Goal: Task Accomplishment & Management: Manage account settings

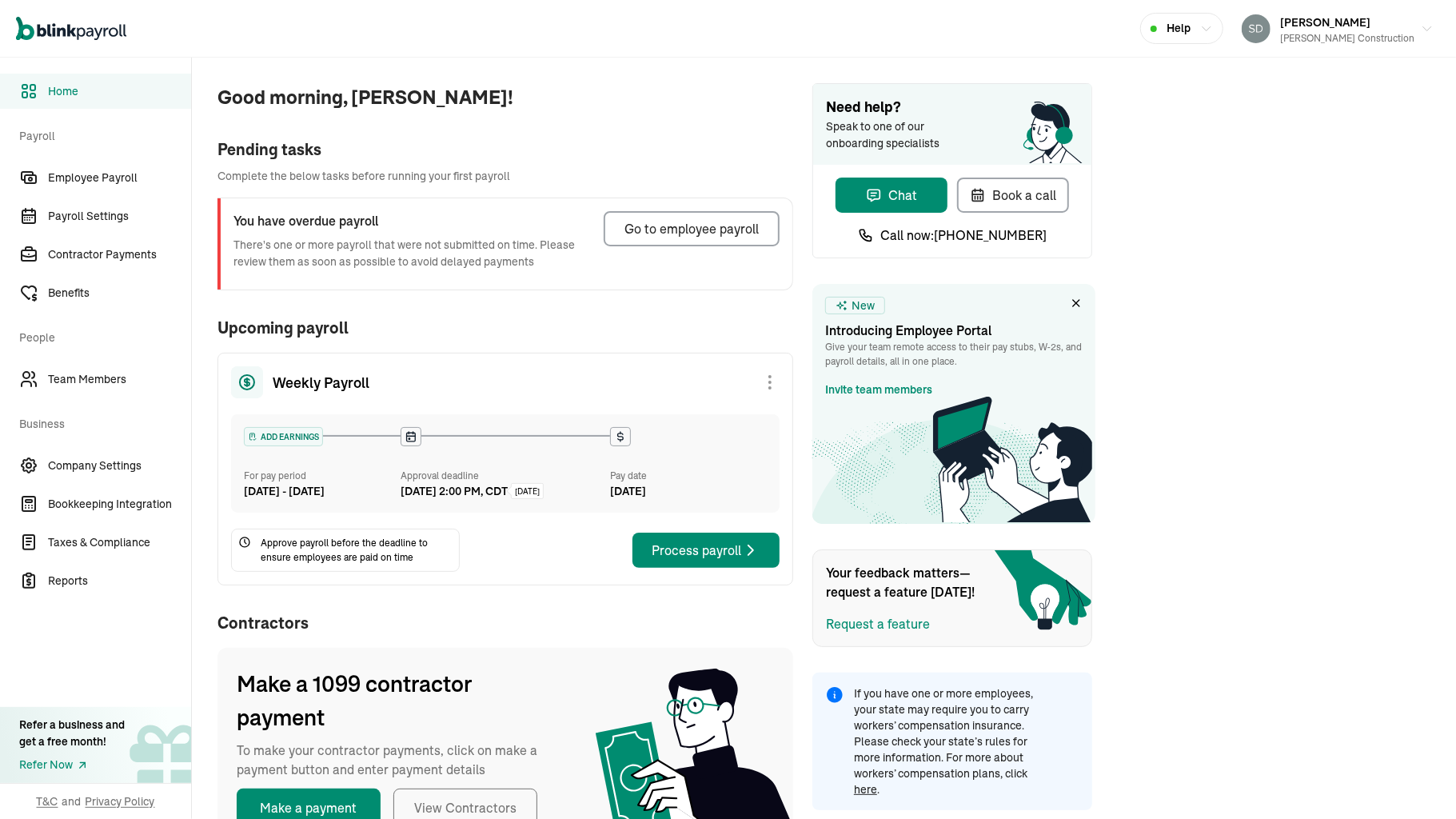
click at [1303, 103] on div "Good morning, susan! Pending tasks Complete the below tasks before running your…" at bounding box center [825, 465] width 1265 height 814
drag, startPoint x: 110, startPoint y: 119, endPoint x: 88, endPoint y: 182, distance: 66.7
click at [88, 182] on nav "Home Payroll Employee Payroll Payroll Settings Contractor Payments Benefits Peo…" at bounding box center [95, 438] width 191 height 761
click at [88, 182] on span "Employee Payroll" at bounding box center [119, 177] width 143 height 17
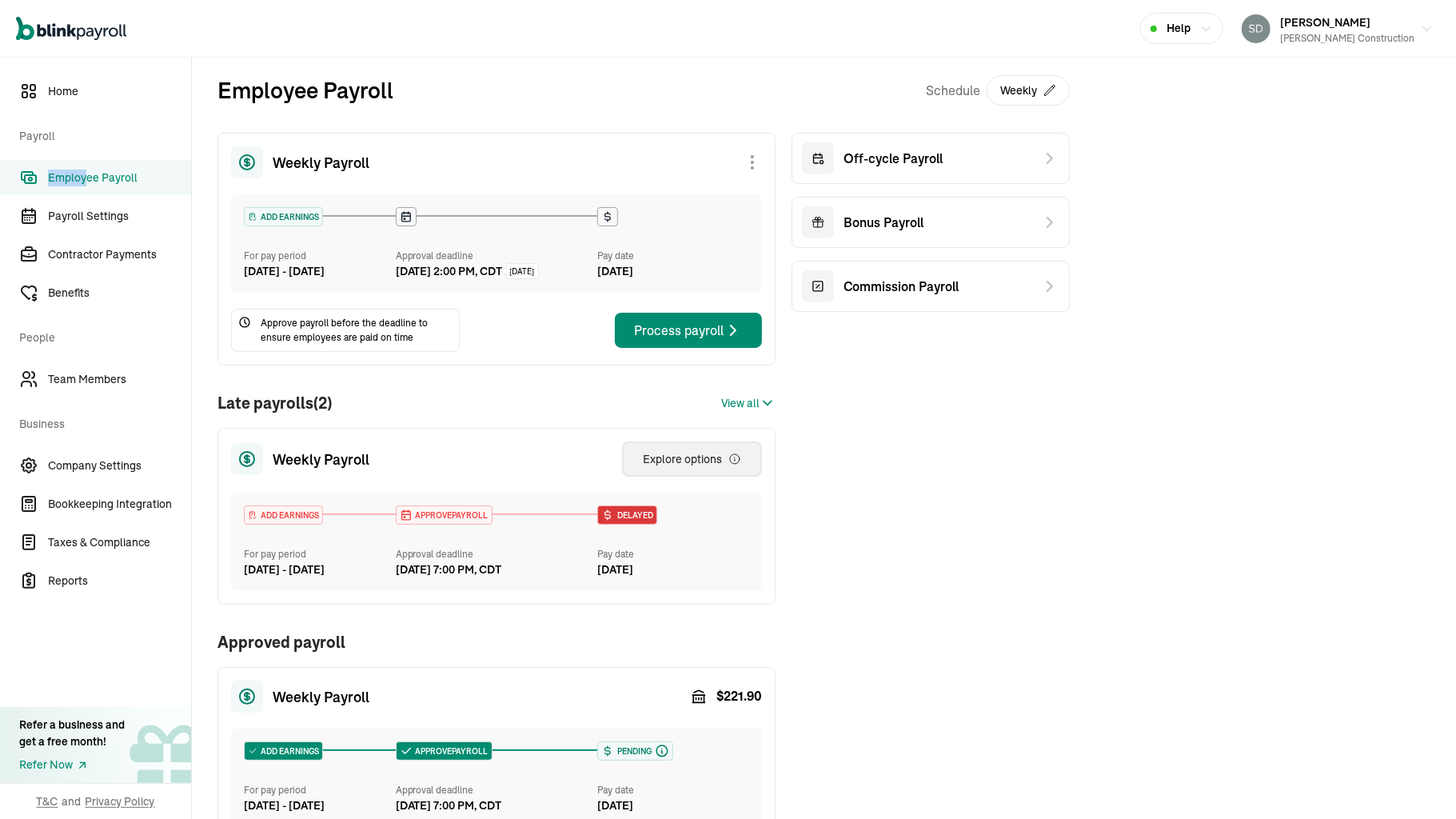
click at [645, 467] on div "Explore options" at bounding box center [692, 459] width 98 height 16
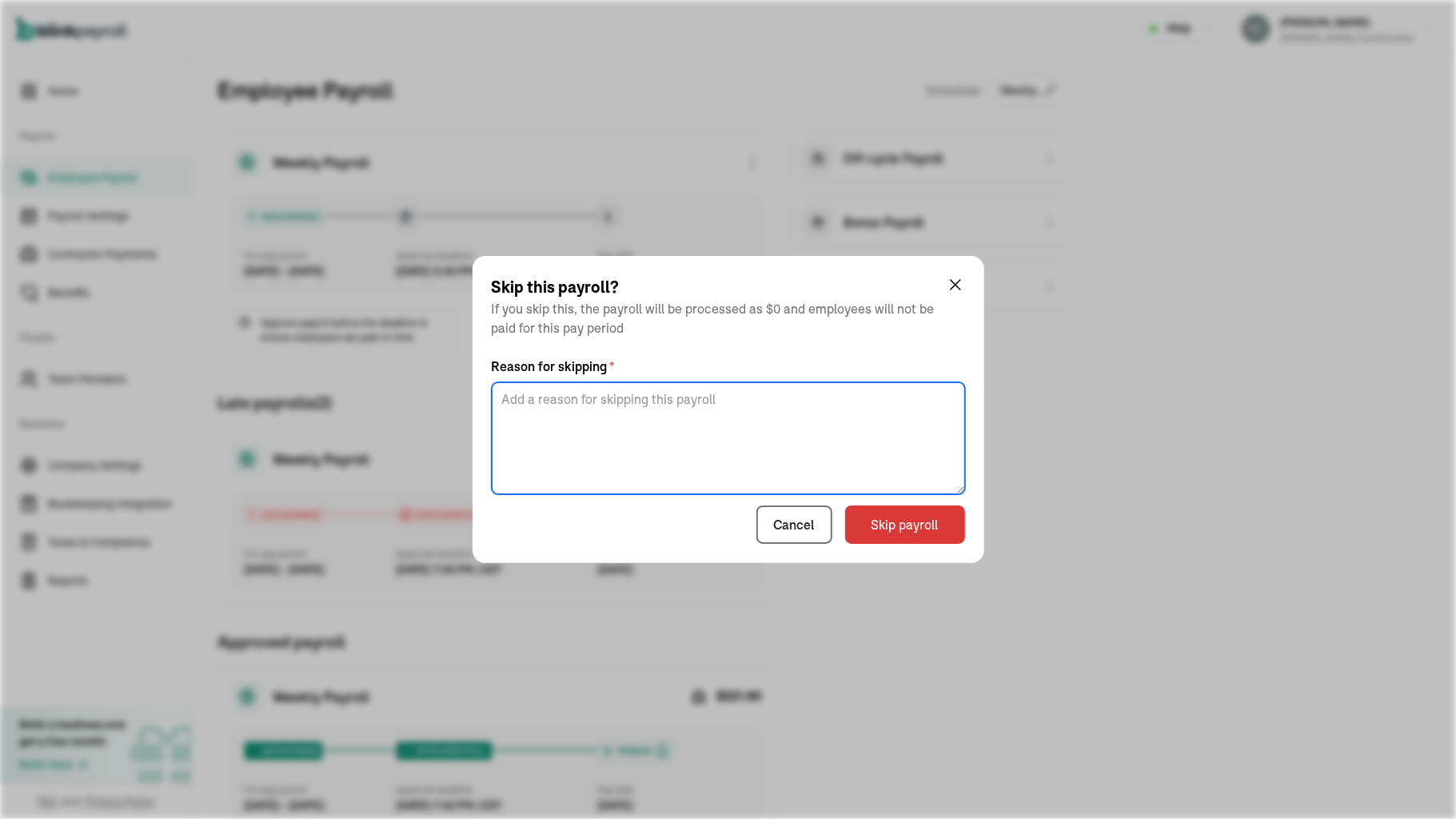
click at [800, 401] on textarea at bounding box center [728, 438] width 474 height 112
type textarea "no work"
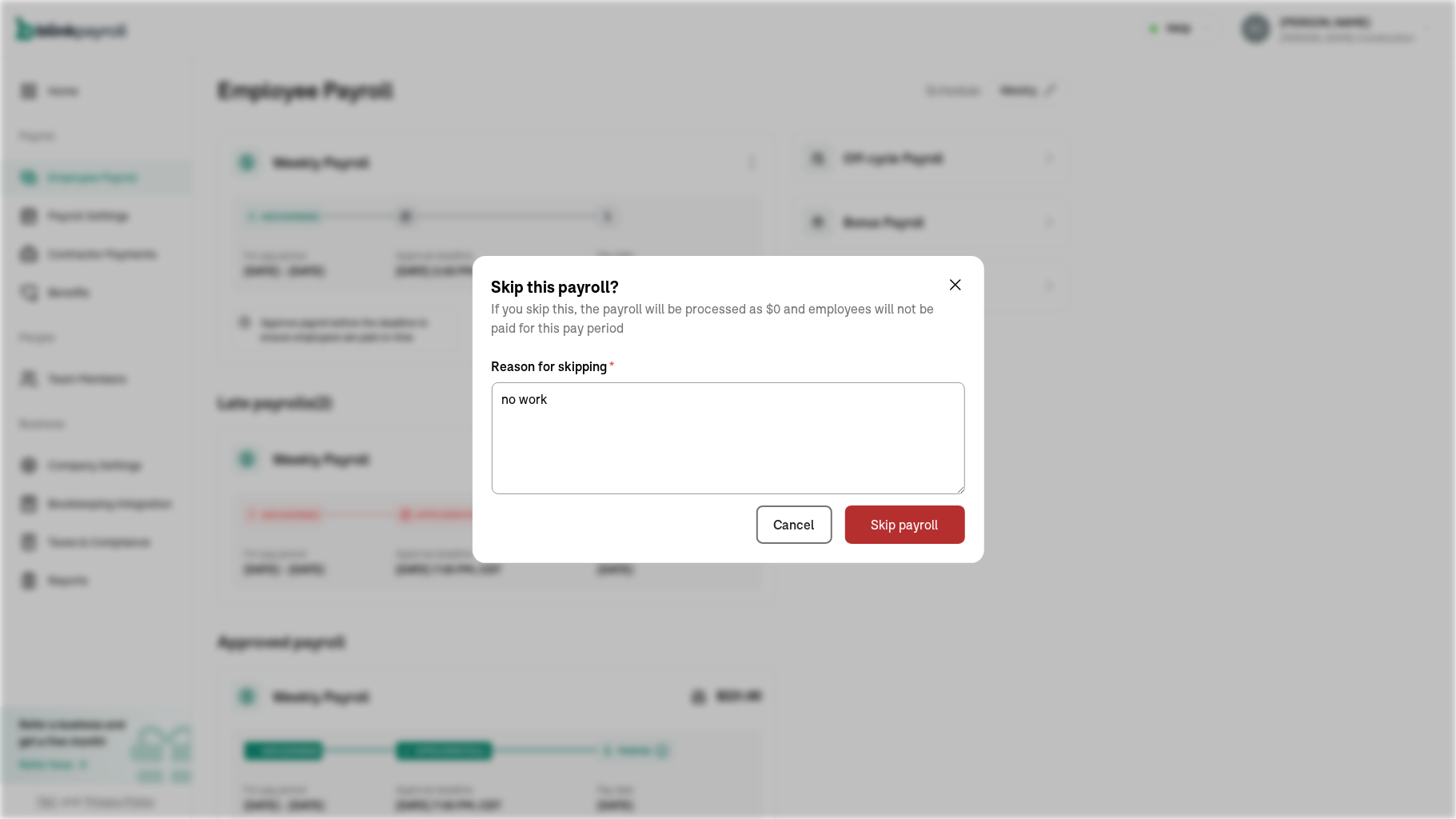
click at [892, 531] on button "Skip payroll" at bounding box center [905, 524] width 120 height 38
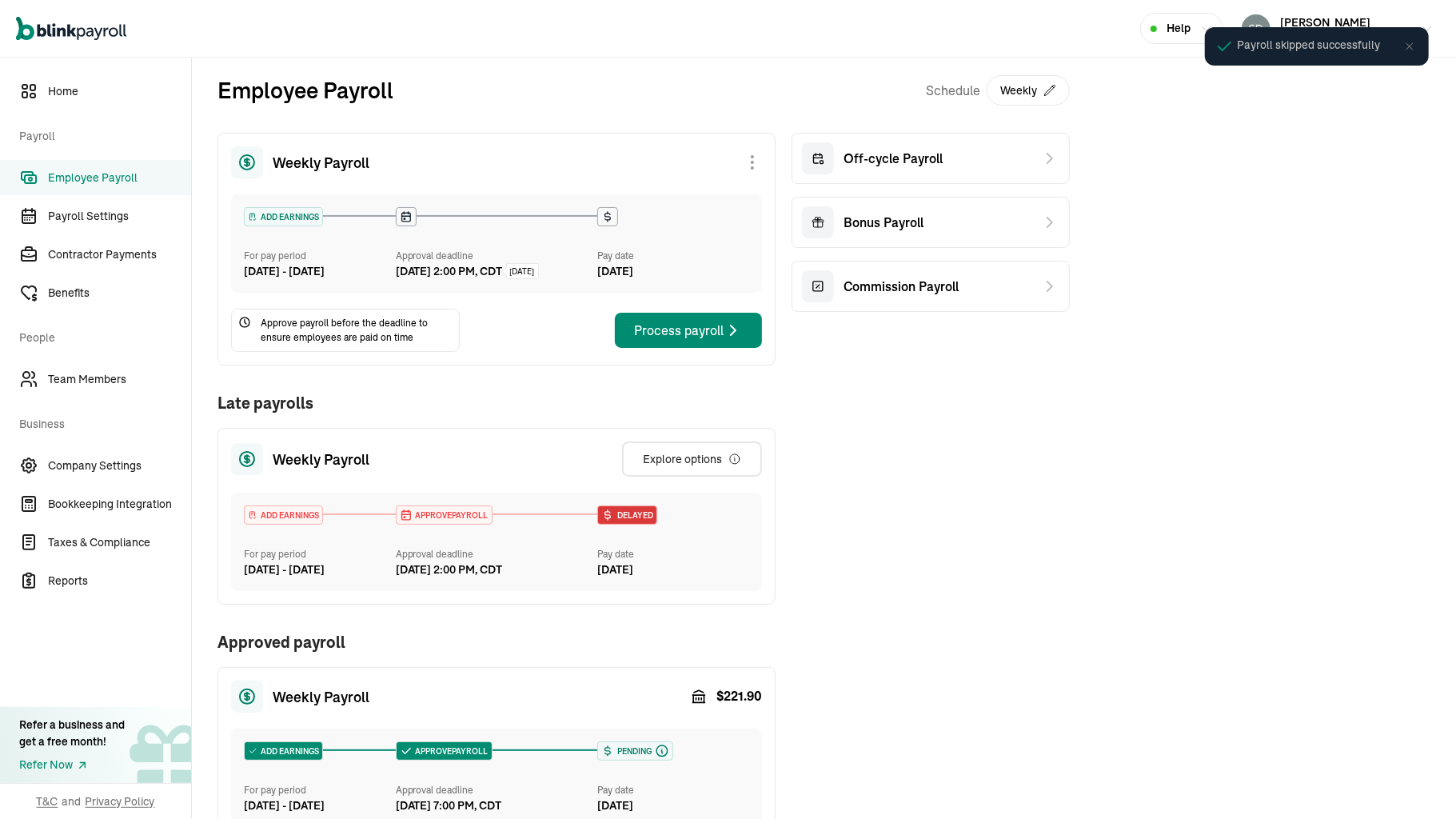
click at [797, 516] on div "Weekly Payroll ADD EARNINGS For pay period Aug 16 - Aug 22, 2025 Approval deadl…" at bounding box center [643, 523] width 852 height 781
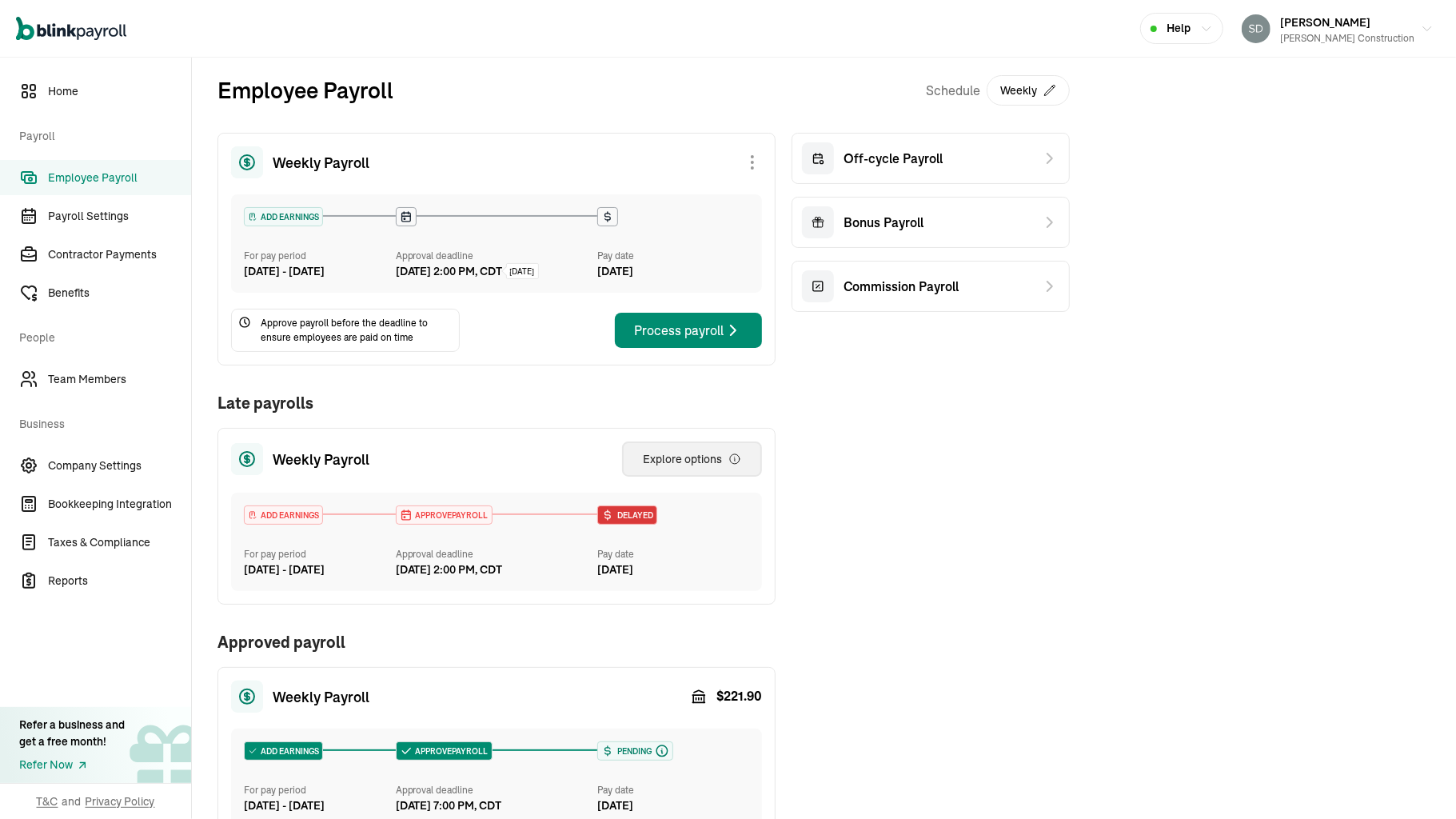
click at [679, 467] on div "Explore options" at bounding box center [692, 459] width 98 height 16
click at [1035, 18] on div "Open main menu Help [PERSON_NAME] Construction" at bounding box center [728, 28] width 1456 height 58
click at [677, 476] on button "Explore options" at bounding box center [692, 459] width 140 height 36
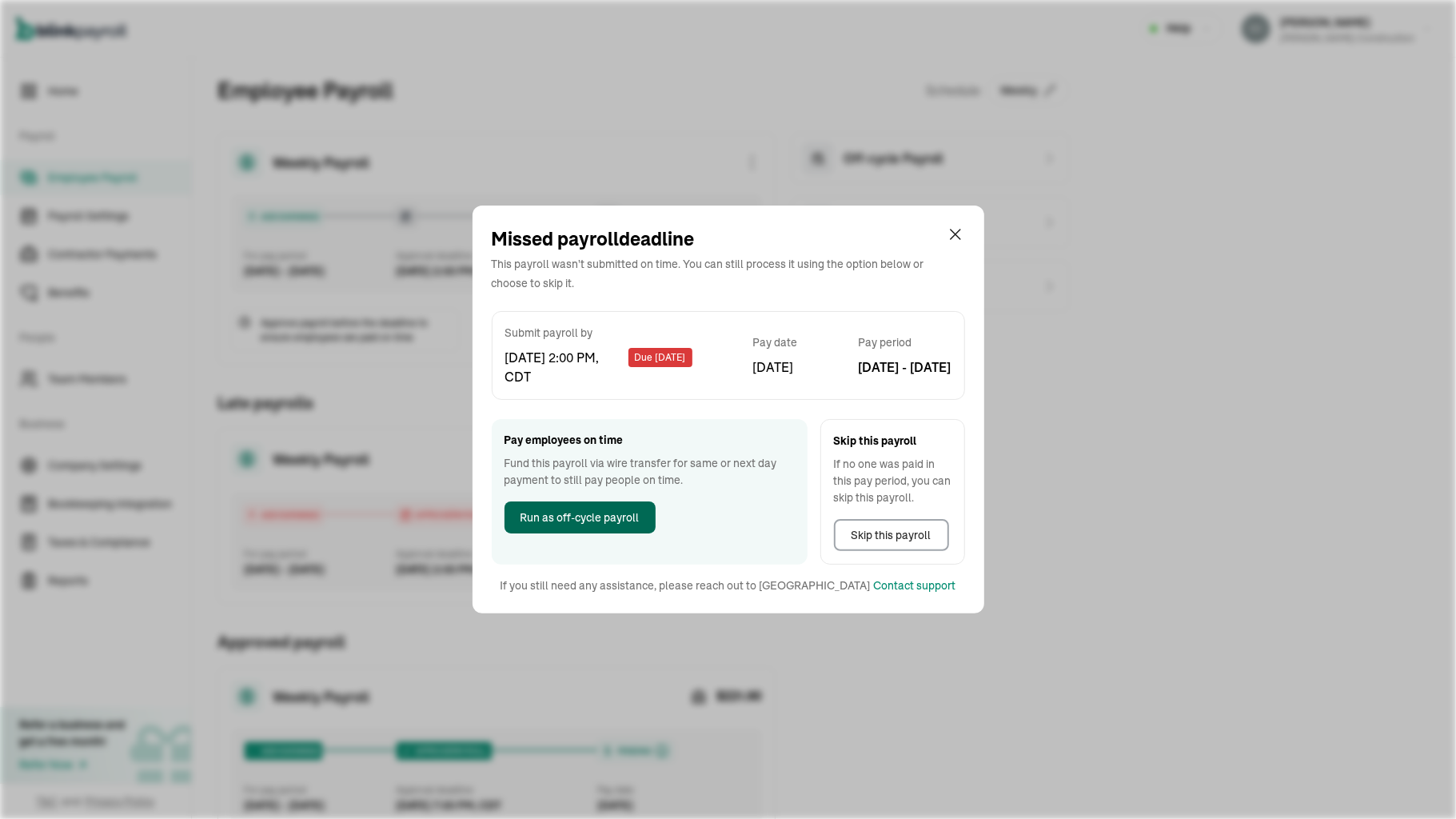
click at [608, 522] on span "Run as off-cycle payroll" at bounding box center [581, 517] width 119 height 17
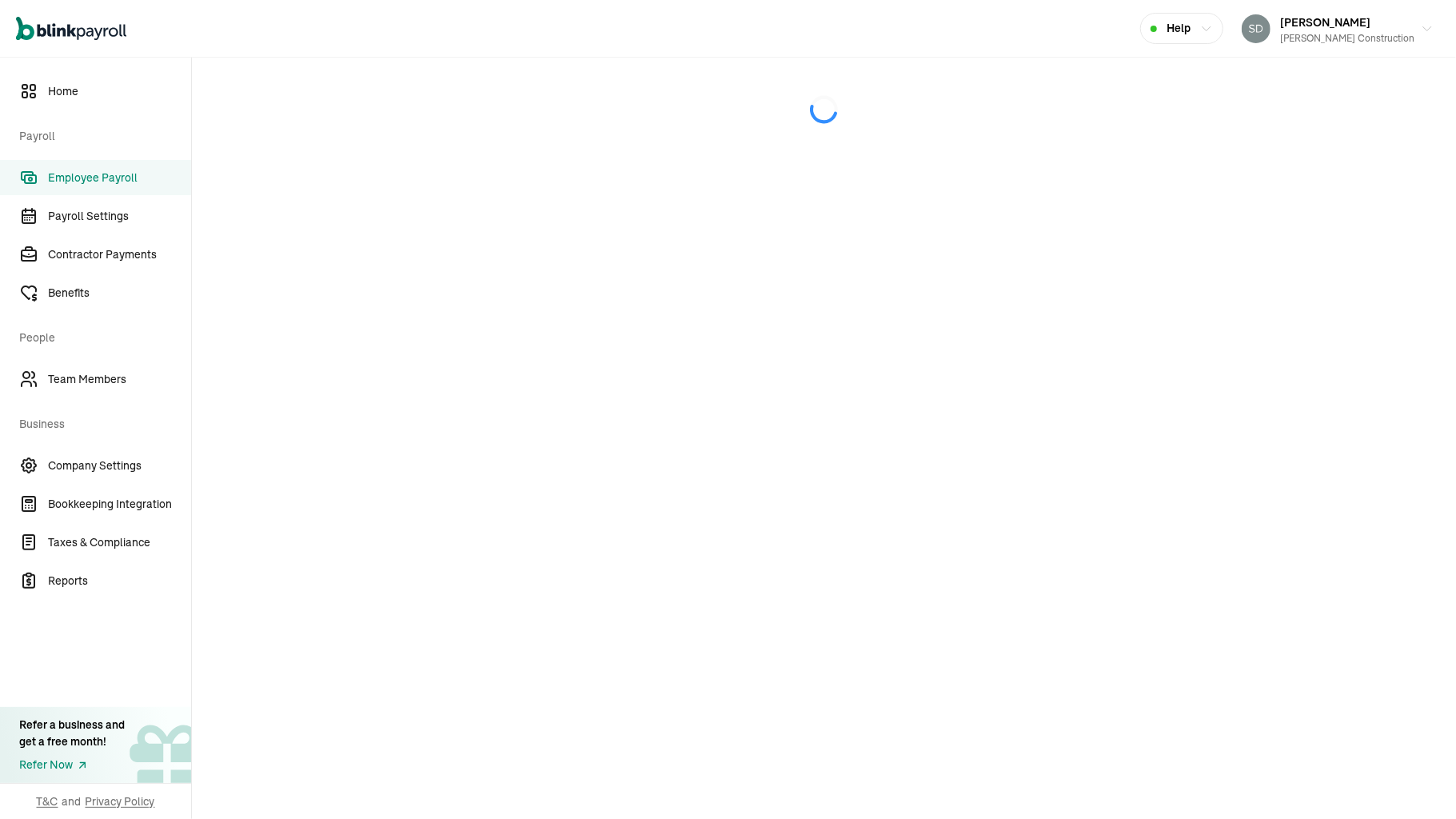
select select "direct_deposit"
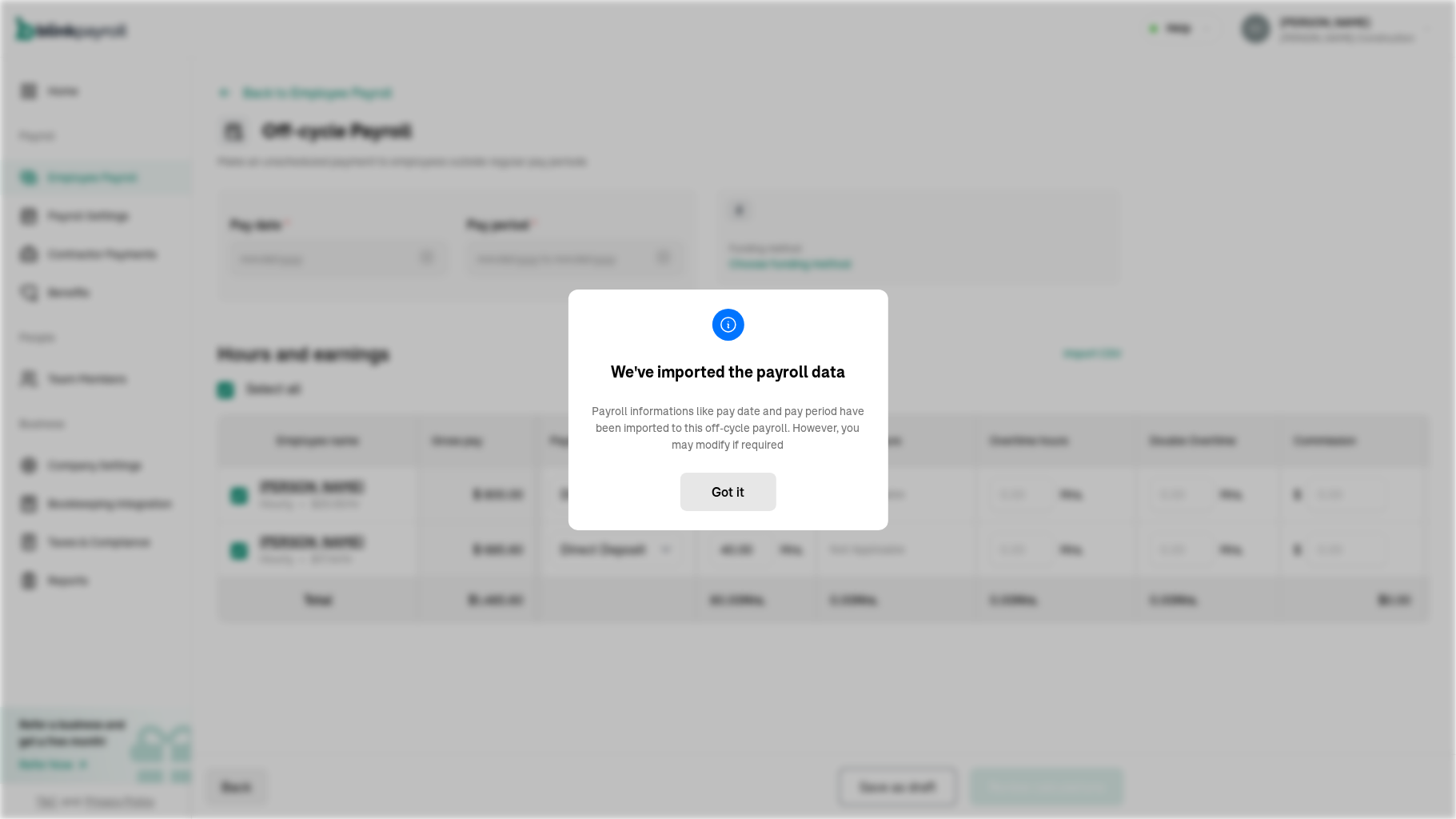
type input "[DATE] ~ [DATE]"
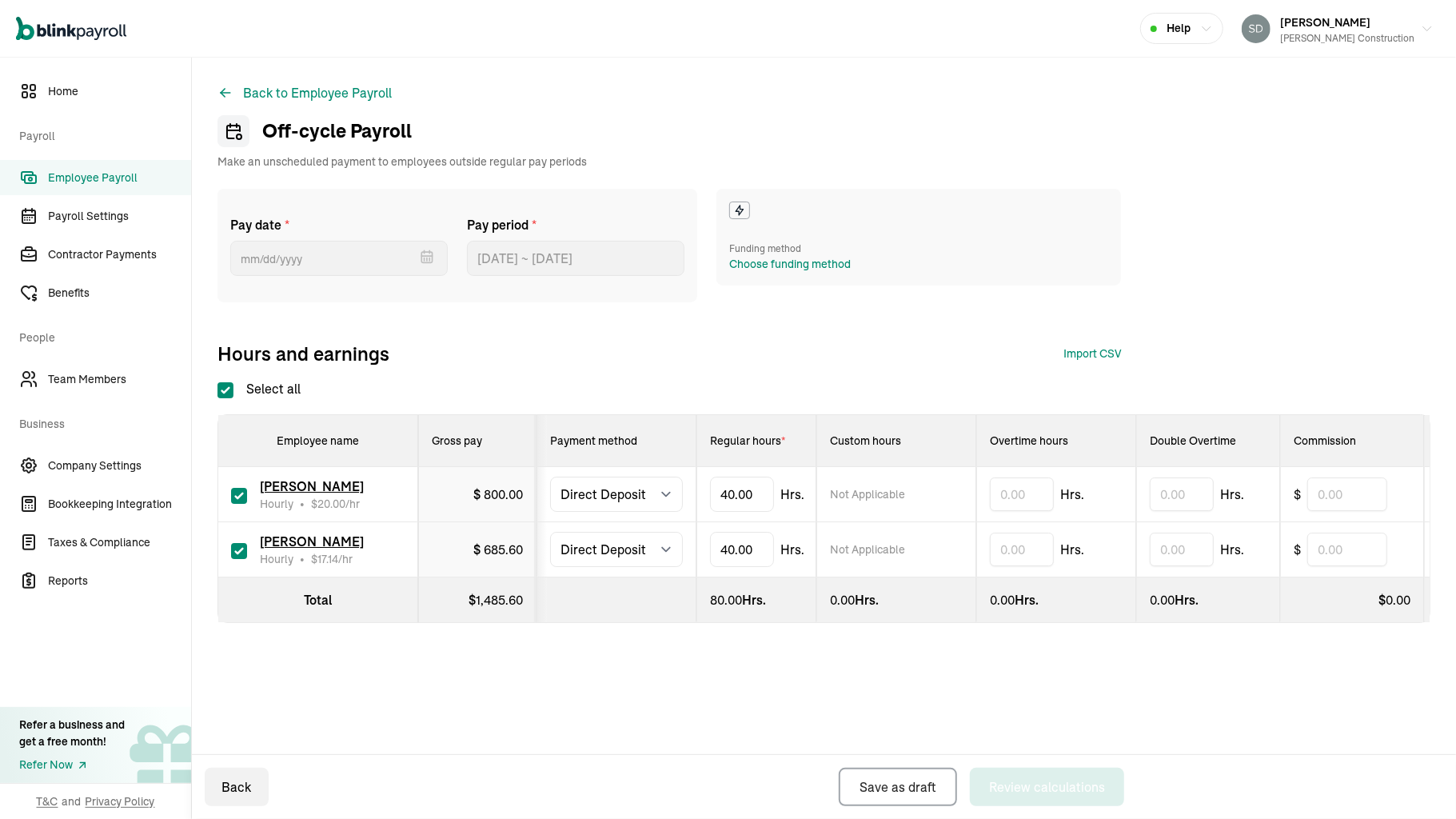
click at [234, 491] on input "checkbox" at bounding box center [240, 496] width 16 height 16
checkbox input "false"
type input "0.00"
click at [234, 789] on button "Back" at bounding box center [237, 786] width 64 height 38
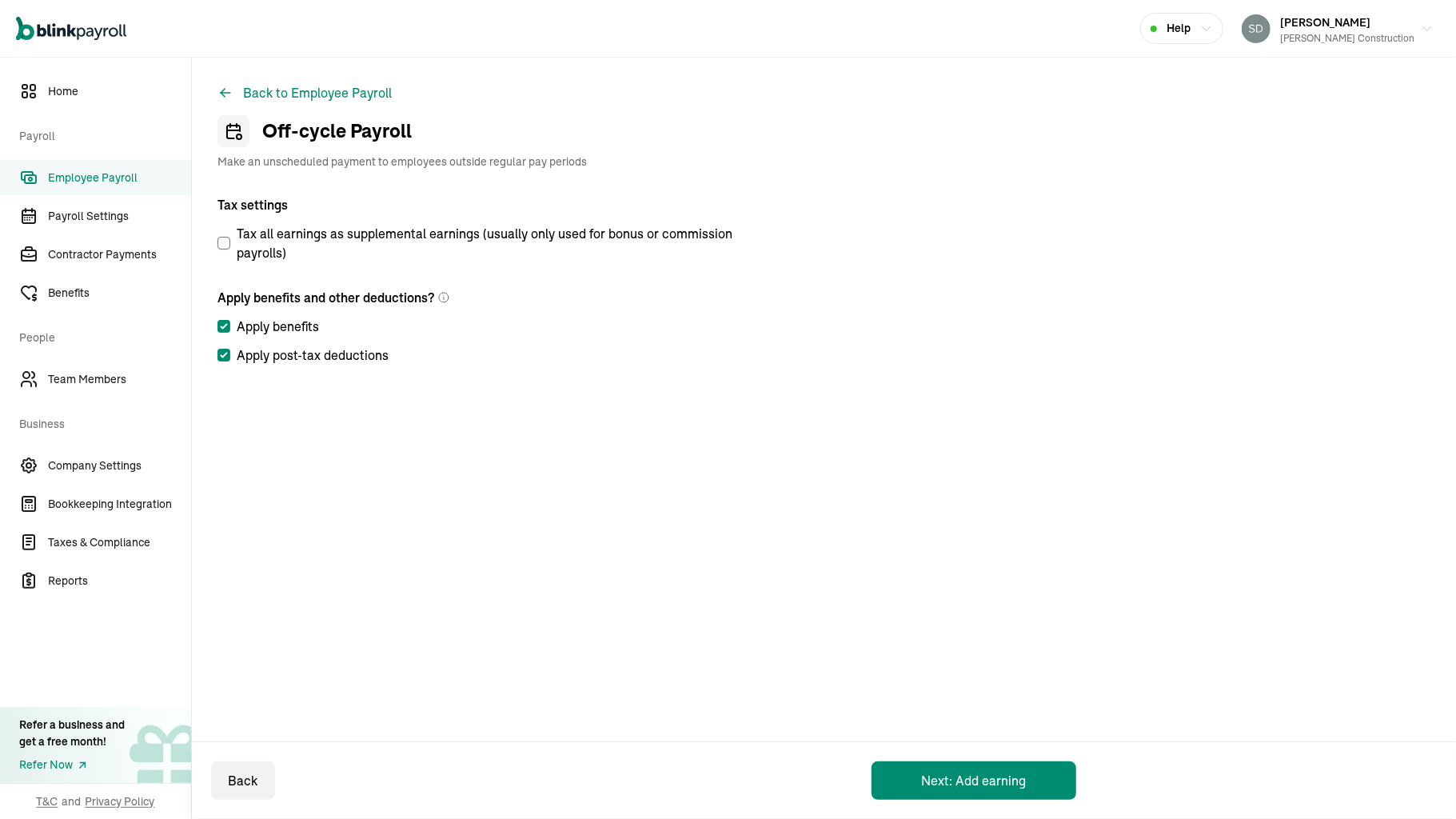
click at [224, 321] on input "Apply benefits" at bounding box center [224, 326] width 12 height 12
checkbox input "false"
click at [946, 774] on button "Next: Add earning" at bounding box center [974, 780] width 205 height 38
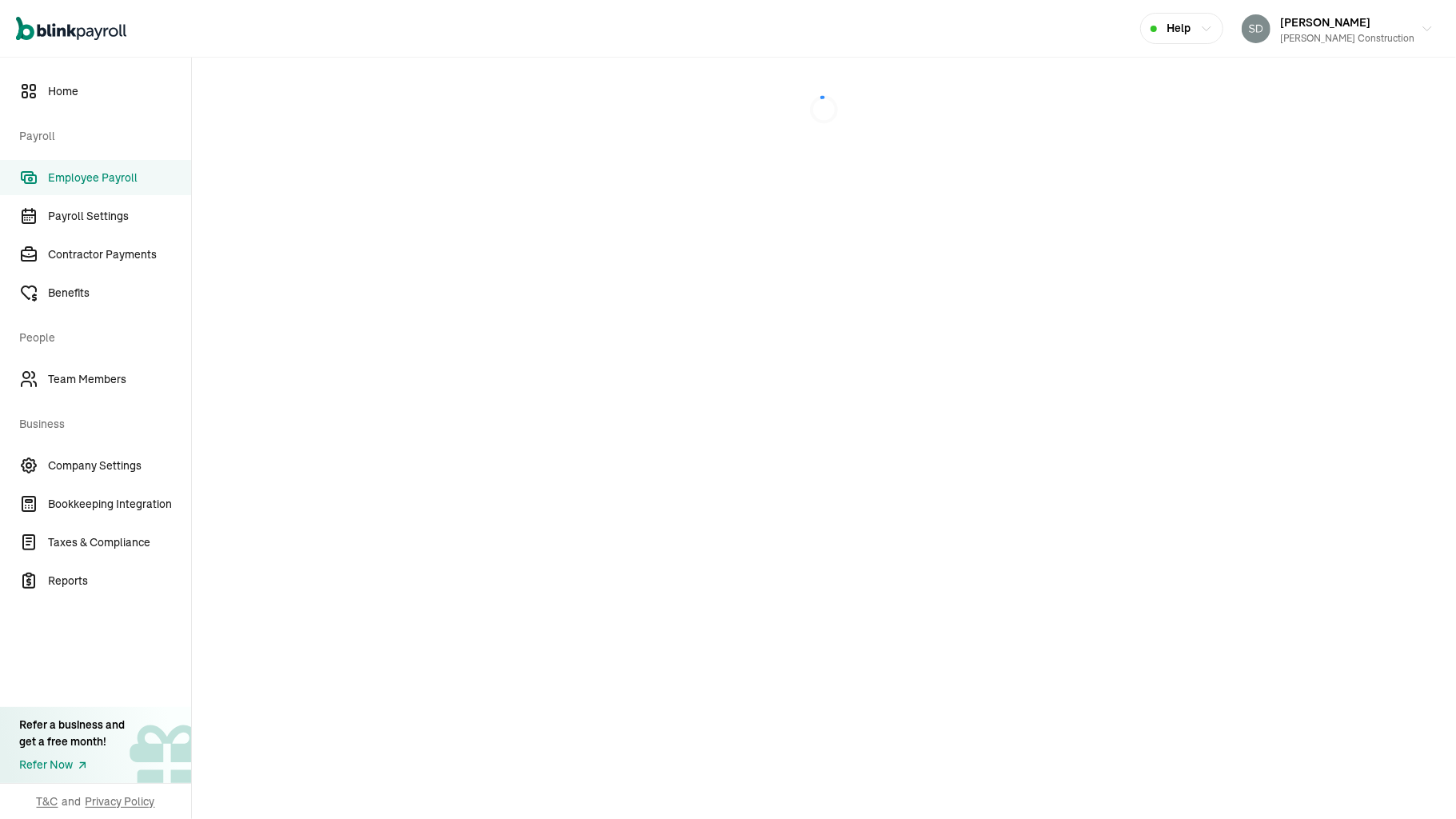
select select "direct_deposit"
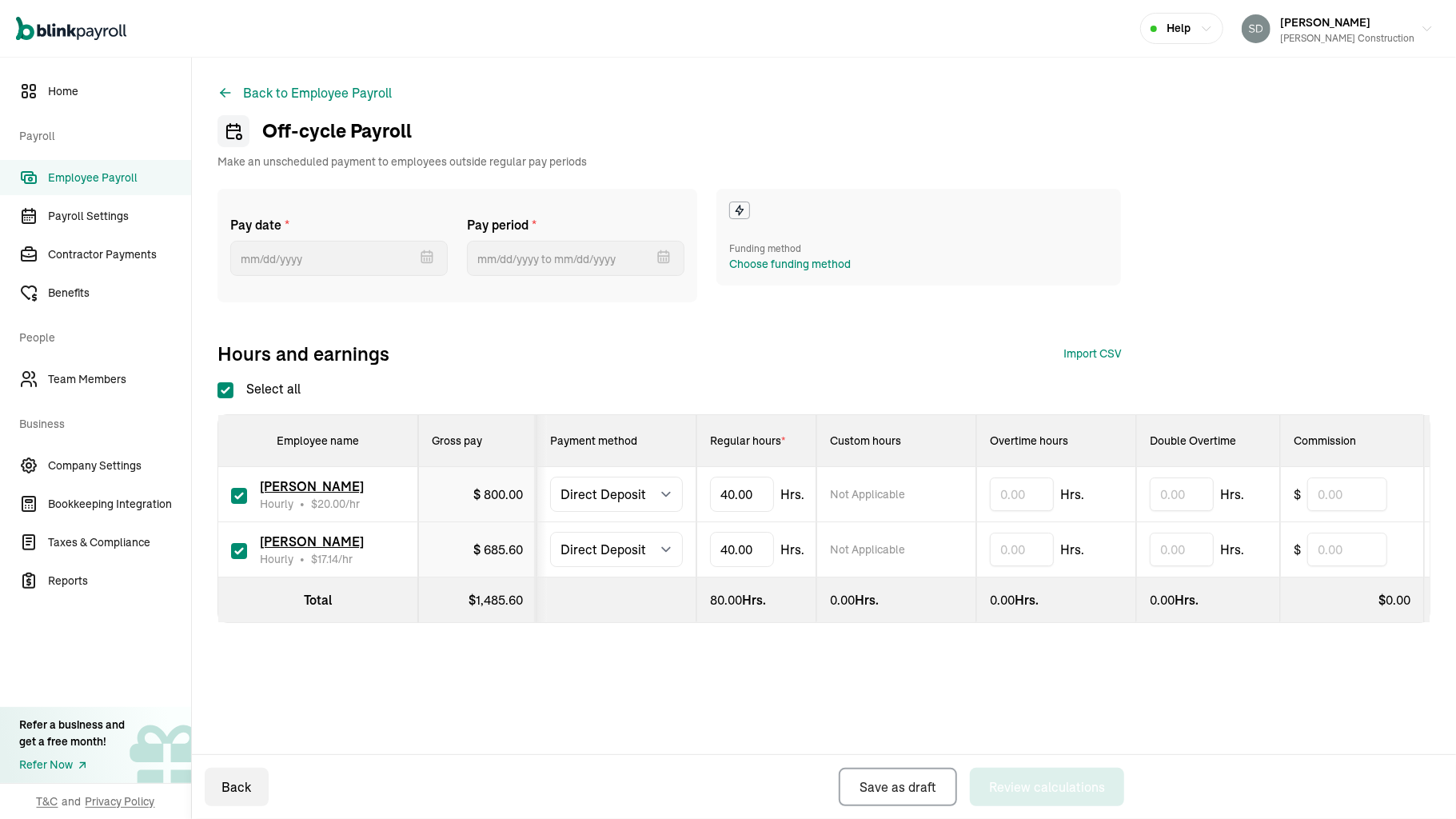
checkbox input "true"
click at [229, 789] on button "Back" at bounding box center [237, 786] width 64 height 38
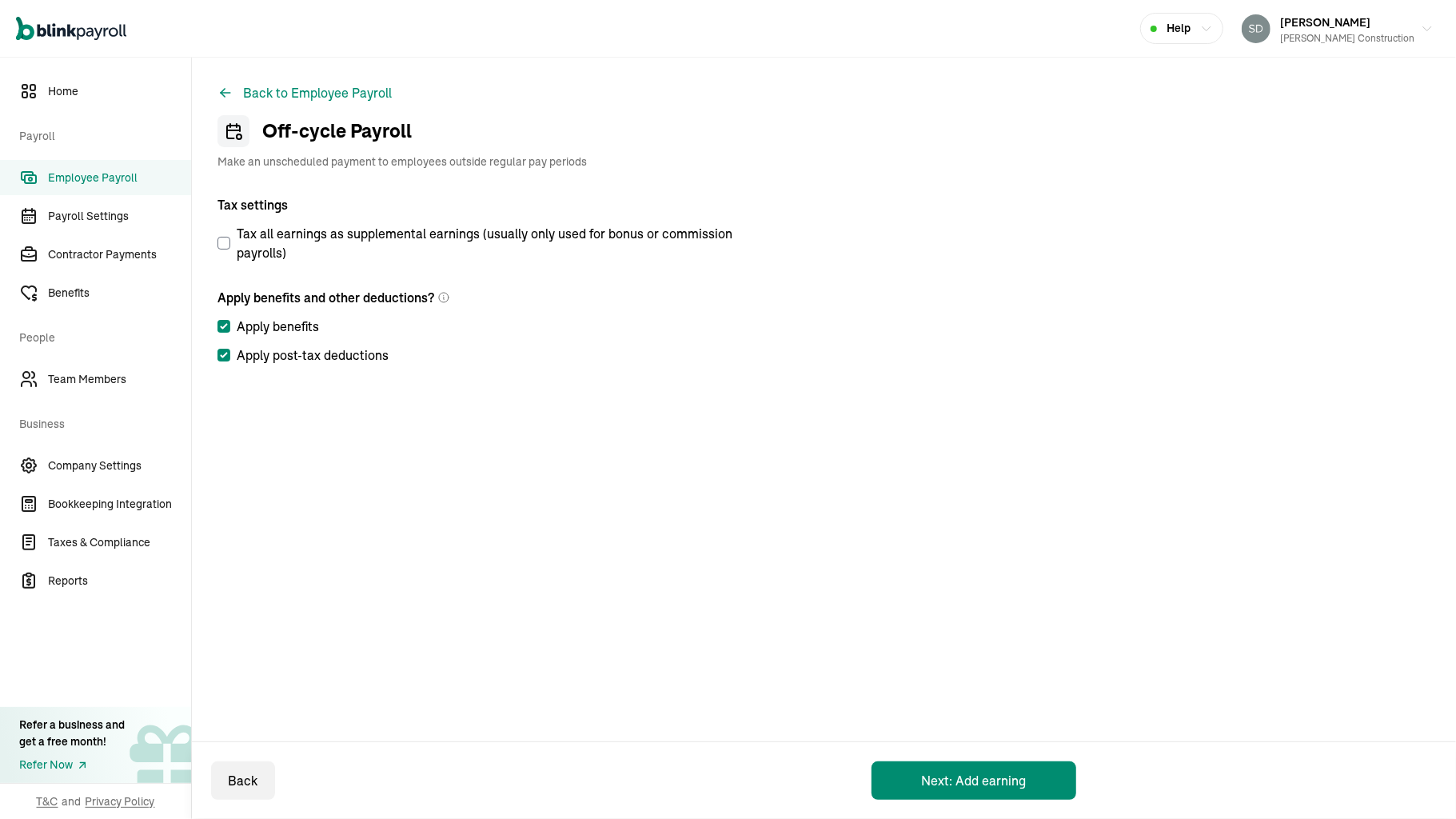
click at [229, 327] on input "Apply benefits" at bounding box center [224, 326] width 12 height 12
checkbox input "false"
click at [218, 359] on input "Apply post-tax deductions" at bounding box center [224, 355] width 12 height 12
checkbox input "false"
click at [900, 771] on button "Next: Add earning" at bounding box center [974, 780] width 205 height 38
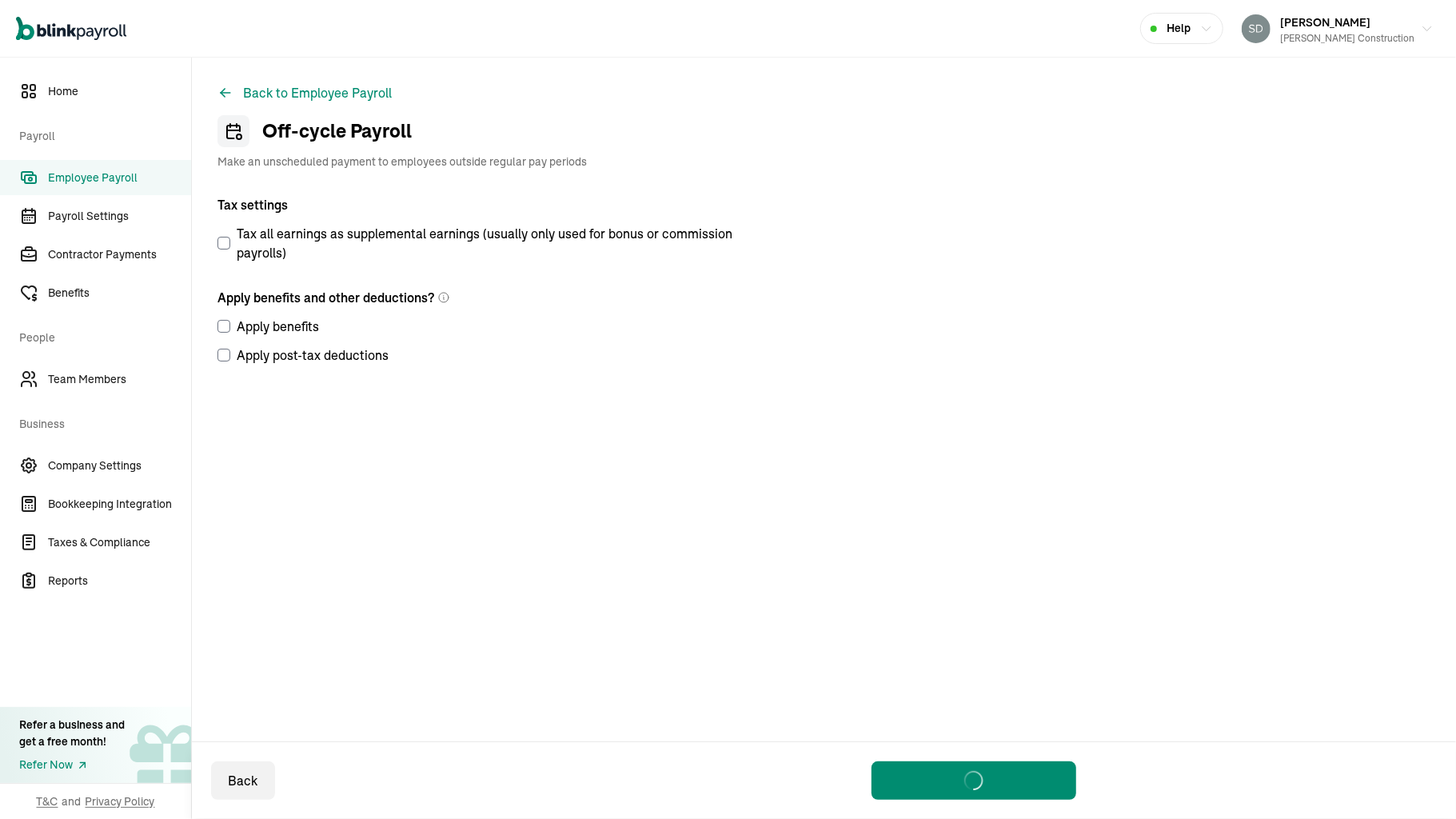
select select "direct_deposit"
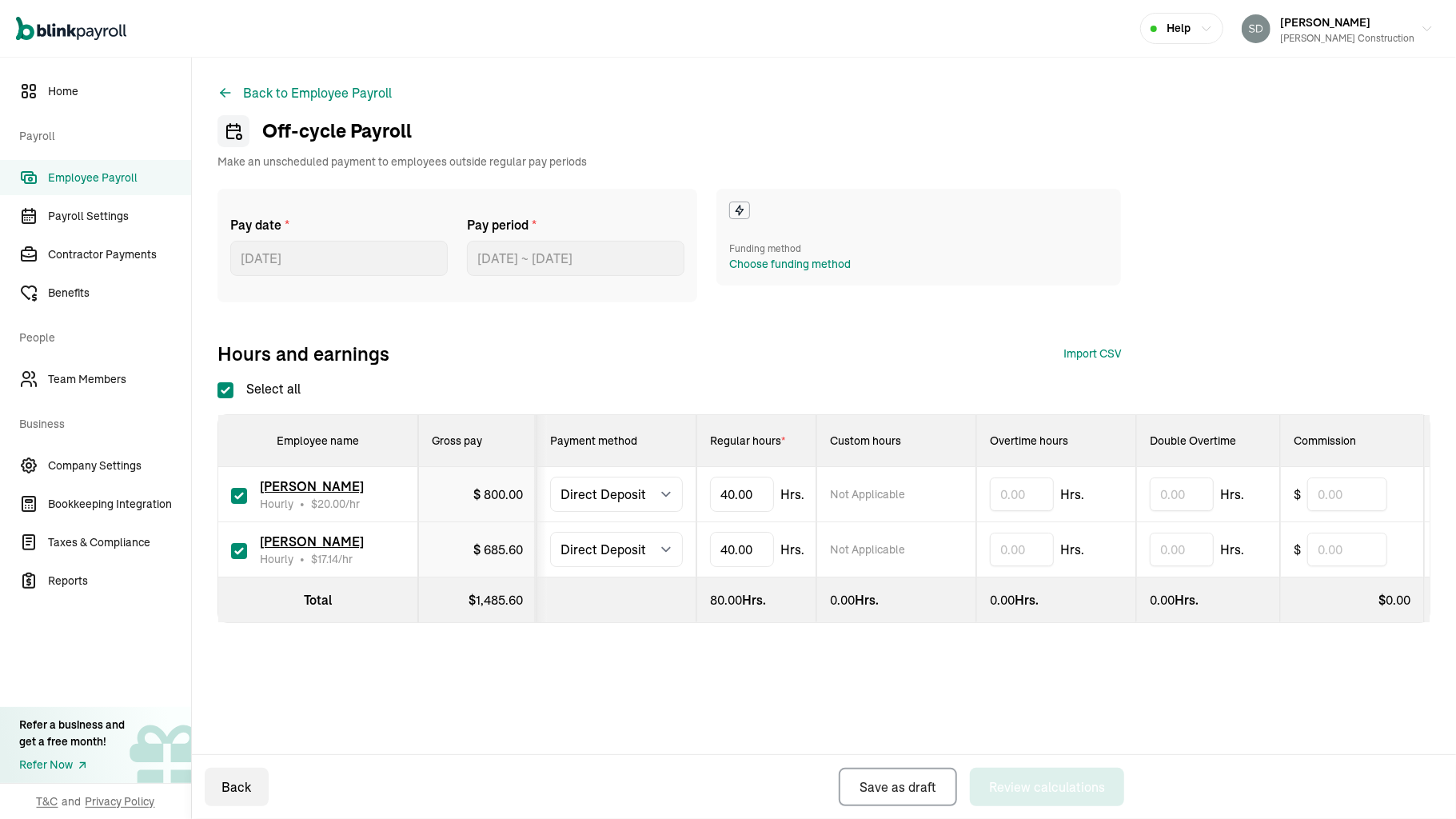
checkbox input "true"
type input "4"
type input "5"
type input "4"
type input "13"
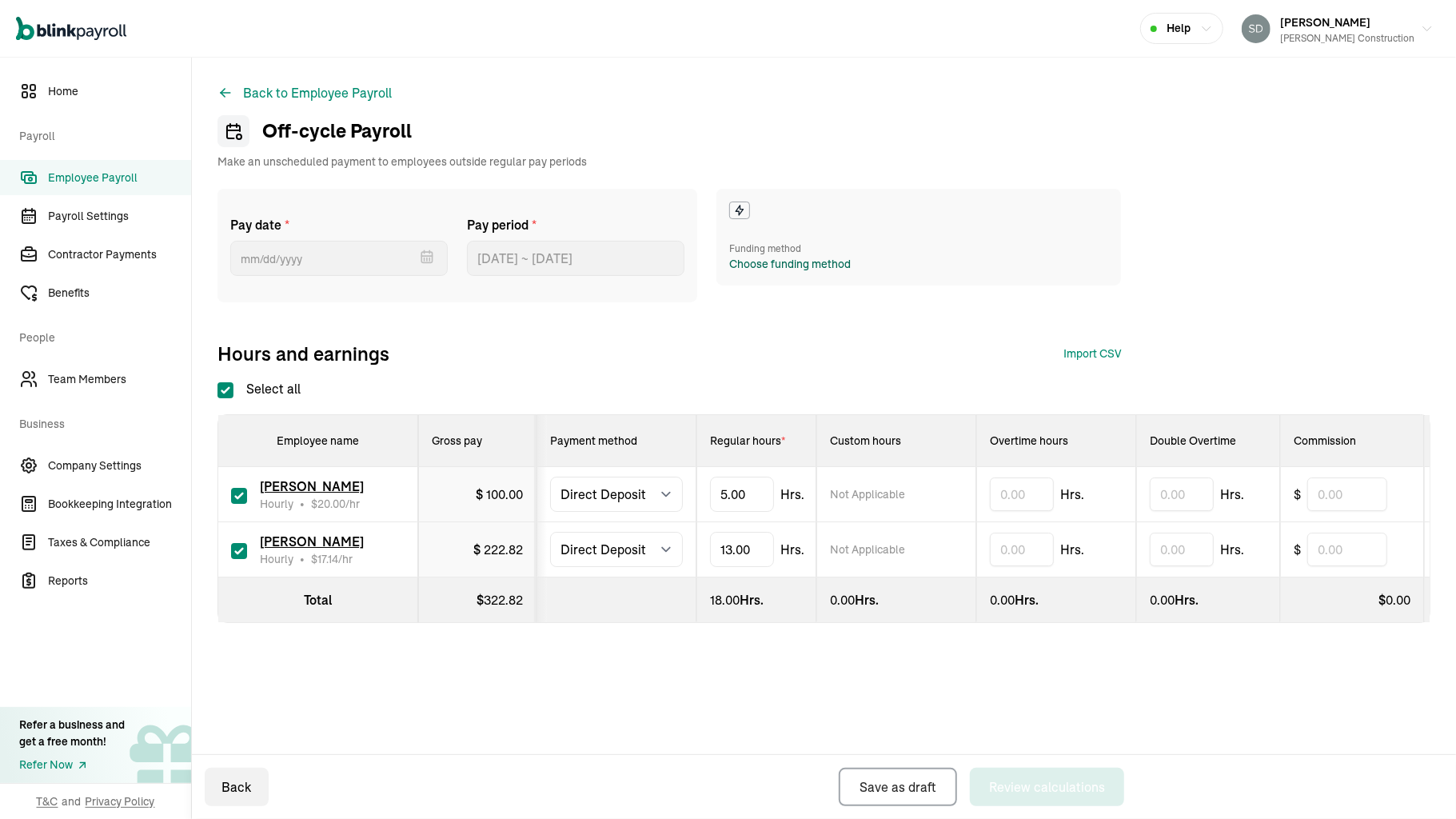
click at [750, 263] on div "Choose funding method" at bounding box center [790, 264] width 122 height 17
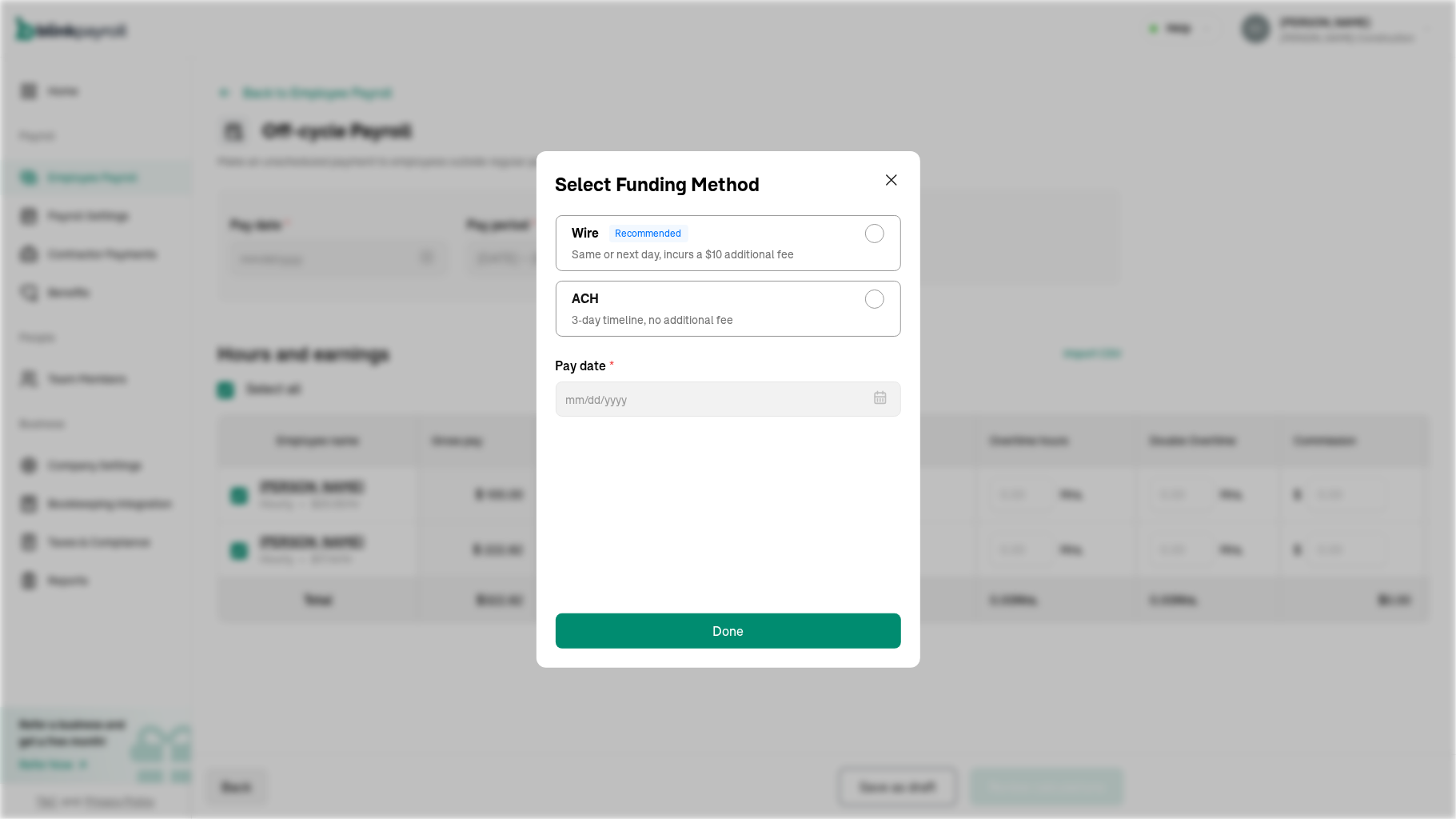
click at [880, 297] on div "radio-group" at bounding box center [874, 299] width 12 height 12
click at [880, 297] on input "ACH 3-day timeline, no additional fee" at bounding box center [879, 295] width 12 height 12
radio input "true"
select select "546"
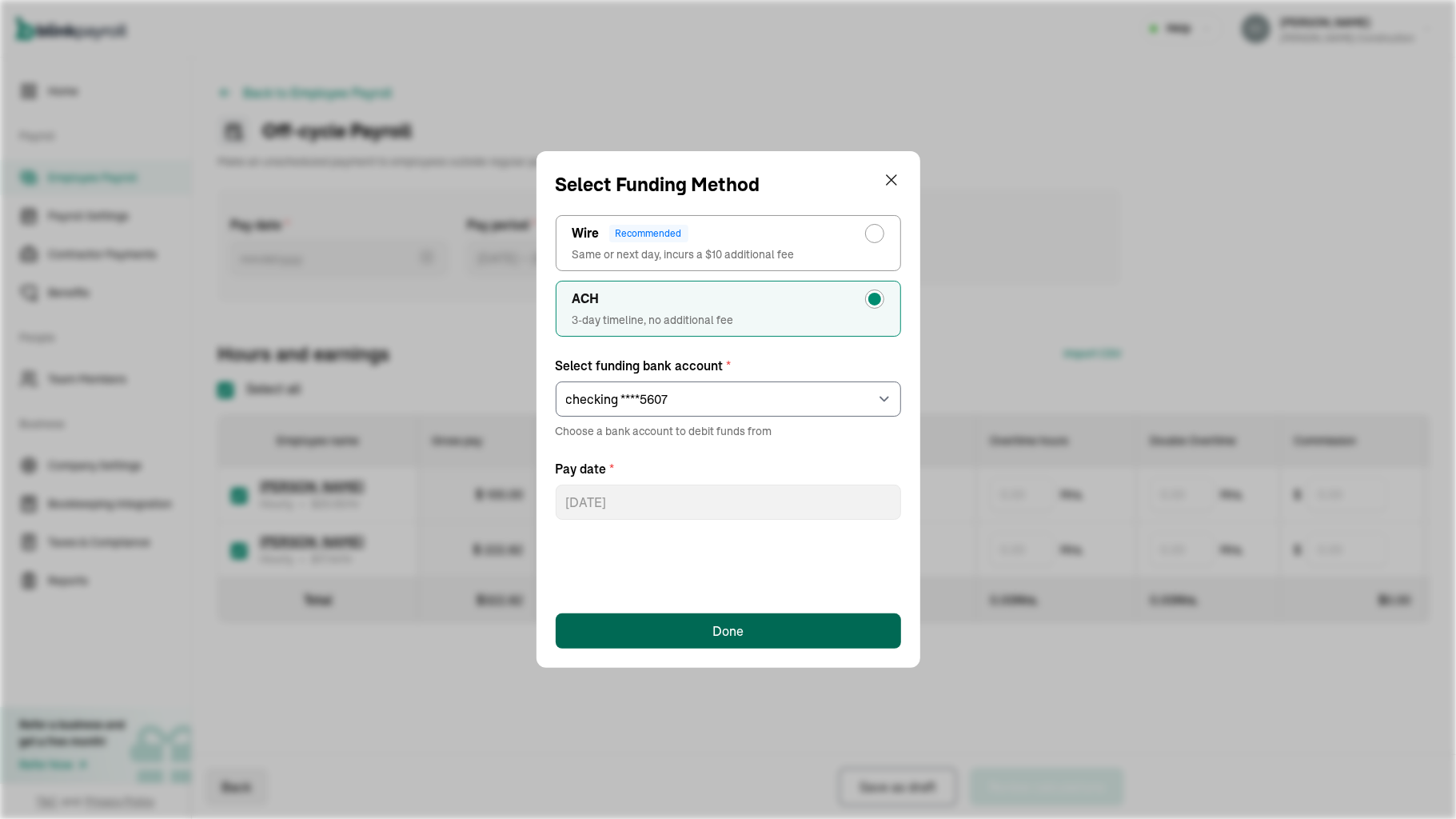
click at [731, 618] on button "Done" at bounding box center [728, 631] width 346 height 36
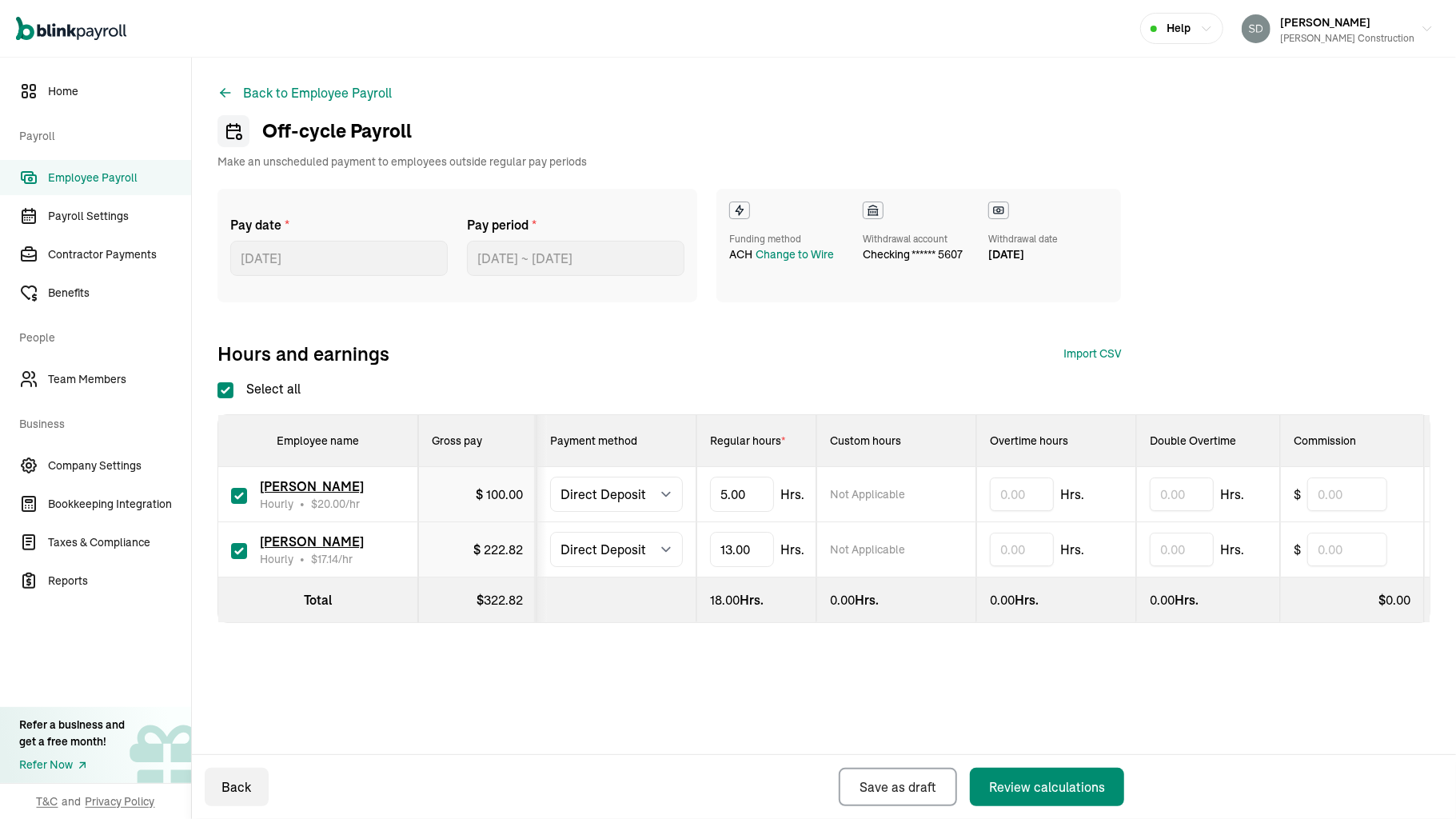
click at [884, 240] on div "Withdrawal account" at bounding box center [913, 239] width 100 height 14
click at [867, 206] on icon at bounding box center [874, 210] width 12 height 12
click at [795, 243] on div "Funding method" at bounding box center [783, 239] width 108 height 14
click at [761, 222] on div "Funding method ACH Change to Wire" at bounding box center [783, 245] width 108 height 88
click at [758, 239] on div "Funding method" at bounding box center [783, 239] width 108 height 14
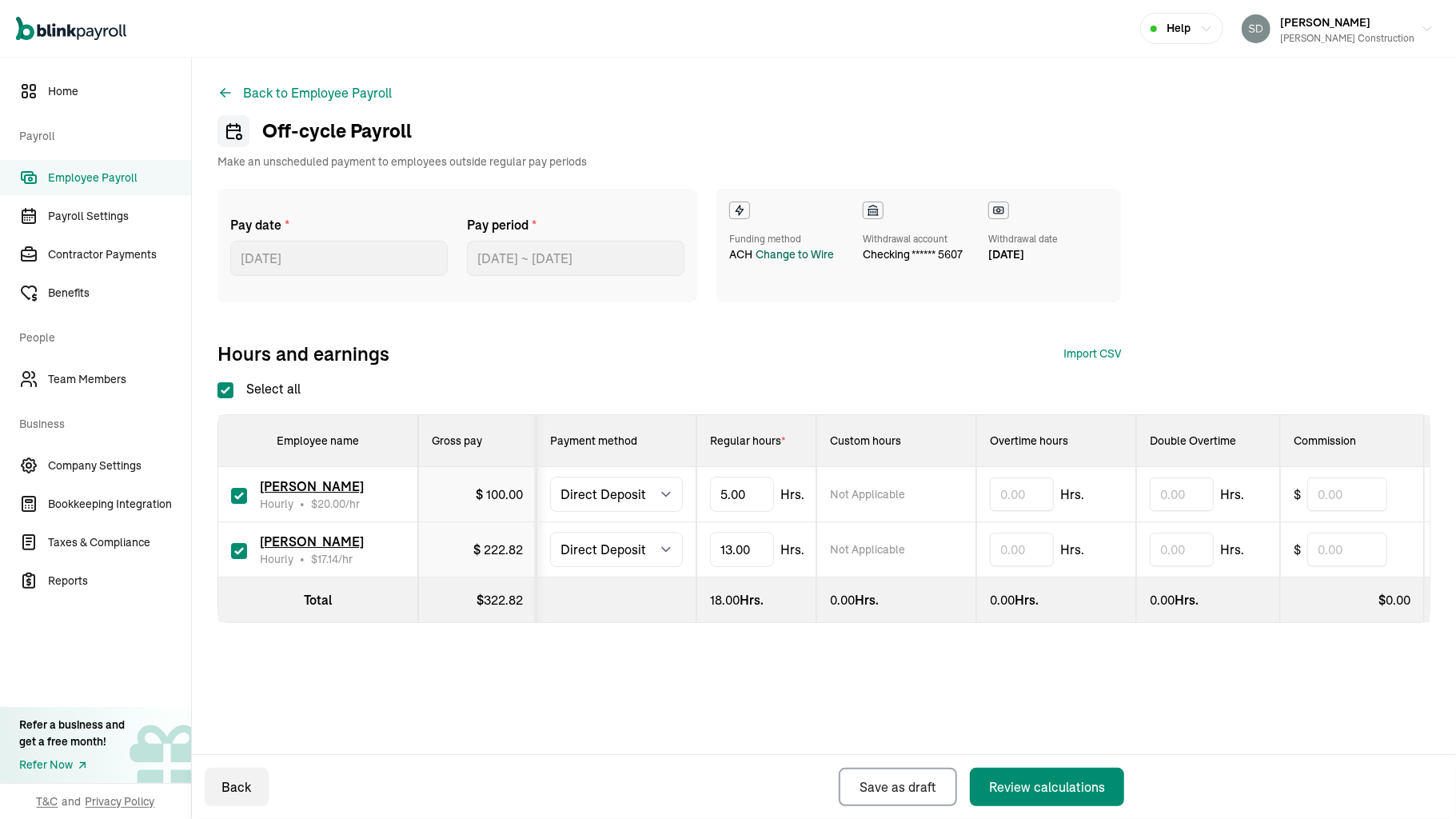
click at [782, 247] on div "Change to Wire" at bounding box center [795, 255] width 78 height 17
select select "546"
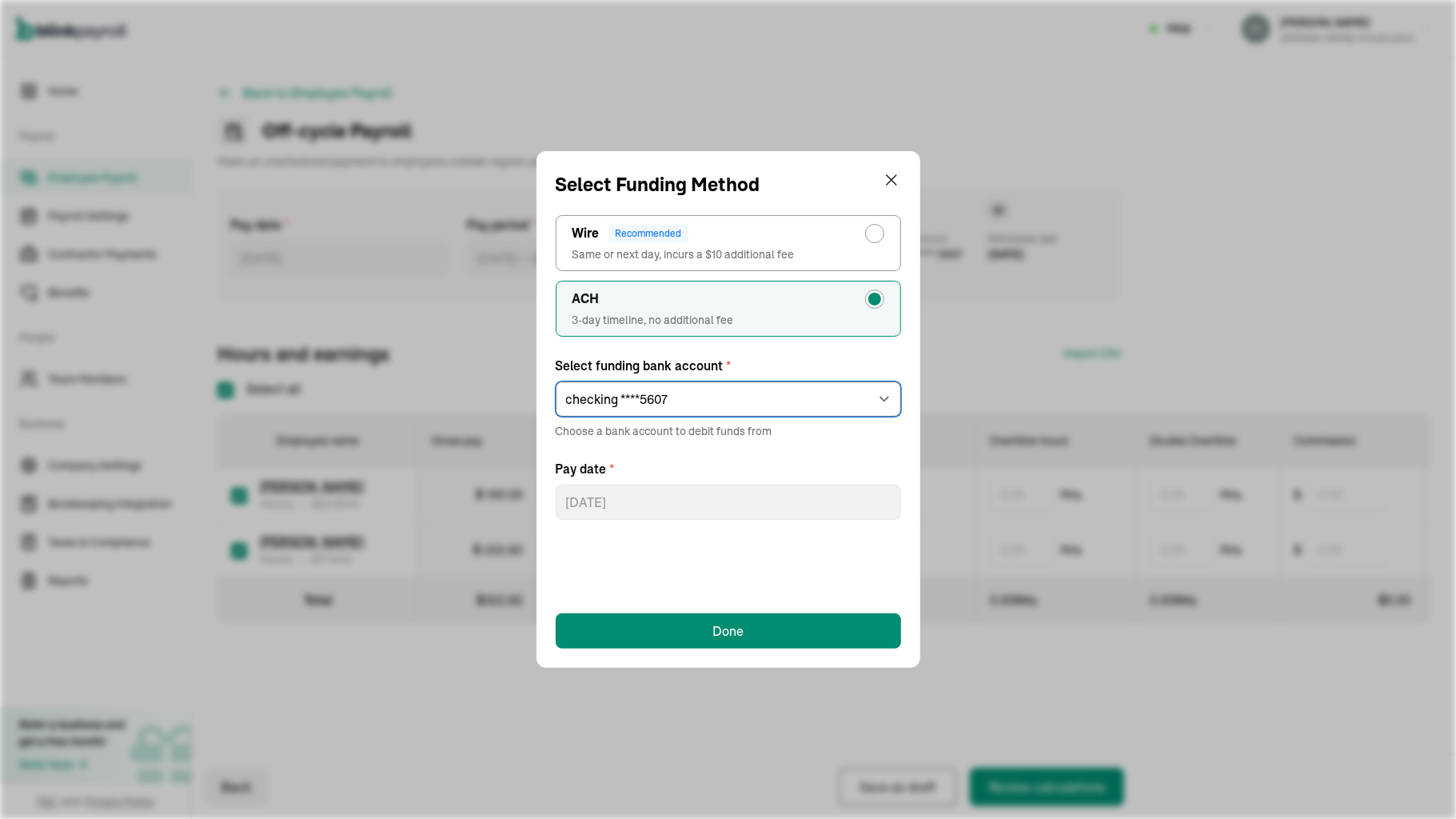
click at [749, 400] on select "Select an item checking ****5607" at bounding box center [728, 399] width 346 height 36
click at [826, 304] on div "ACH" at bounding box center [728, 299] width 312 height 20
click at [873, 302] on input "ACH 3-day timeline, no additional fee" at bounding box center [879, 295] width 12 height 12
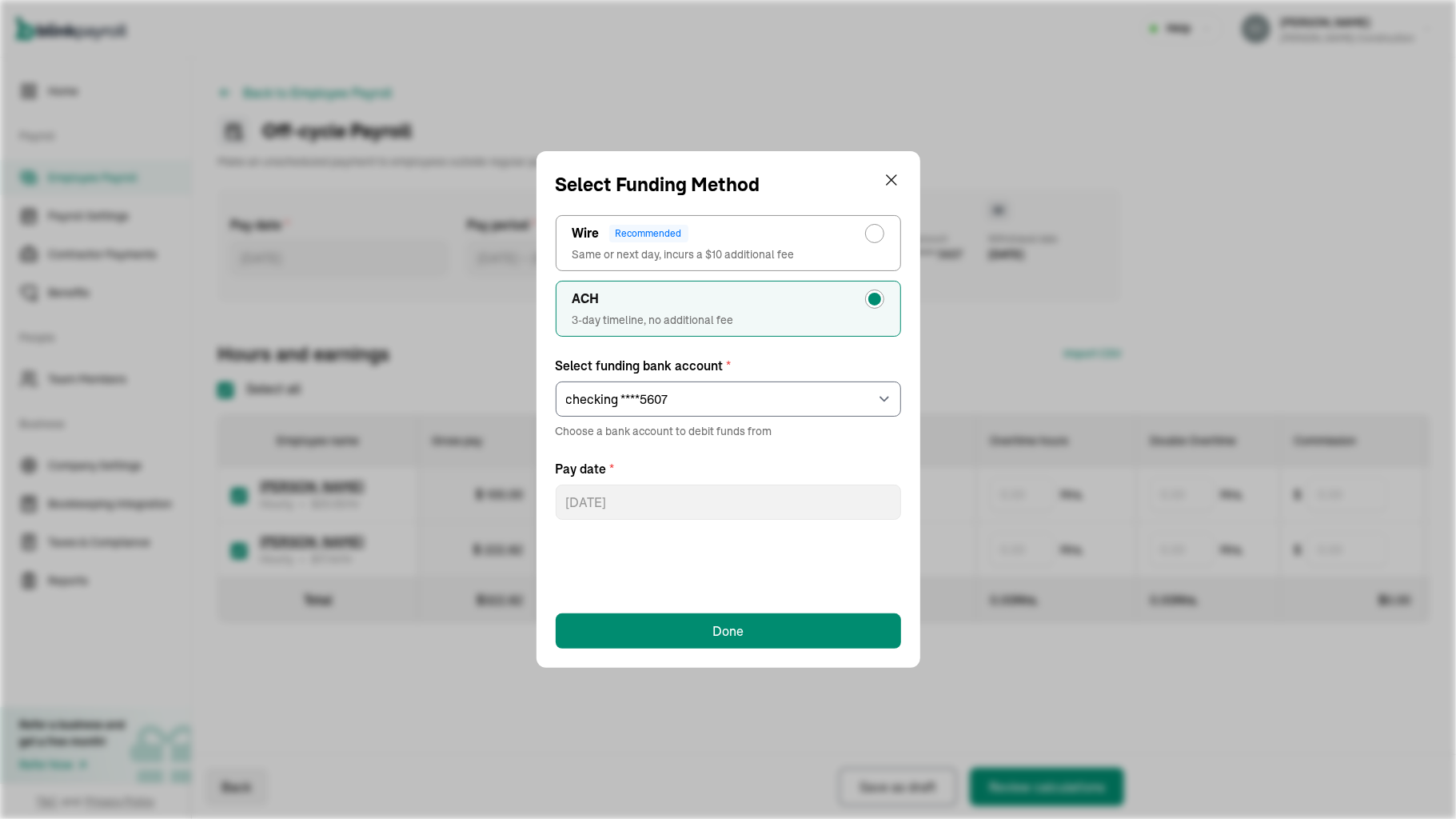
click at [874, 231] on div "radio-group" at bounding box center [874, 233] width 12 height 12
click at [874, 231] on input "Wire Recommended Same or next day, incurs a $10 additional fee" at bounding box center [879, 230] width 12 height 12
radio input "true"
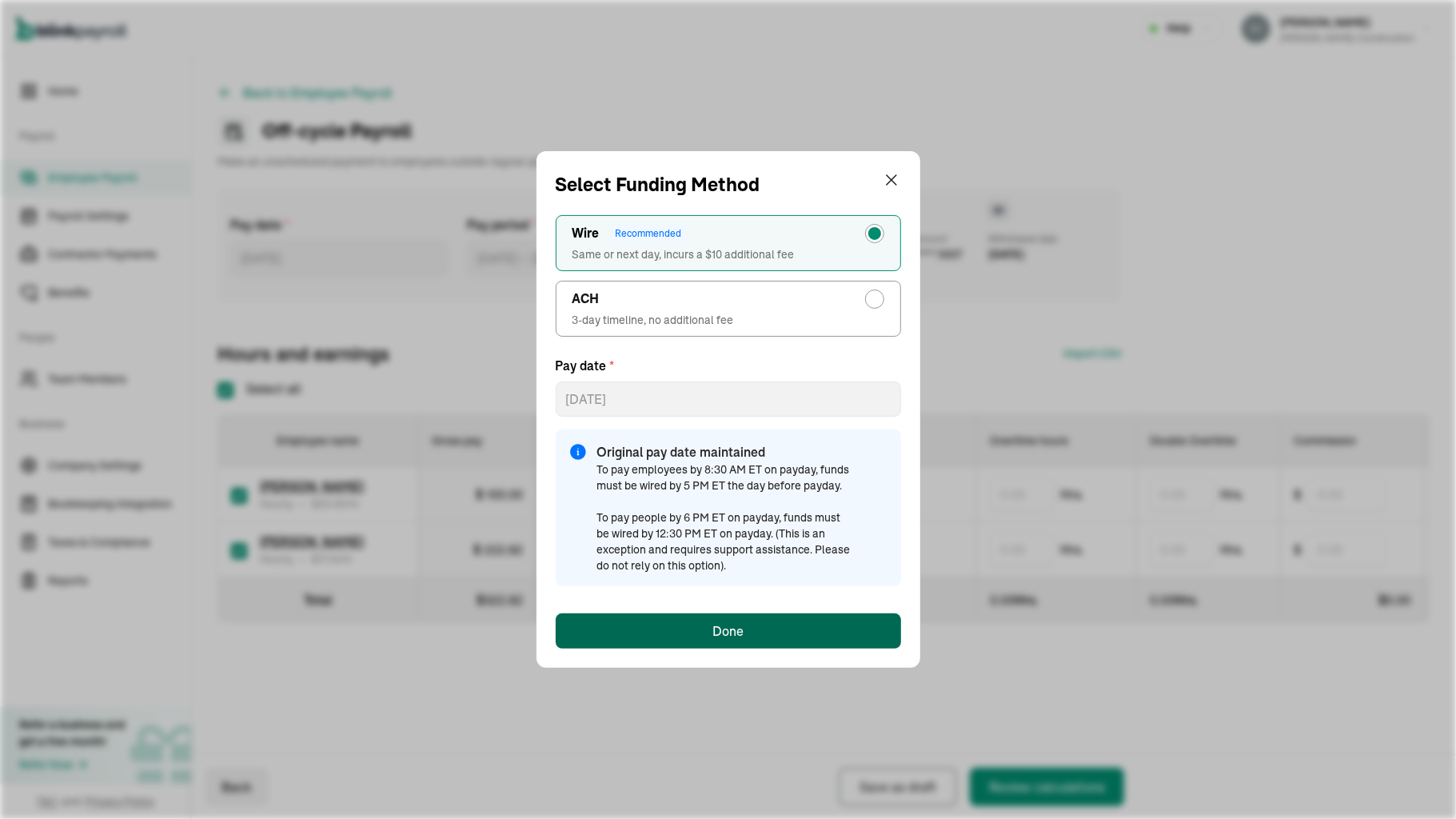
click at [723, 634] on div "Done" at bounding box center [728, 631] width 31 height 20
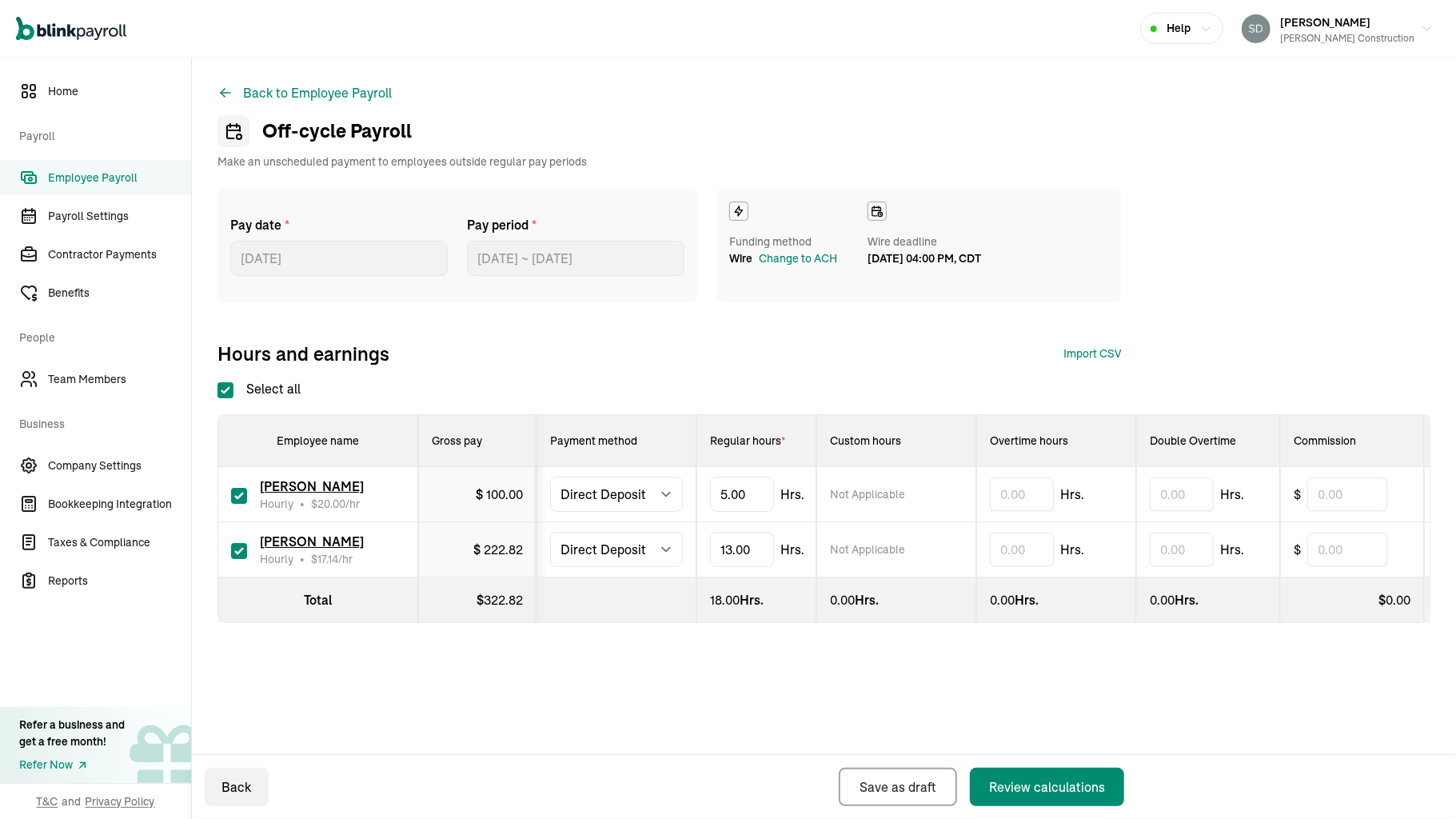
click at [231, 492] on td "[PERSON_NAME] Hourly • $ 20.00 /hr" at bounding box center [318, 495] width 200 height 55
click at [237, 491] on input "checkbox" at bounding box center [240, 496] width 16 height 16
checkbox input "false"
type input "0.00"
click at [1025, 790] on div "Review calculations" at bounding box center [1047, 787] width 116 height 20
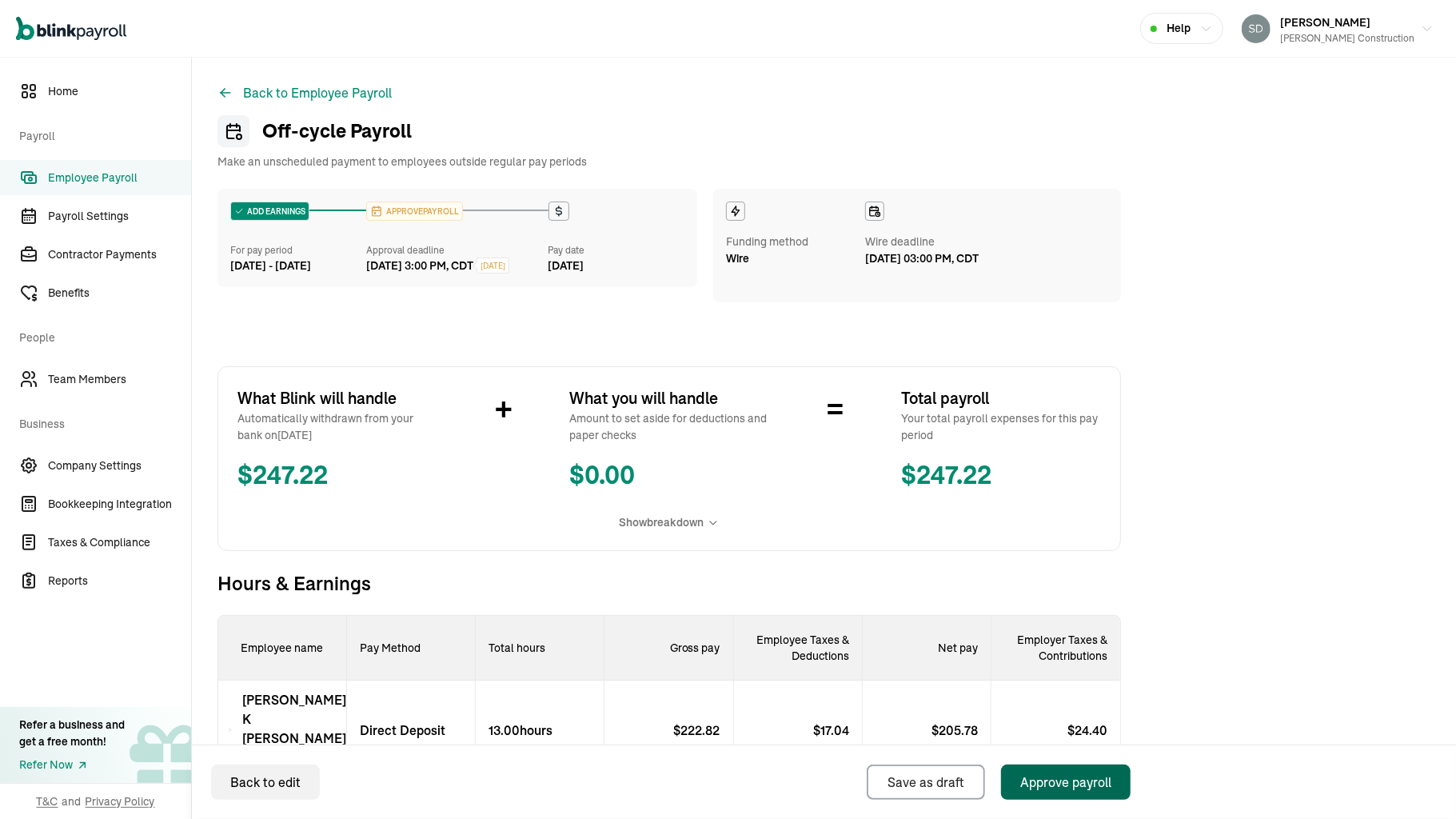
click at [1067, 774] on div "Approve payroll" at bounding box center [1066, 783] width 91 height 20
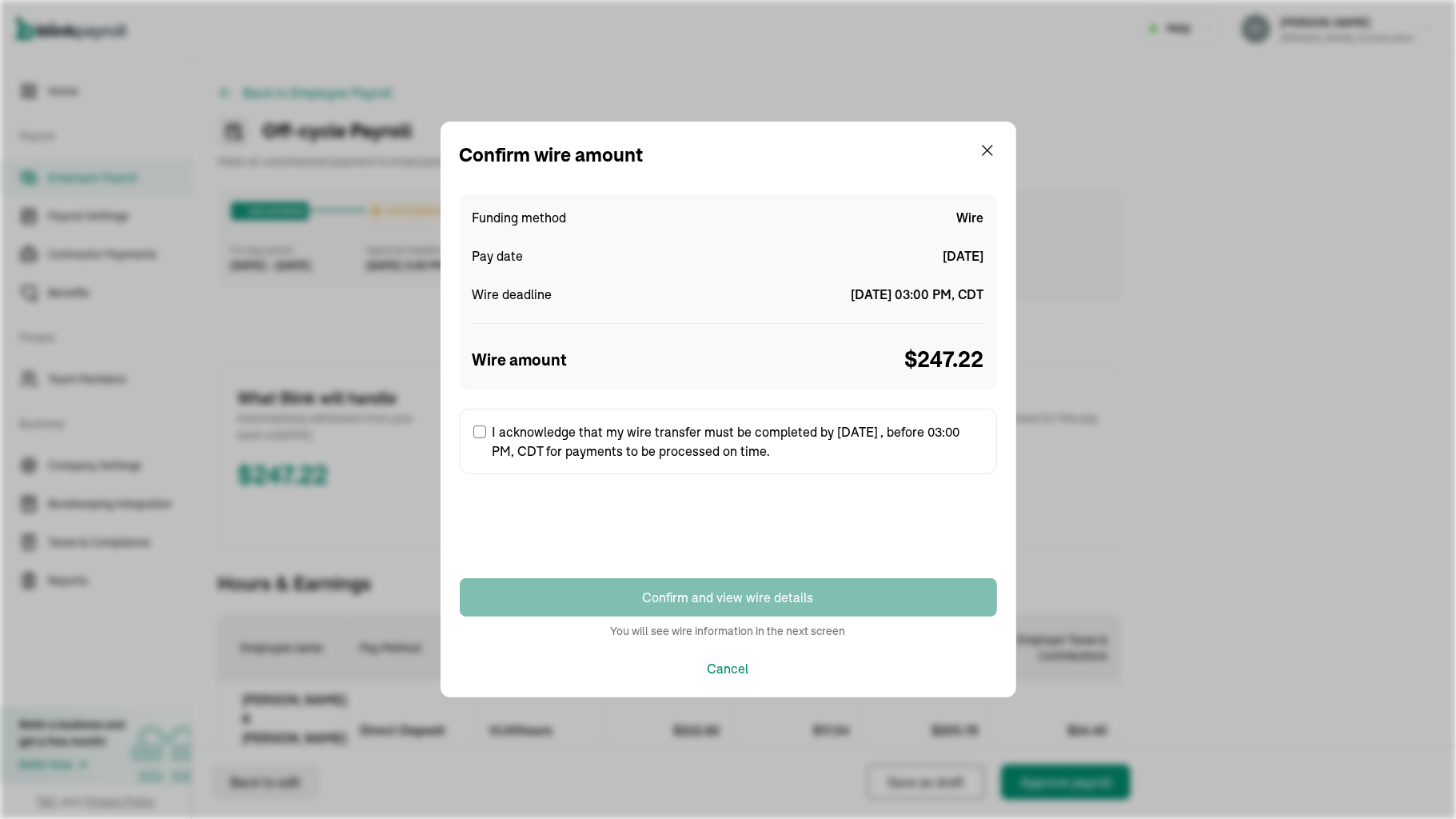
click at [475, 439] on label "I acknowledge that my wire transfer must be completed by [DATE] , before 03:00 …" at bounding box center [728, 442] width 538 height 66
click at [475, 438] on input "I acknowledge that my wire transfer must be completed by [DATE] , before 03:00 …" at bounding box center [480, 432] width 12 height 12
checkbox input "true"
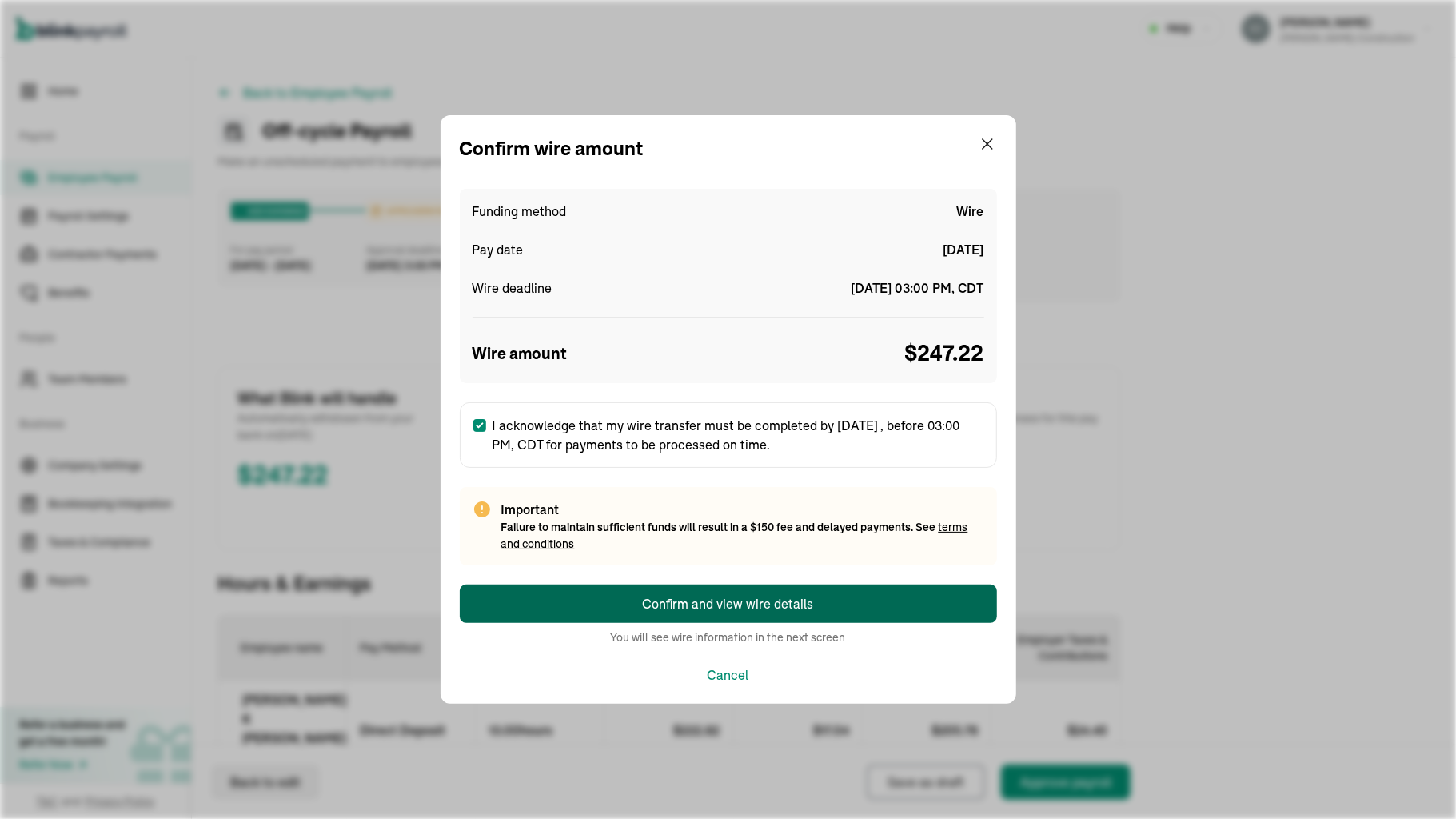
click at [639, 602] on button "Confirm and view wire details" at bounding box center [728, 604] width 538 height 38
click at [660, 603] on div "Confirm and view wire details" at bounding box center [728, 604] width 171 height 20
click at [757, 596] on div "Confirm and view wire details" at bounding box center [728, 604] width 171 height 20
click at [625, 604] on button "Confirm and view wire details" at bounding box center [728, 604] width 538 height 38
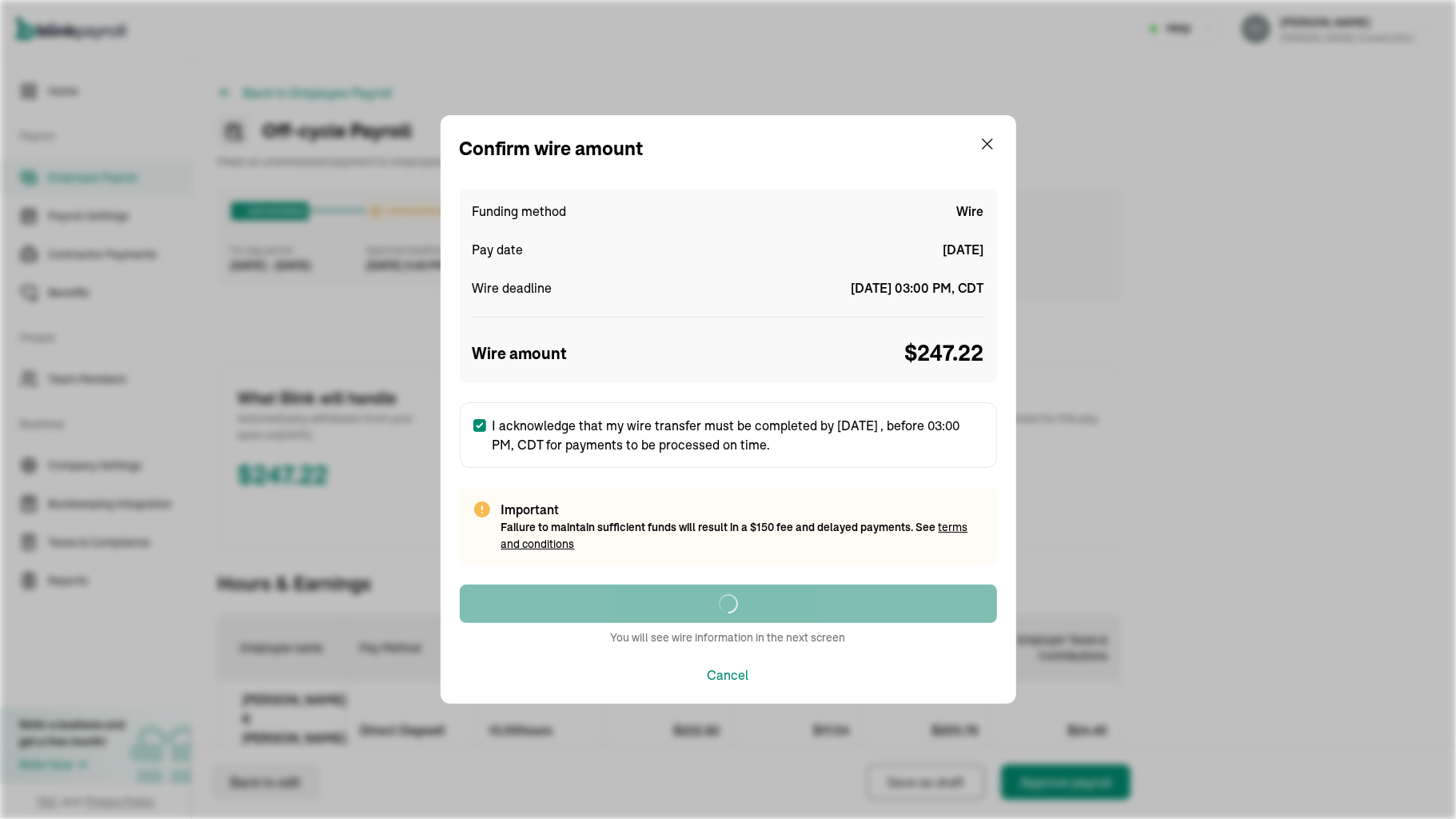
click at [1432, 816] on div "Confirm wire amount Funding method Wire Pay date [DATE] Wire deadline [DATE] 03…" at bounding box center [728, 410] width 1456 height 819
click at [1373, 817] on div "Confirm wire amount Funding method Wire Pay date [DATE] Wire deadline [DATE] 03…" at bounding box center [728, 410] width 1456 height 819
drag, startPoint x: 1373, startPoint y: 817, endPoint x: 1322, endPoint y: 816, distance: 51.0
click at [1322, 816] on div "Confirm wire amount Funding method Wire Pay date [DATE] Wire deadline [DATE] 03…" at bounding box center [728, 410] width 1456 height 819
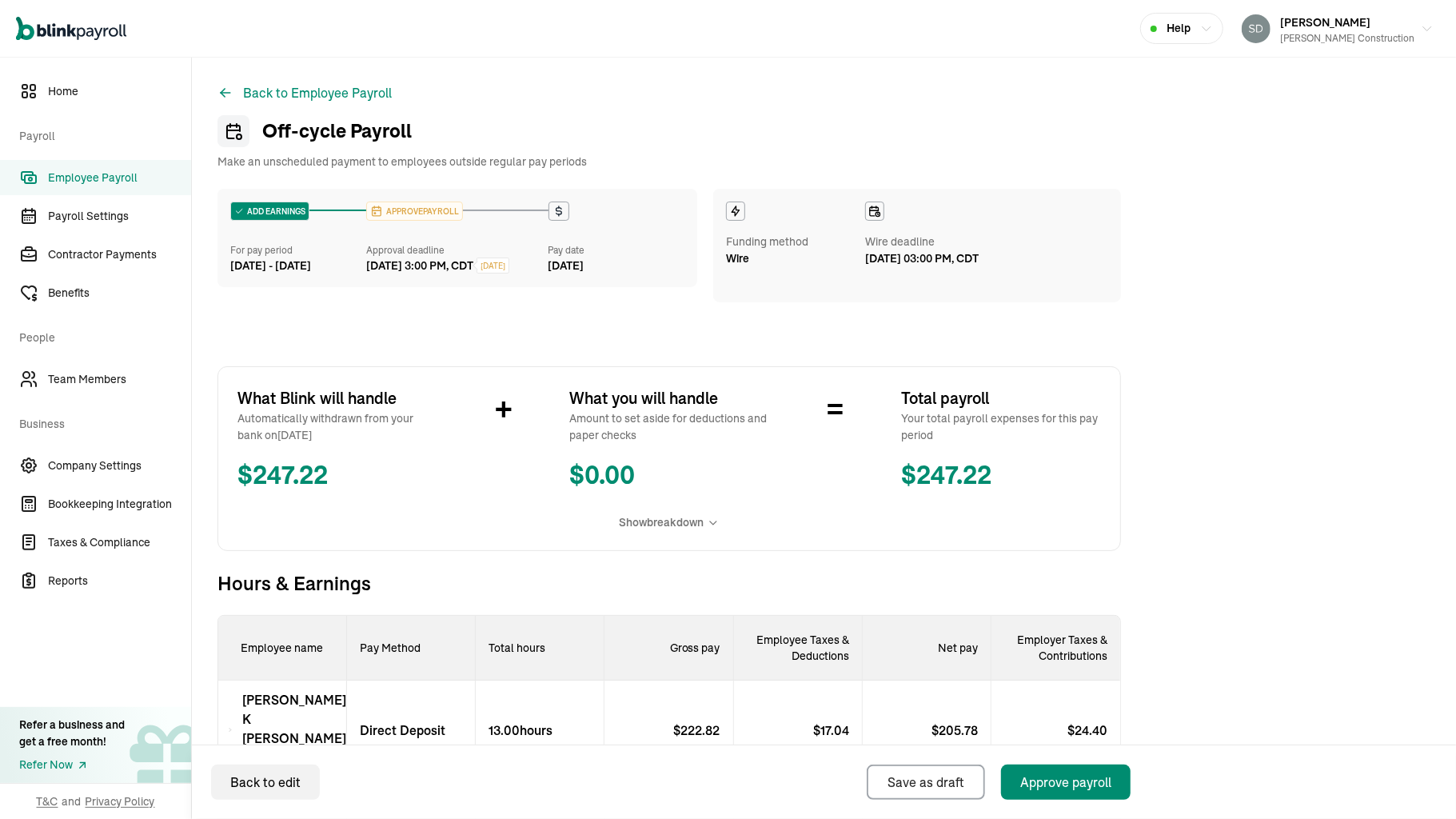
click at [1268, 807] on div "Back to edit Save as draft Approve payroll" at bounding box center [825, 782] width 1265 height 75
click at [1302, 816] on div "Back to edit Save as draft Approve payroll" at bounding box center [825, 782] width 1265 height 75
click at [1372, 6] on div "Open main menu Help [PERSON_NAME] Construction" at bounding box center [728, 28] width 1456 height 58
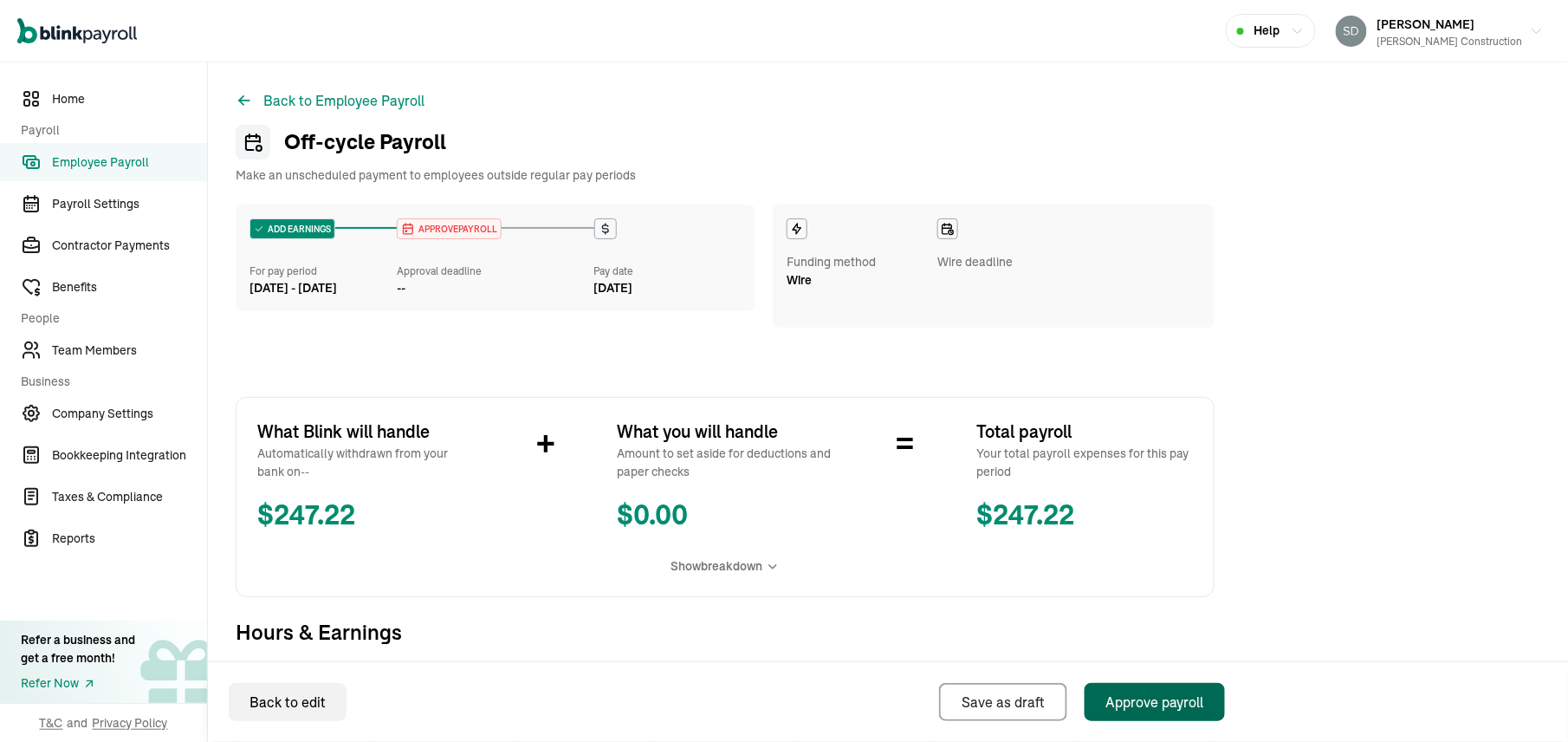
click at [1157, 695] on div "Approve payroll" at bounding box center [1154, 702] width 98 height 21
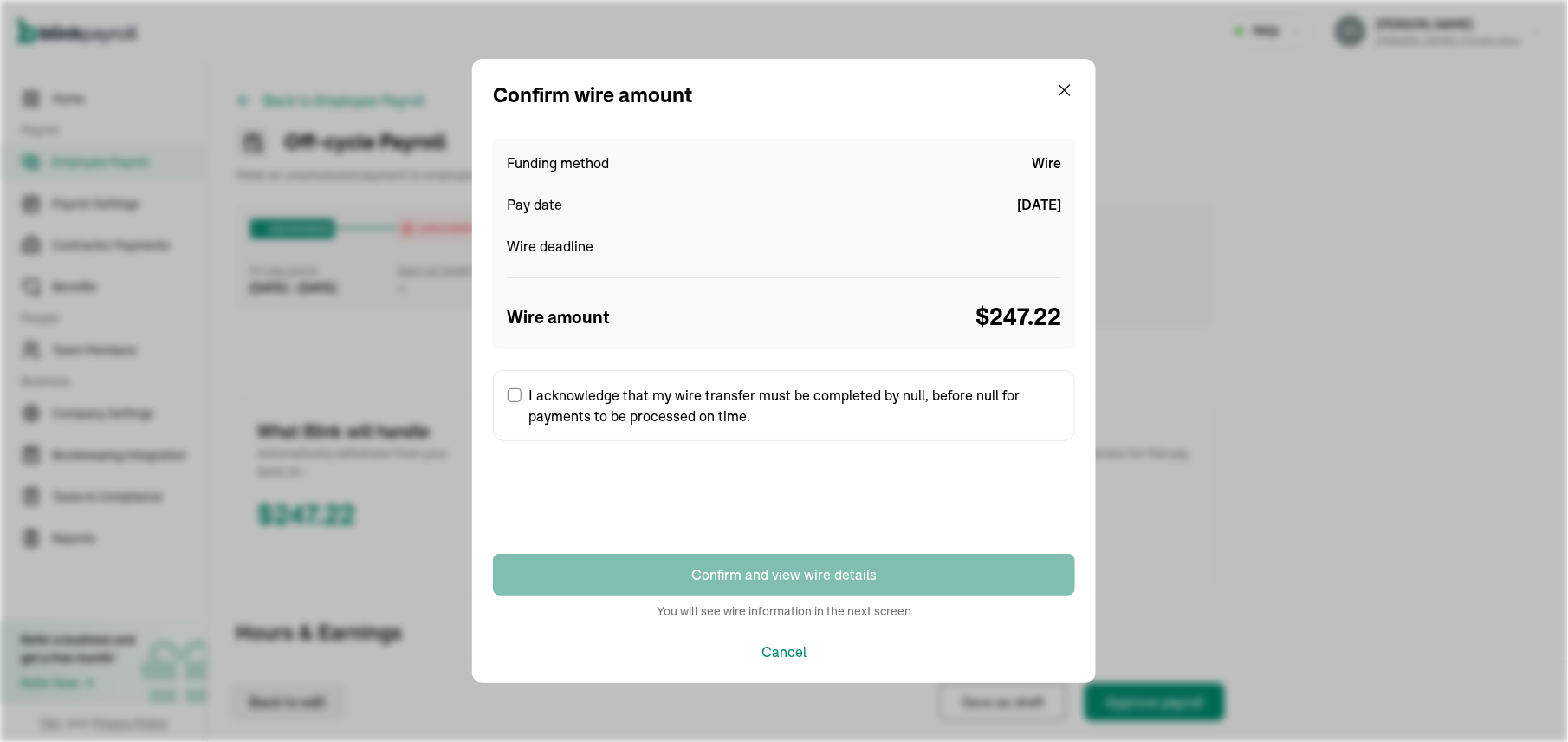
click at [514, 396] on input "I acknowledge that my wire transfer must be completed by null, before null for …" at bounding box center [514, 395] width 14 height 14
checkbox input "true"
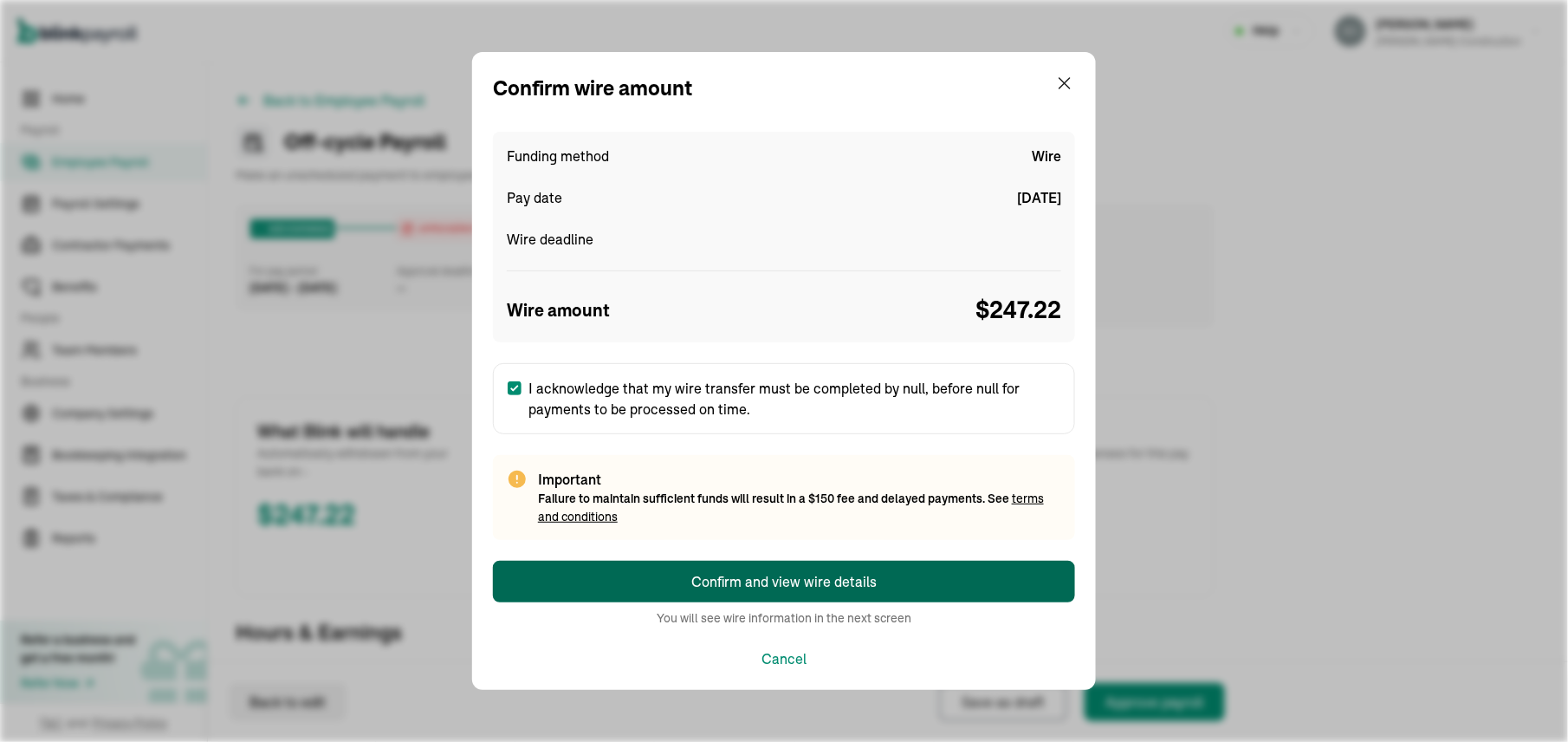
click at [546, 581] on button "Confirm and view wire details" at bounding box center [784, 581] width 582 height 41
click at [1030, 586] on button "Confirm and view wire details" at bounding box center [784, 581] width 582 height 41
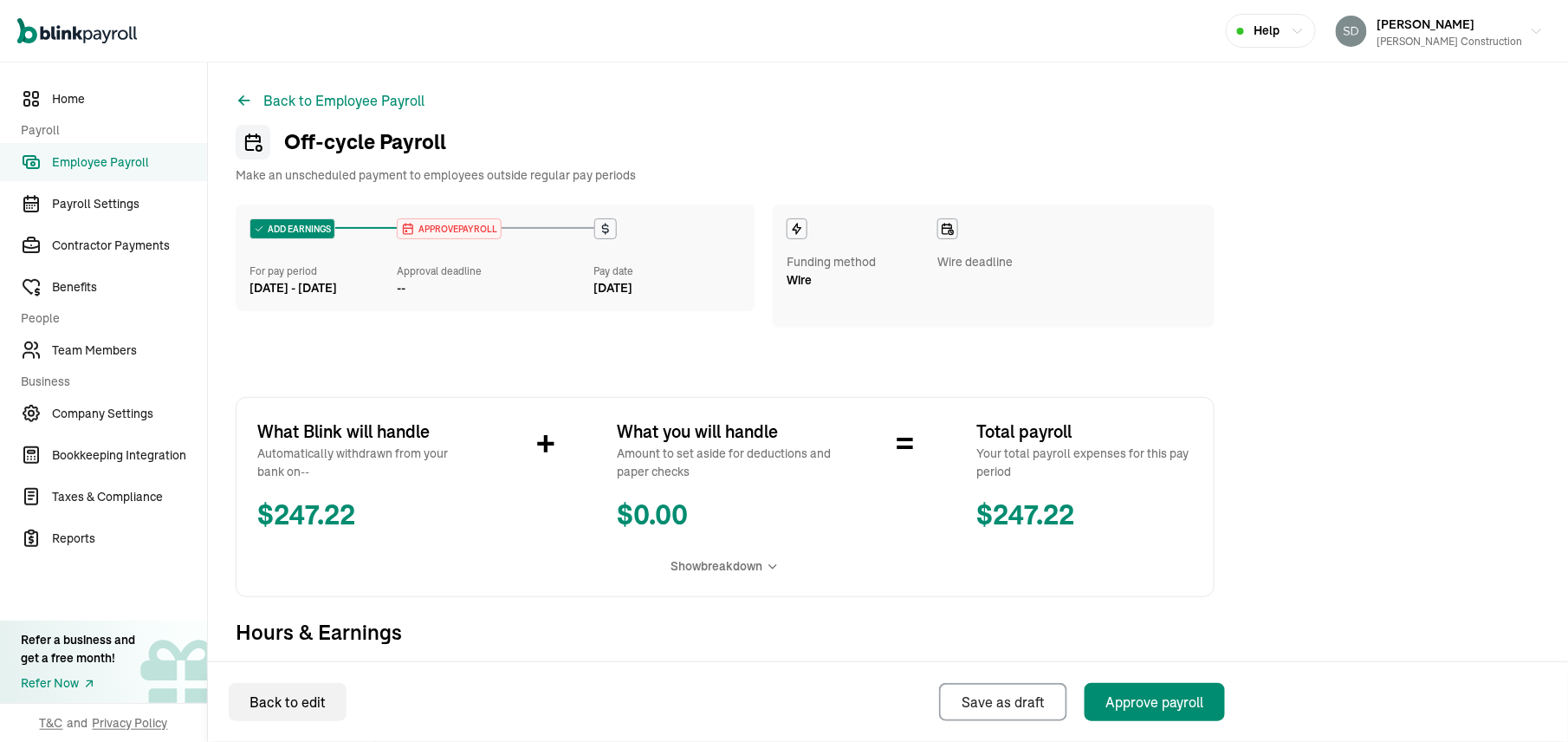
click at [805, 278] on span "Wire" at bounding box center [799, 280] width 25 height 18
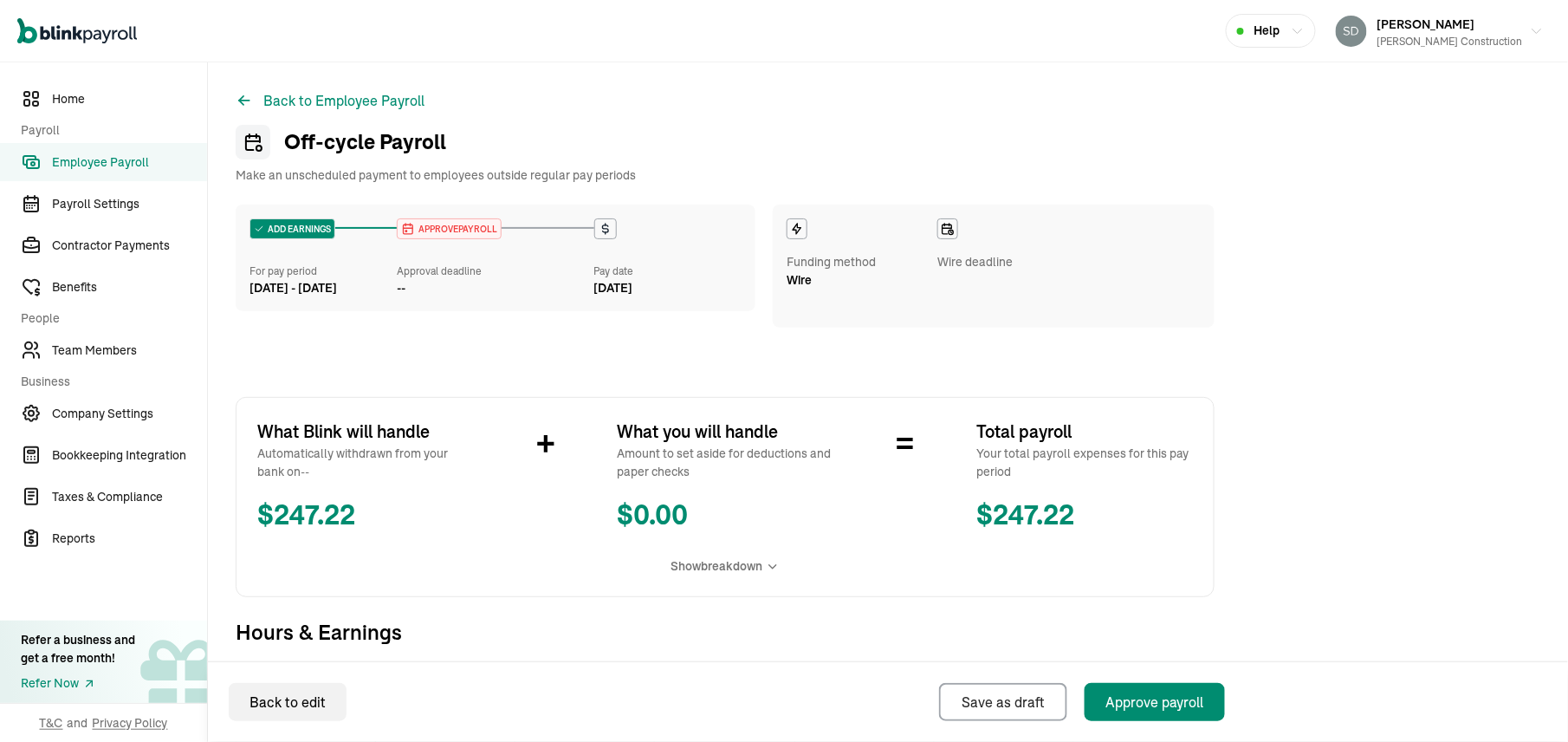
click at [433, 237] on div "APPROVE PAYROLL" at bounding box center [448, 229] width 103 height 19
click at [122, 157] on span "Employee Payroll" at bounding box center [129, 162] width 155 height 18
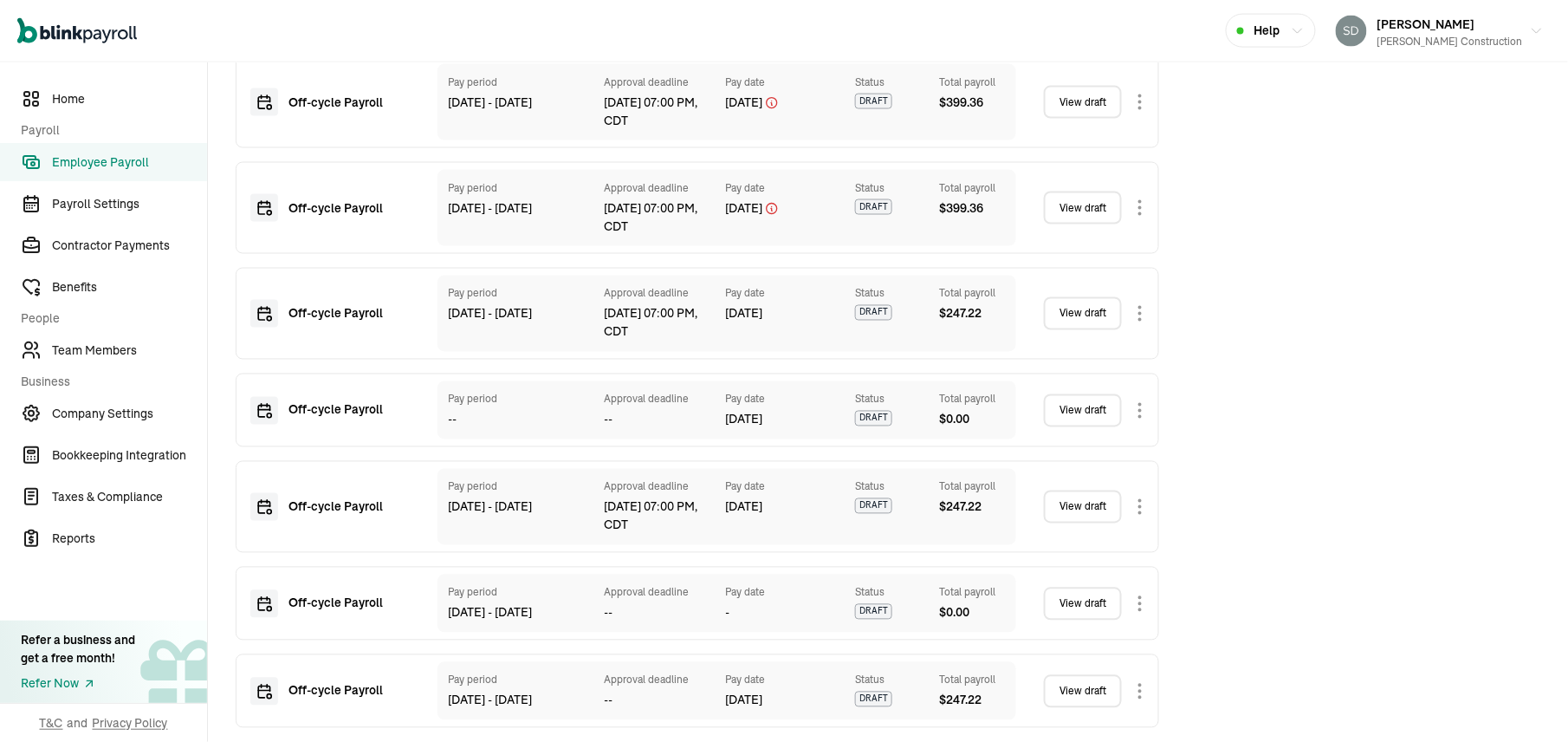
scroll to position [966, 0]
click at [871, 703] on span "DRAFT" at bounding box center [873, 700] width 38 height 15
click at [1085, 695] on link "View draft" at bounding box center [1082, 692] width 78 height 33
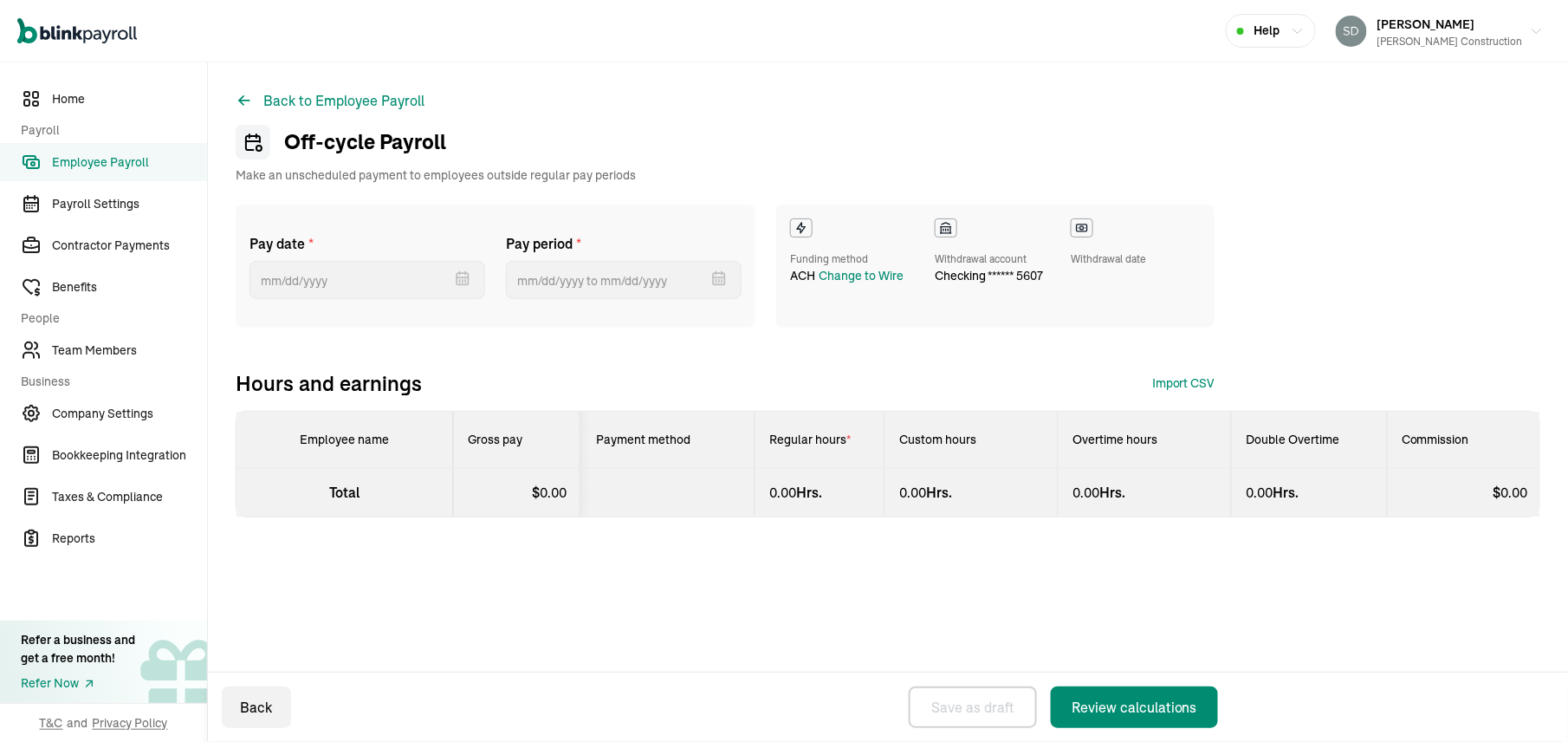
select select "manual"
select select "direct_deposit"
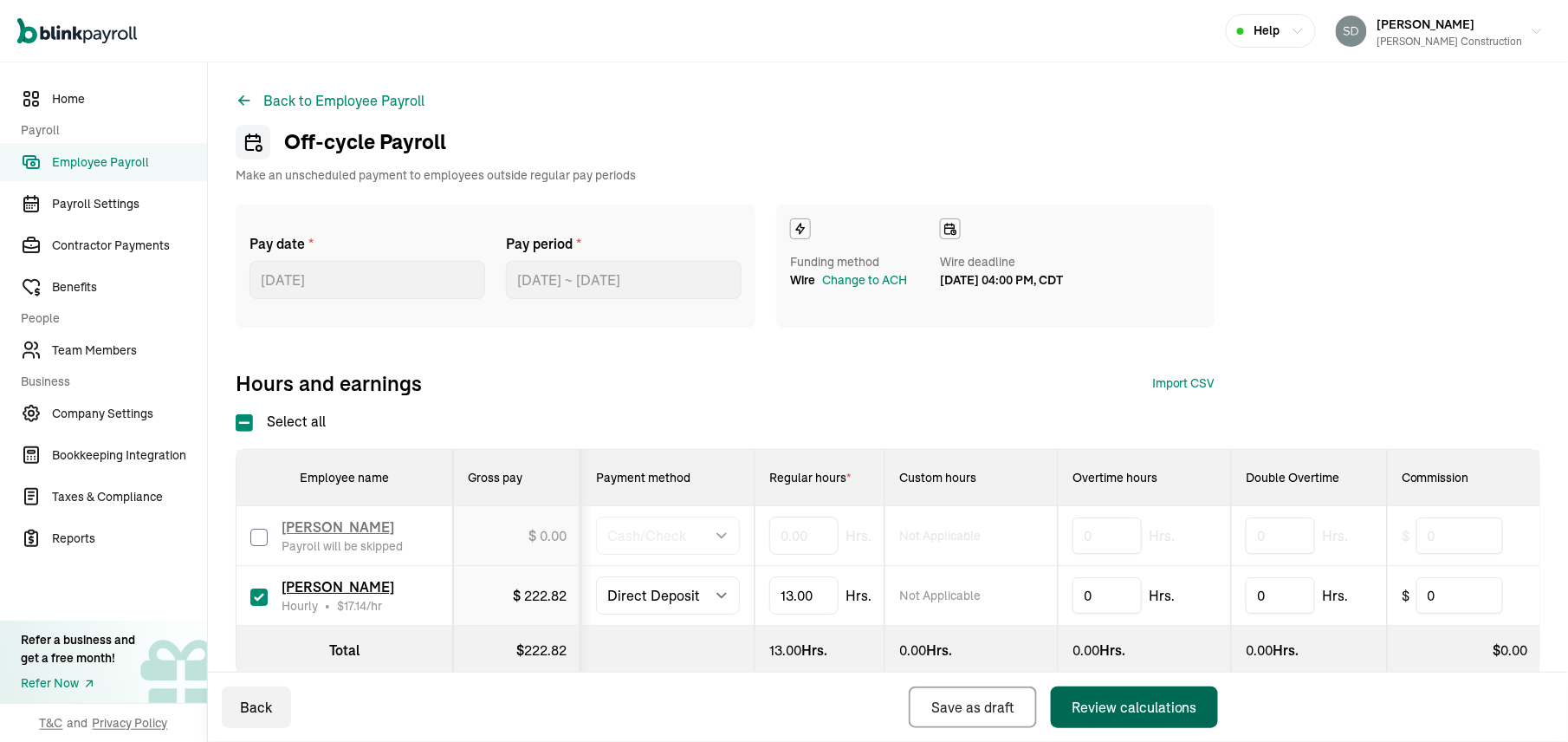
click at [1138, 703] on div "Review calculations" at bounding box center [1134, 707] width 125 height 21
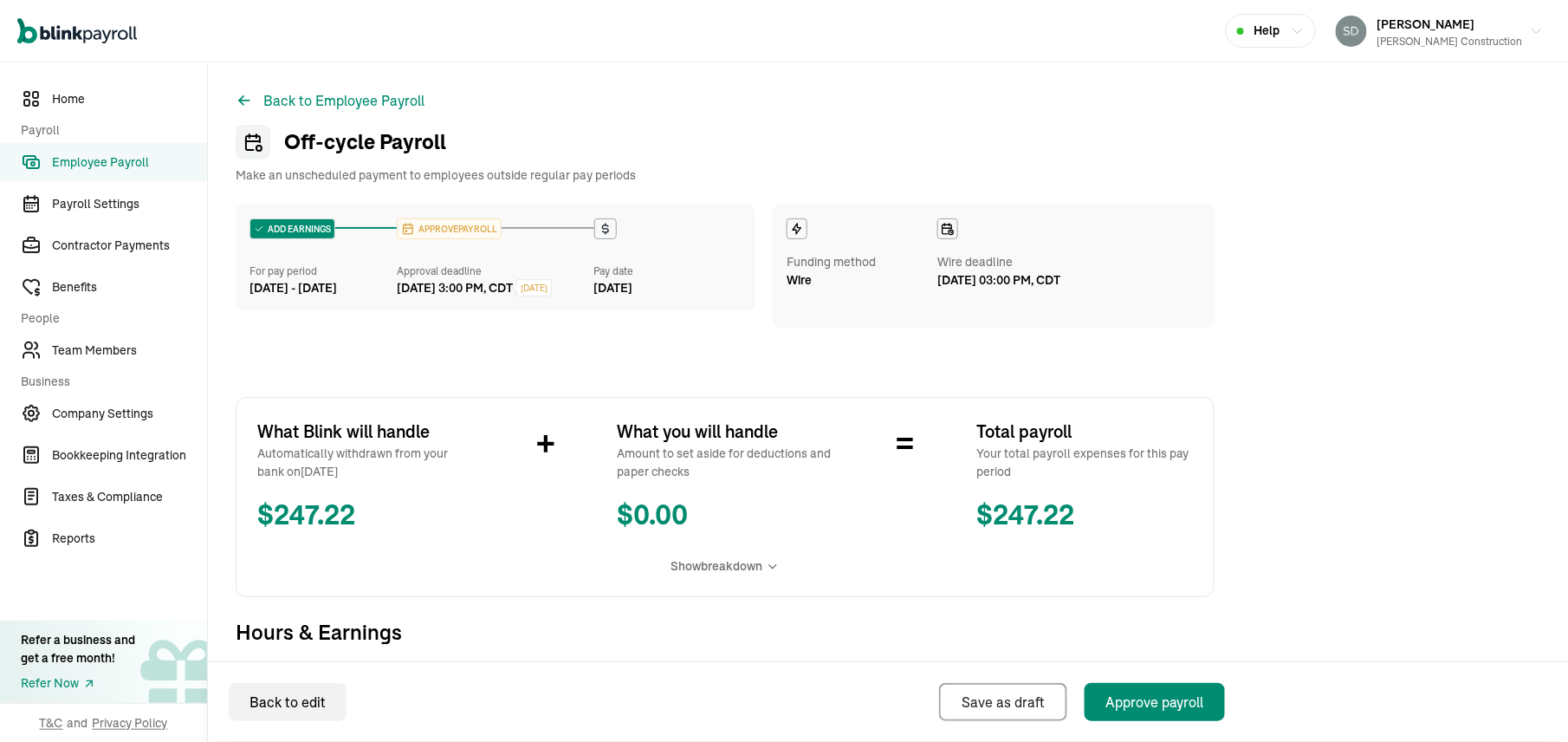
click at [100, 164] on span "Employee Payroll" at bounding box center [129, 162] width 155 height 18
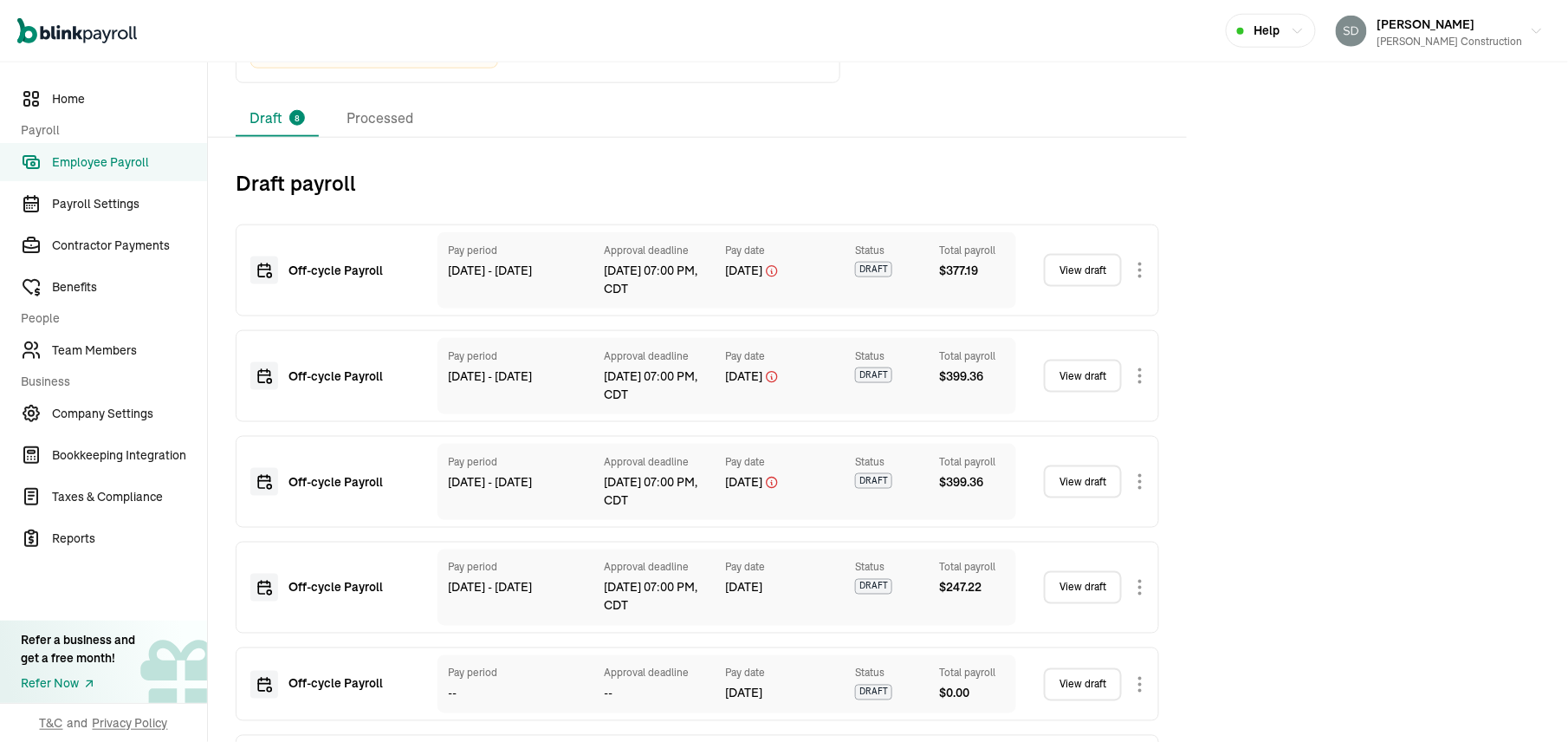
scroll to position [984, 0]
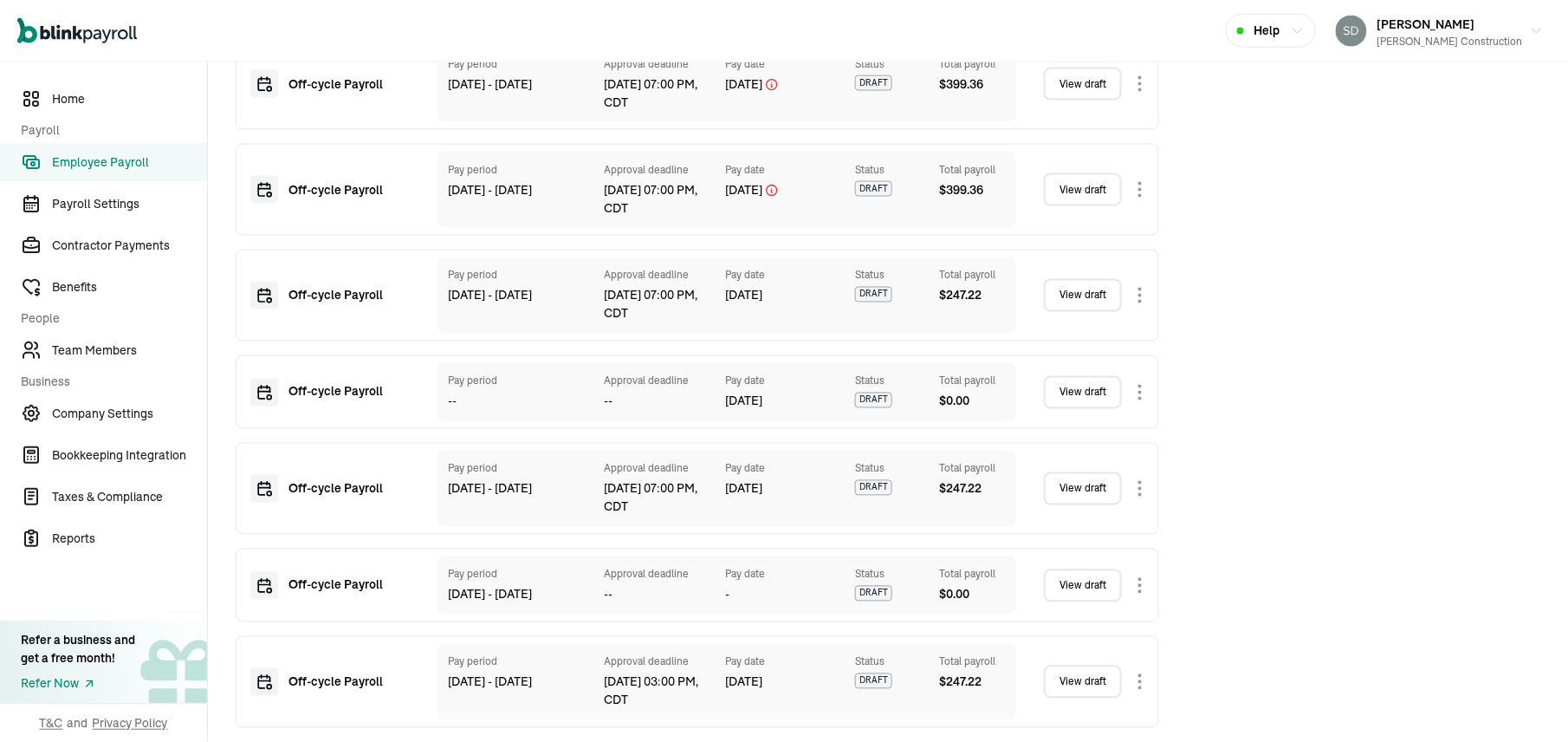
click at [1095, 673] on link "View draft" at bounding box center [1082, 682] width 78 height 33
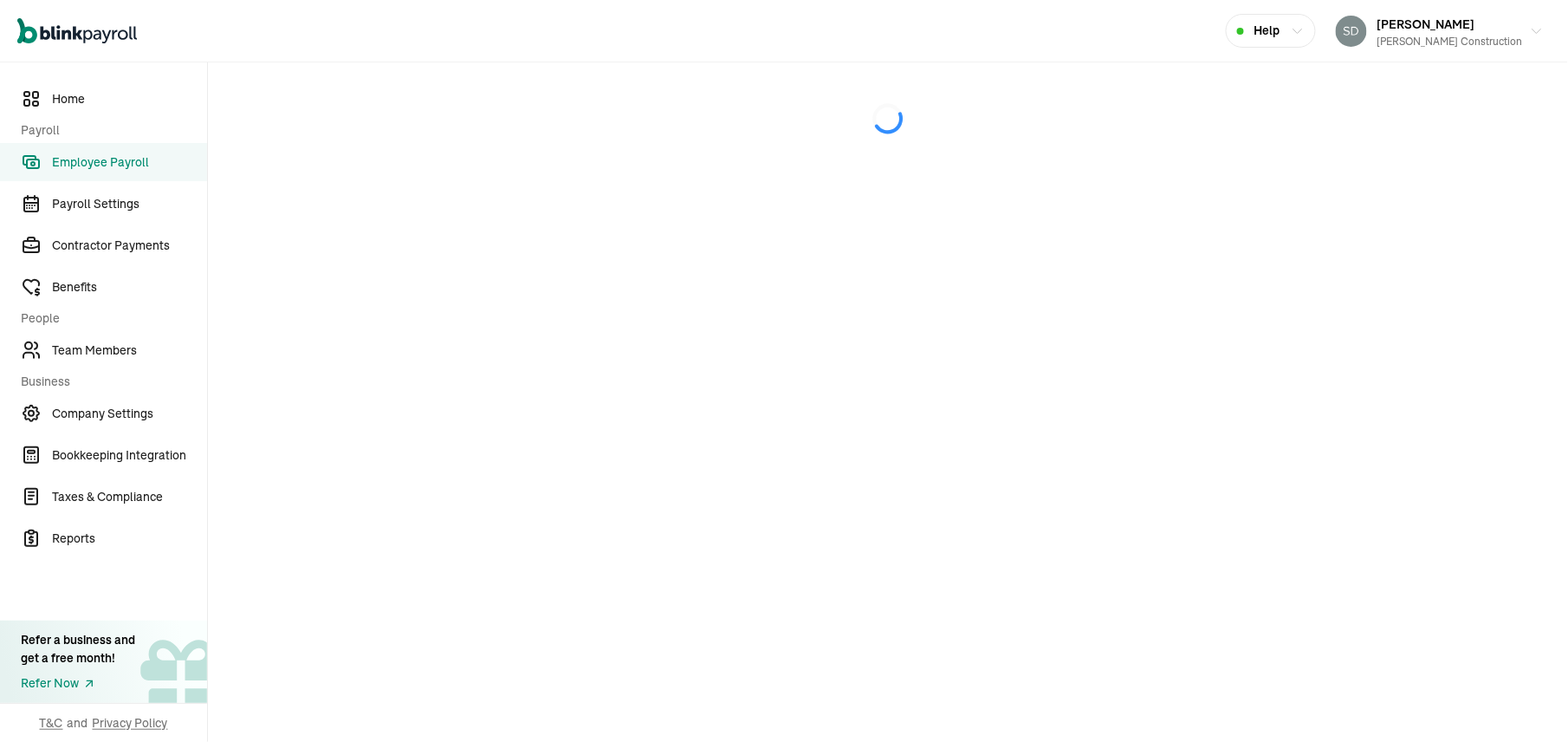
select select "manual"
select select "direct_deposit"
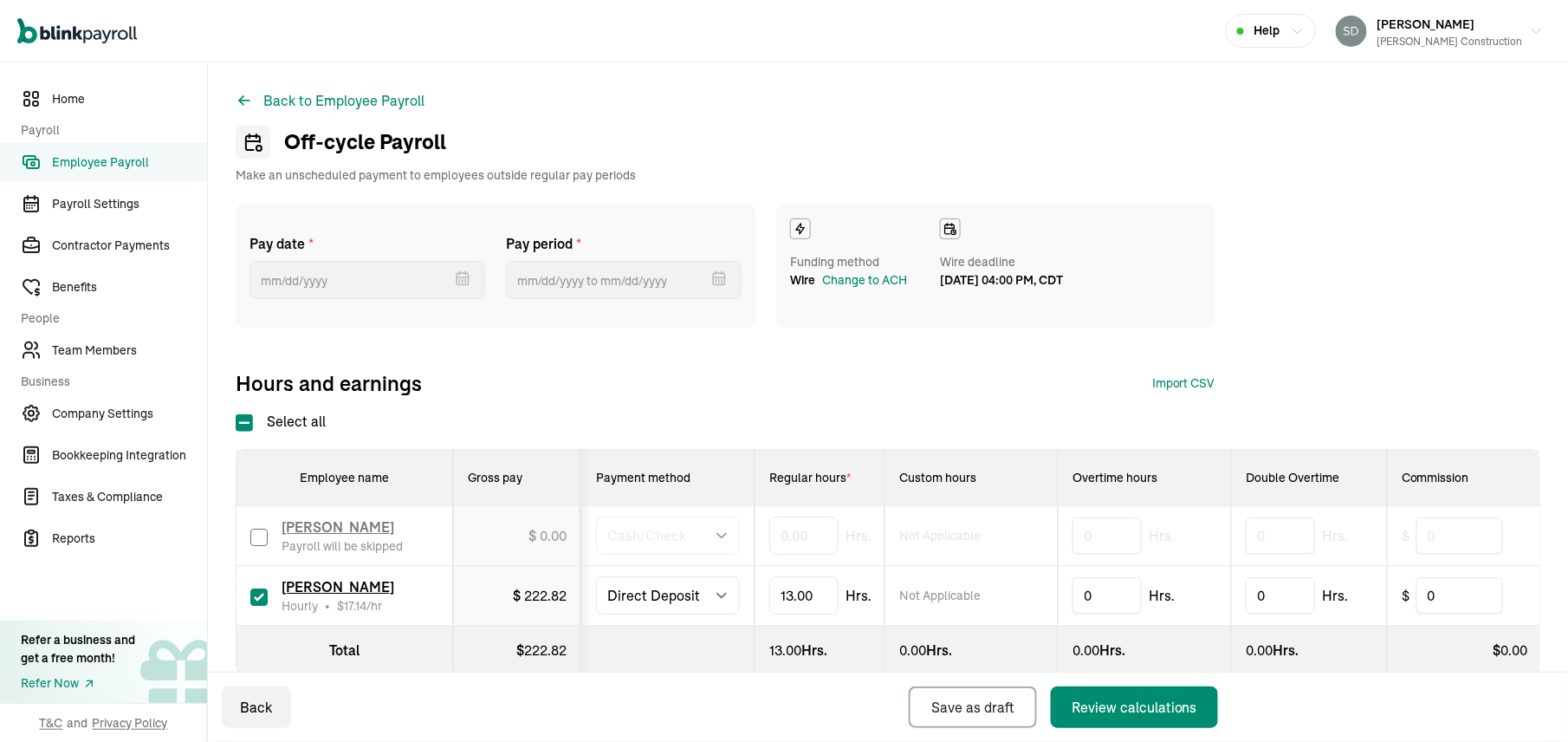
type input "[DATE]"
type input "[DATE] ~ [DATE]"
click at [856, 277] on div "Change to ACH" at bounding box center [864, 280] width 85 height 18
select select "546"
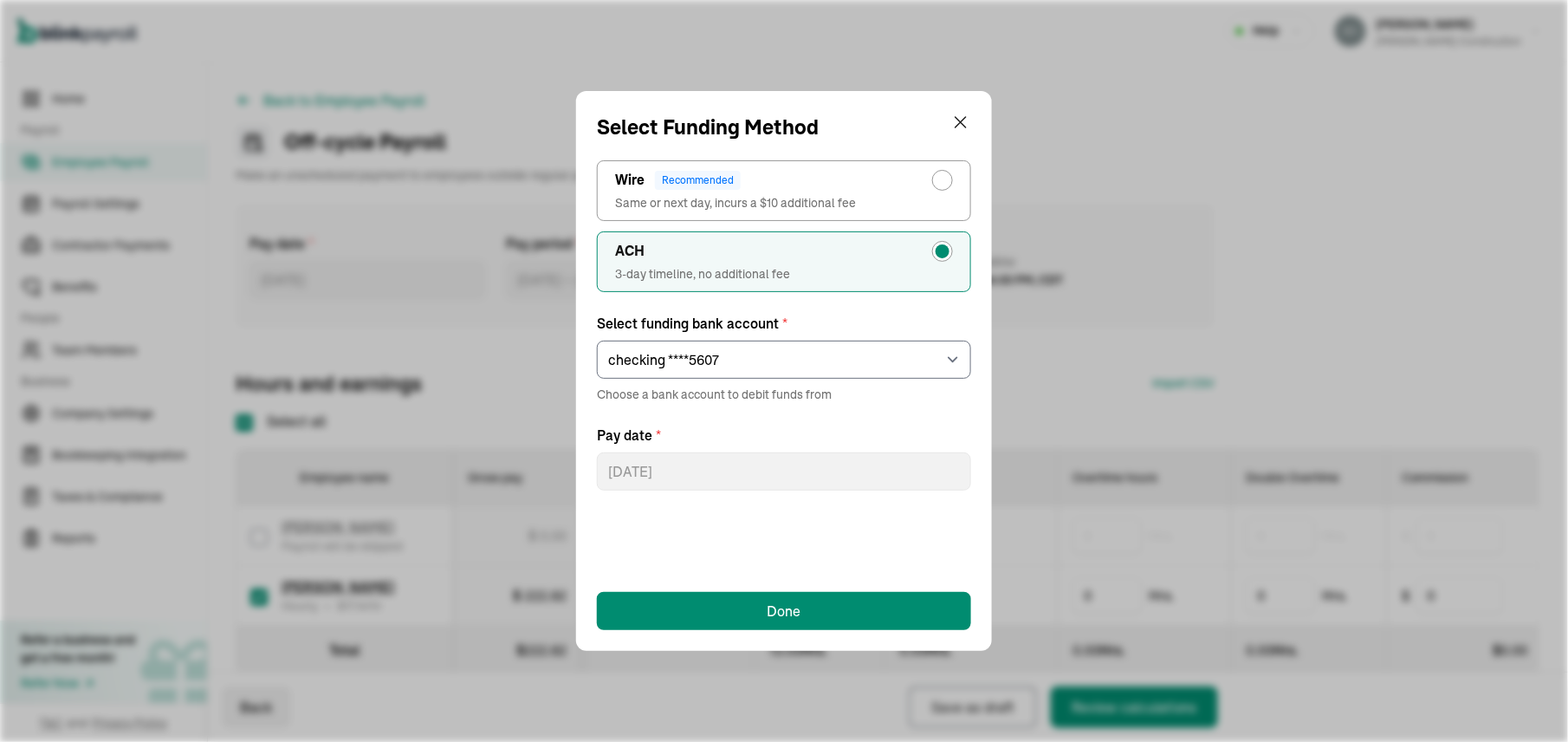
click at [908, 268] on span "3-day timeline, no additional fee" at bounding box center [784, 274] width 338 height 17
click at [939, 254] on input "ACH 3-day timeline, no additional fee" at bounding box center [946, 247] width 14 height 14
click at [899, 370] on select "Select an item checking ****5607" at bounding box center [784, 360] width 374 height 39
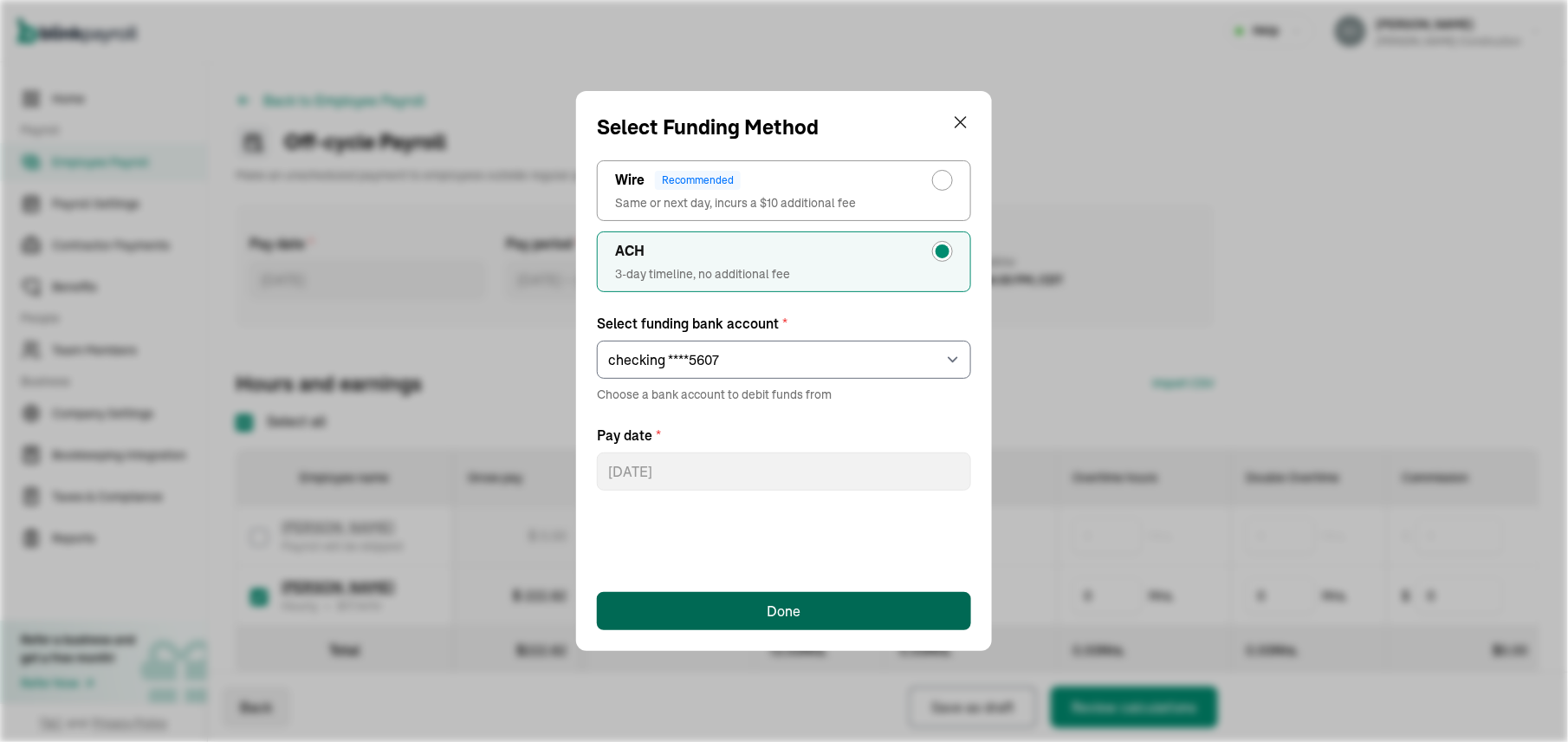
click at [785, 612] on div "Done" at bounding box center [784, 611] width 34 height 21
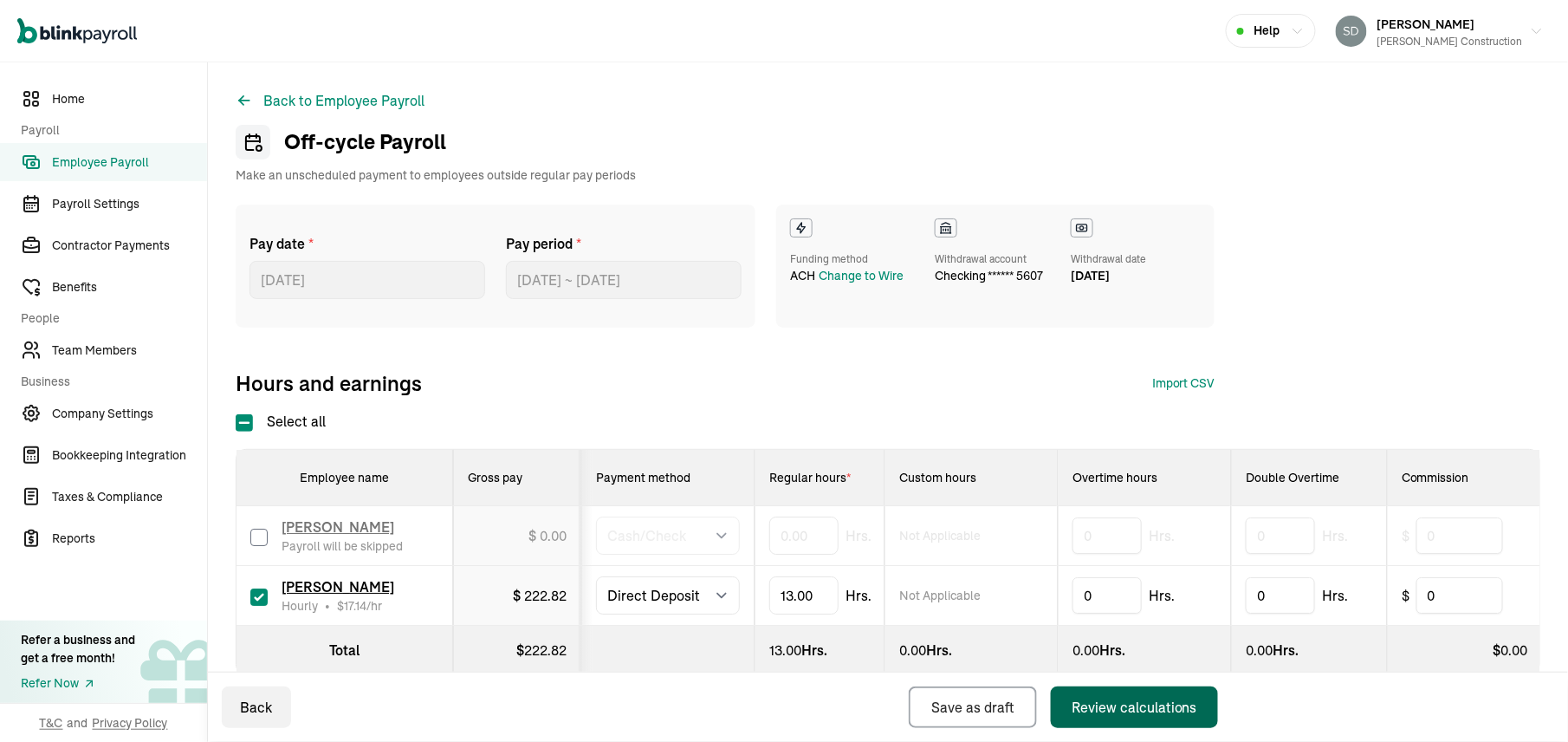
click at [1118, 705] on div "Review calculations" at bounding box center [1134, 707] width 125 height 21
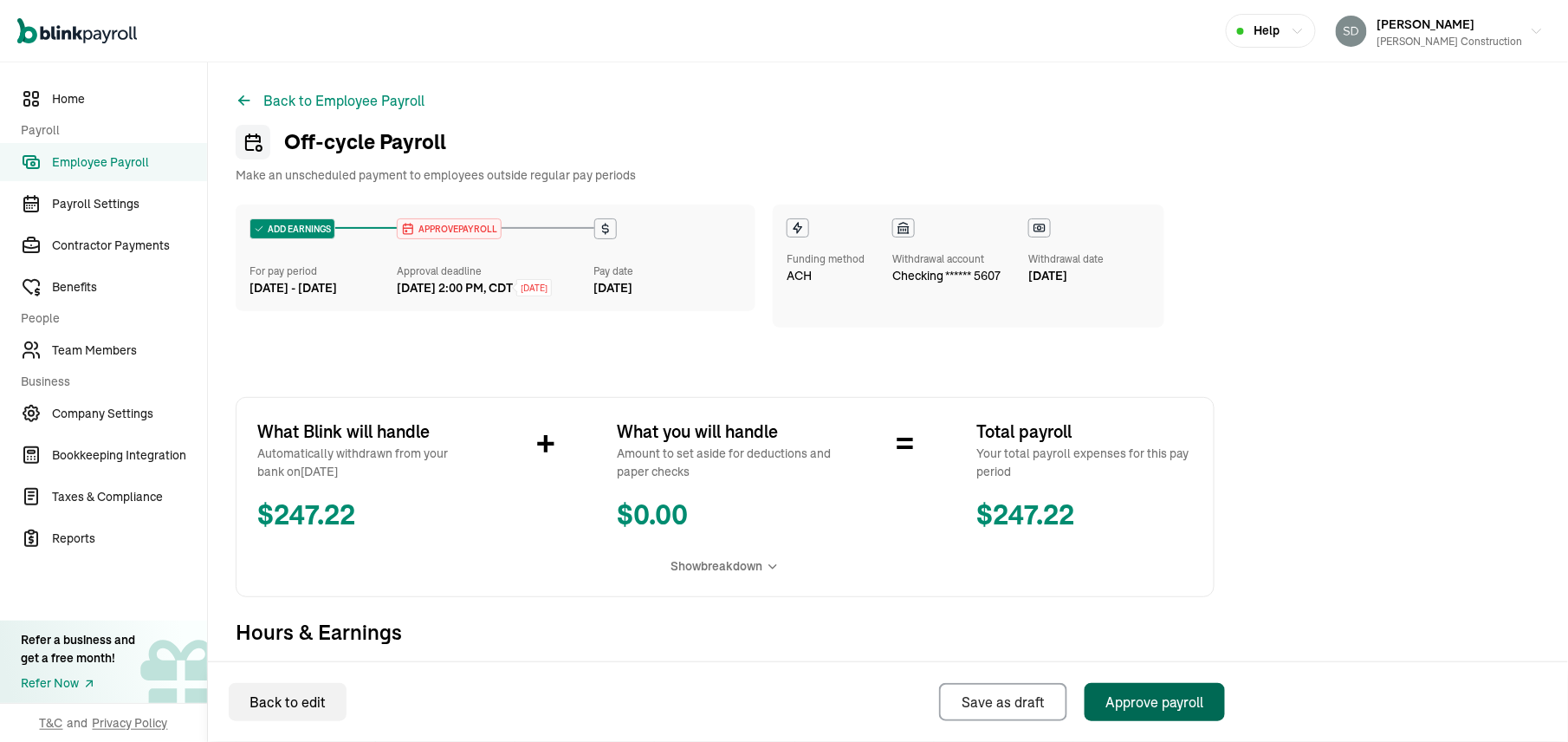
click at [1137, 704] on div "Approve payroll" at bounding box center [1154, 702] width 98 height 21
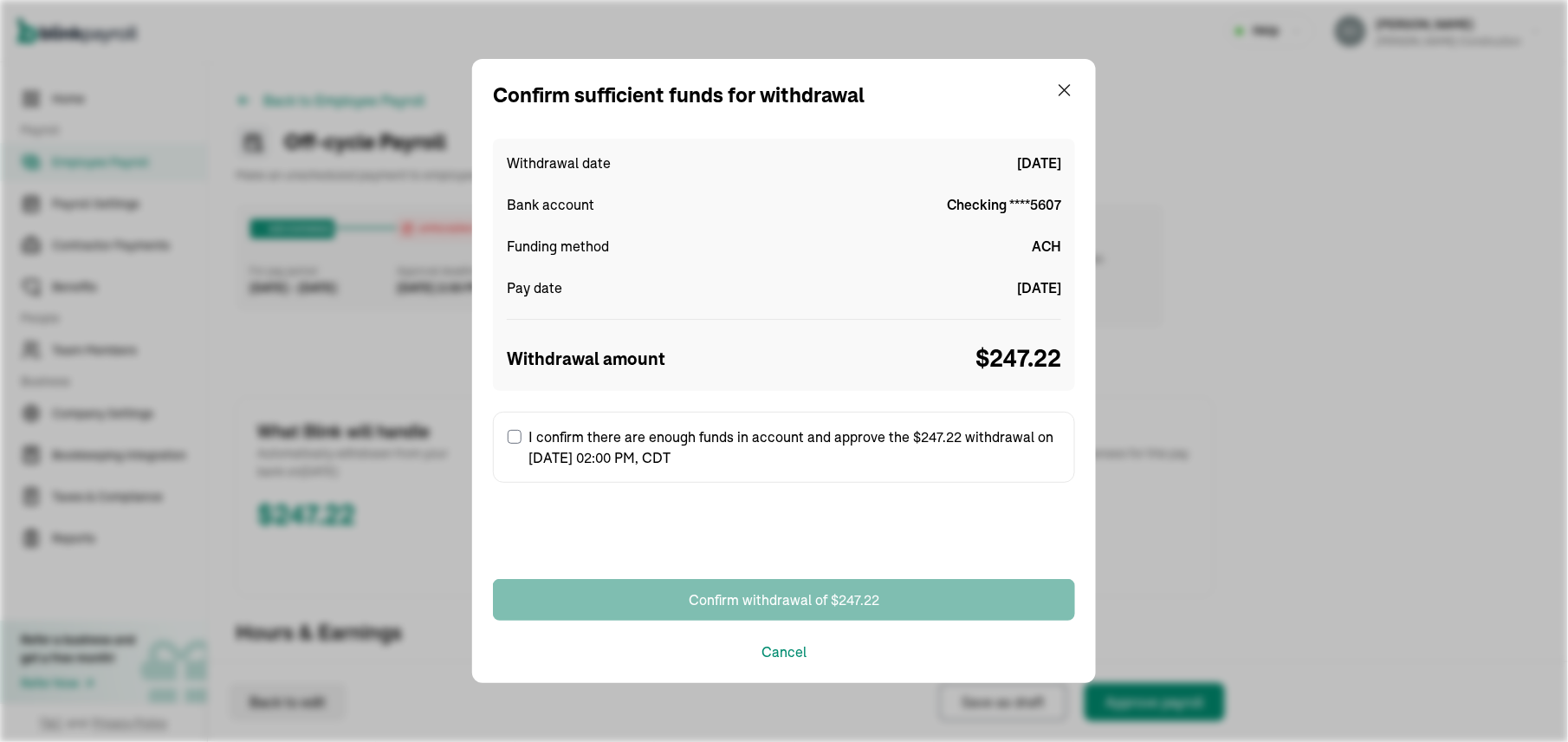
click at [522, 437] on label "I confirm there are enough funds in account and approve the $247.22 withdrawal …" at bounding box center [784, 448] width 582 height 71
click at [522, 437] on input "I confirm there are enough funds in account and approve the $247.22 withdrawal …" at bounding box center [514, 436] width 14 height 14
checkbox input "true"
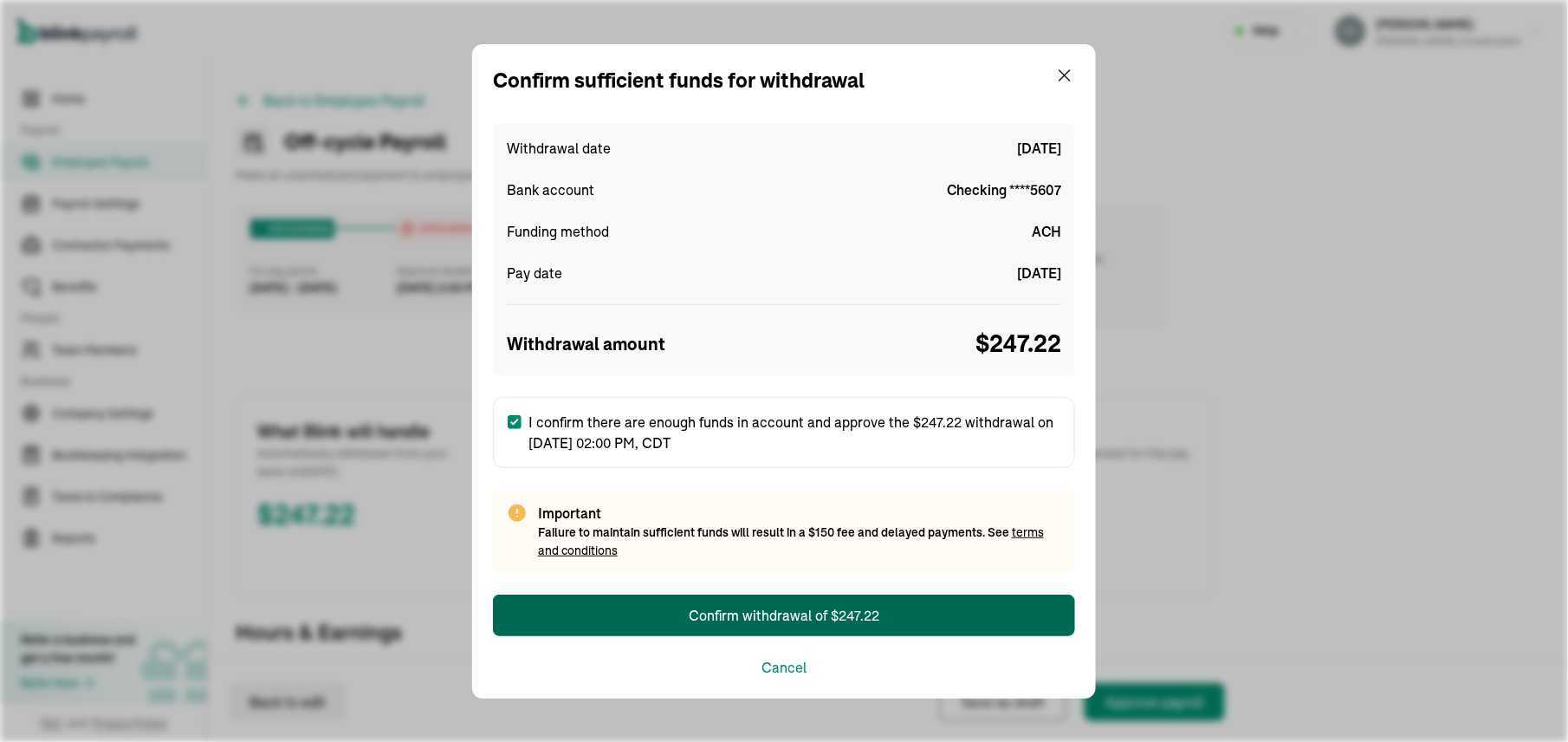
click at [597, 614] on button "Confirm withdrawal of $247.22" at bounding box center [784, 615] width 582 height 41
click at [701, 618] on div "Confirm withdrawal of $247.22" at bounding box center [784, 616] width 191 height 21
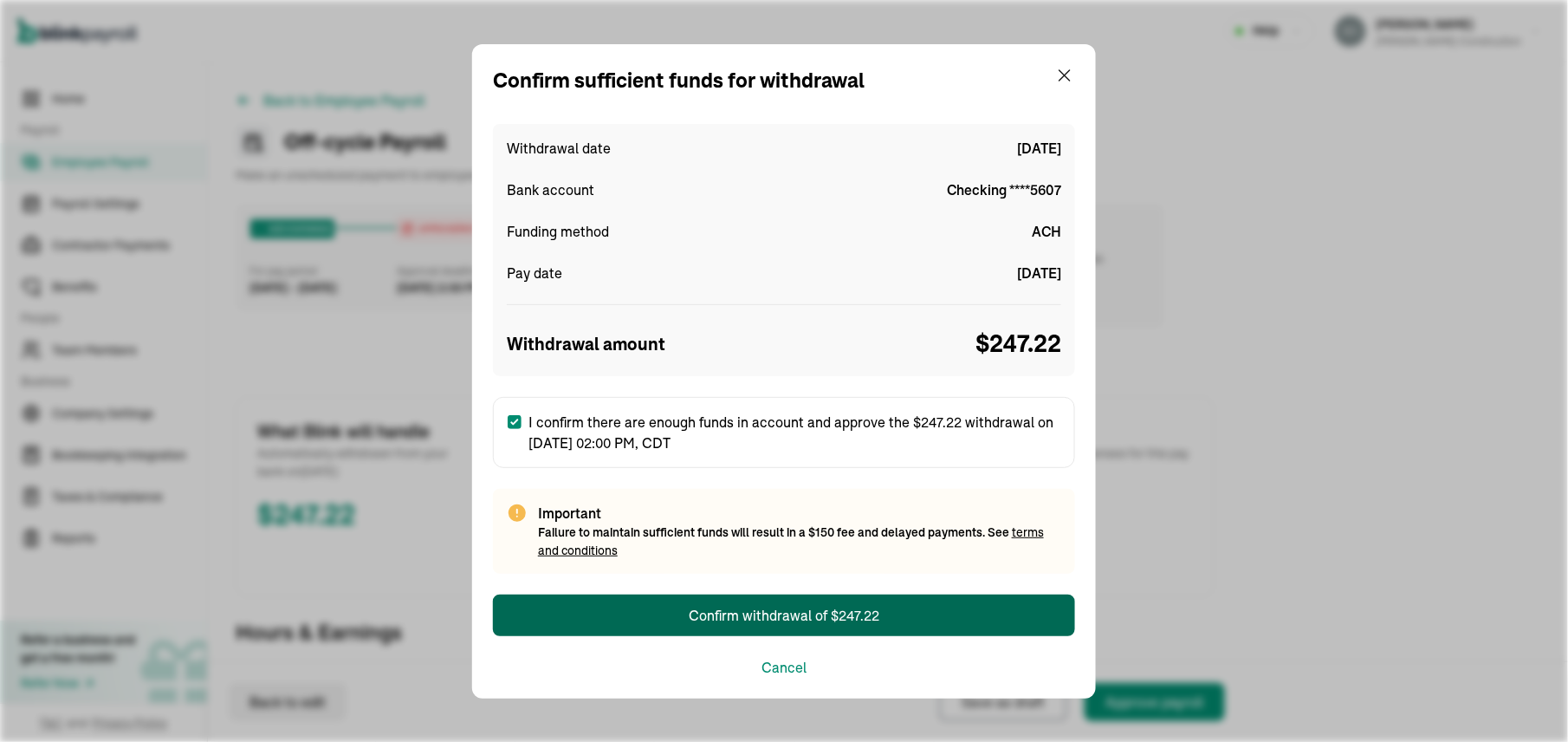
click at [701, 618] on div "Confirm withdrawal of $247.22" at bounding box center [784, 616] width 191 height 21
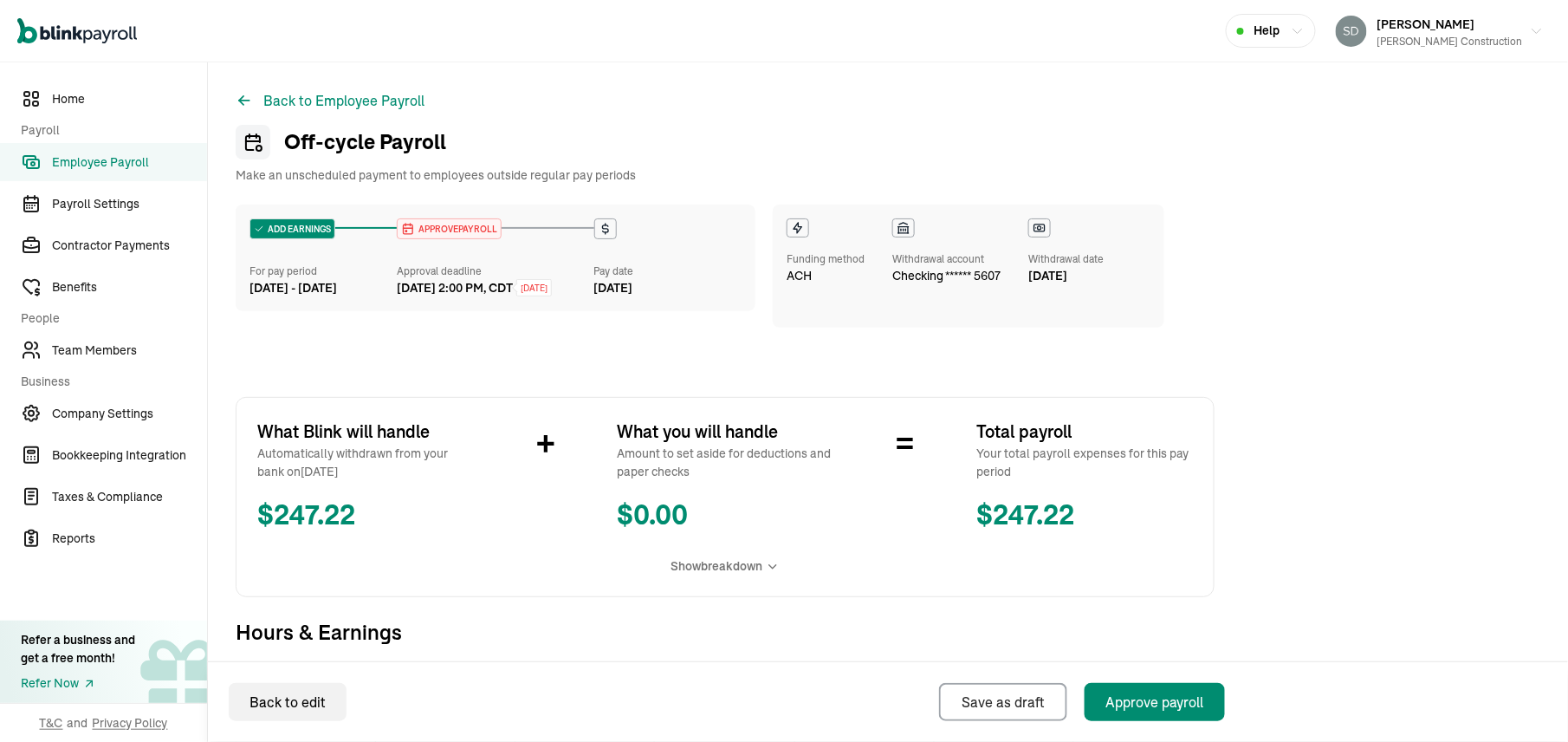
click at [98, 172] on link "Employee Payroll" at bounding box center [103, 162] width 207 height 39
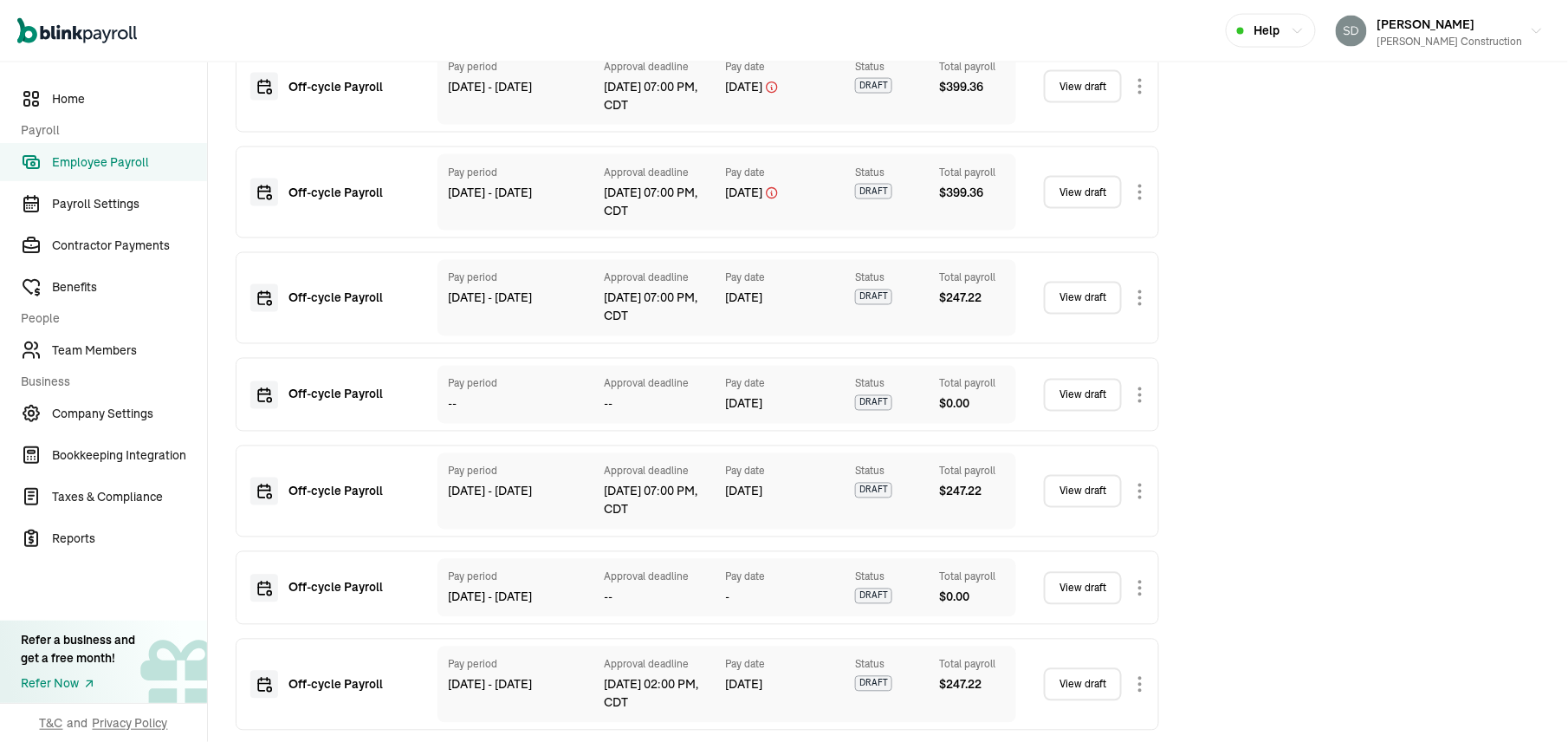
scroll to position [984, 0]
click at [1075, 676] on link "View draft" at bounding box center [1082, 682] width 78 height 33
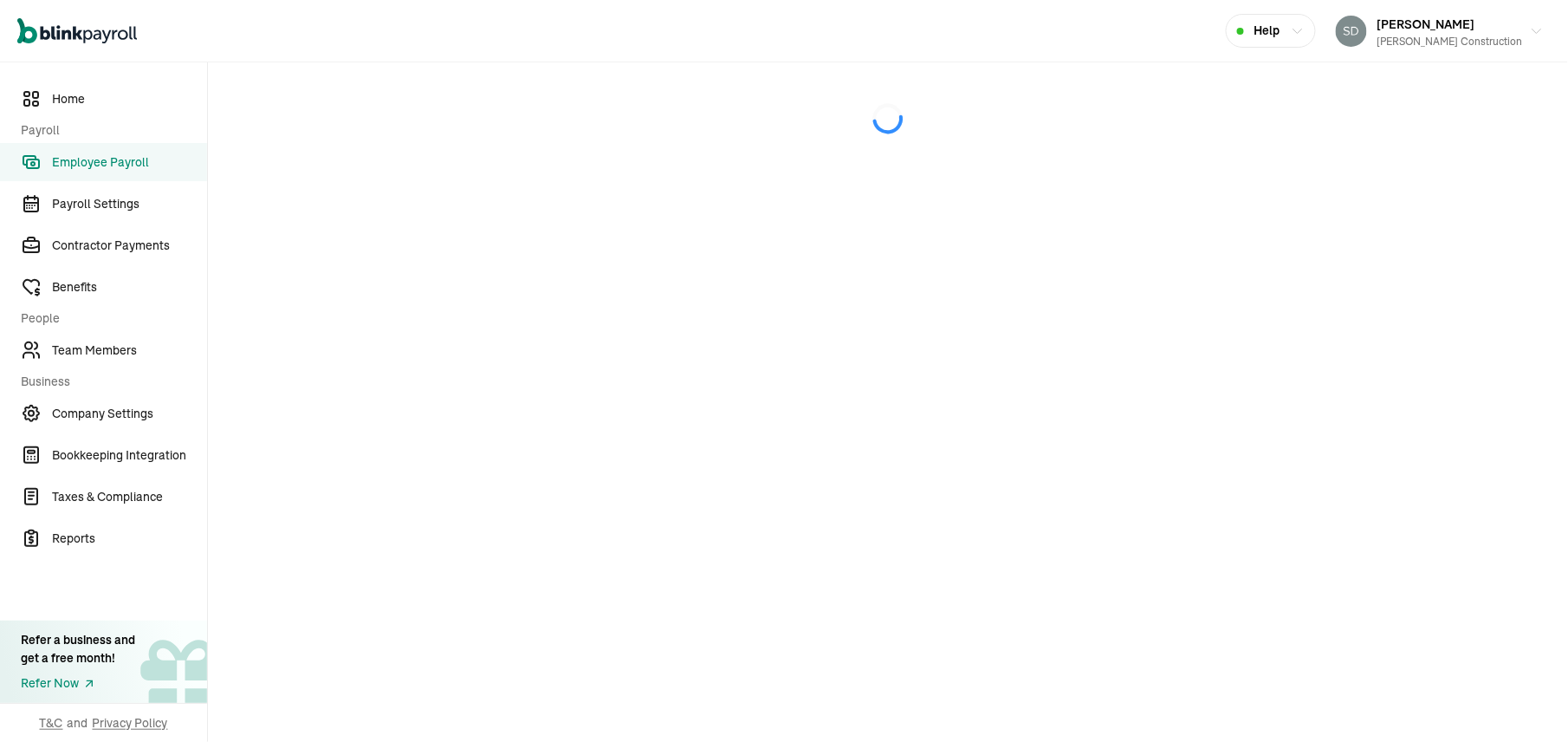
select select "manual"
select select "direct_deposit"
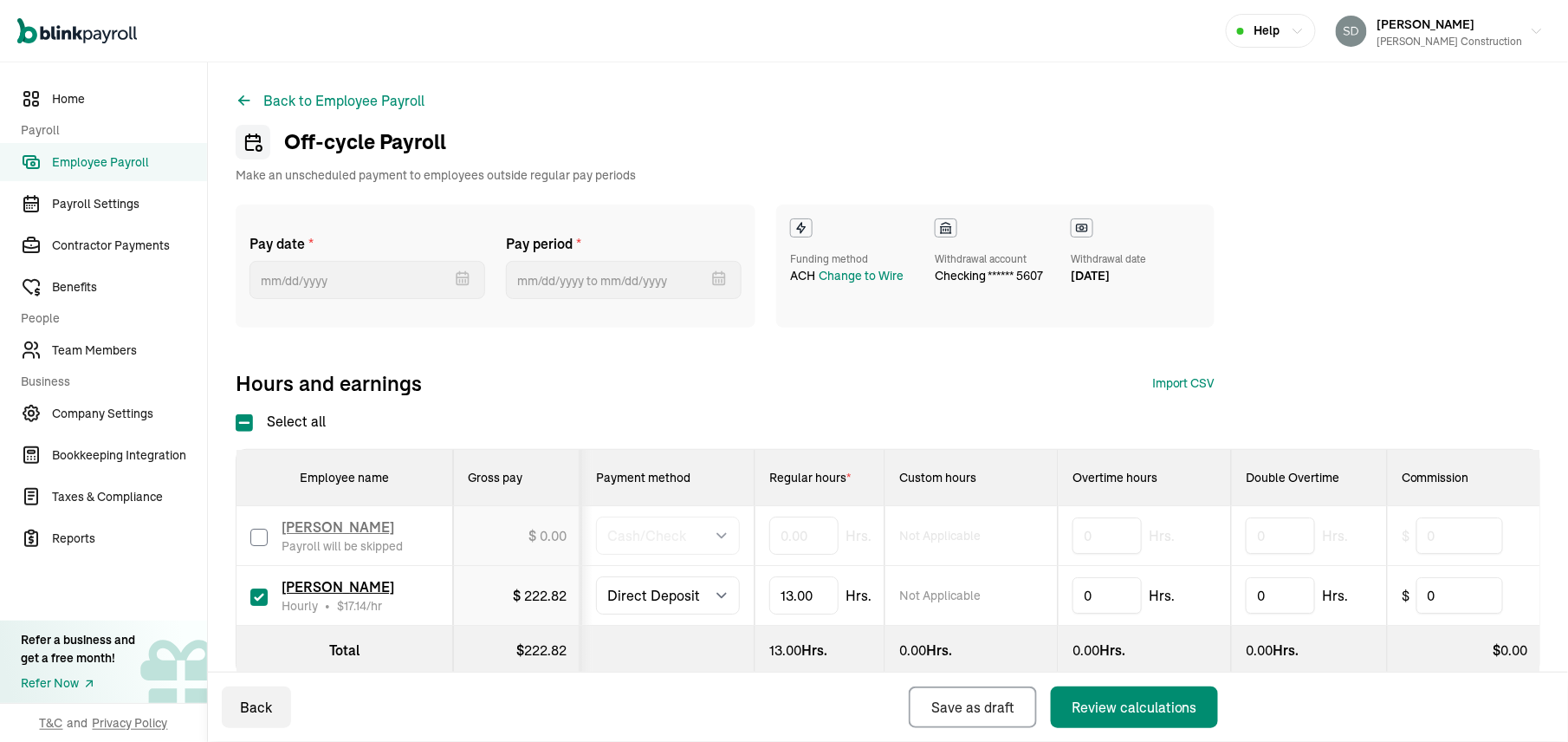
type input "[DATE]"
type input "[DATE] ~ [DATE]"
click at [968, 268] on span "checking ****** 5607" at bounding box center [988, 276] width 108 height 15
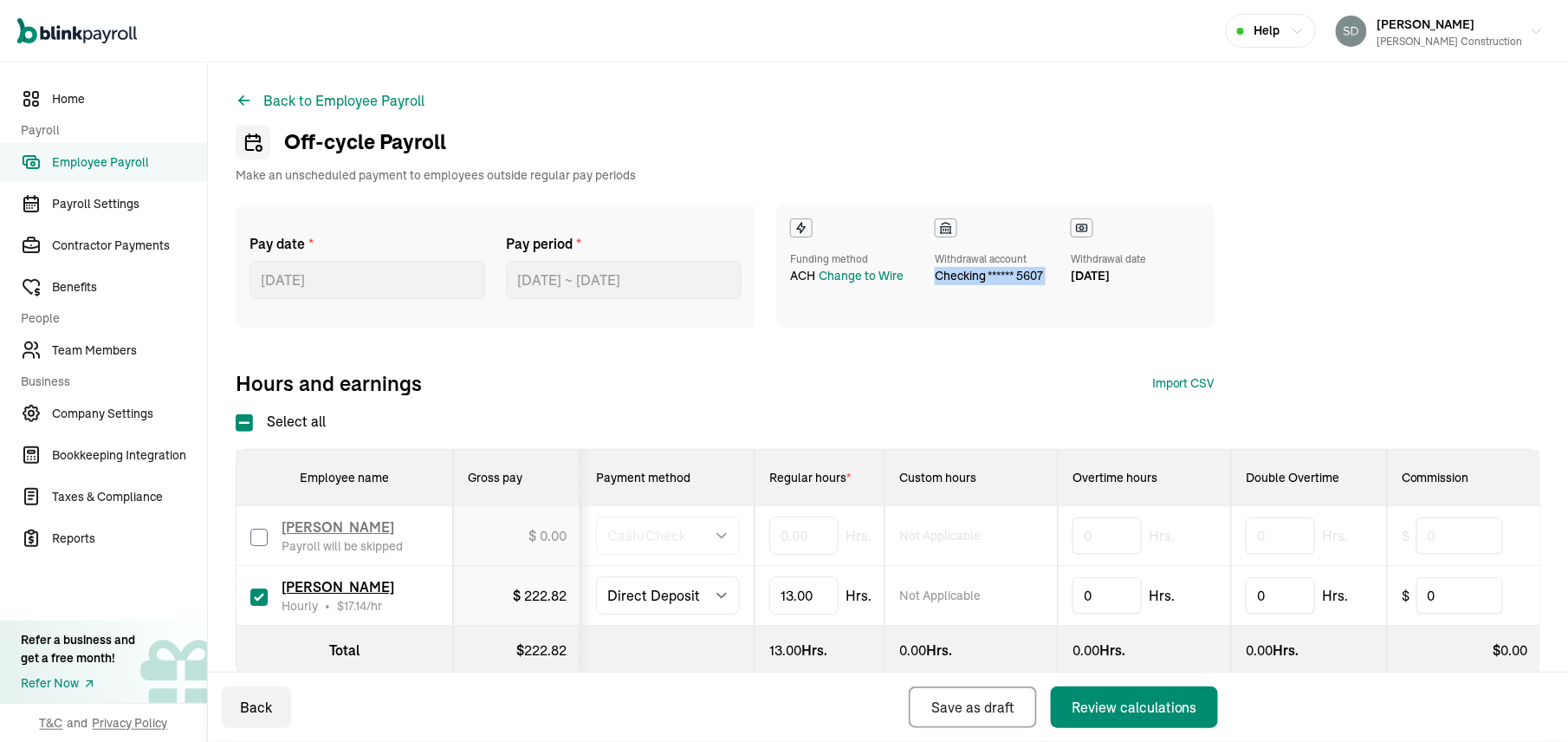
click at [968, 268] on span "checking ****** 5607" at bounding box center [988, 276] width 108 height 15
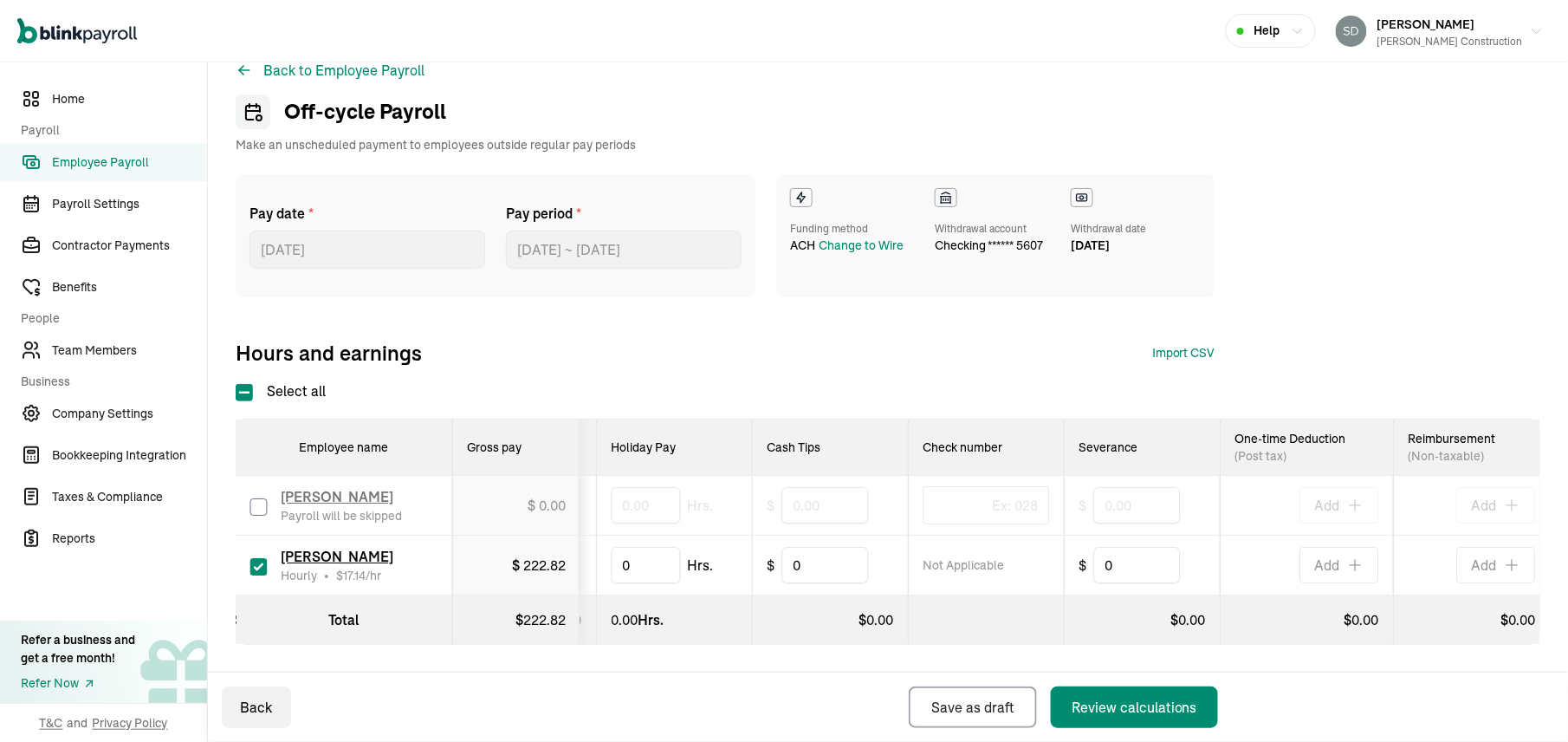
scroll to position [0, 1285]
click at [531, 611] on span "222.82" at bounding box center [545, 619] width 42 height 17
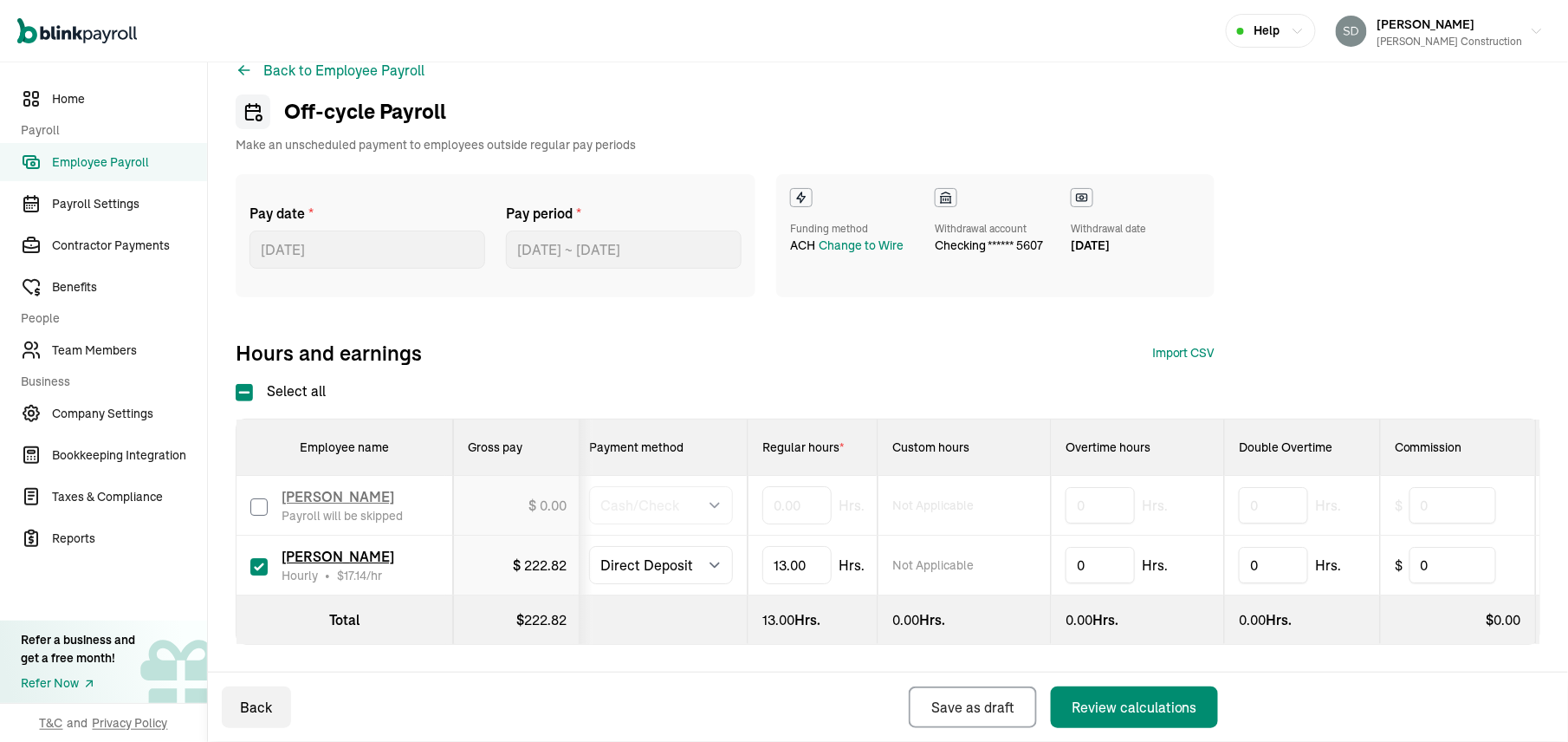
scroll to position [0, 0]
click at [729, 596] on th at bounding box center [668, 619] width 174 height 49
click at [731, 546] on select "Select method Direct Deposit Cash/Check" at bounding box center [667, 565] width 144 height 39
select select "manual"
click at [596, 546] on select "Select method Direct Deposit Cash/Check" at bounding box center [667, 565] width 144 height 39
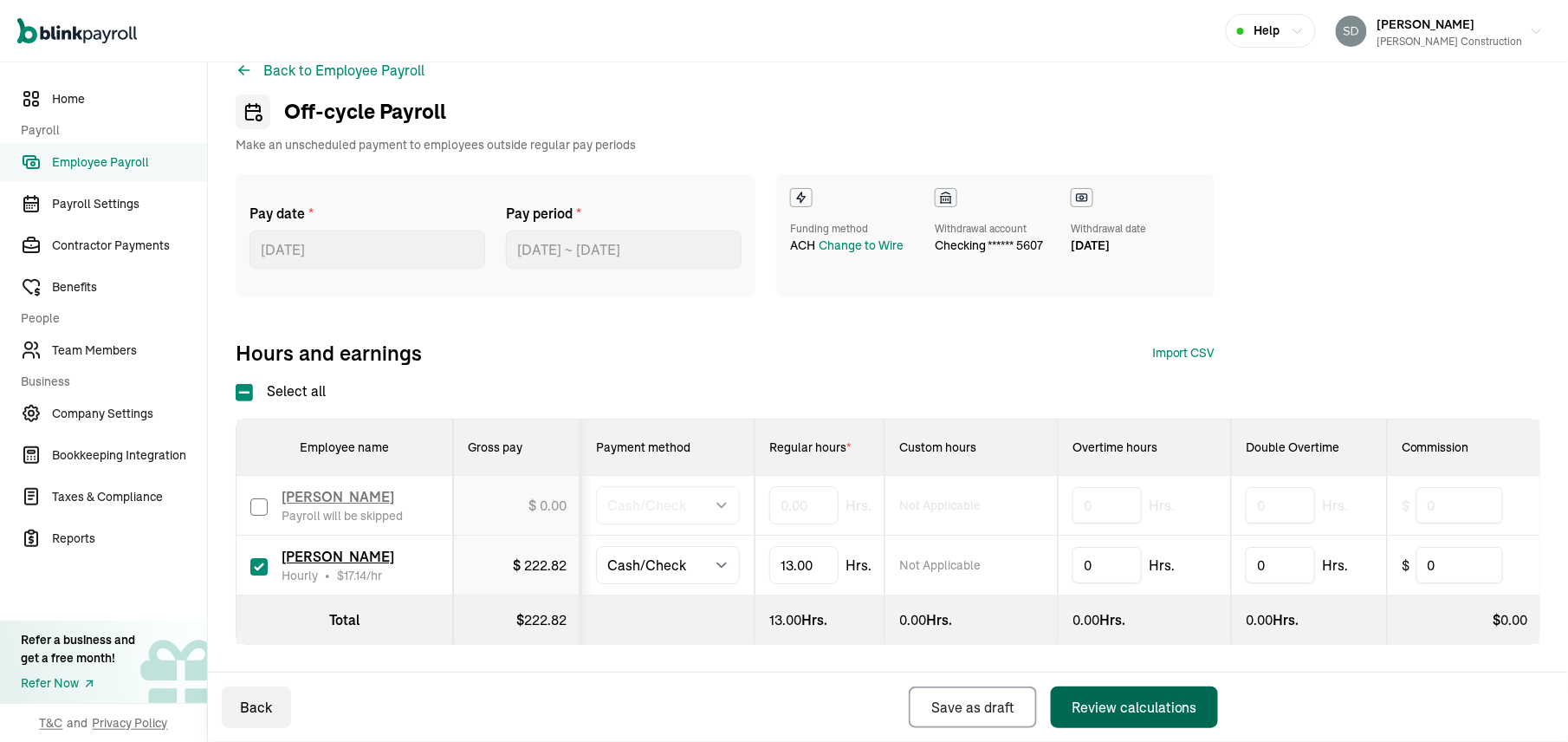
click at [1086, 701] on div "Review calculations" at bounding box center [1134, 707] width 125 height 21
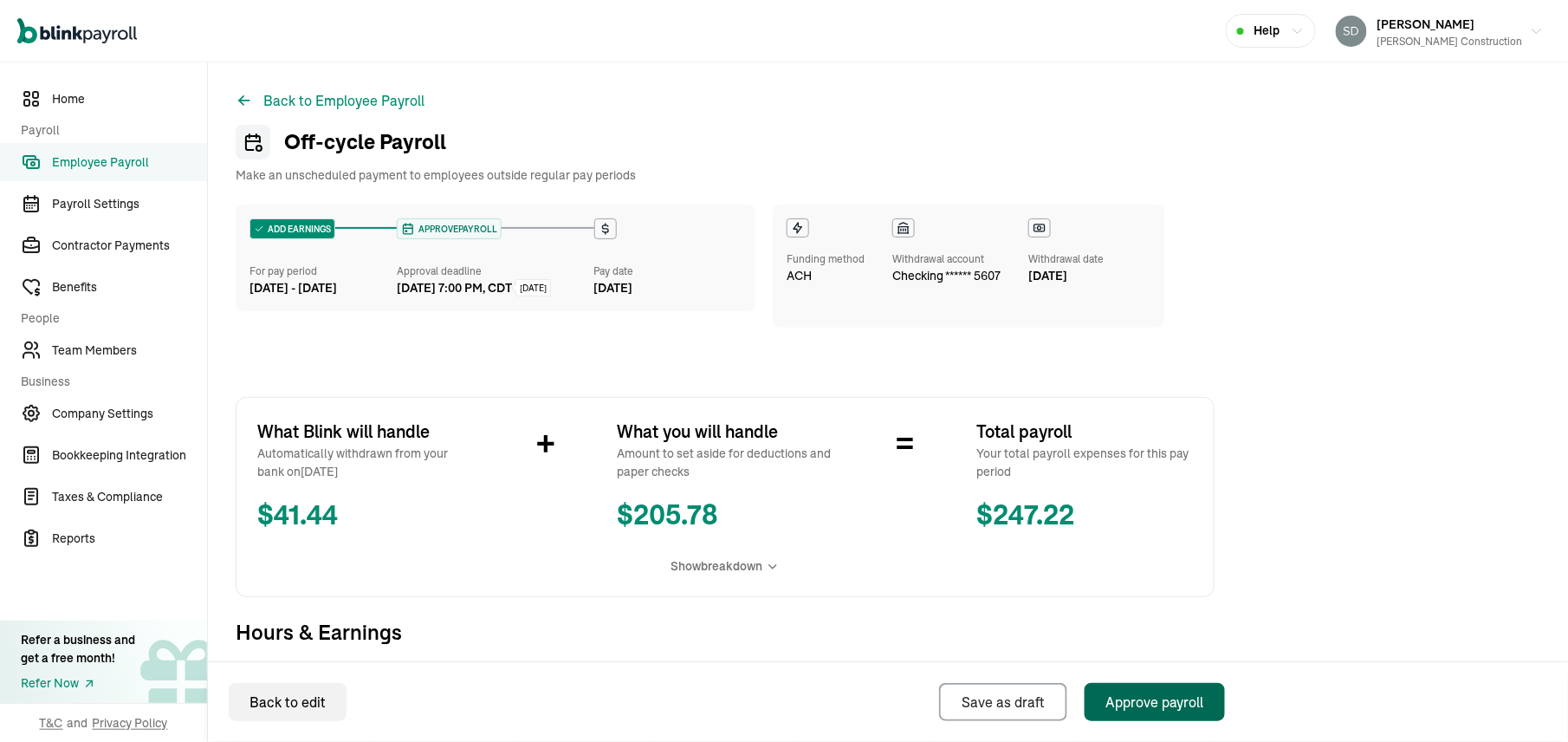
click at [1152, 701] on div "Approve payroll" at bounding box center [1154, 702] width 98 height 21
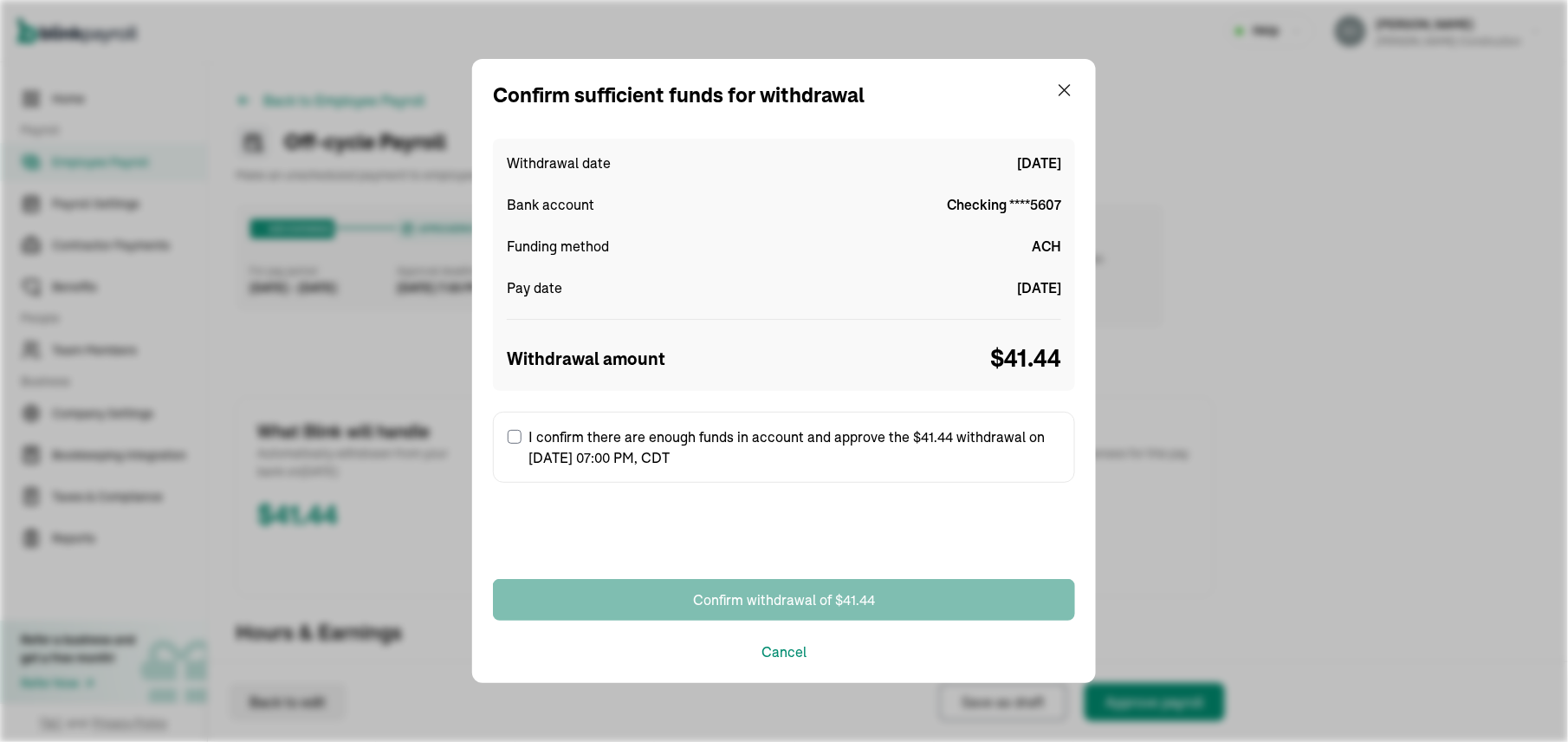
click at [506, 438] on label "I confirm there are enough funds in account and approve the $41.44 withdrawal o…" at bounding box center [784, 448] width 582 height 71
click at [507, 438] on input "I confirm there are enough funds in account and approve the $41.44 withdrawal o…" at bounding box center [514, 436] width 14 height 14
checkbox input "true"
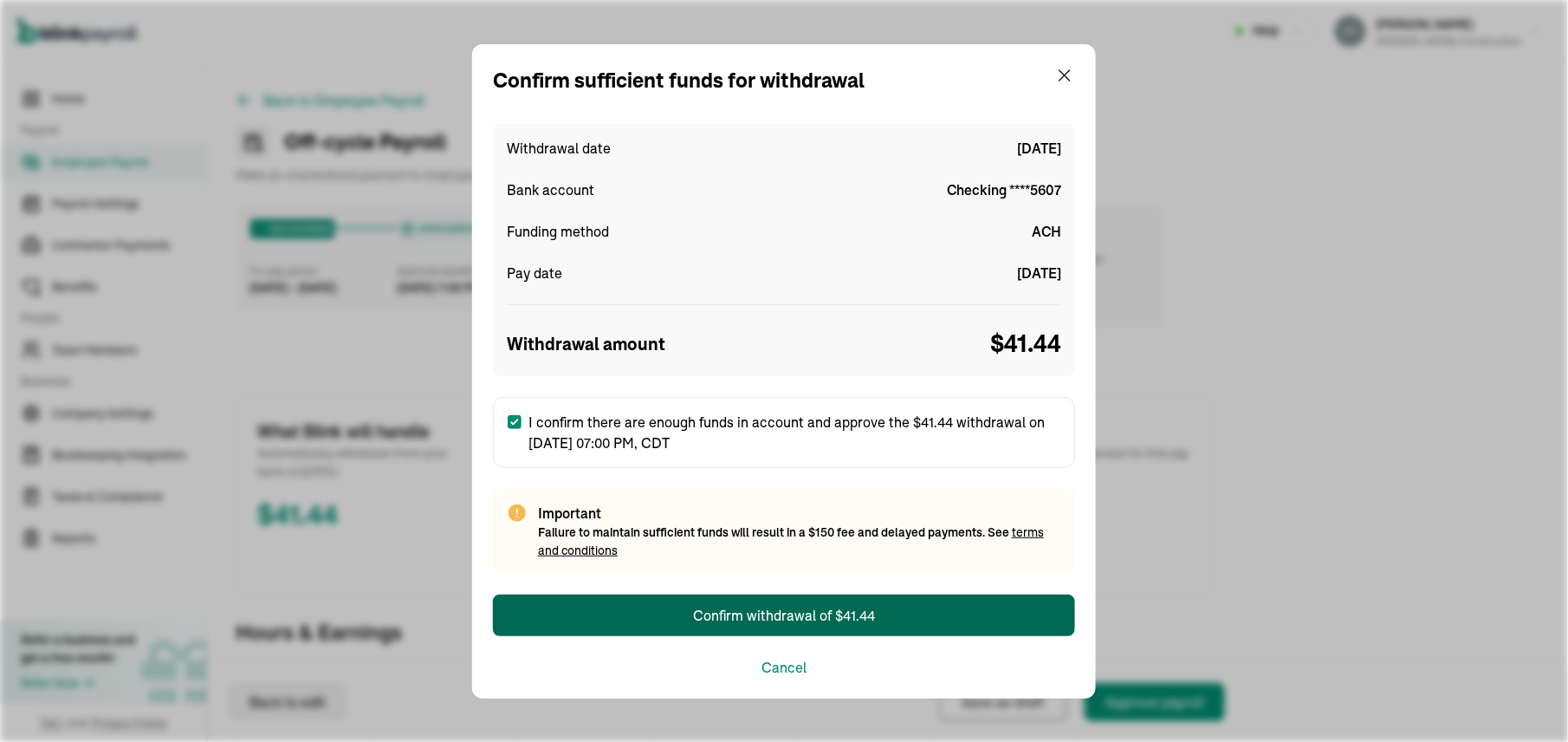
click at [649, 614] on button "Confirm withdrawal of $41.44" at bounding box center [784, 615] width 582 height 41
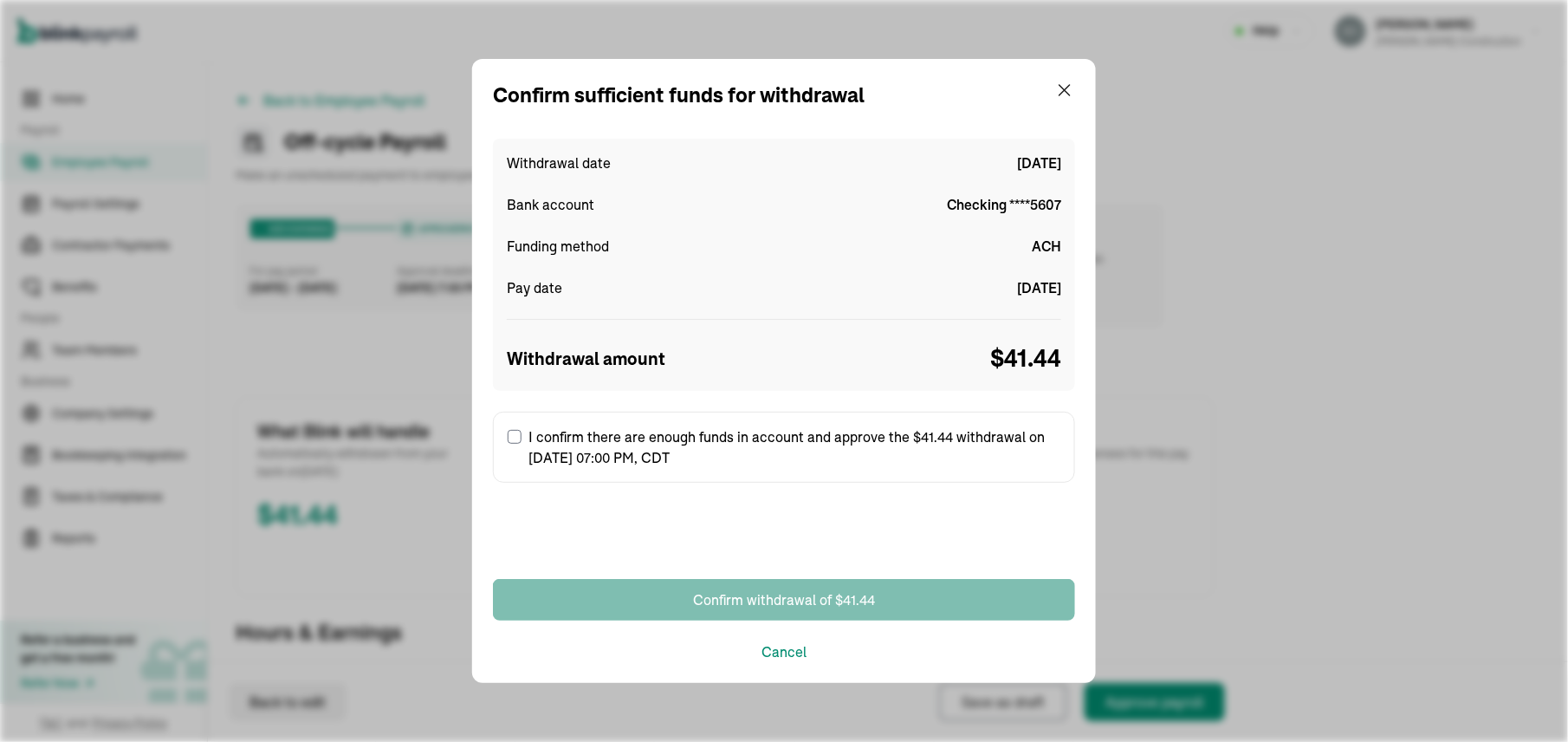
click at [514, 437] on input "I confirm there are enough funds in account and approve the $41.44 withdrawal o…" at bounding box center [514, 436] width 14 height 14
checkbox input "true"
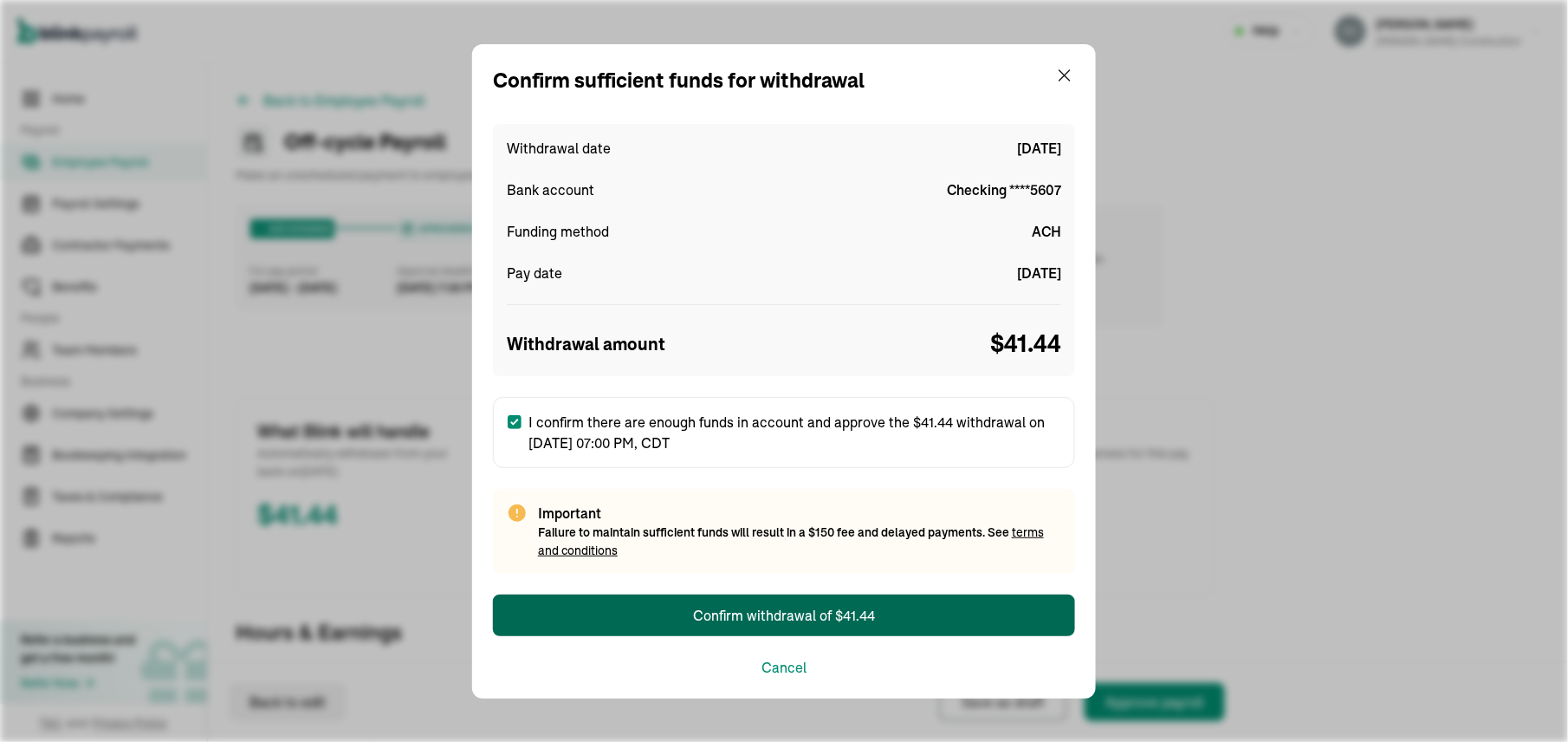
click at [763, 608] on div "Confirm withdrawal of $41.44" at bounding box center [784, 616] width 182 height 21
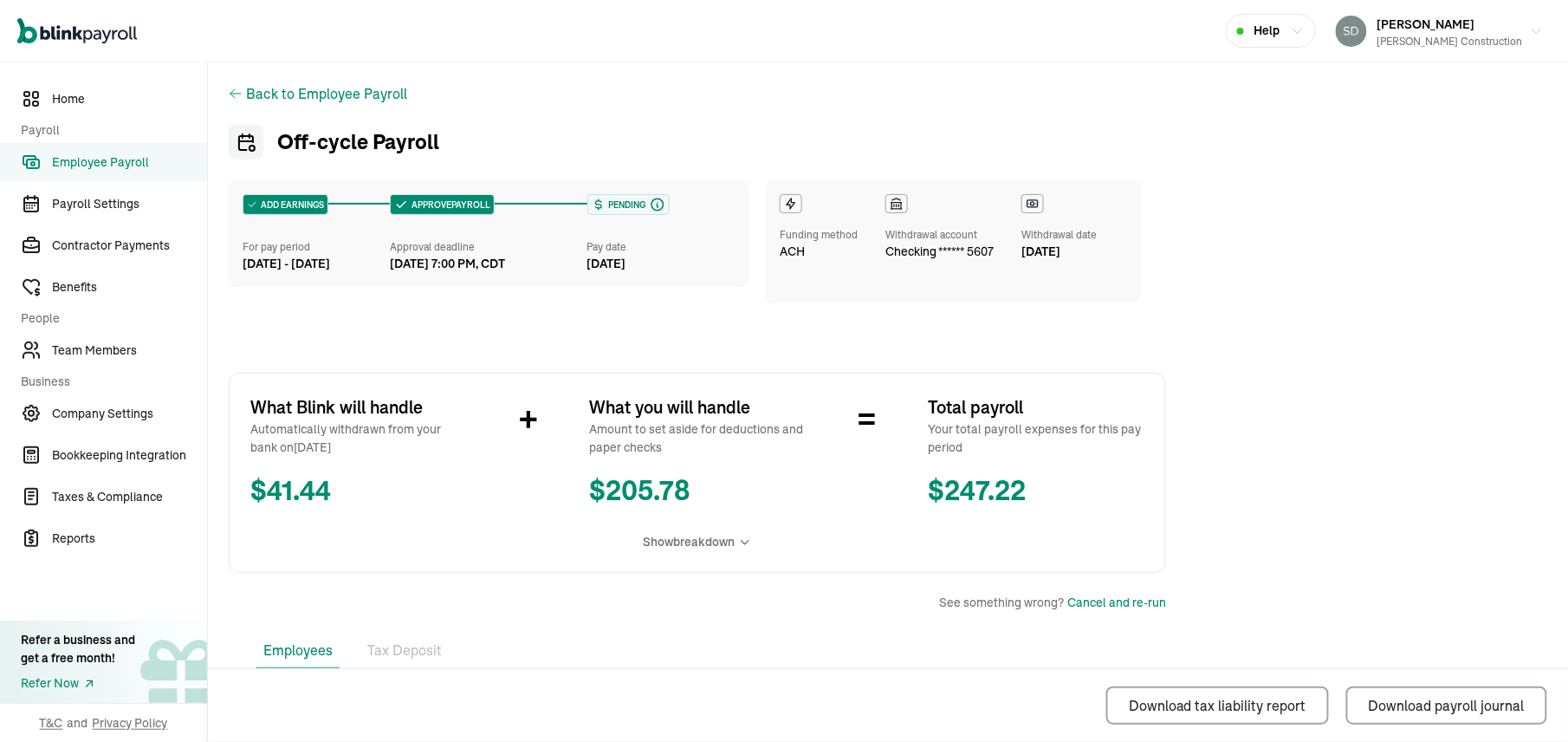
drag, startPoint x: 954, startPoint y: 562, endPoint x: 970, endPoint y: 556, distance: 17.1
click at [970, 556] on div "What Blink will handle Automatically withdrawn from your bank on [DATE] $ 41.44…" at bounding box center [697, 472] width 937 height 200
click at [112, 161] on span "Employee Payroll" at bounding box center [129, 162] width 155 height 18
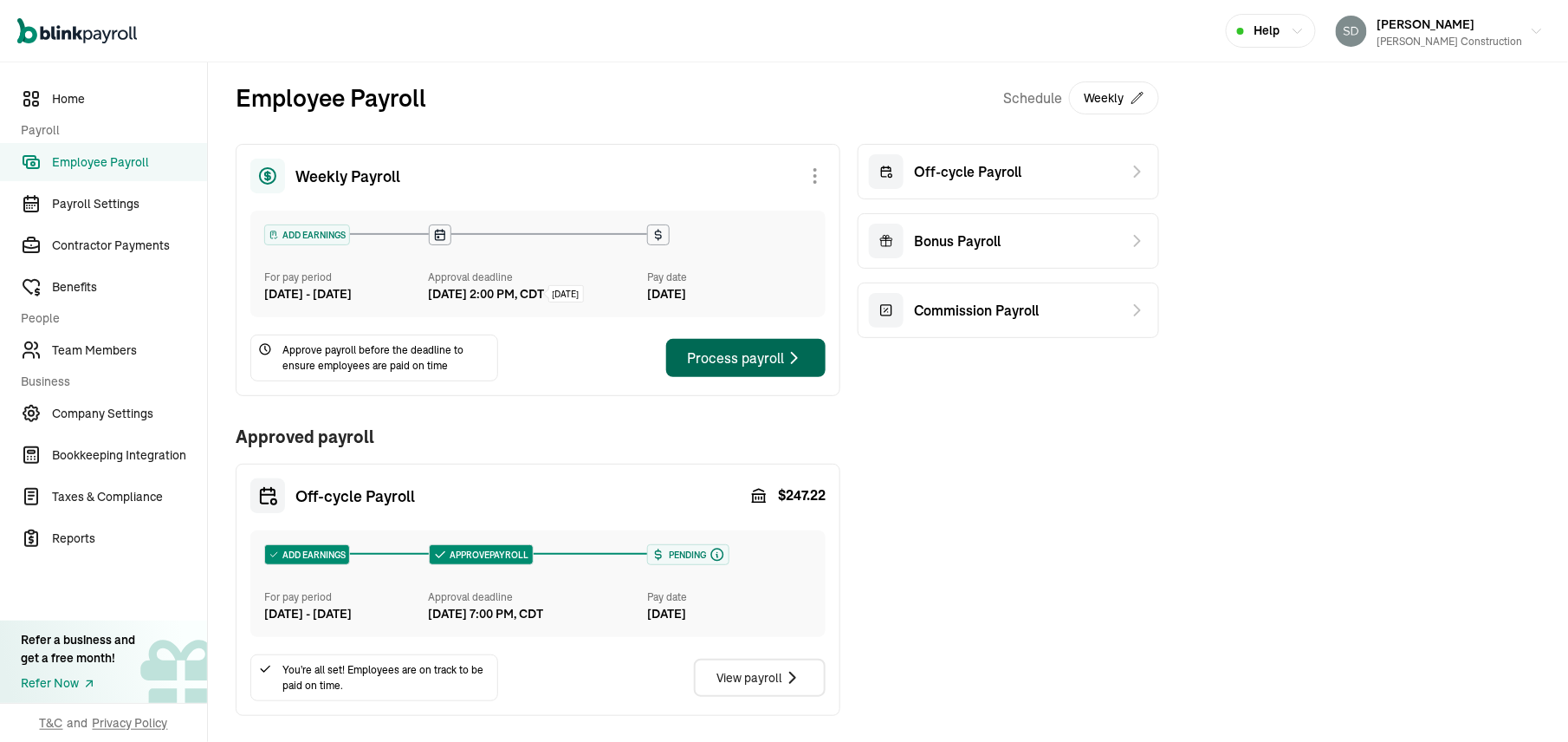
click at [738, 369] on div "Process payroll" at bounding box center [745, 358] width 118 height 21
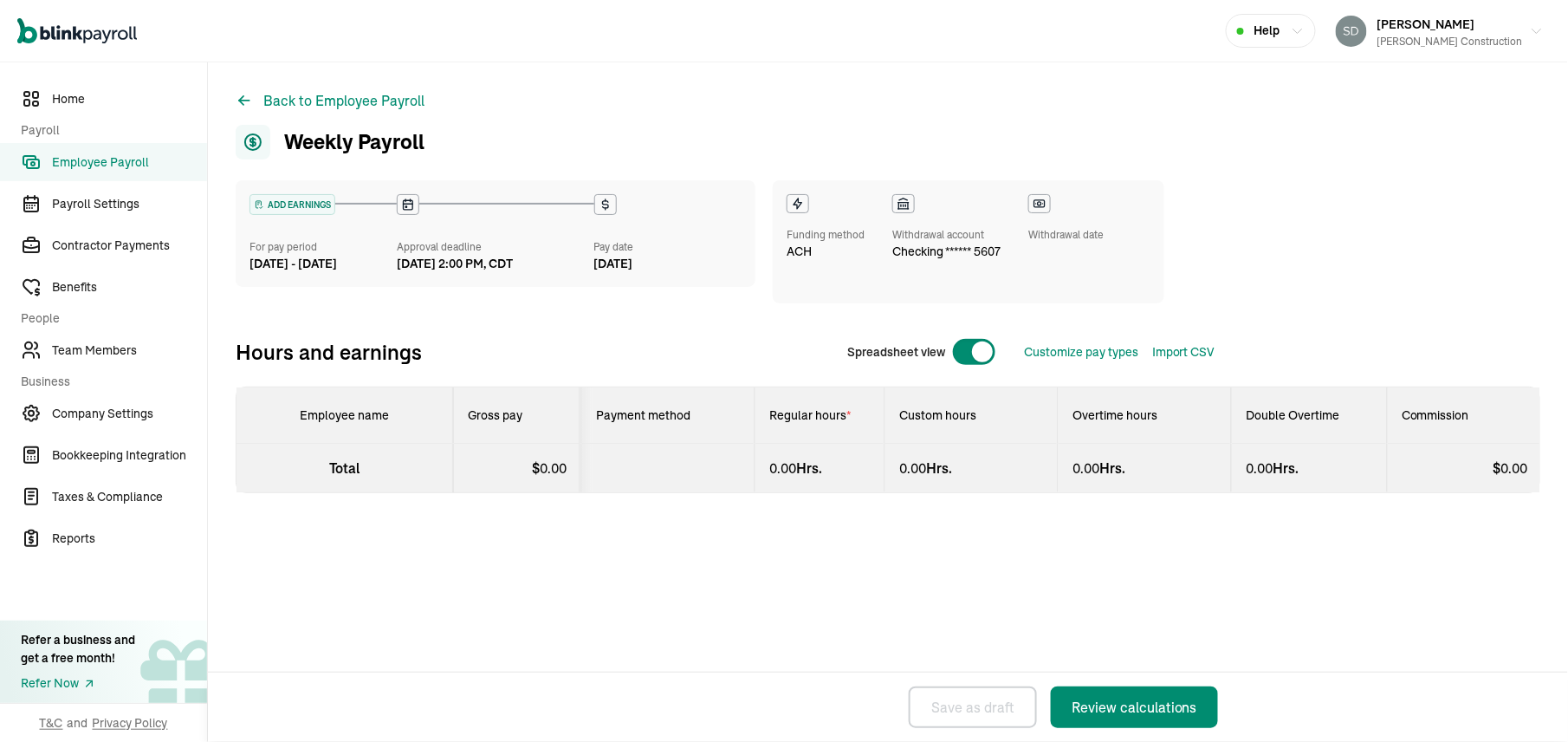
select select "direct_deposit"
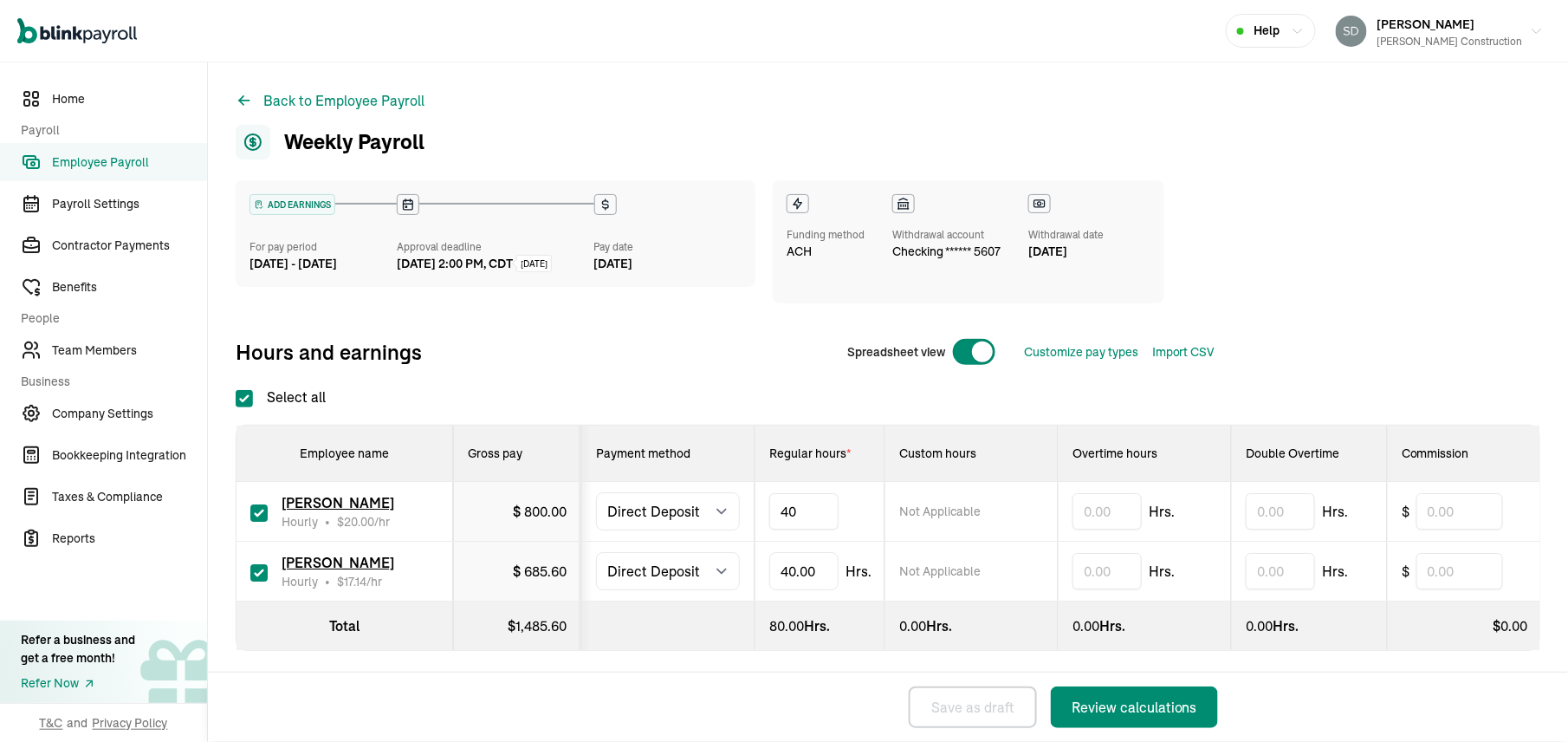
type input "4"
type input "10"
type input "4"
type input "21.00"
click at [1157, 701] on div "Review calculations" at bounding box center [1134, 707] width 125 height 21
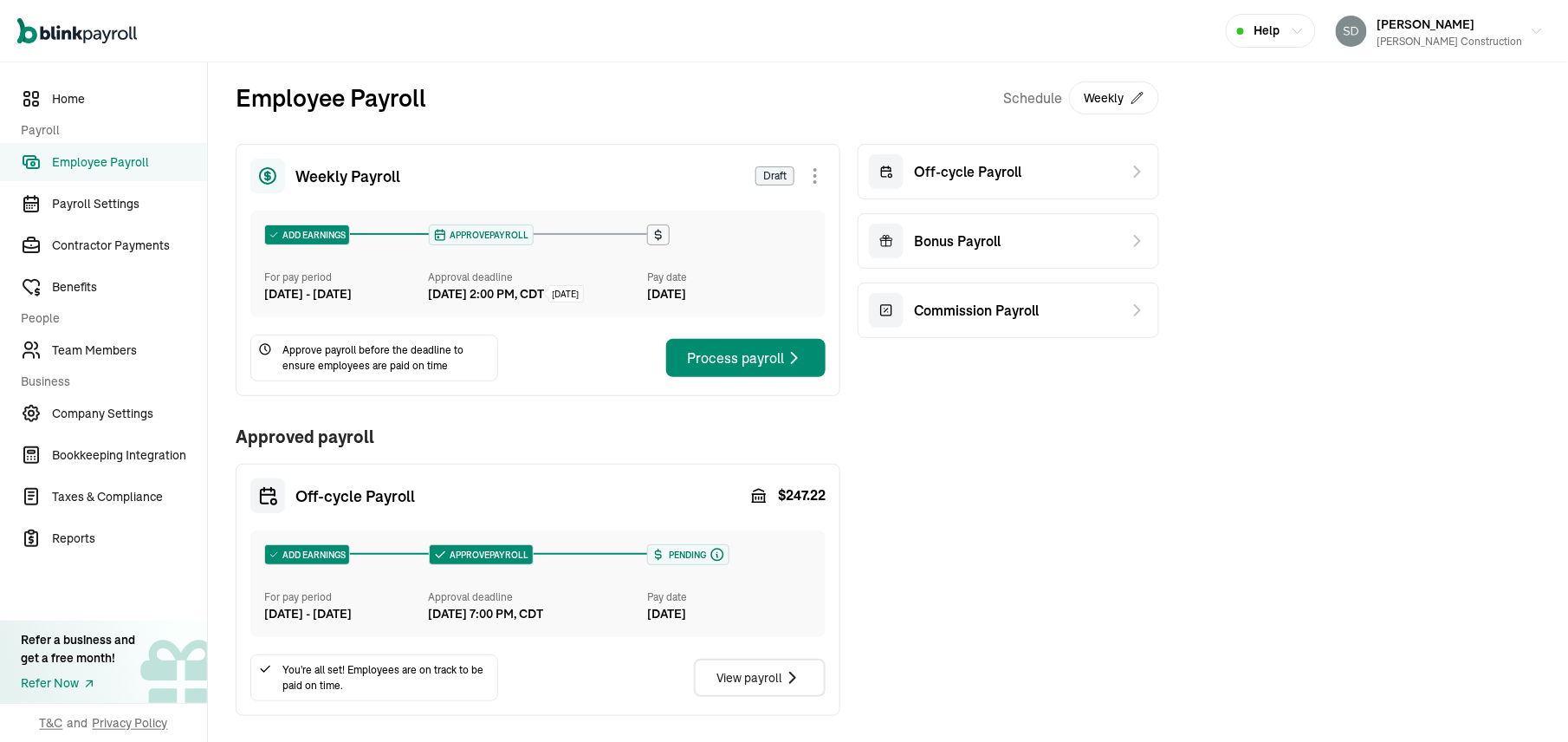
click at [995, 710] on div "Weekly Payroll Draft ADD EARNINGS For pay period [DATE] - [DATE] APPROVE PAYROL…" at bounding box center [696, 429] width 923 height 572
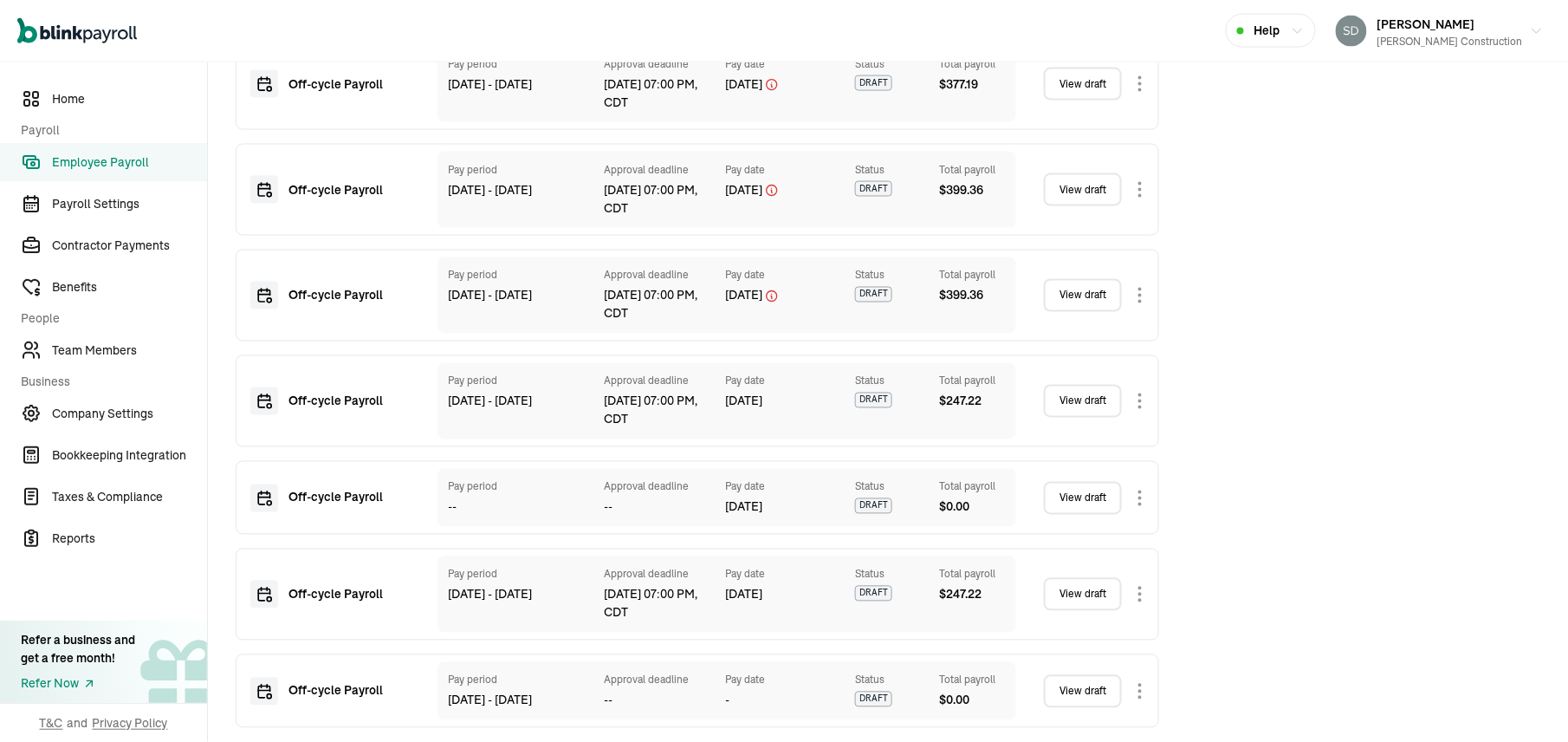
scroll to position [320, 0]
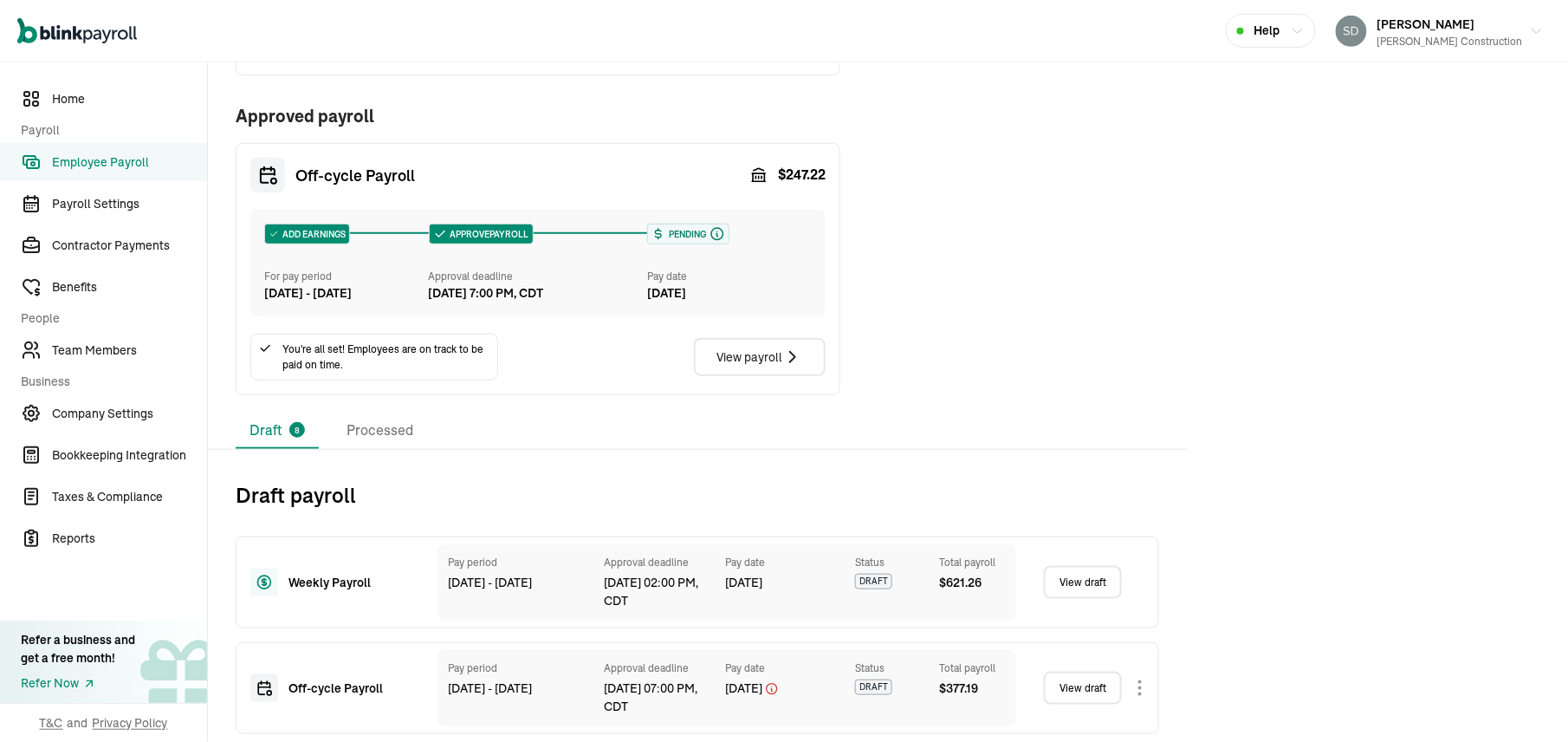
click at [1079, 599] on link "View draft" at bounding box center [1082, 582] width 78 height 33
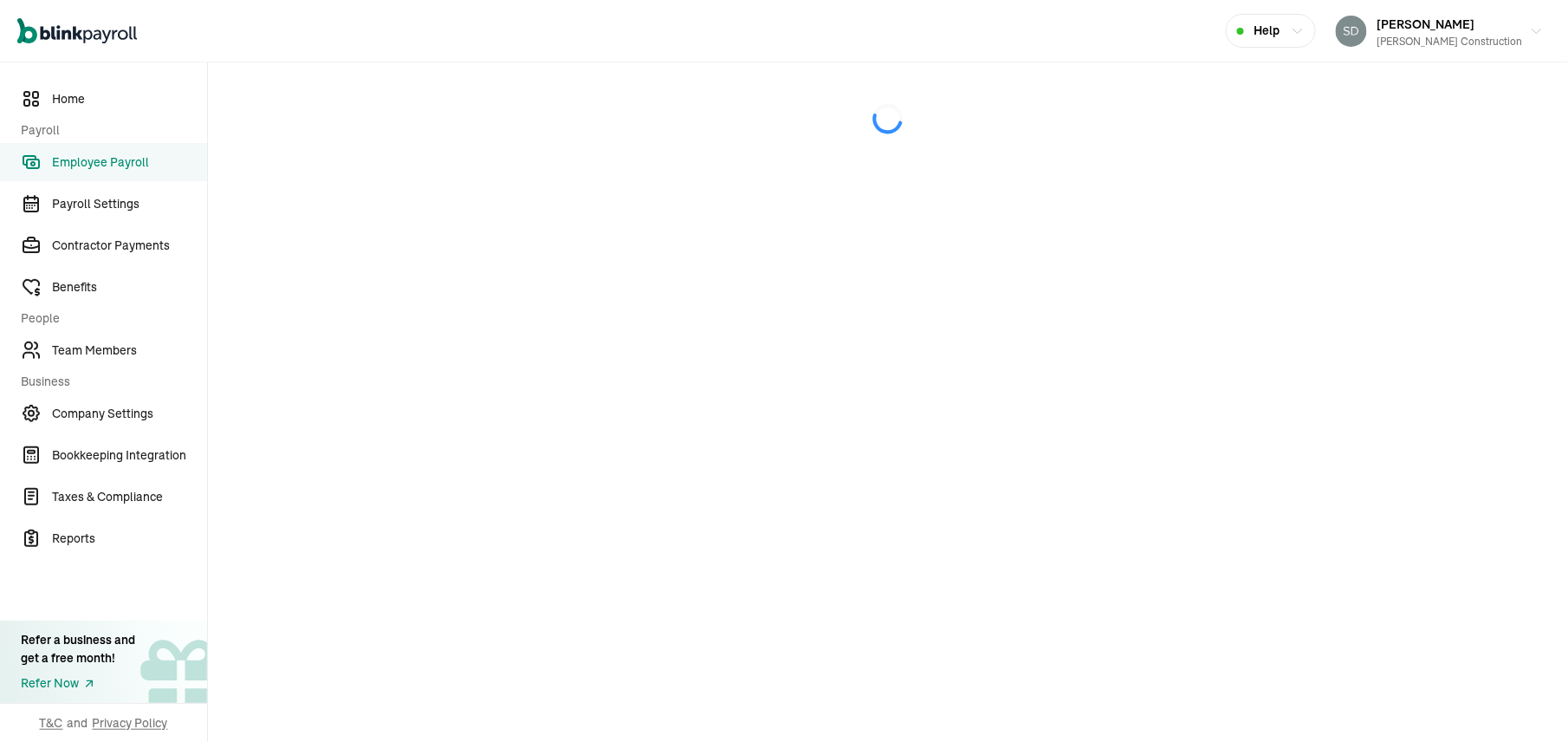
select select "direct_deposit"
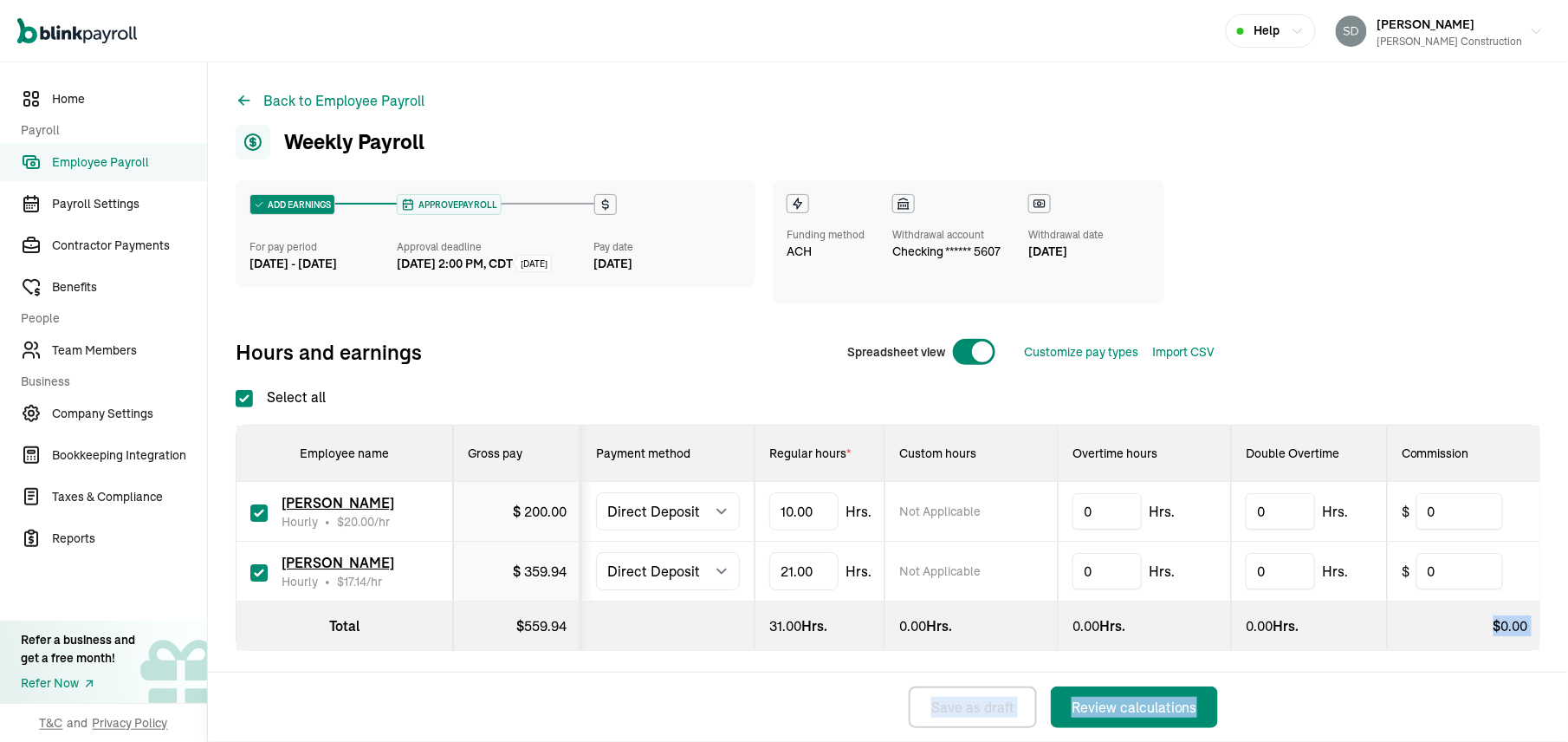
scroll to position [28, 0]
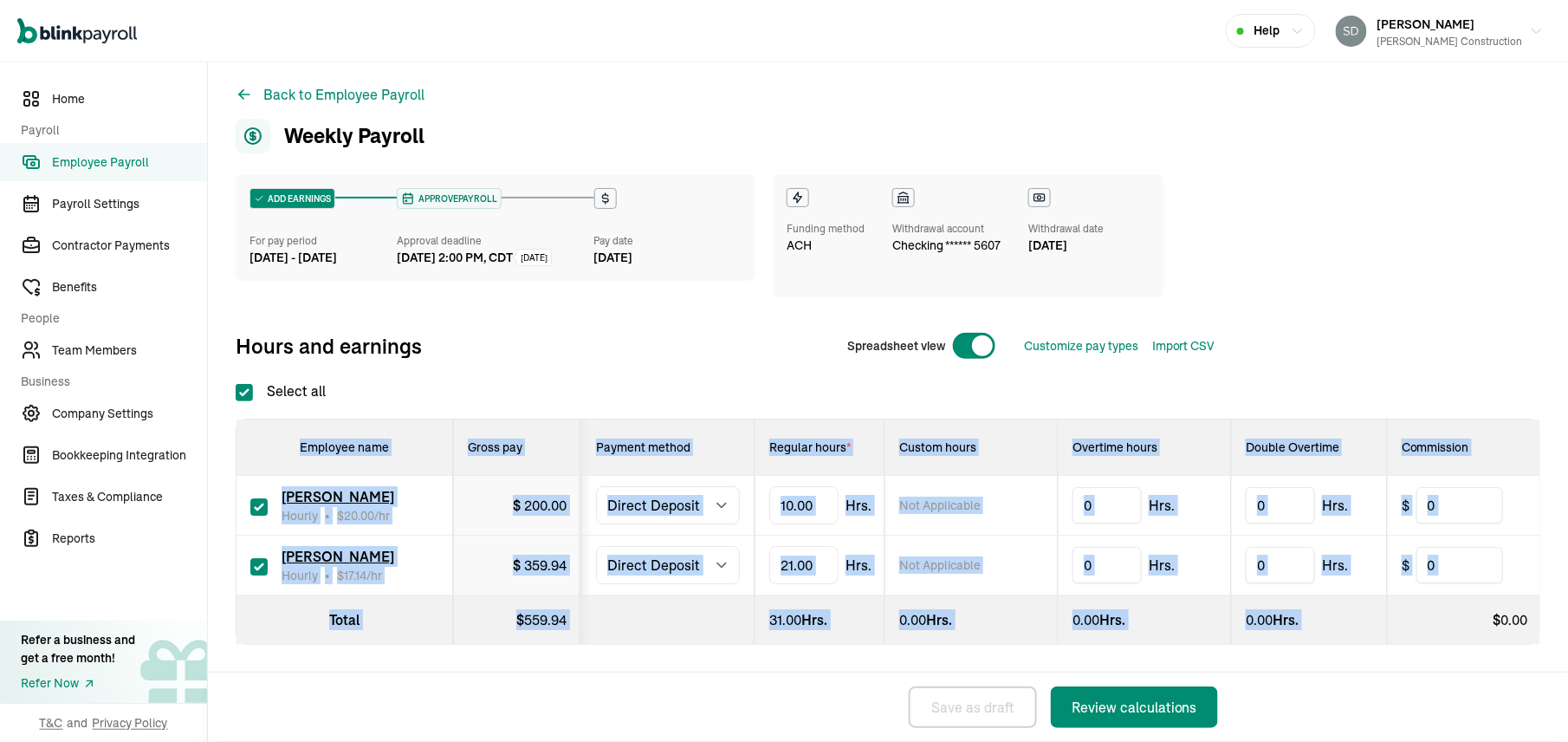
drag, startPoint x: 1483, startPoint y: 631, endPoint x: 1469, endPoint y: 801, distance: 170.6
click at [1469, 742] on html "Open main menu Help [PERSON_NAME] Construction Home Payroll Employee Payroll Pa…" at bounding box center [784, 371] width 1568 height 742
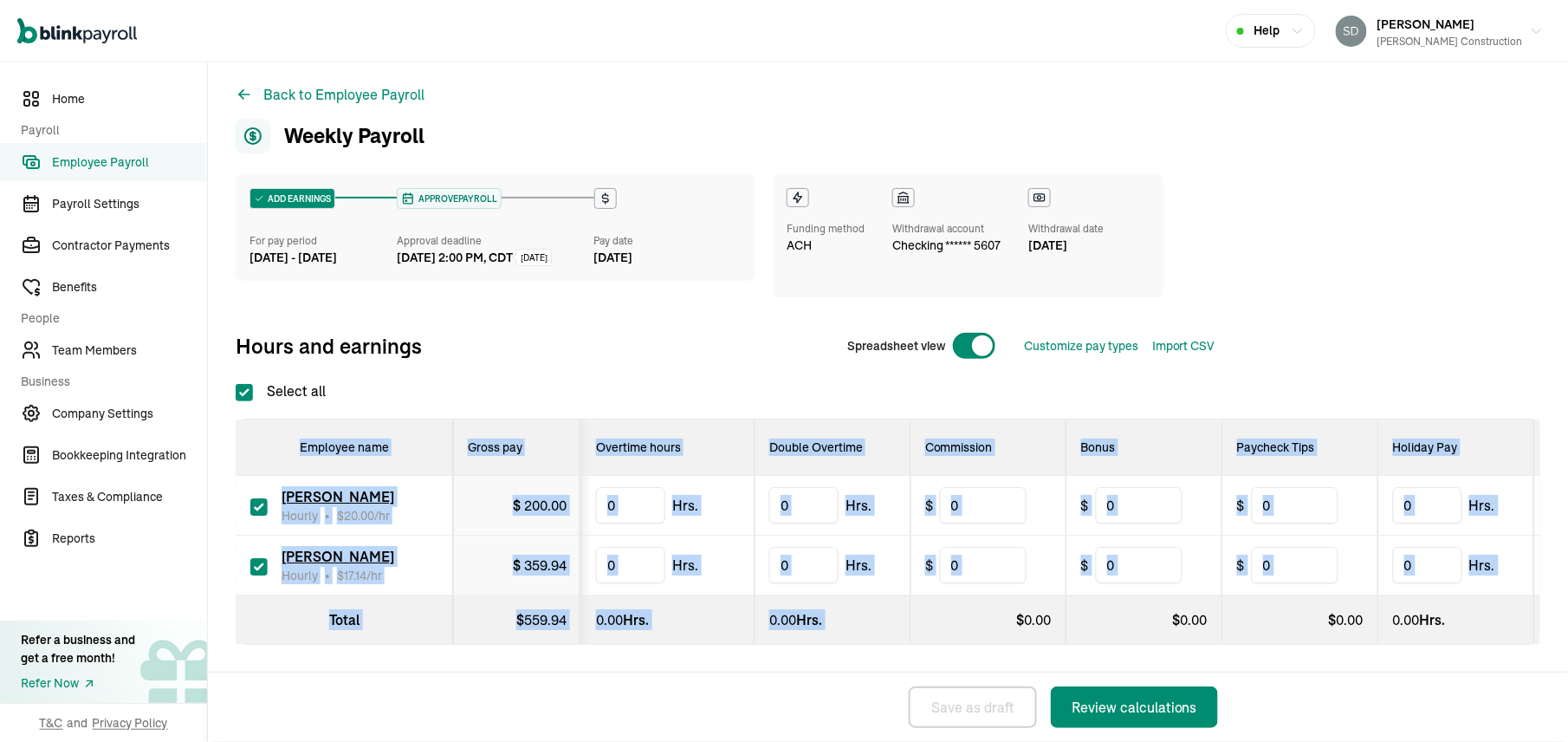
scroll to position [0, 523]
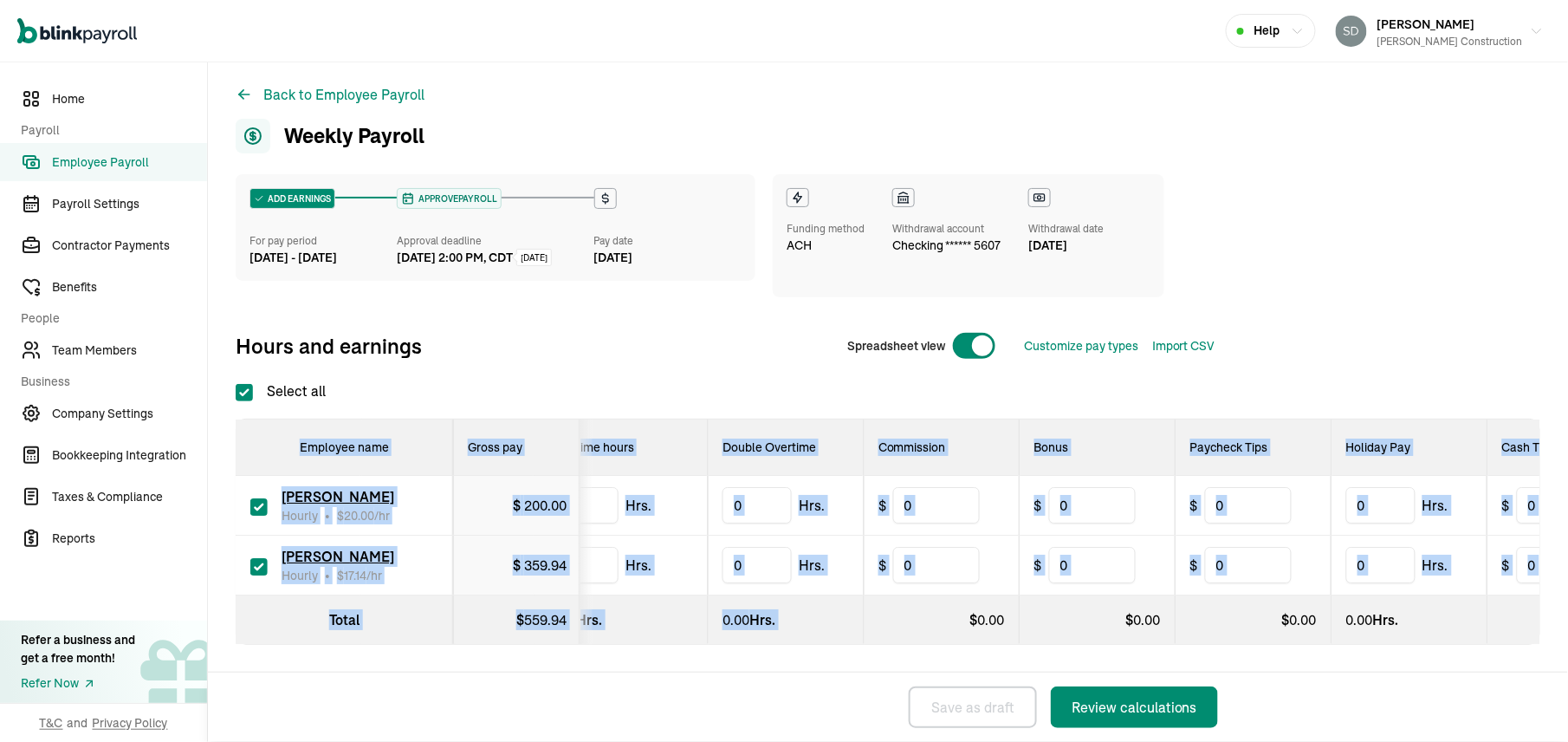
click at [1074, 656] on div "ADD EARNINGS For pay period [DATE] - [DATE] APPROVE PAYROLL Approval deadline […" at bounding box center [887, 445] width 1305 height 540
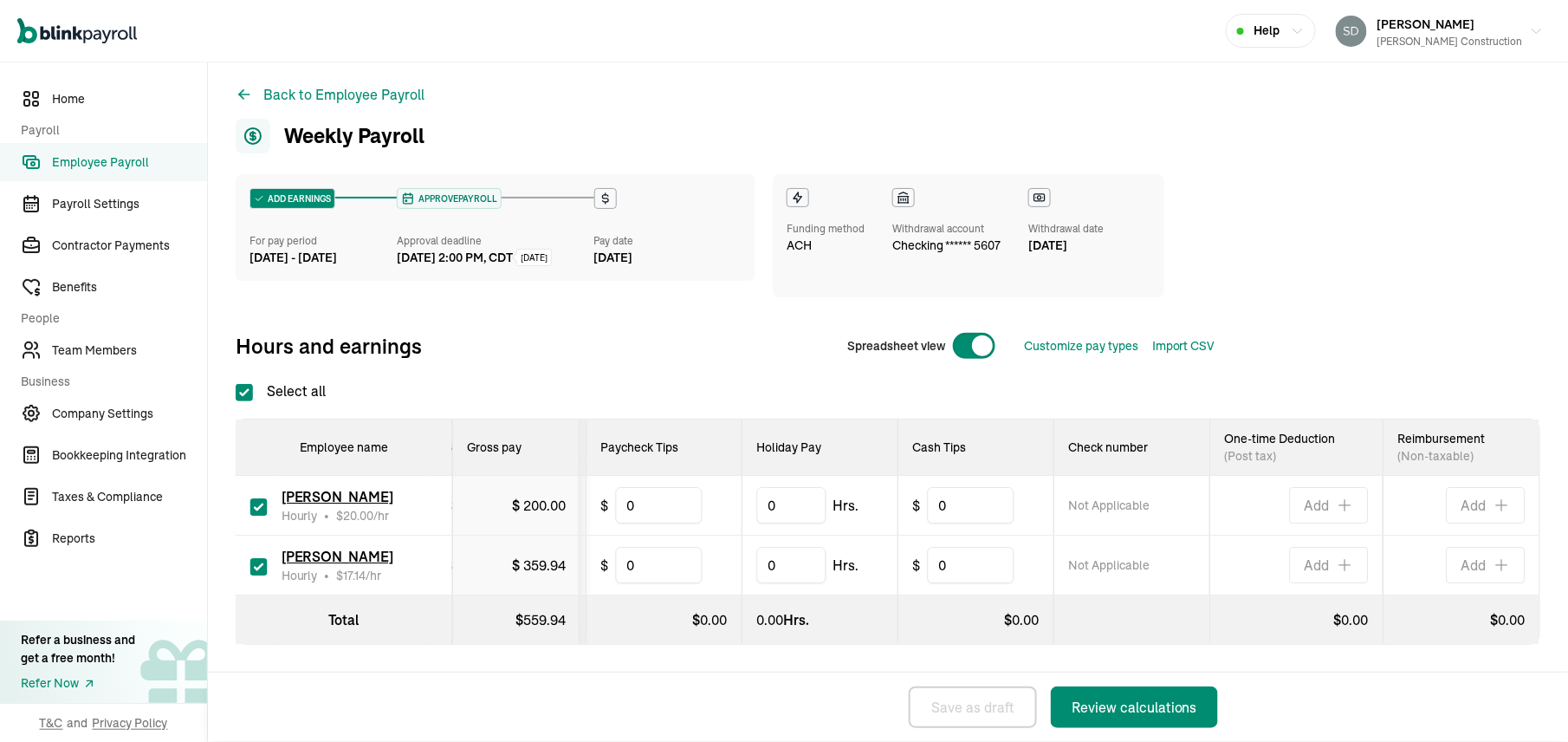
scroll to position [0, 1129]
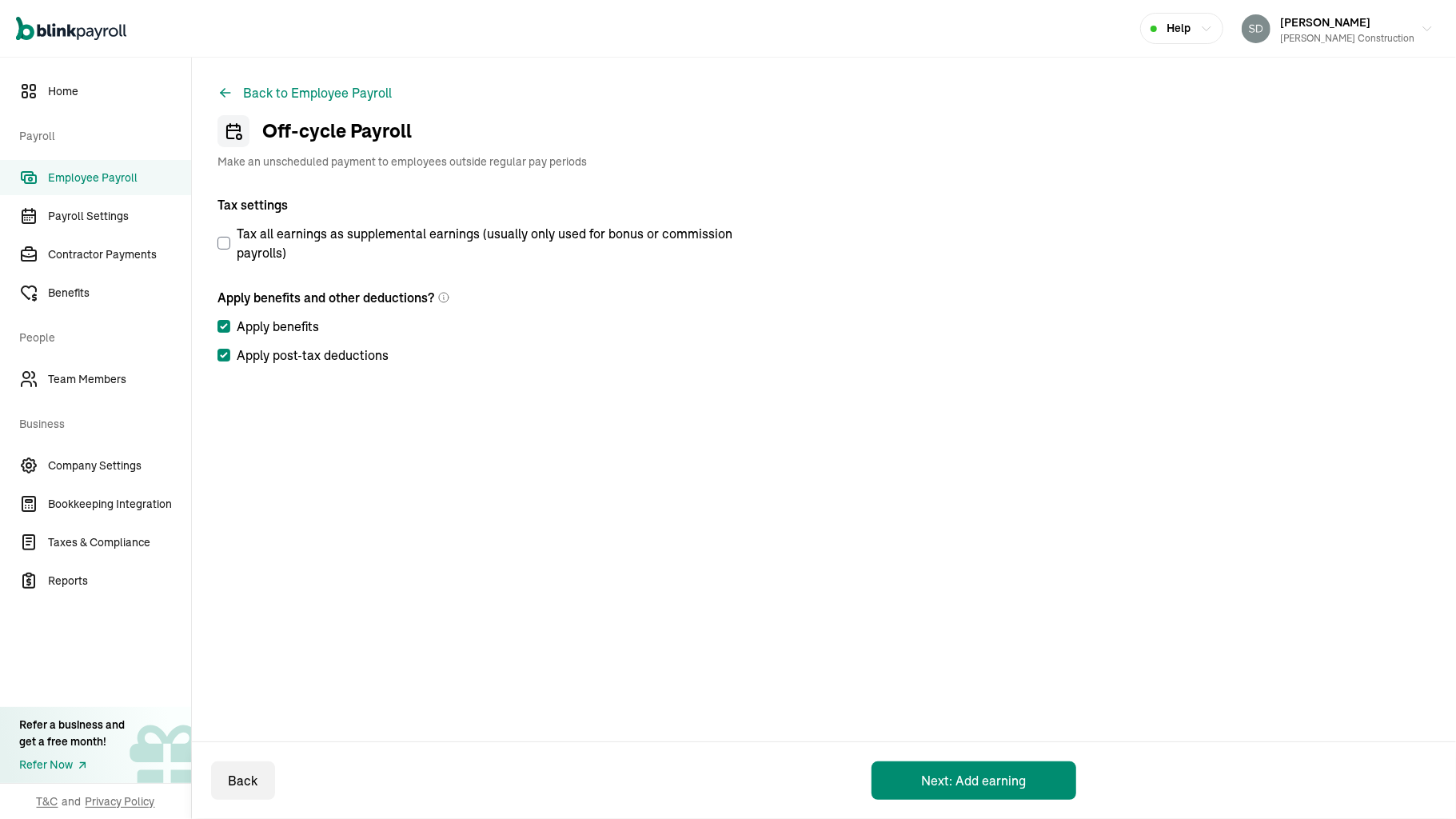
click at [224, 321] on input "Apply benefits" at bounding box center [224, 326] width 12 height 12
checkbox input "false"
click at [946, 774] on button "Next: Add earning" at bounding box center [974, 780] width 205 height 38
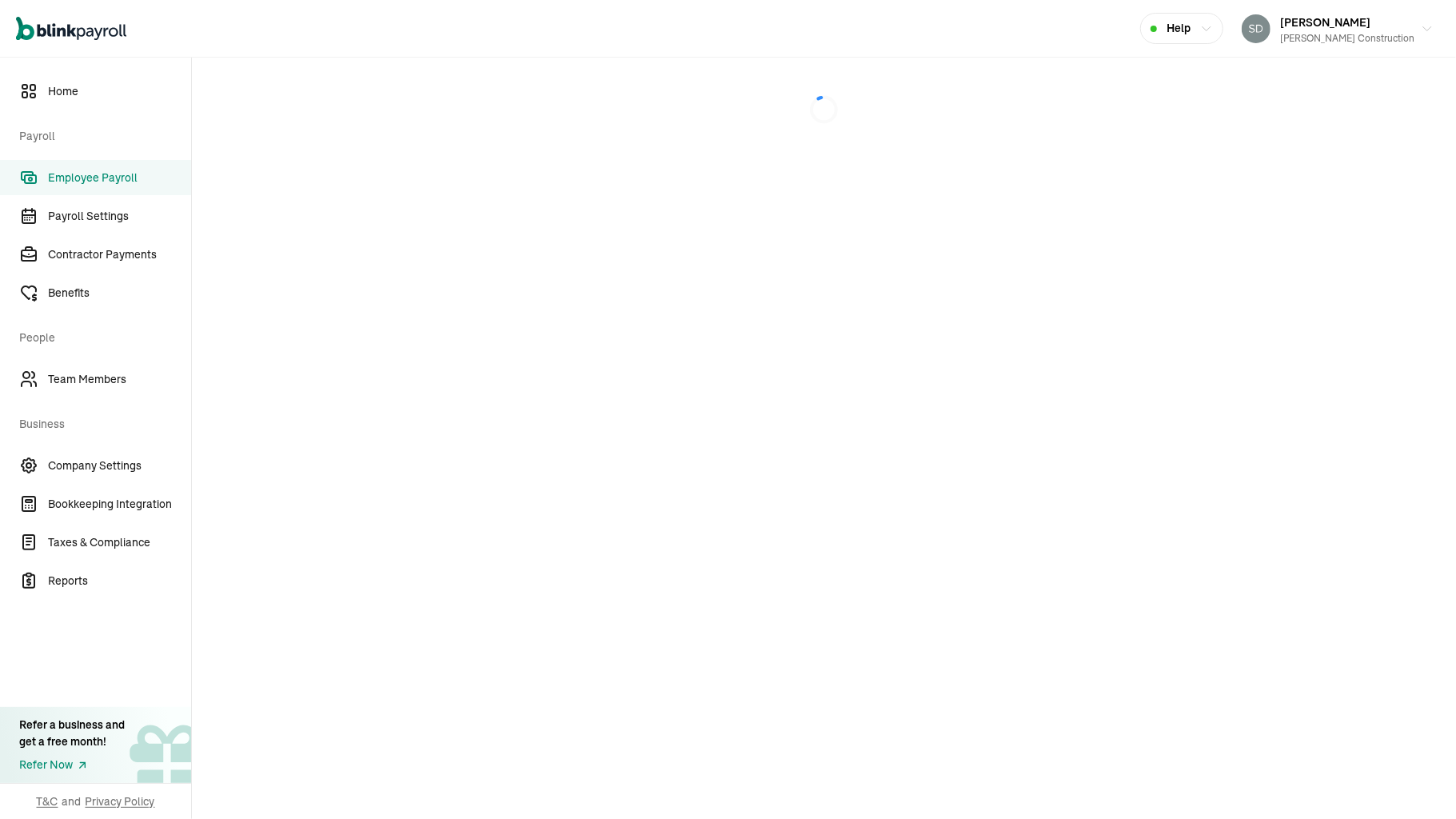
select select "direct_deposit"
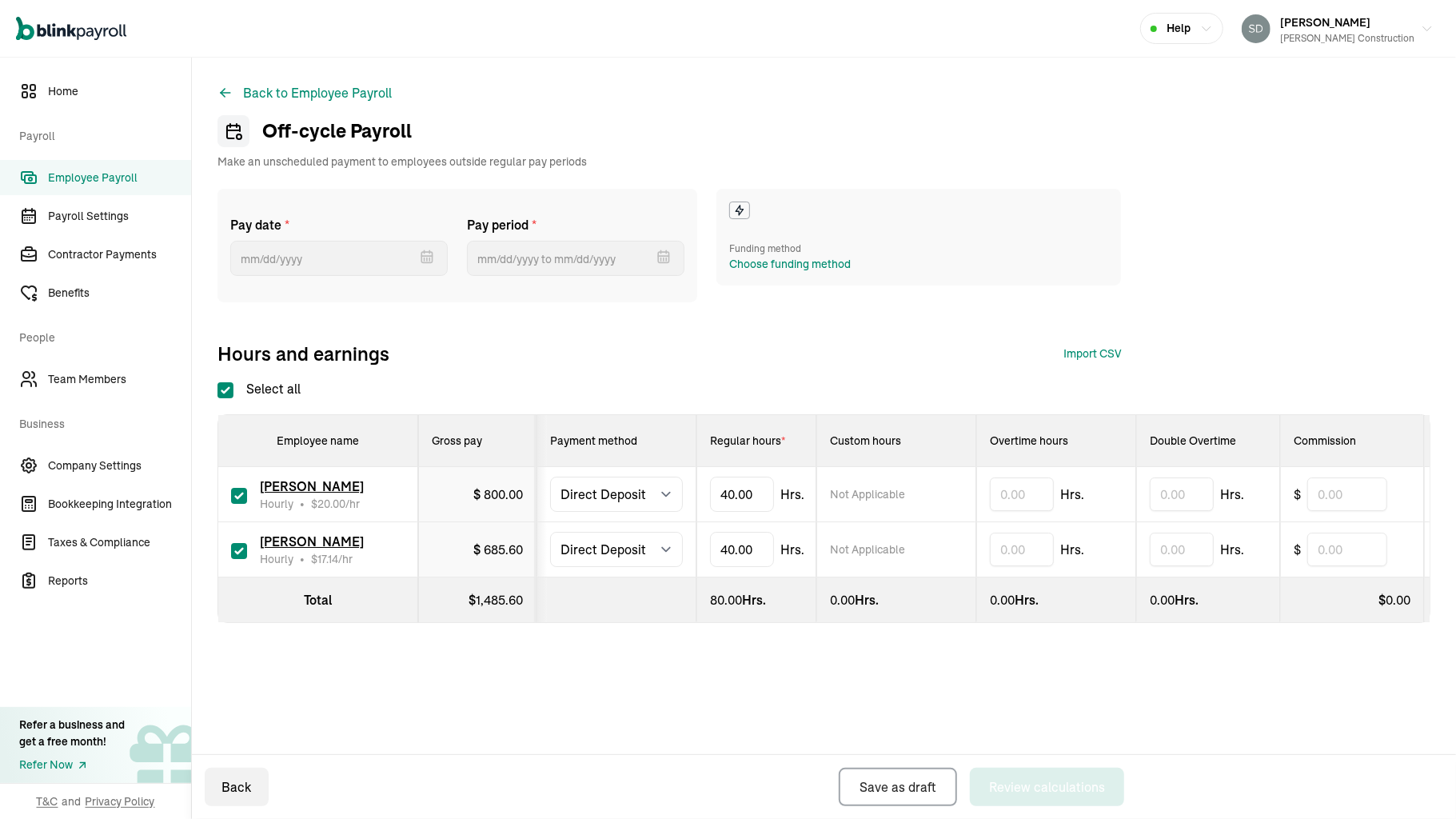
checkbox input "true"
click at [229, 789] on button "Back" at bounding box center [237, 786] width 64 height 38
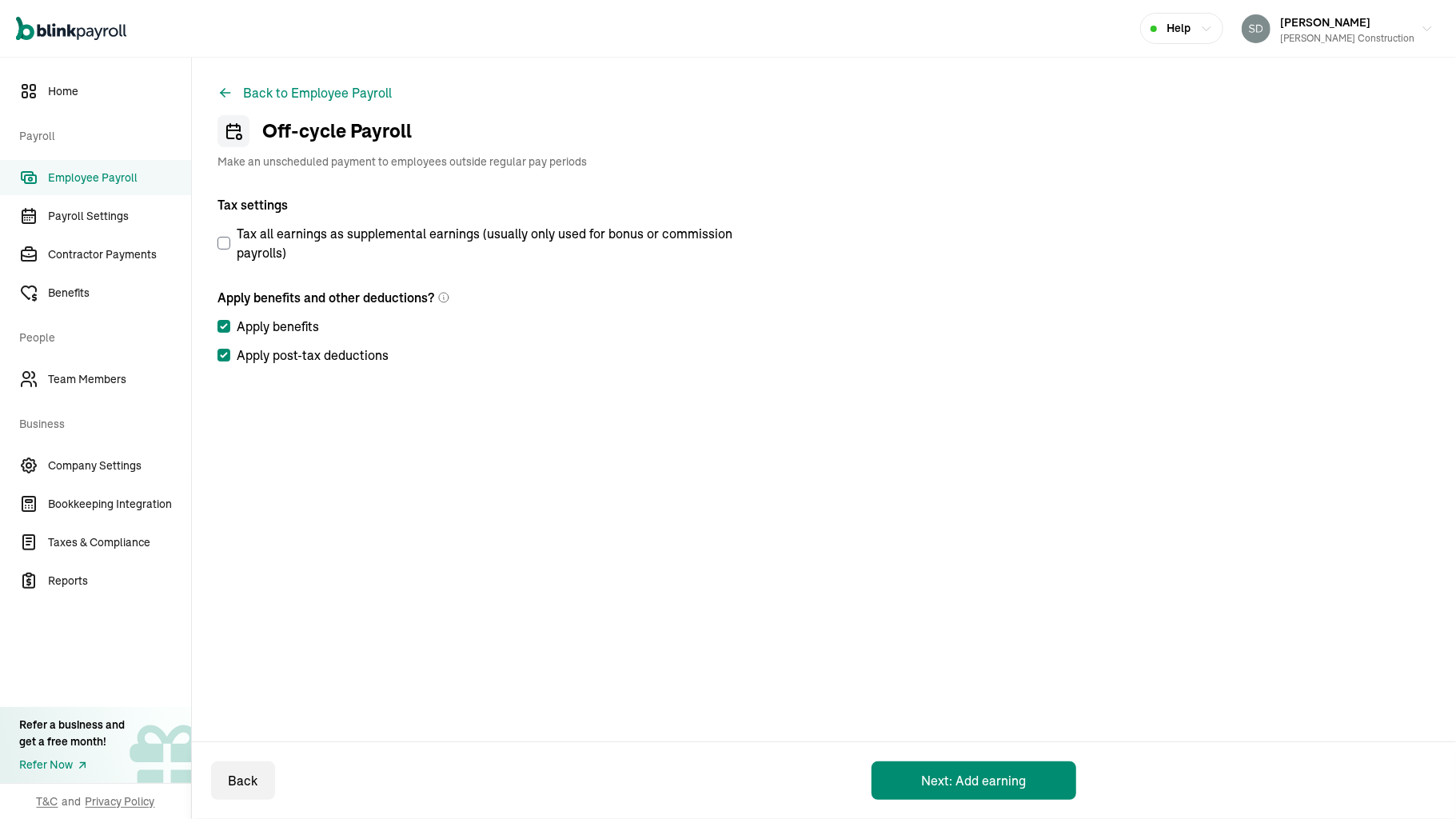
click at [229, 327] on input "Apply benefits" at bounding box center [224, 326] width 12 height 12
checkbox input "false"
click at [218, 359] on input "Apply post-tax deductions" at bounding box center [224, 355] width 12 height 12
checkbox input "false"
click at [900, 771] on button "Next: Add earning" at bounding box center [974, 780] width 205 height 38
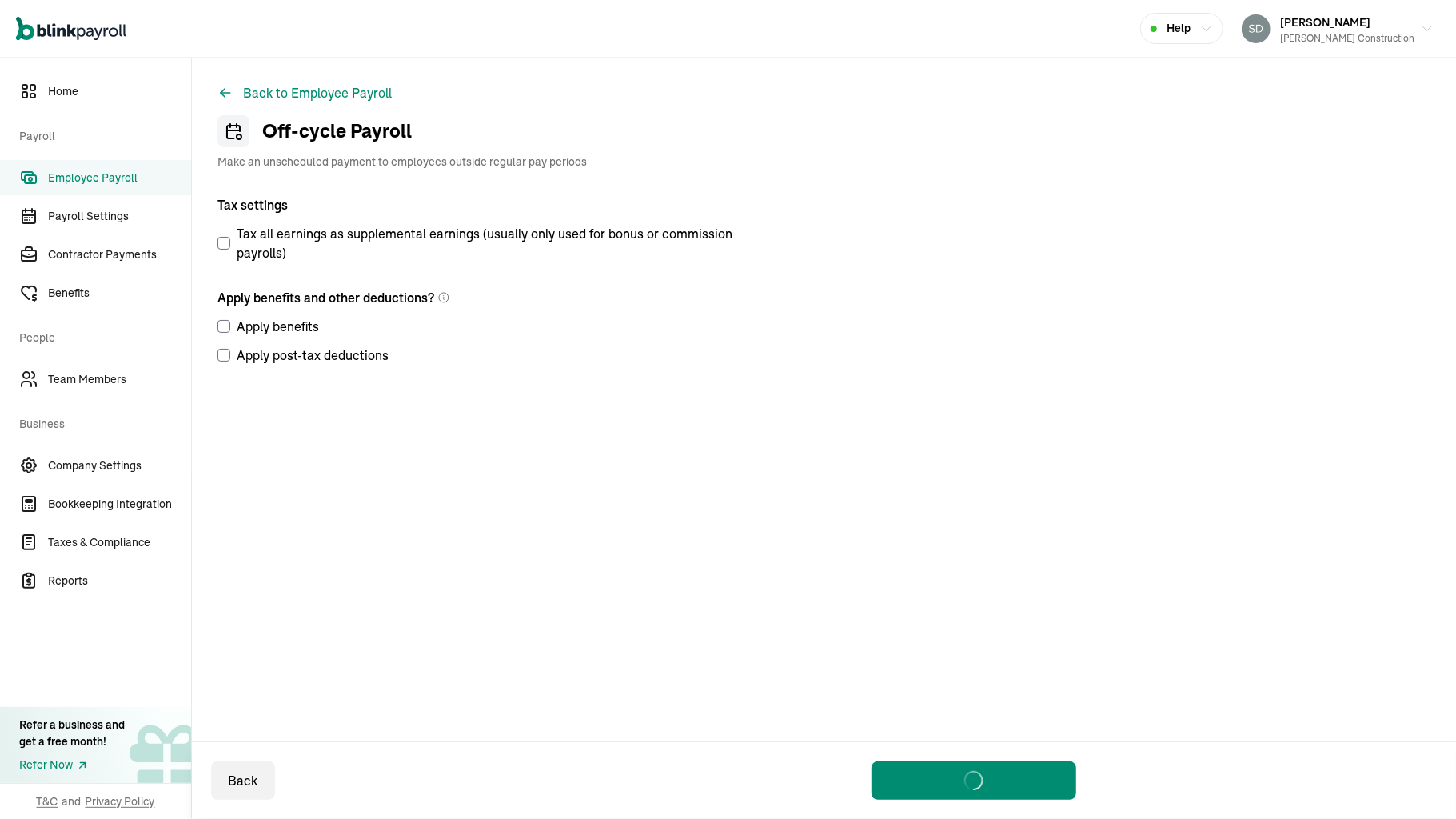
select select "direct_deposit"
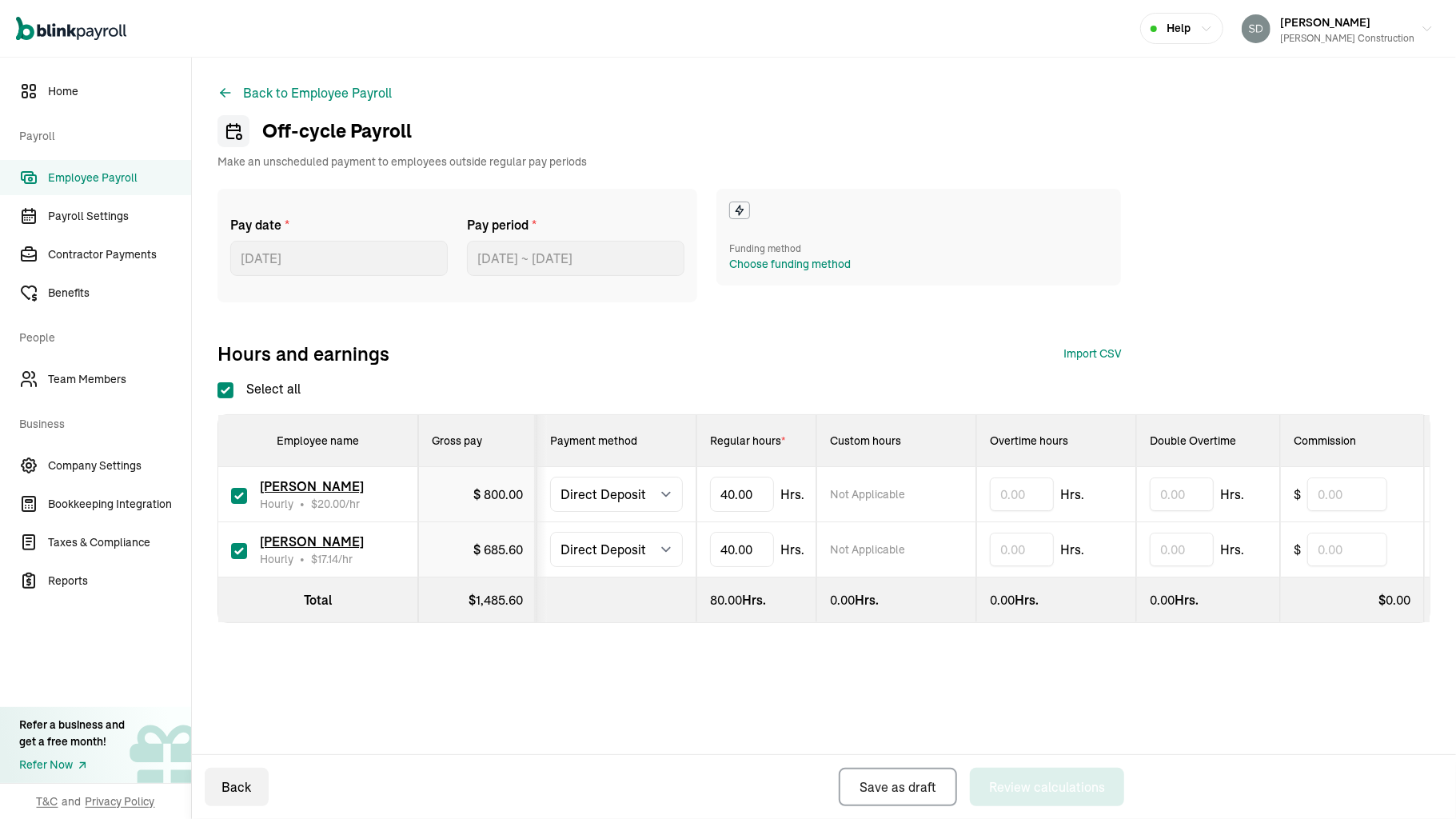
checkbox input "true"
type input "4"
type input "5"
type input "4"
type input "13"
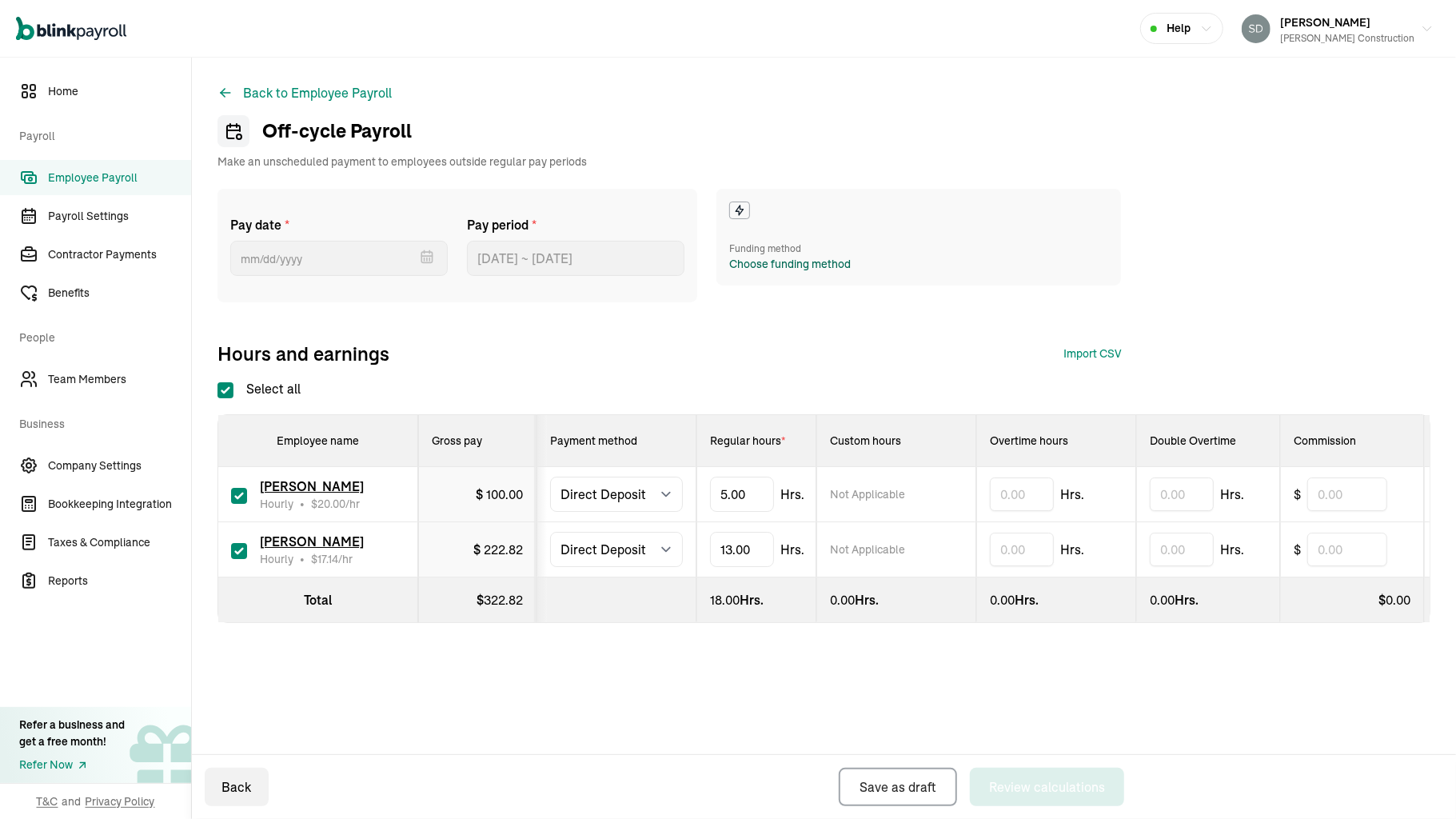
click at [750, 263] on div "Choose funding method" at bounding box center [790, 264] width 122 height 17
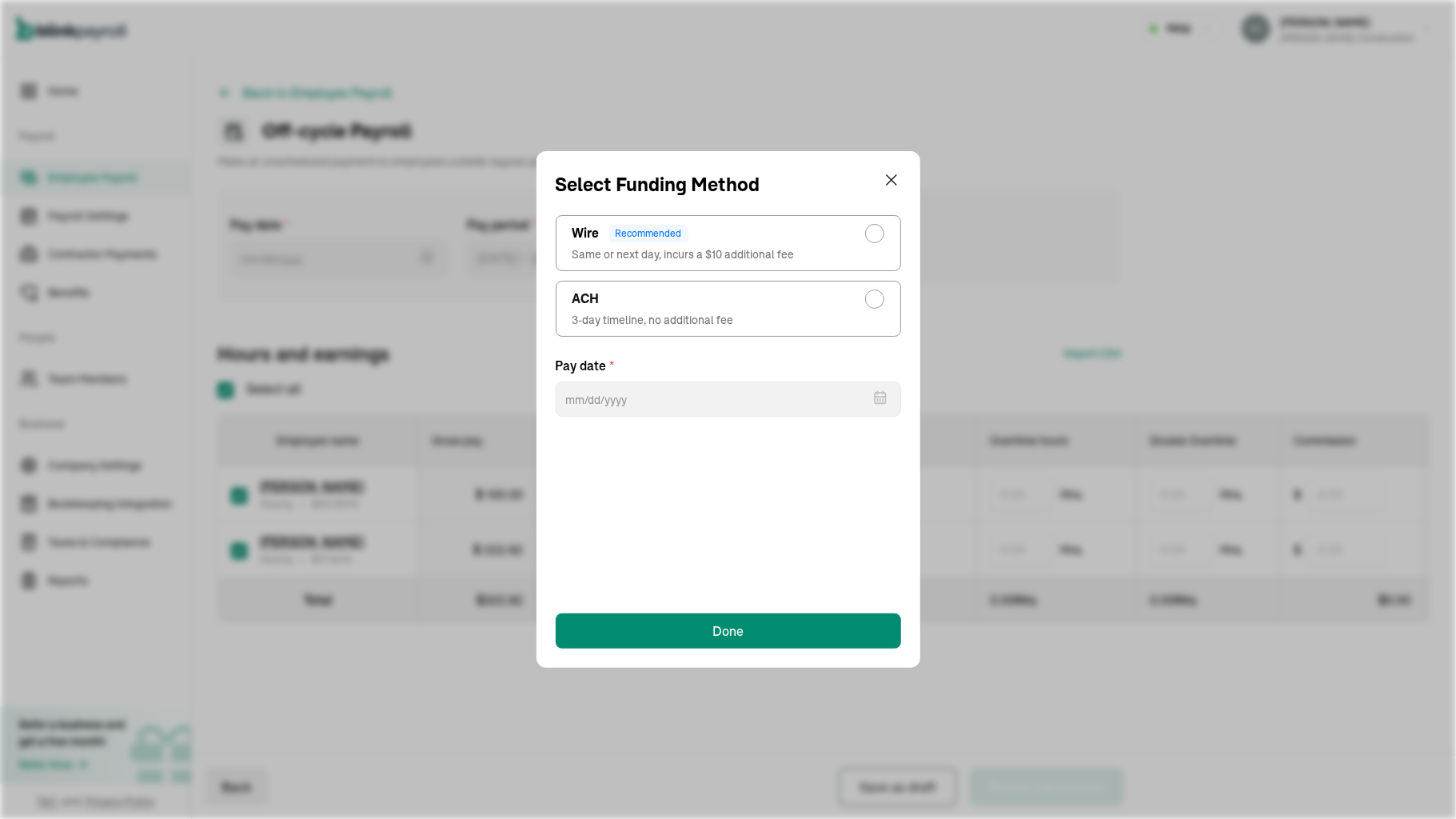
click at [880, 297] on div "radio-group" at bounding box center [874, 299] width 12 height 12
click at [880, 297] on input "ACH 3-day timeline, no additional fee" at bounding box center [879, 295] width 12 height 12
radio input "true"
select select "546"
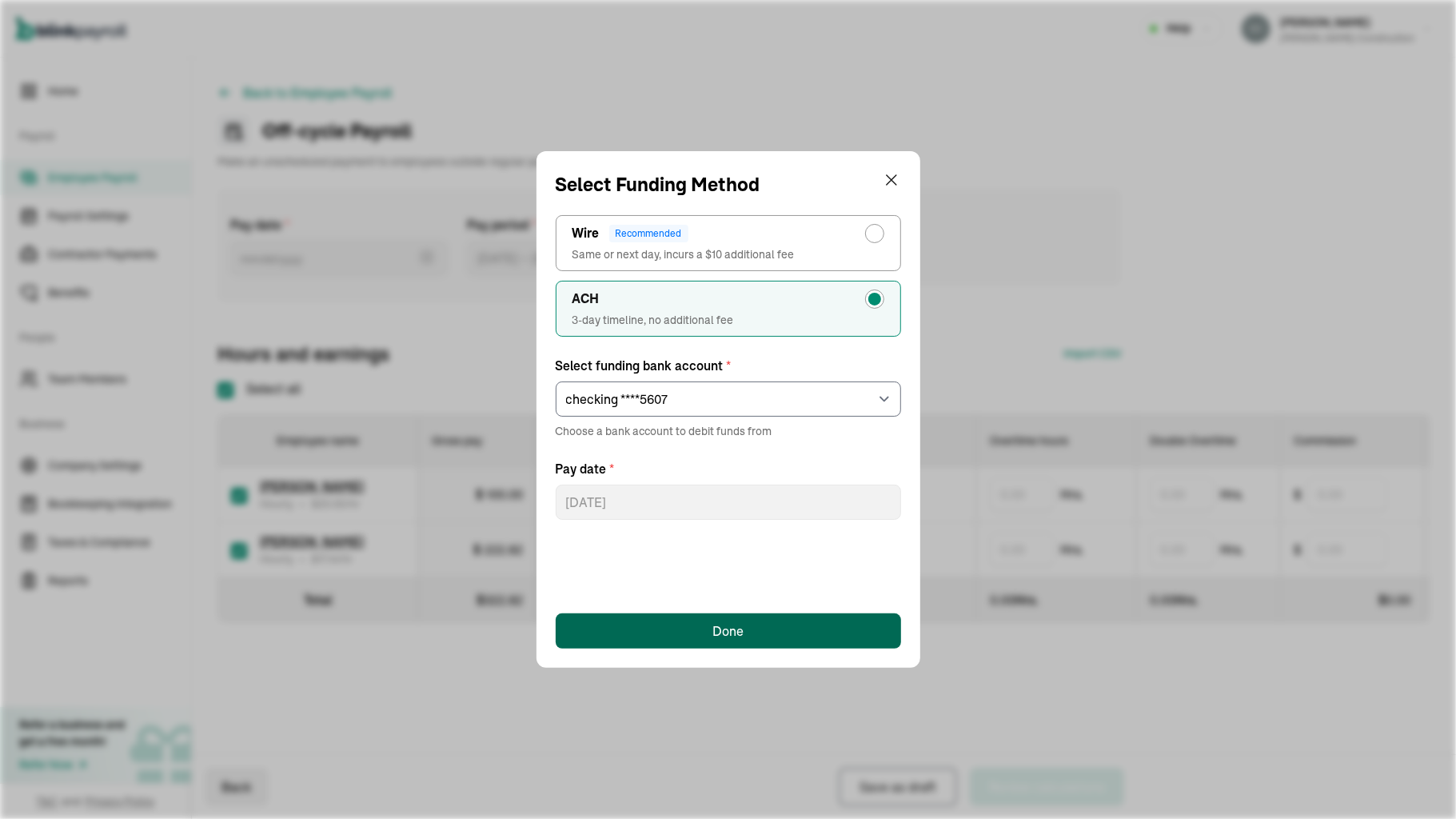
click at [731, 618] on button "Done" at bounding box center [728, 631] width 346 height 36
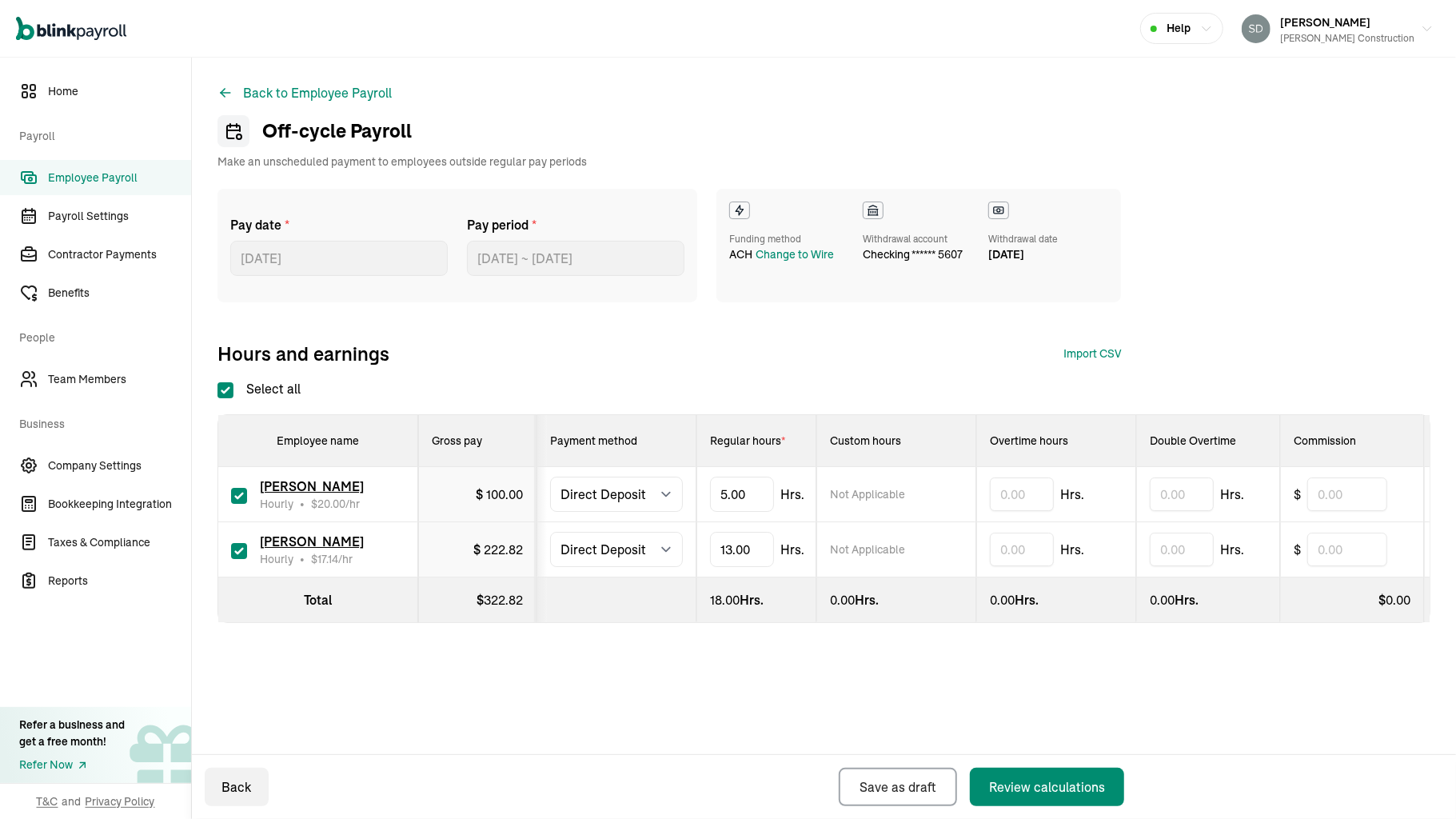
click at [884, 240] on div "Withdrawal account" at bounding box center [913, 239] width 100 height 14
click at [867, 206] on icon at bounding box center [874, 210] width 12 height 12
click at [795, 243] on div "Funding method" at bounding box center [783, 239] width 108 height 14
click at [761, 222] on div "Funding method ACH Change to Wire" at bounding box center [783, 245] width 108 height 88
click at [758, 239] on div "Funding method" at bounding box center [783, 239] width 108 height 14
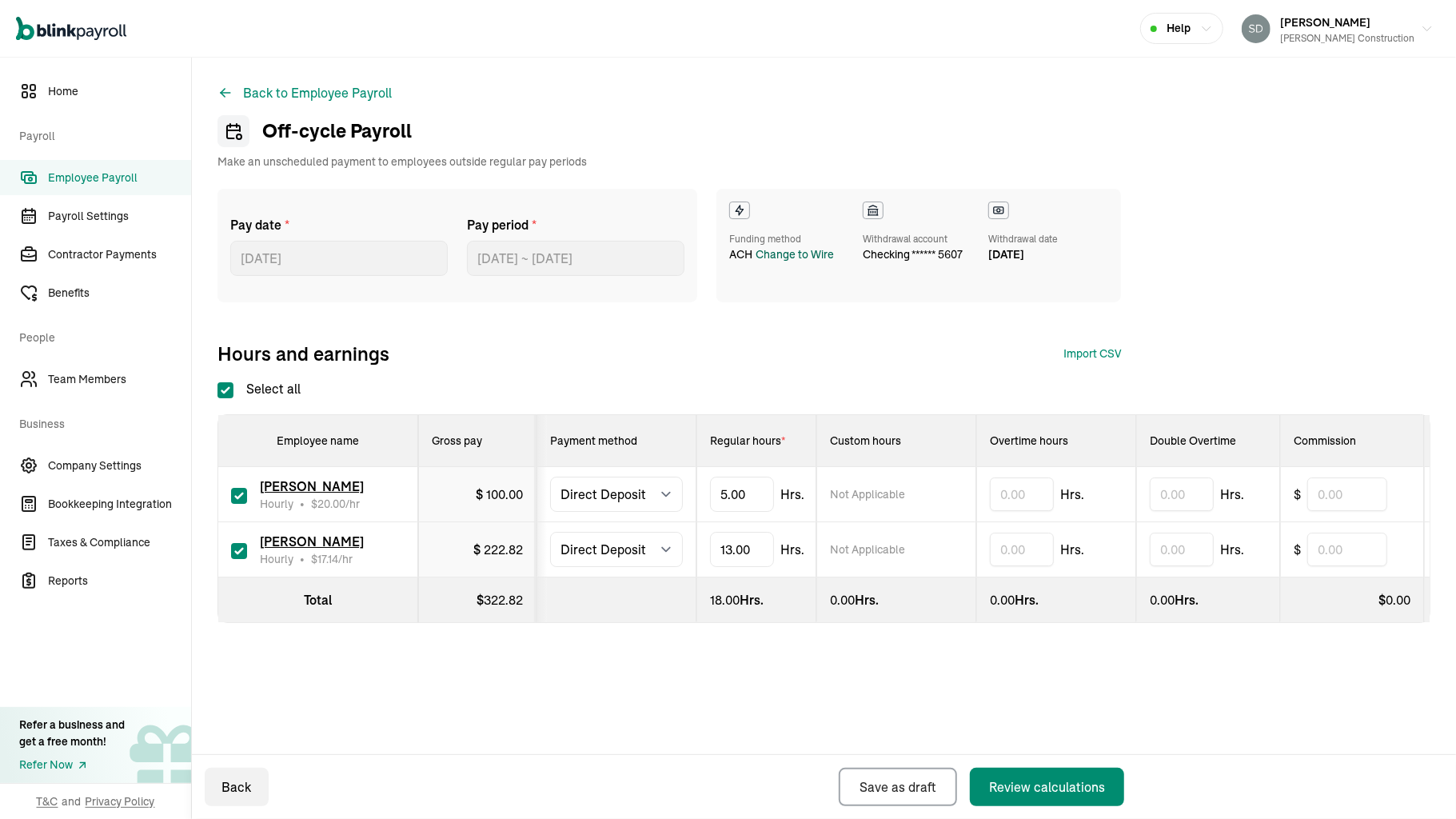
click at [782, 247] on div "Change to Wire" at bounding box center [795, 255] width 78 height 17
select select "546"
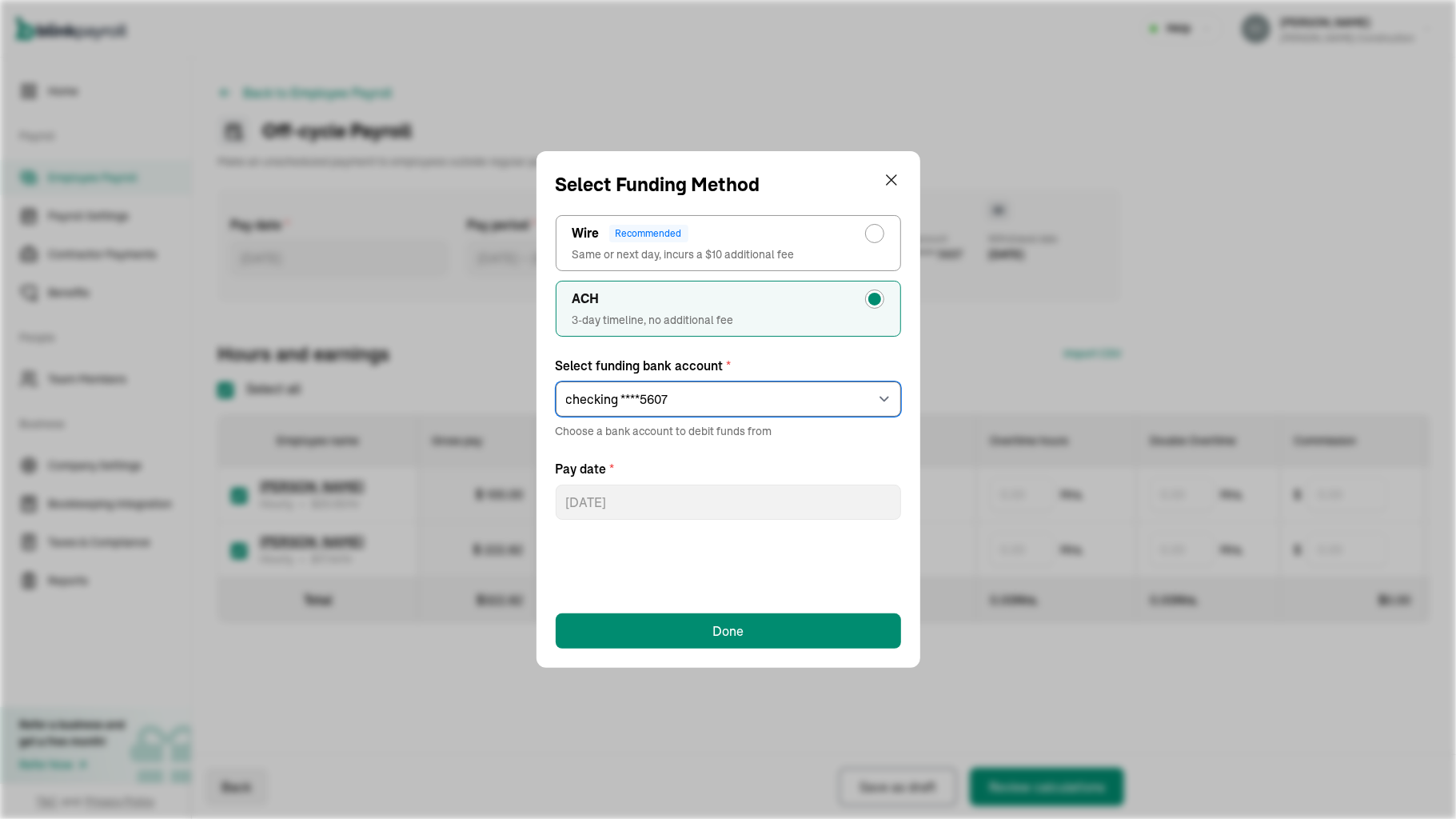
click at [749, 400] on select "Select an item checking ****5607" at bounding box center [728, 399] width 346 height 36
click at [826, 304] on div "ACH" at bounding box center [728, 299] width 312 height 20
click at [873, 302] on input "ACH 3-day timeline, no additional fee" at bounding box center [879, 295] width 12 height 12
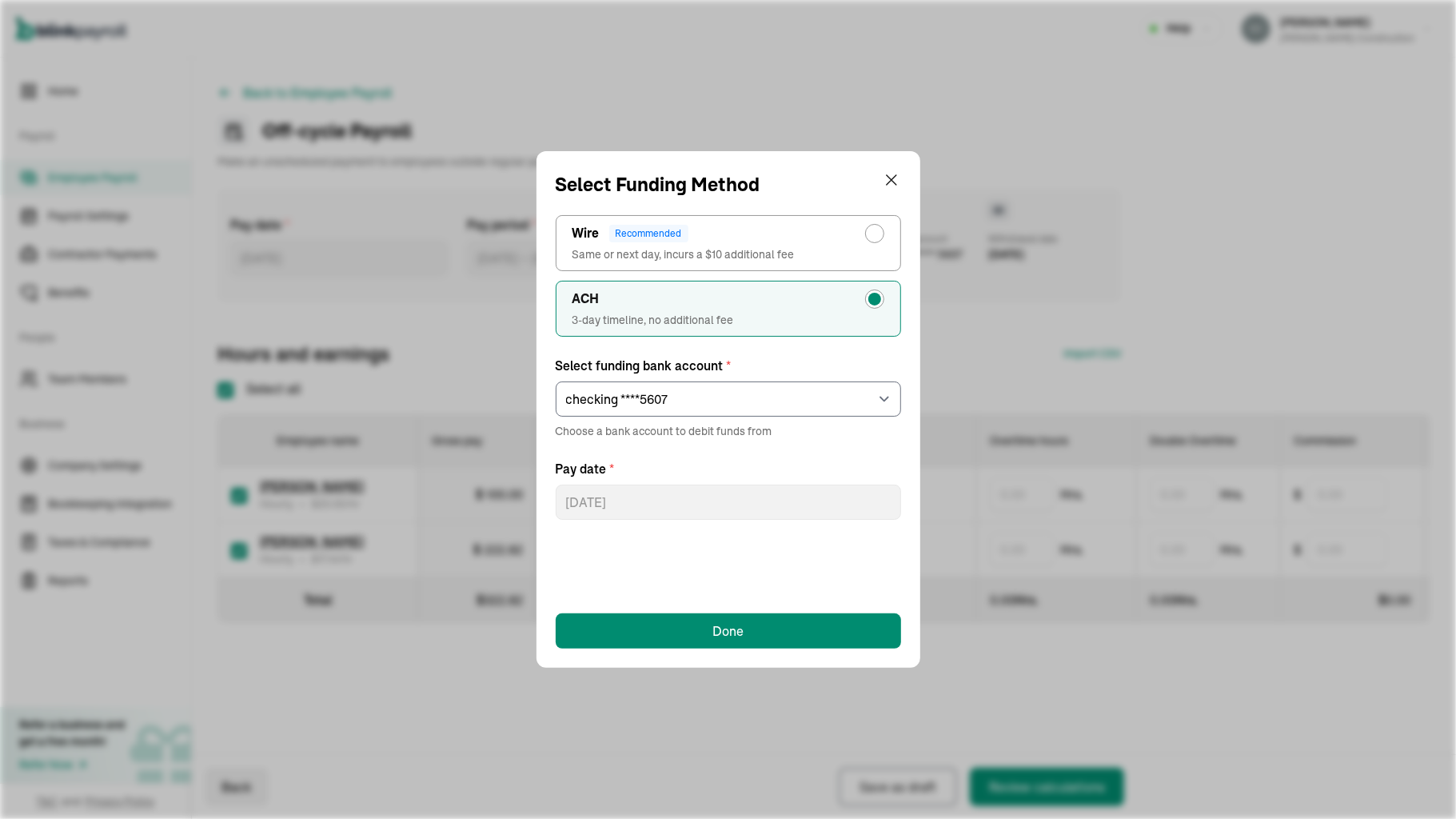
click at [874, 231] on div "radio-group" at bounding box center [874, 233] width 12 height 12
click at [874, 231] on input "Wire Recommended Same or next day, incurs a $10 additional fee" at bounding box center [879, 230] width 12 height 12
radio input "true"
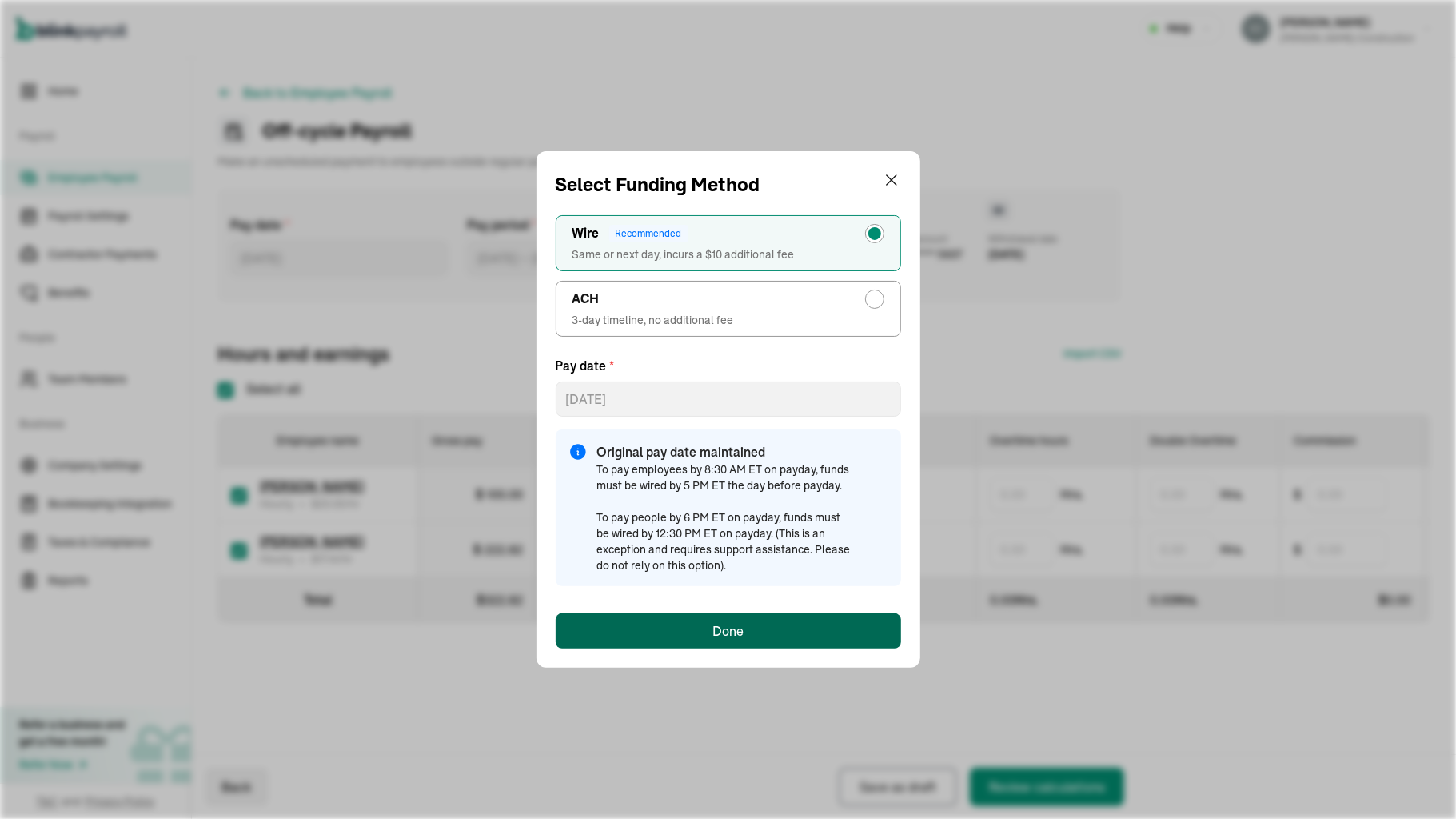
click at [723, 634] on div "Done" at bounding box center [728, 631] width 31 height 20
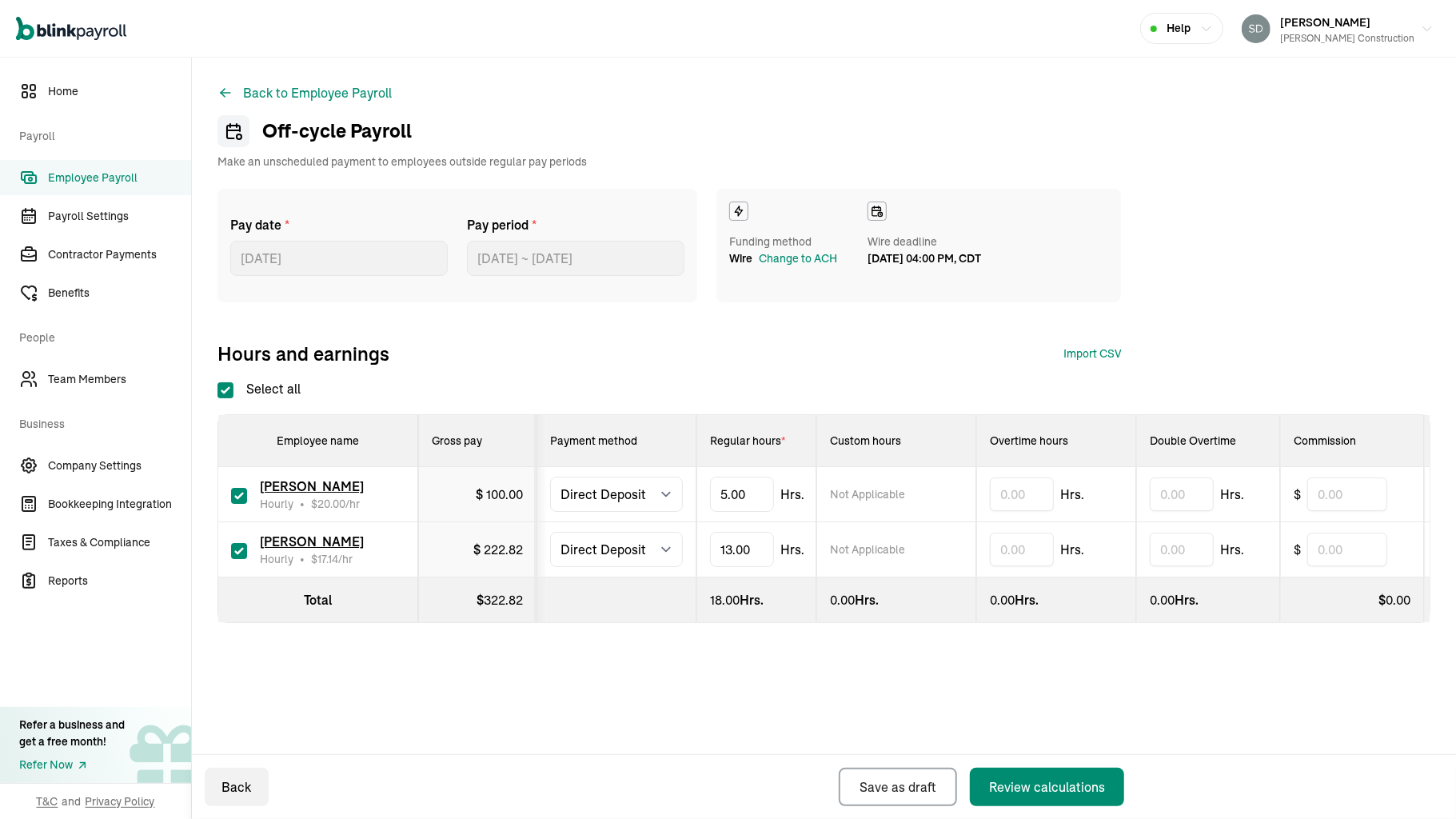
click at [231, 492] on td "[PERSON_NAME] Hourly • $ 20.00 /hr" at bounding box center [318, 495] width 200 height 55
click at [237, 491] on input "checkbox" at bounding box center [240, 496] width 16 height 16
checkbox input "false"
type input "0.00"
click at [1025, 790] on div "Review calculations" at bounding box center [1047, 787] width 116 height 20
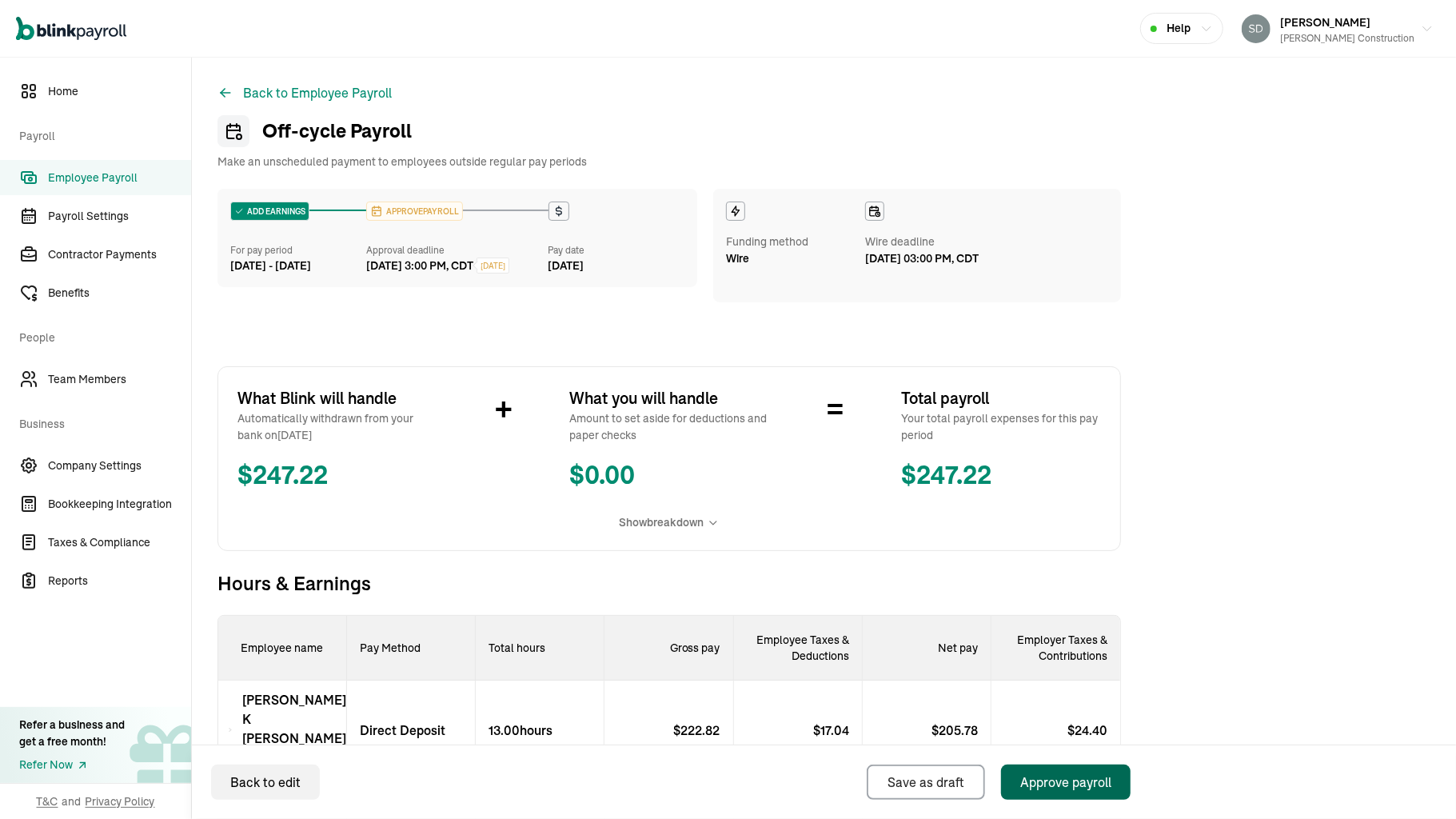
click at [1067, 774] on div "Approve payroll" at bounding box center [1066, 783] width 91 height 20
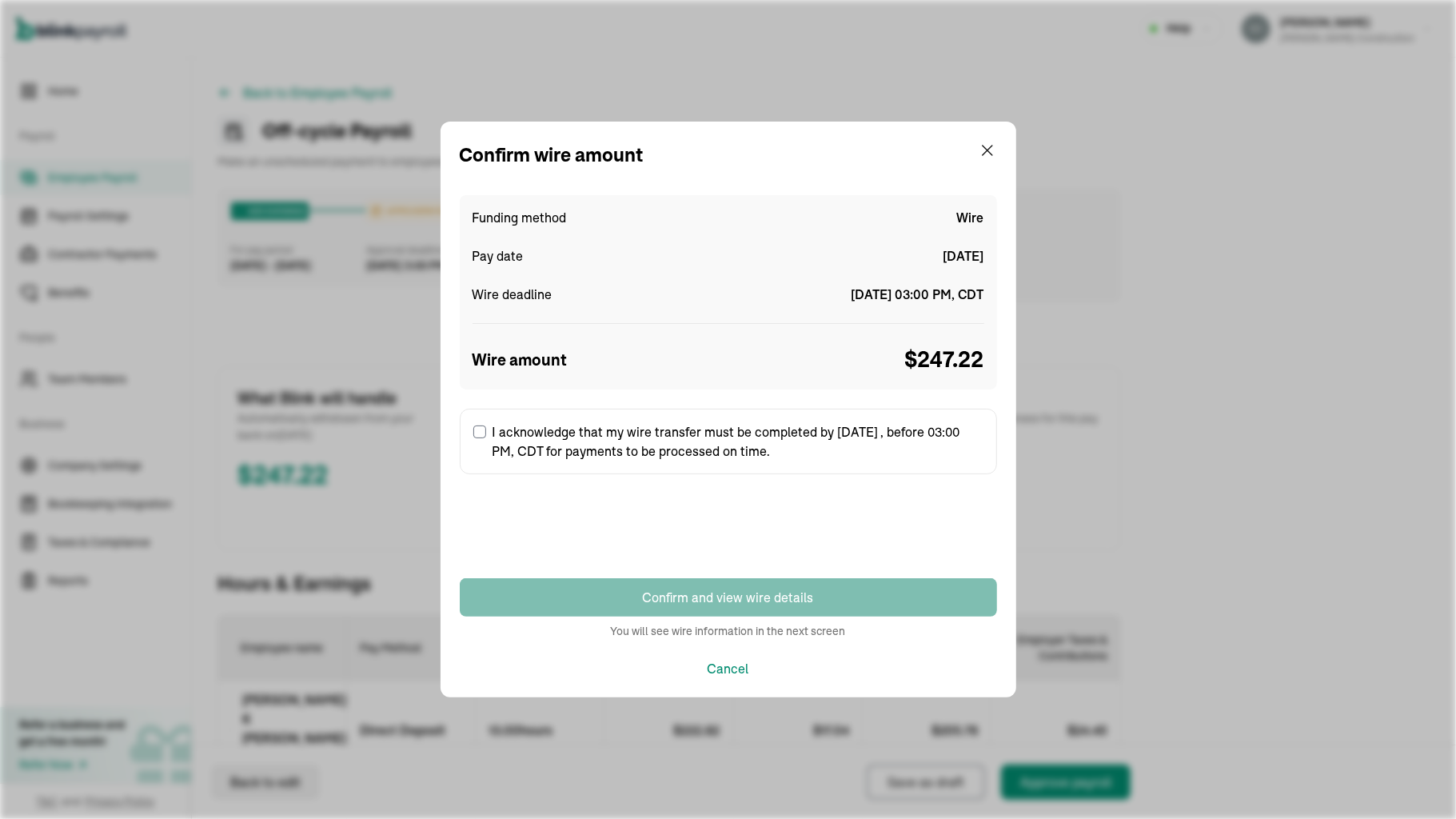
click at [475, 439] on label "I acknowledge that my wire transfer must be completed by [DATE] , before 03:00 …" at bounding box center [728, 442] width 538 height 66
click at [475, 438] on input "I acknowledge that my wire transfer must be completed by [DATE] , before 03:00 …" at bounding box center [480, 432] width 12 height 12
checkbox input "true"
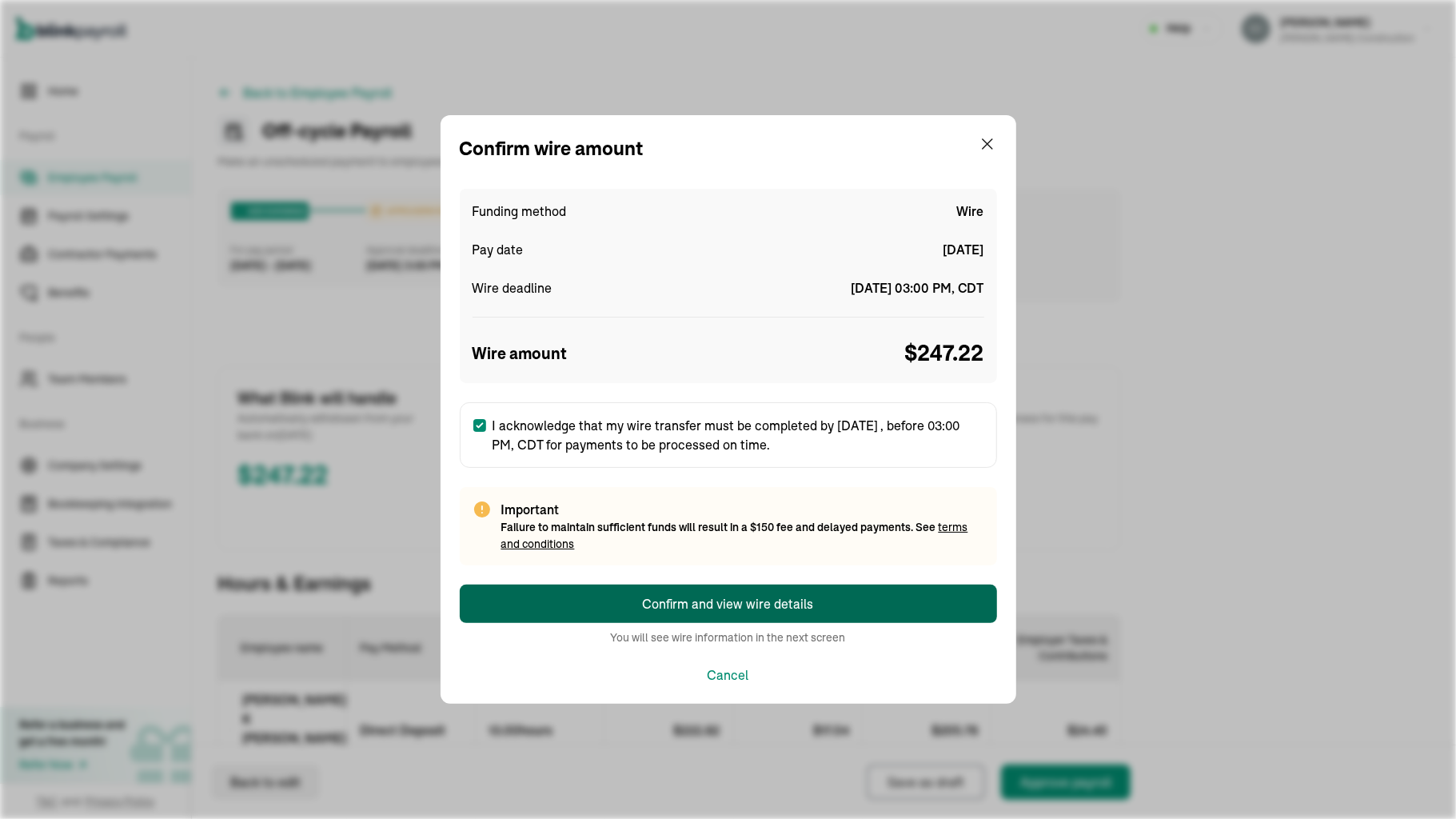
click at [639, 602] on button "Confirm and view wire details" at bounding box center [728, 604] width 538 height 38
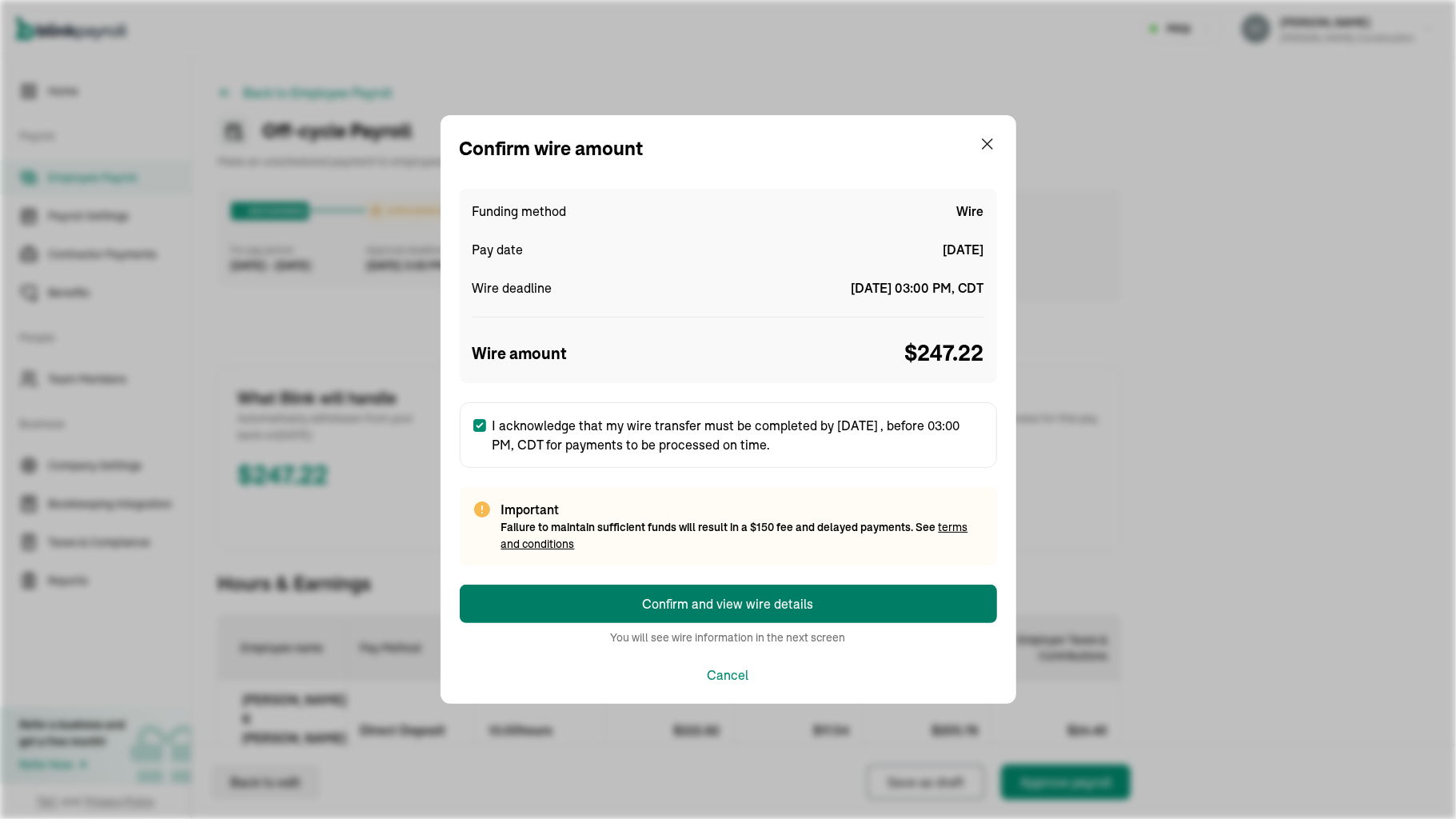
click at [660, 603] on div "Confirm and view wire details" at bounding box center [728, 604] width 171 height 20
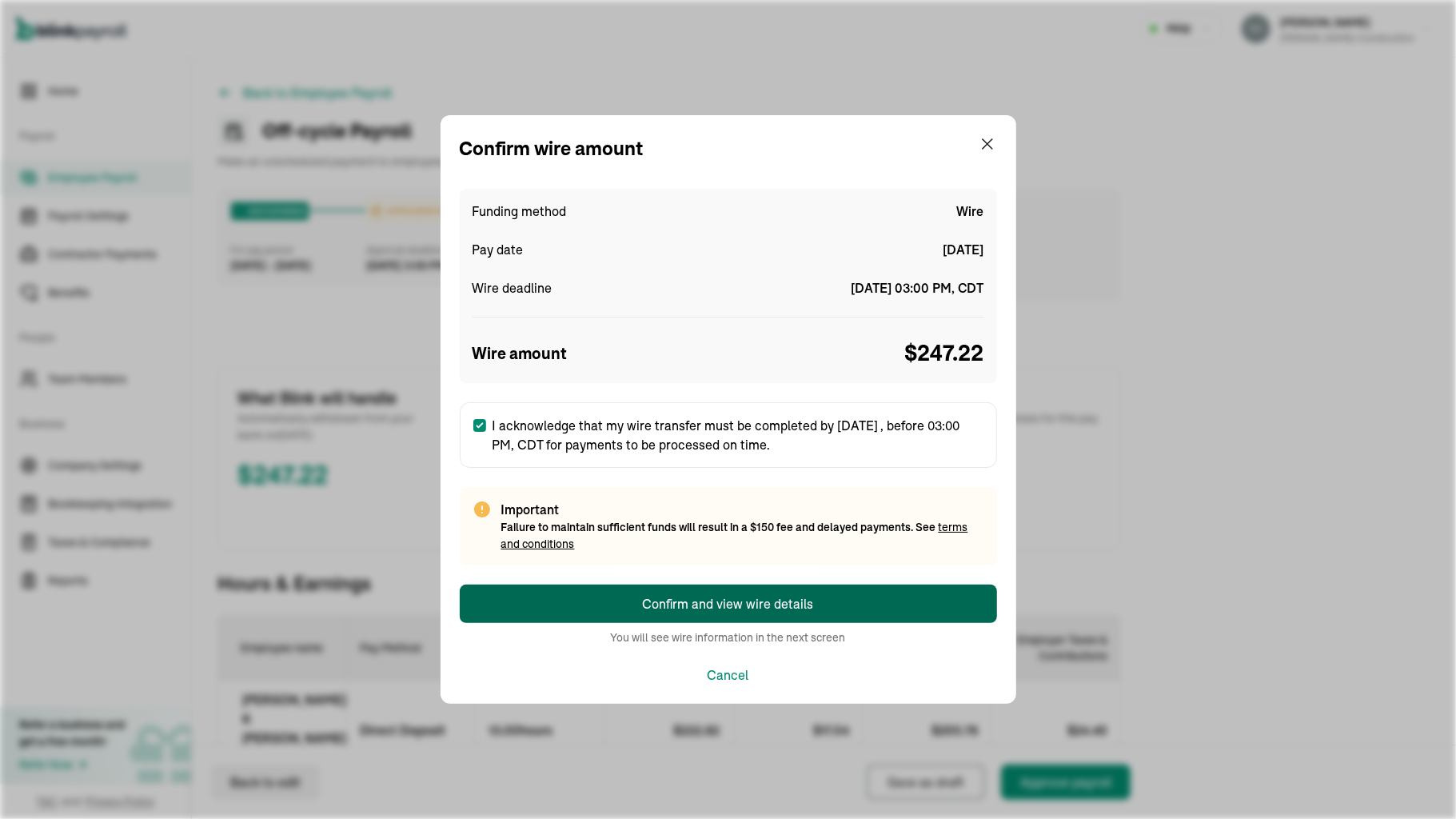
click at [660, 603] on div "Confirm and view wire details" at bounding box center [728, 604] width 171 height 20
click at [757, 596] on div "Confirm and view wire details" at bounding box center [728, 604] width 171 height 20
click at [625, 604] on button "Confirm and view wire details" at bounding box center [728, 604] width 538 height 38
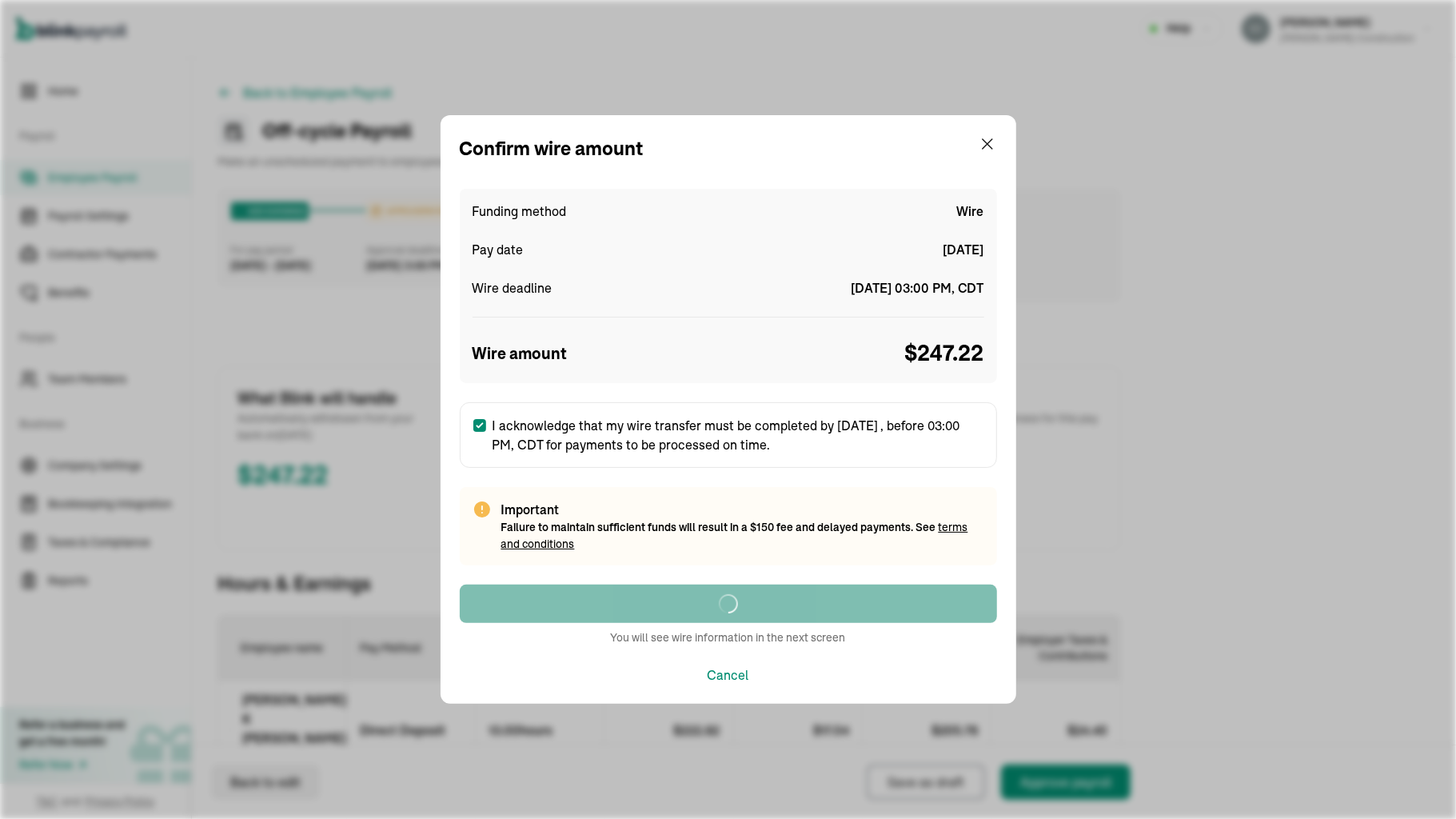
click at [1432, 816] on div "Confirm wire amount Funding method Wire Pay date [DATE] Wire deadline [DATE] 03…" at bounding box center [728, 410] width 1456 height 819
click at [1373, 817] on div "Confirm wire amount Funding method Wire Pay date [DATE] Wire deadline [DATE] 03…" at bounding box center [728, 410] width 1456 height 819
drag, startPoint x: 1373, startPoint y: 817, endPoint x: 1322, endPoint y: 816, distance: 51.0
click at [1322, 816] on div "Confirm wire amount Funding method Wire Pay date [DATE] Wire deadline [DATE] 03…" at bounding box center [728, 410] width 1456 height 819
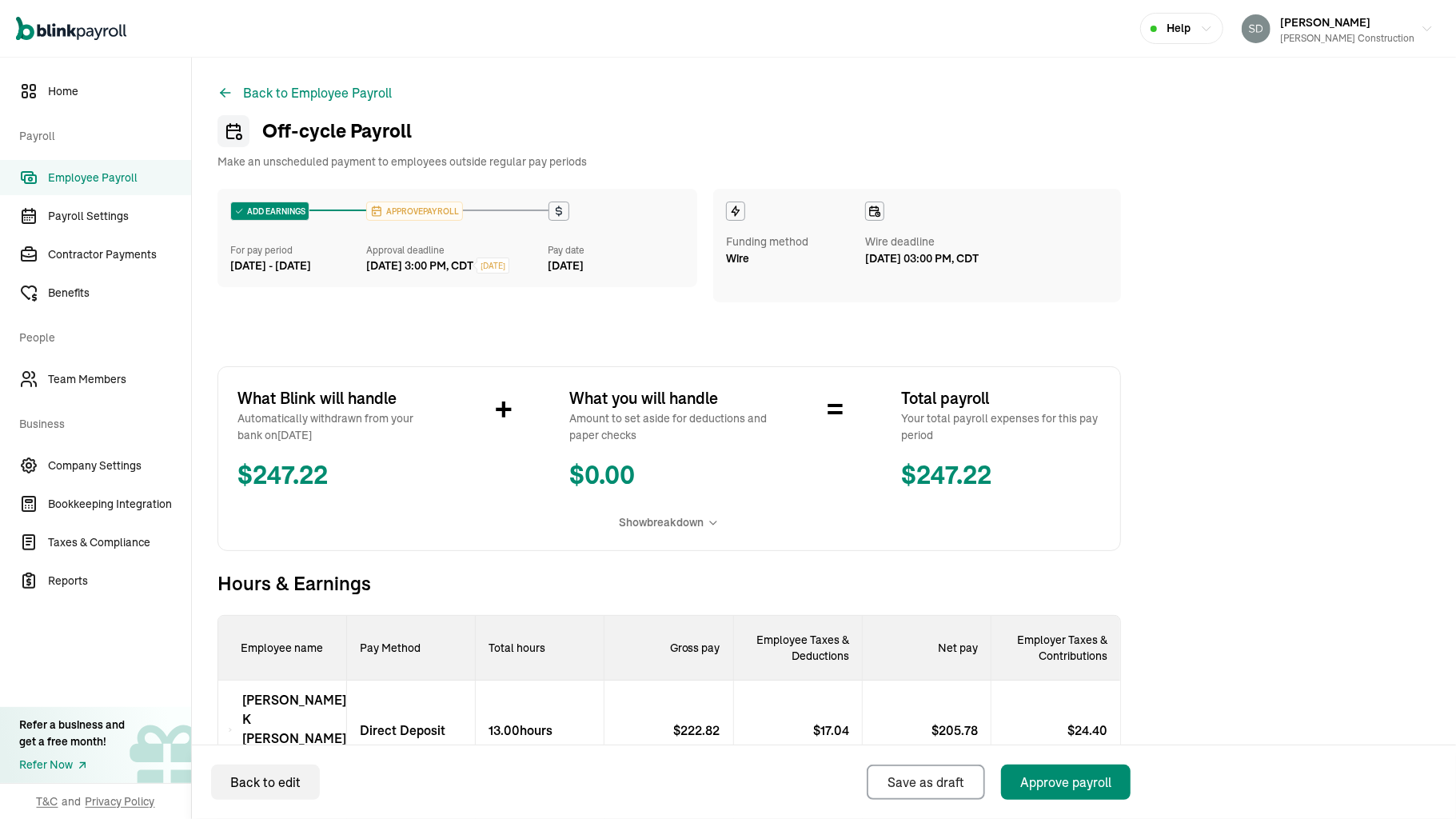
click at [1268, 807] on div "Back to edit Save as draft Approve payroll" at bounding box center [825, 782] width 1265 height 75
click at [1302, 816] on div "Back to edit Save as draft Approve payroll" at bounding box center [825, 782] width 1265 height 75
click at [1372, 6] on div "Open main menu Help [PERSON_NAME] Construction" at bounding box center [728, 28] width 1456 height 58
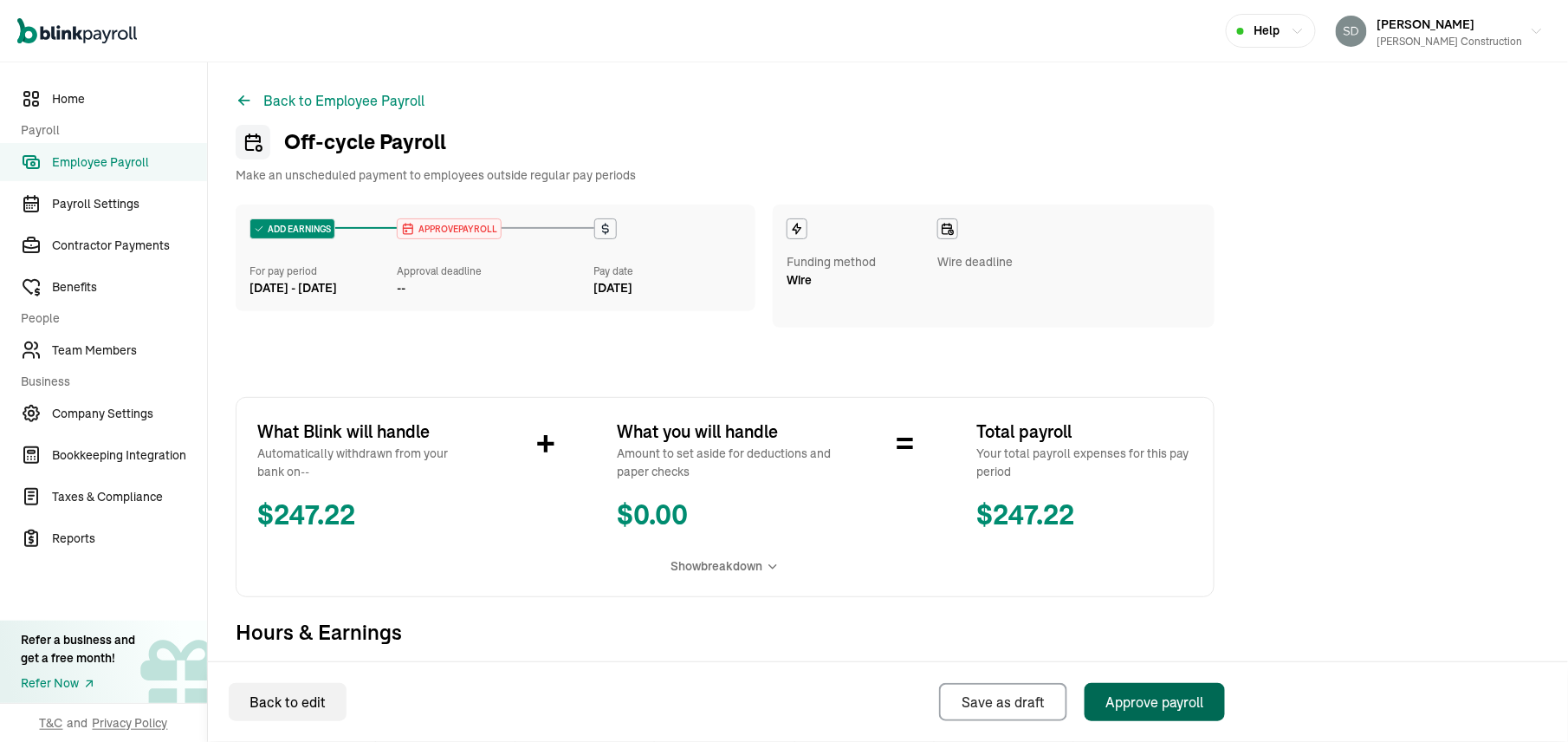
click at [1157, 695] on div "Approve payroll" at bounding box center [1154, 702] width 98 height 21
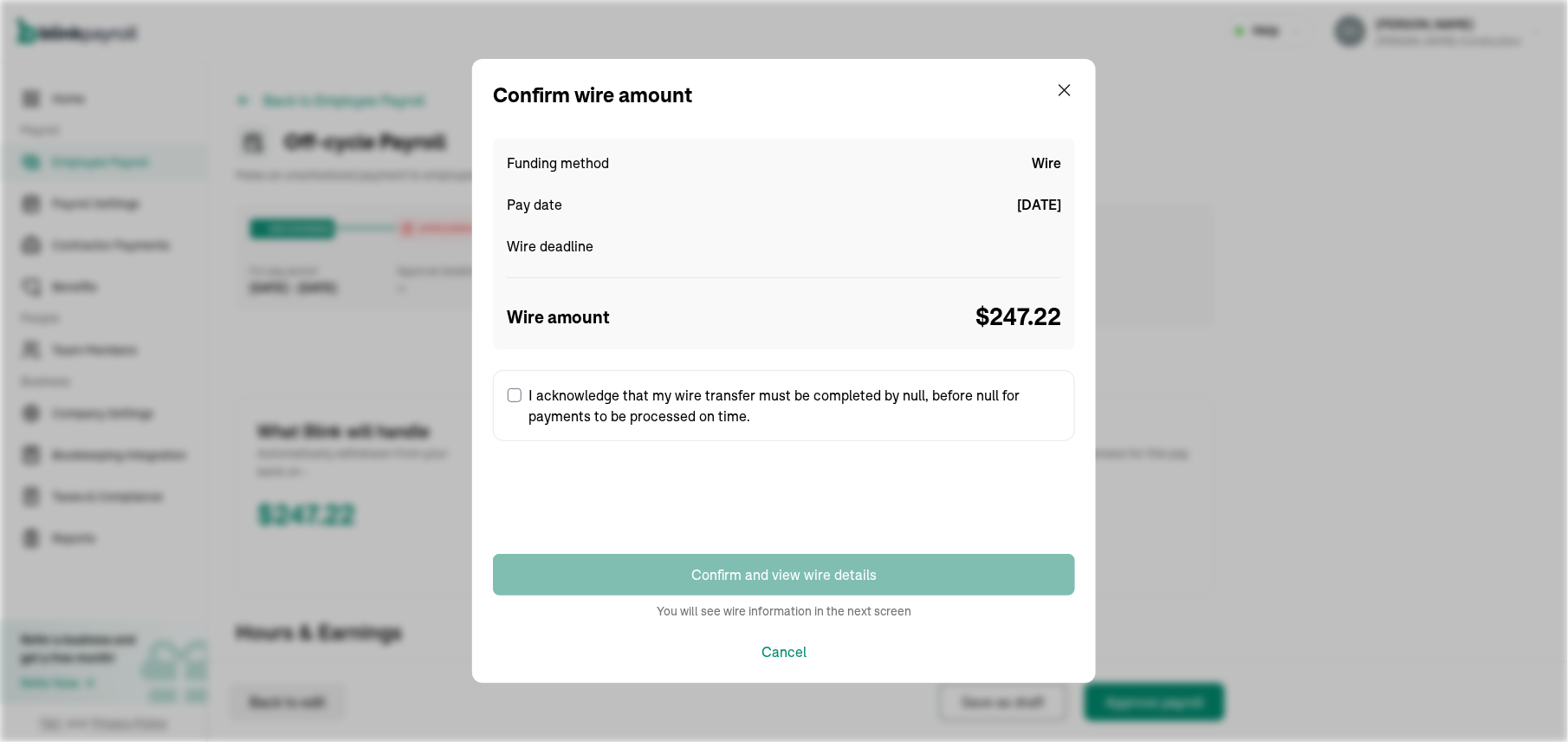
click at [514, 396] on input "I acknowledge that my wire transfer must be completed by null, before null for …" at bounding box center [514, 395] width 14 height 14
checkbox input "true"
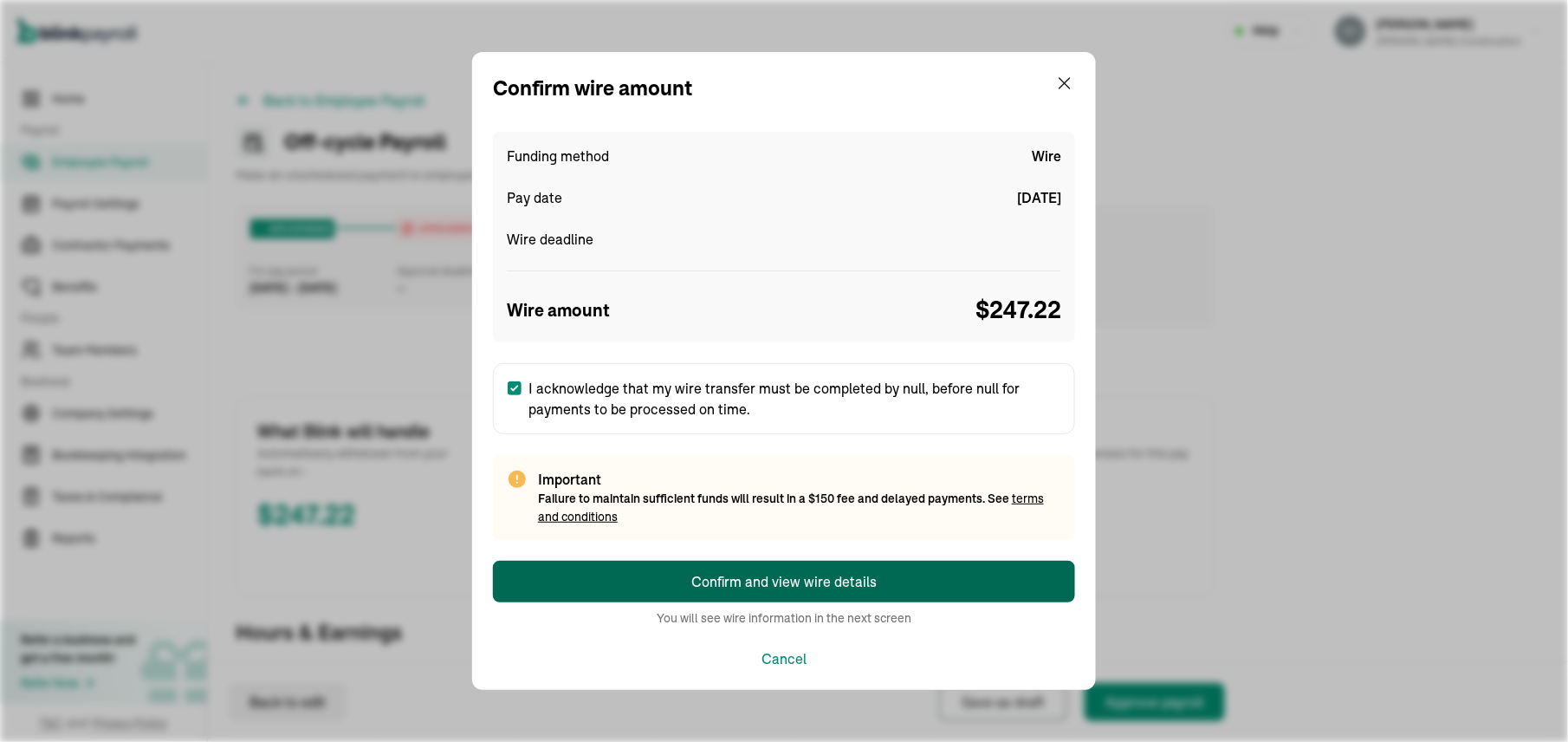
click at [546, 581] on button "Confirm and view wire details" at bounding box center [784, 581] width 582 height 41
click at [1030, 586] on button "Confirm and view wire details" at bounding box center [784, 581] width 582 height 41
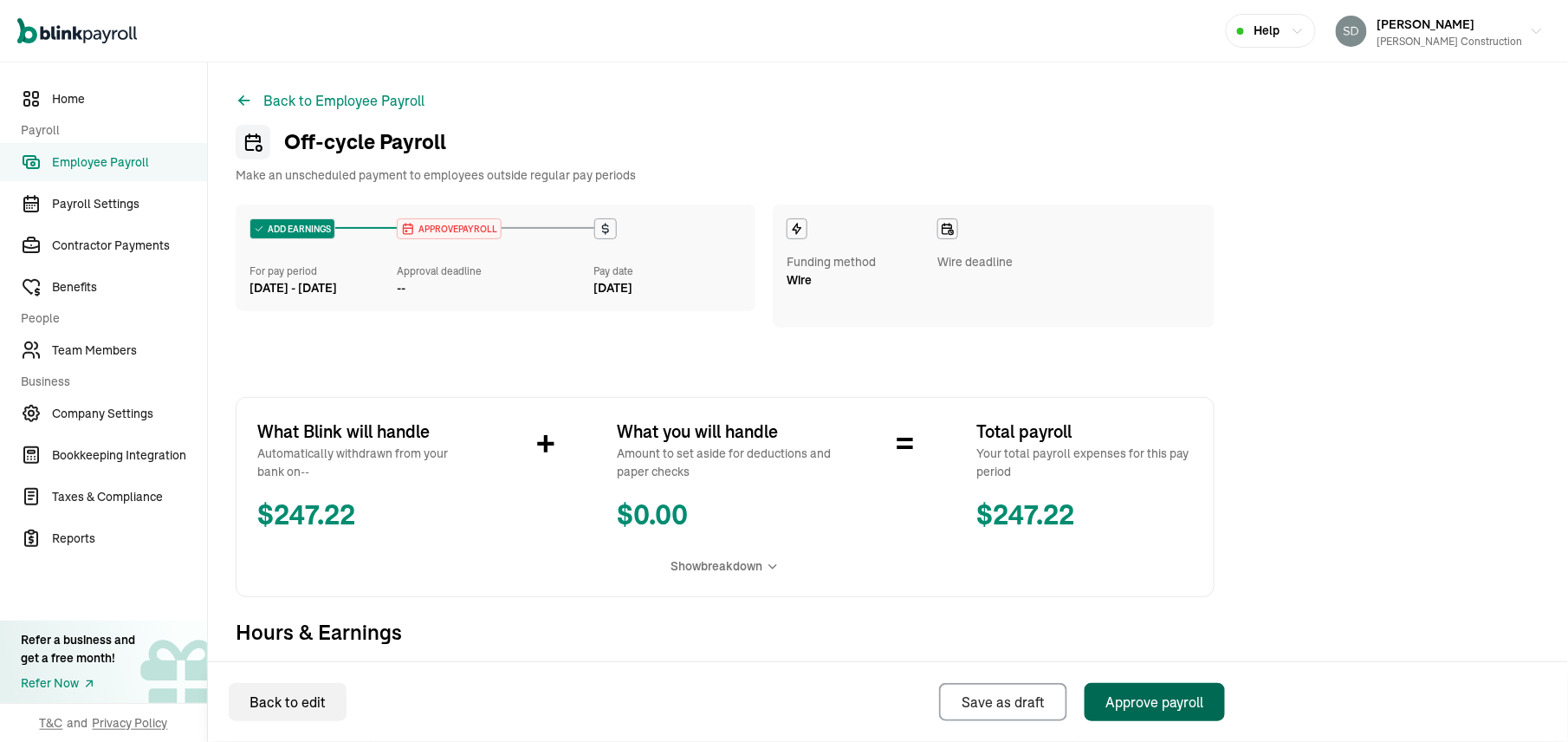
click at [805, 278] on span "Wire" at bounding box center [799, 280] width 25 height 18
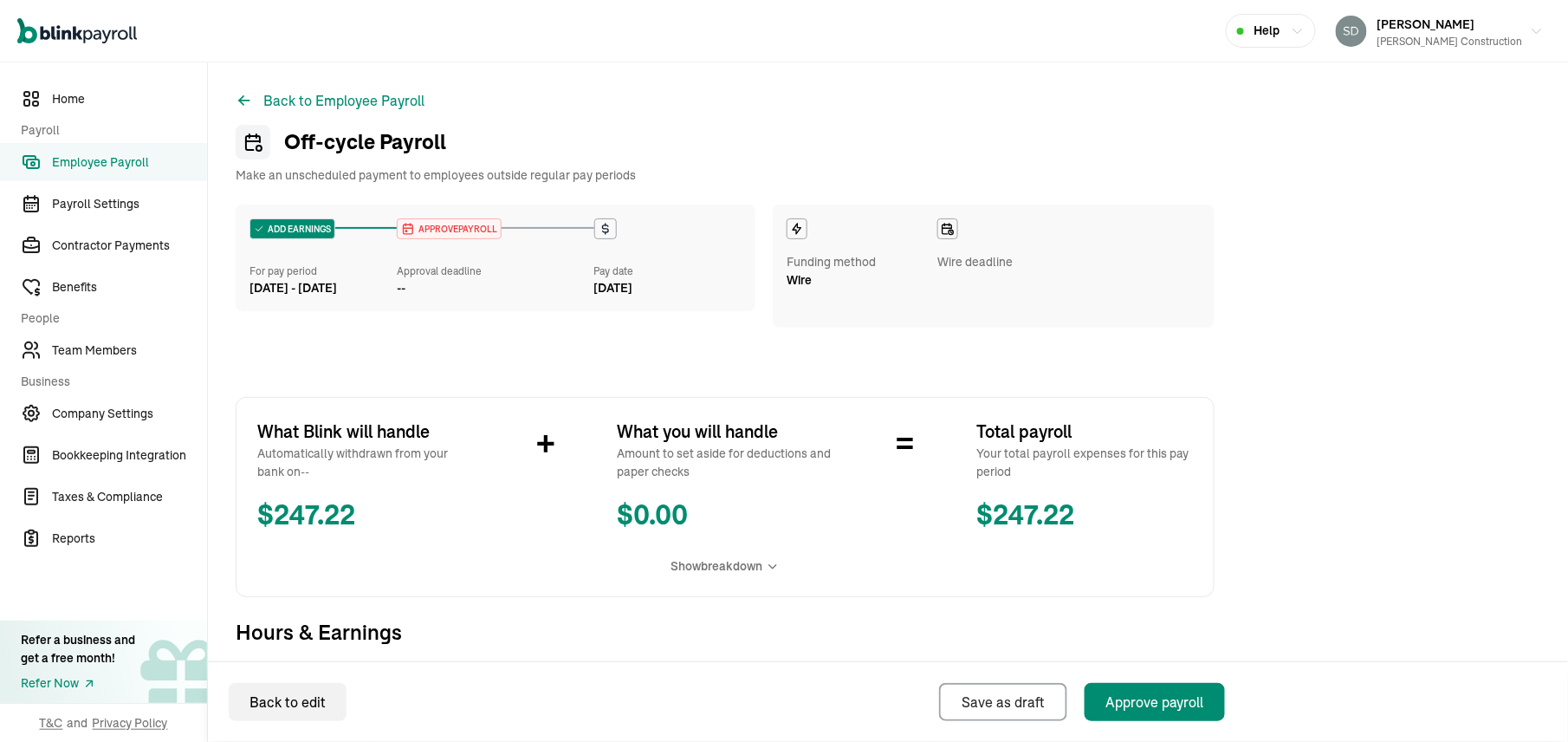
click at [433, 237] on div "APPROVE PAYROLL" at bounding box center [448, 229] width 103 height 19
click at [122, 157] on span "Employee Payroll" at bounding box center [129, 162] width 155 height 18
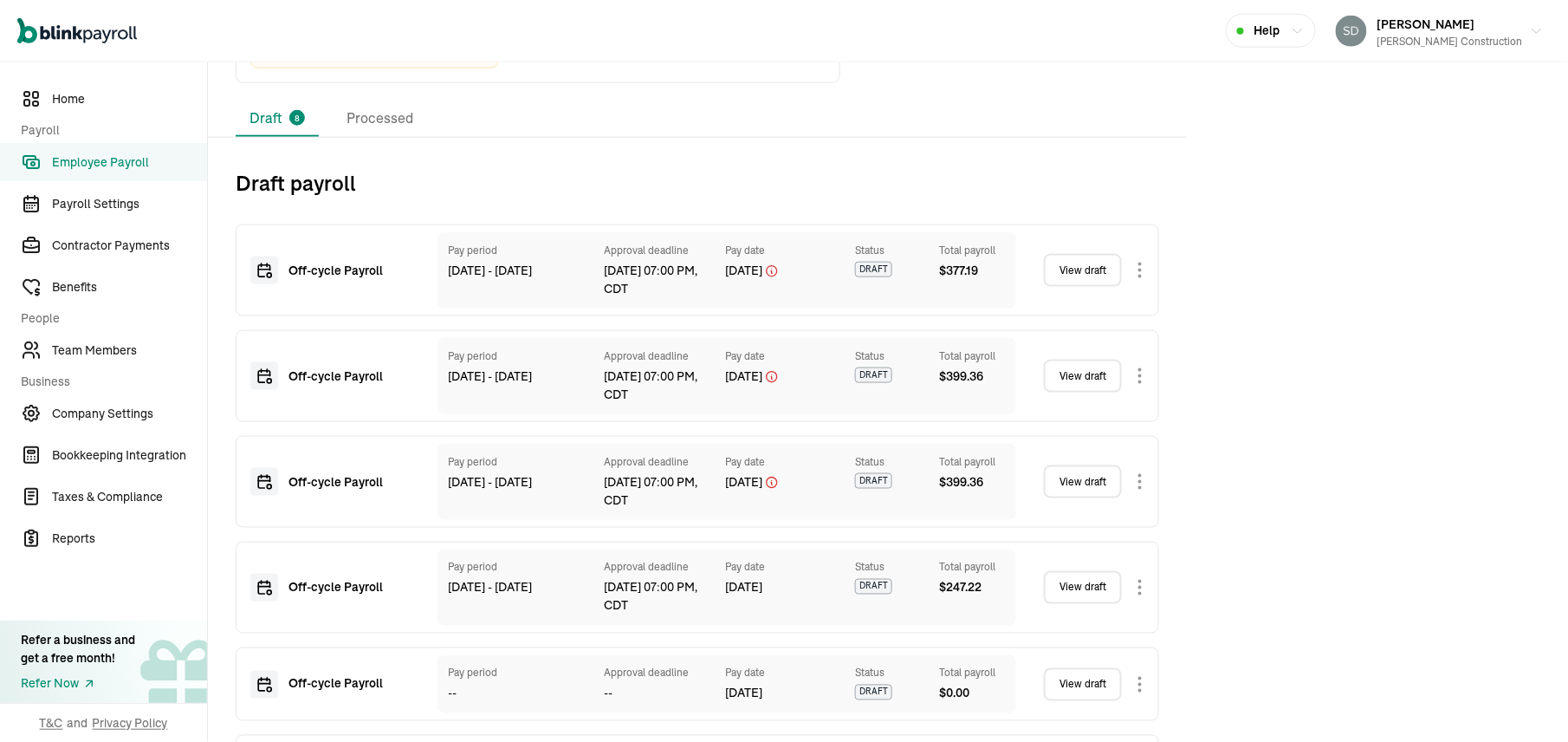
scroll to position [966, 0]
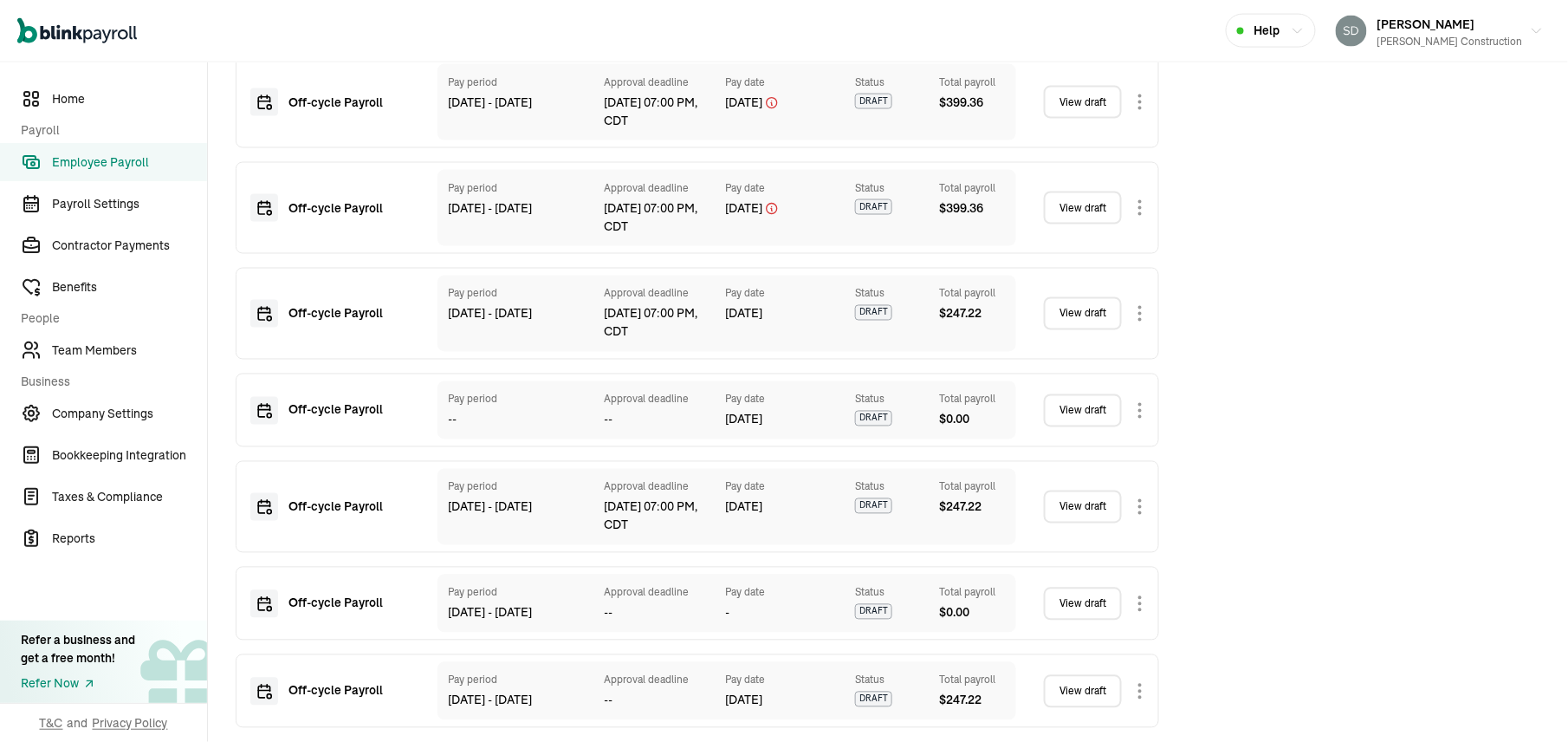
click at [871, 703] on span "DRAFT" at bounding box center [873, 700] width 38 height 15
click at [1085, 695] on link "View draft" at bounding box center [1082, 692] width 78 height 33
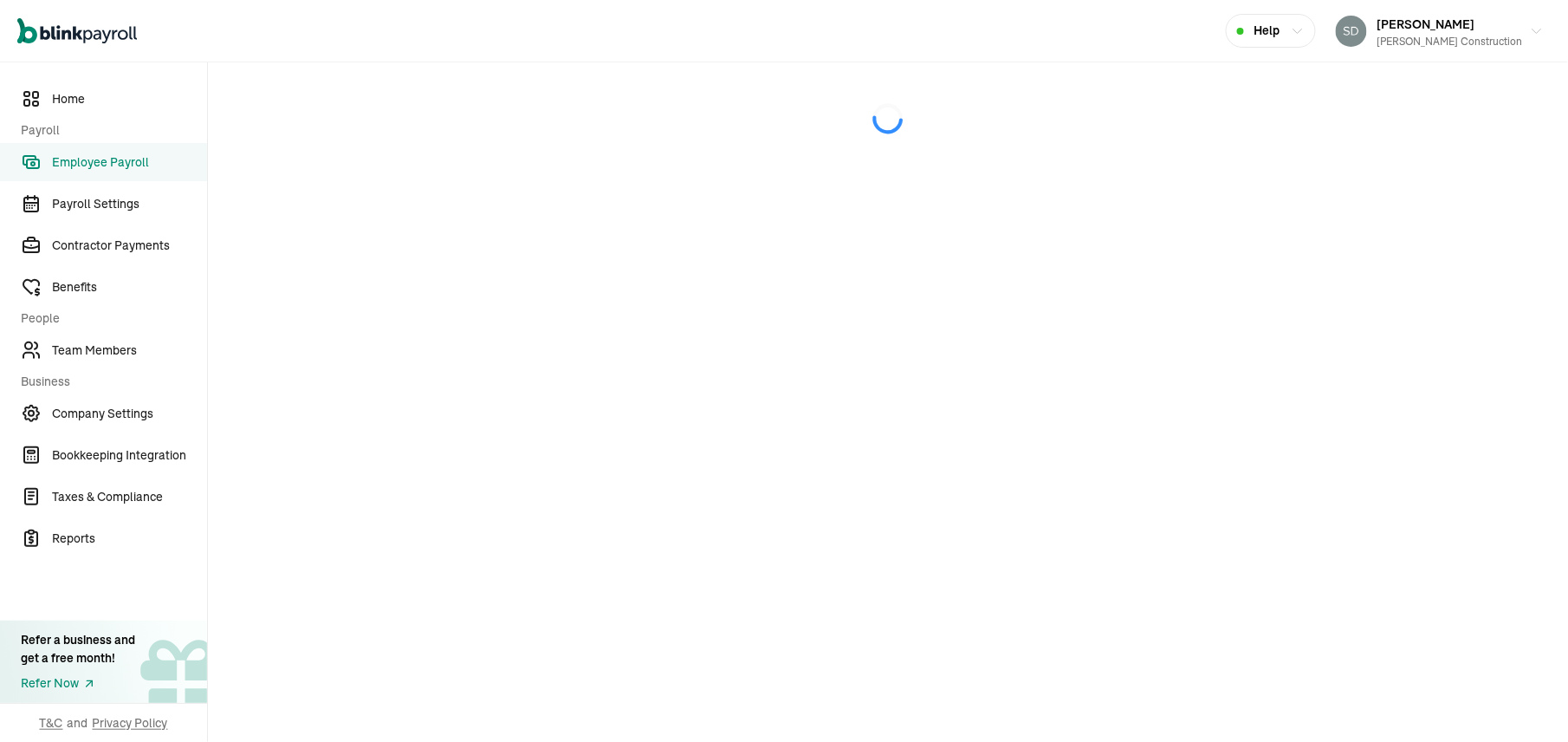
select select "manual"
select select "direct_deposit"
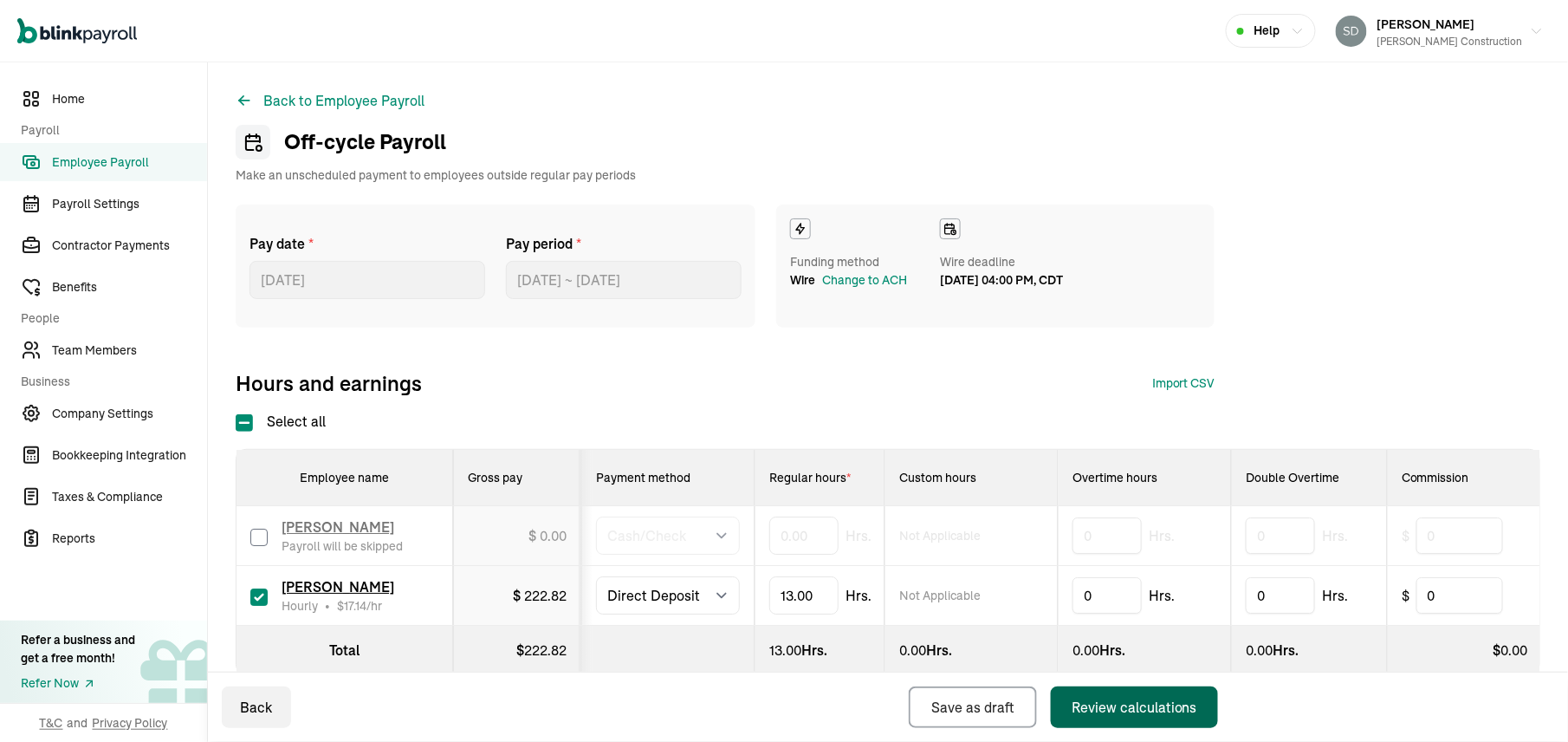
click at [1138, 703] on div "Review calculations" at bounding box center [1134, 707] width 125 height 21
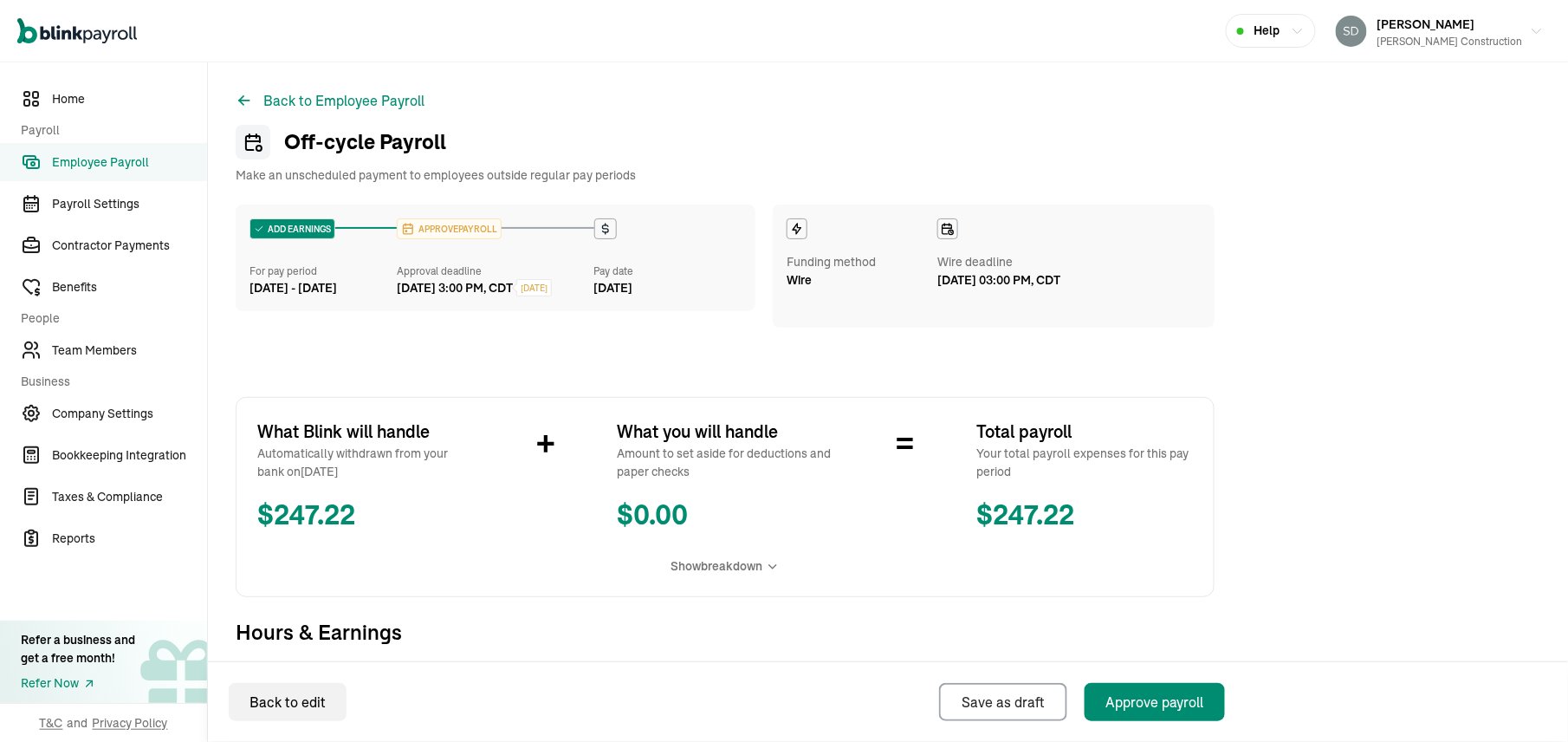
click at [100, 164] on span "Employee Payroll" at bounding box center [129, 162] width 155 height 18
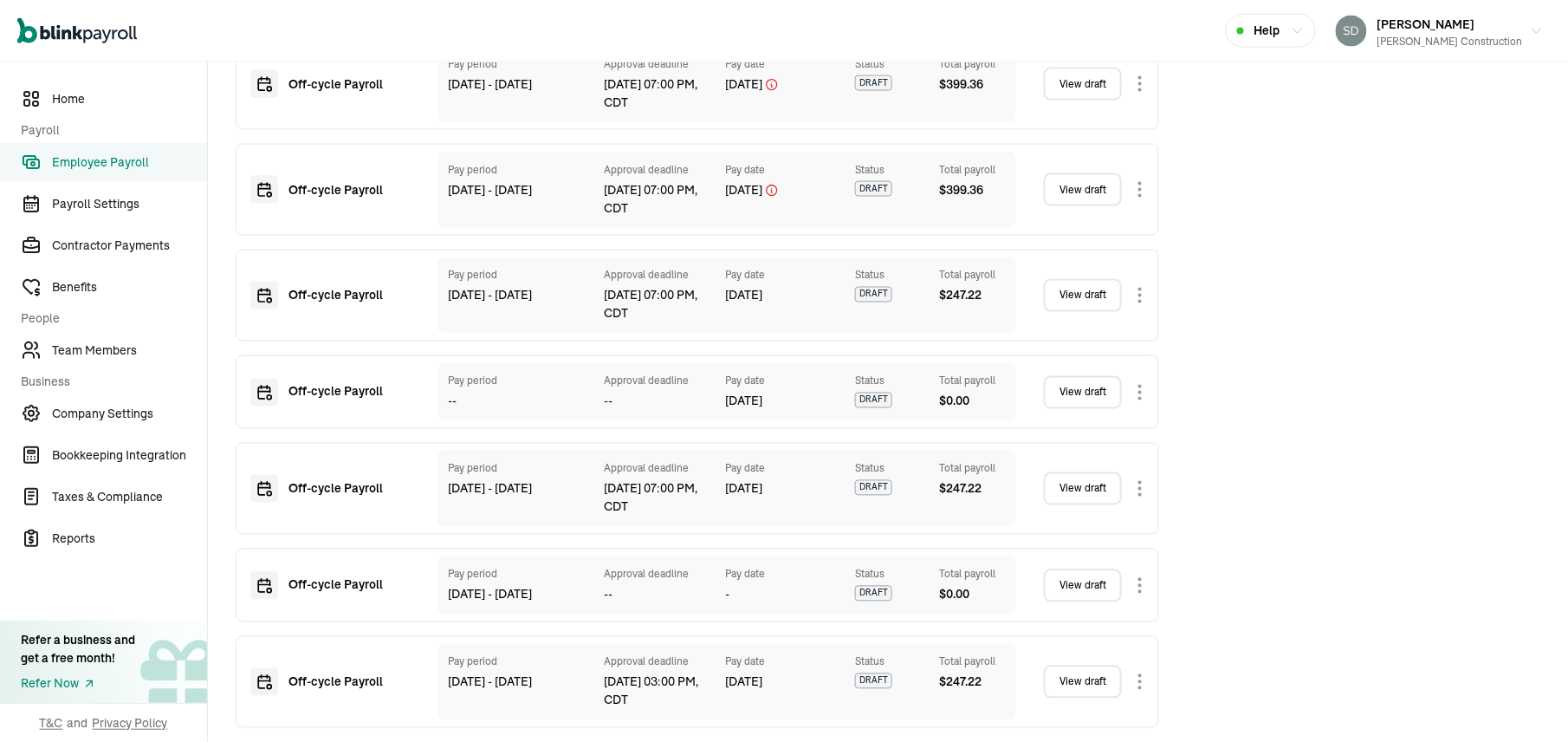
scroll to position [984, 0]
click at [1095, 673] on link "View draft" at bounding box center [1082, 682] width 78 height 33
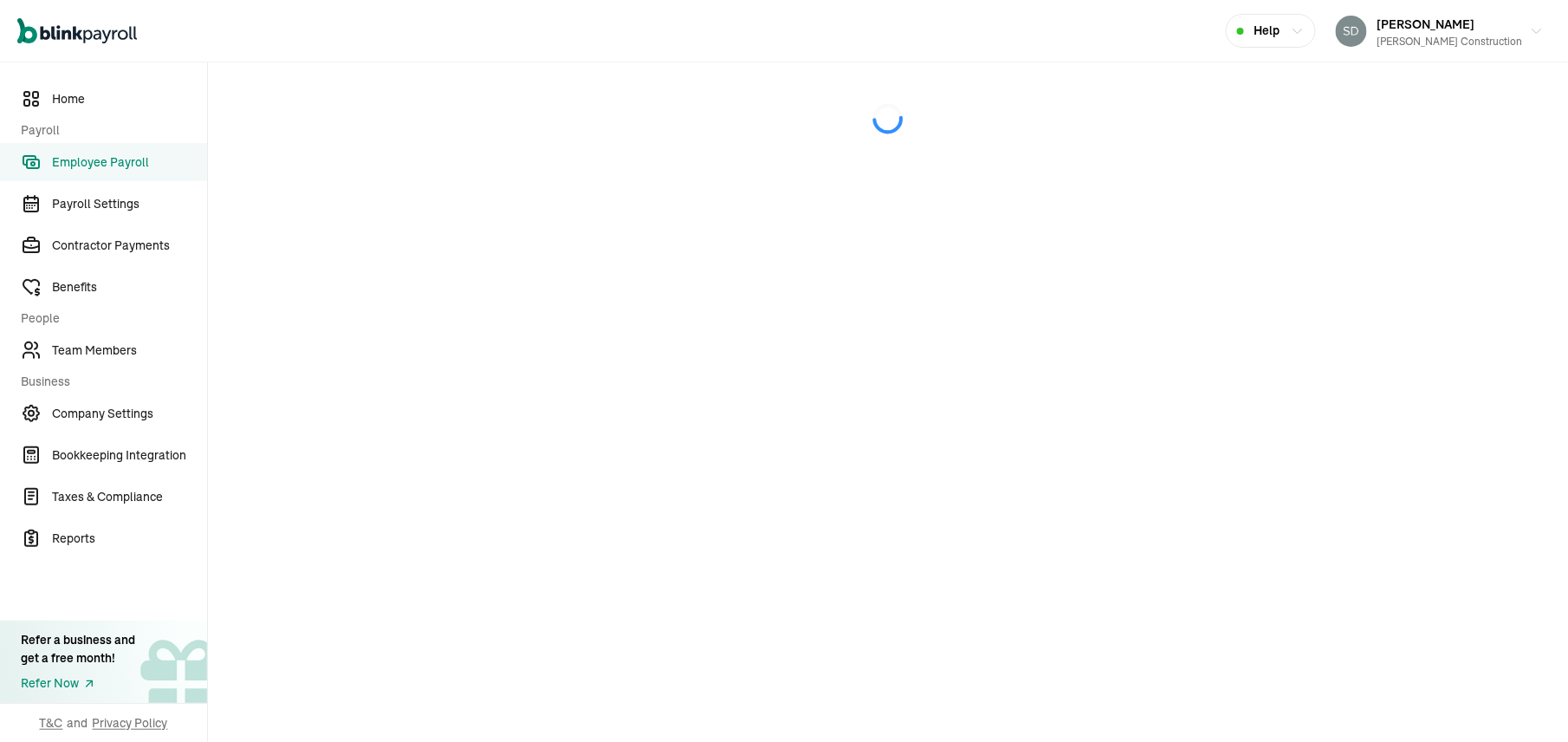
select select "manual"
select select "direct_deposit"
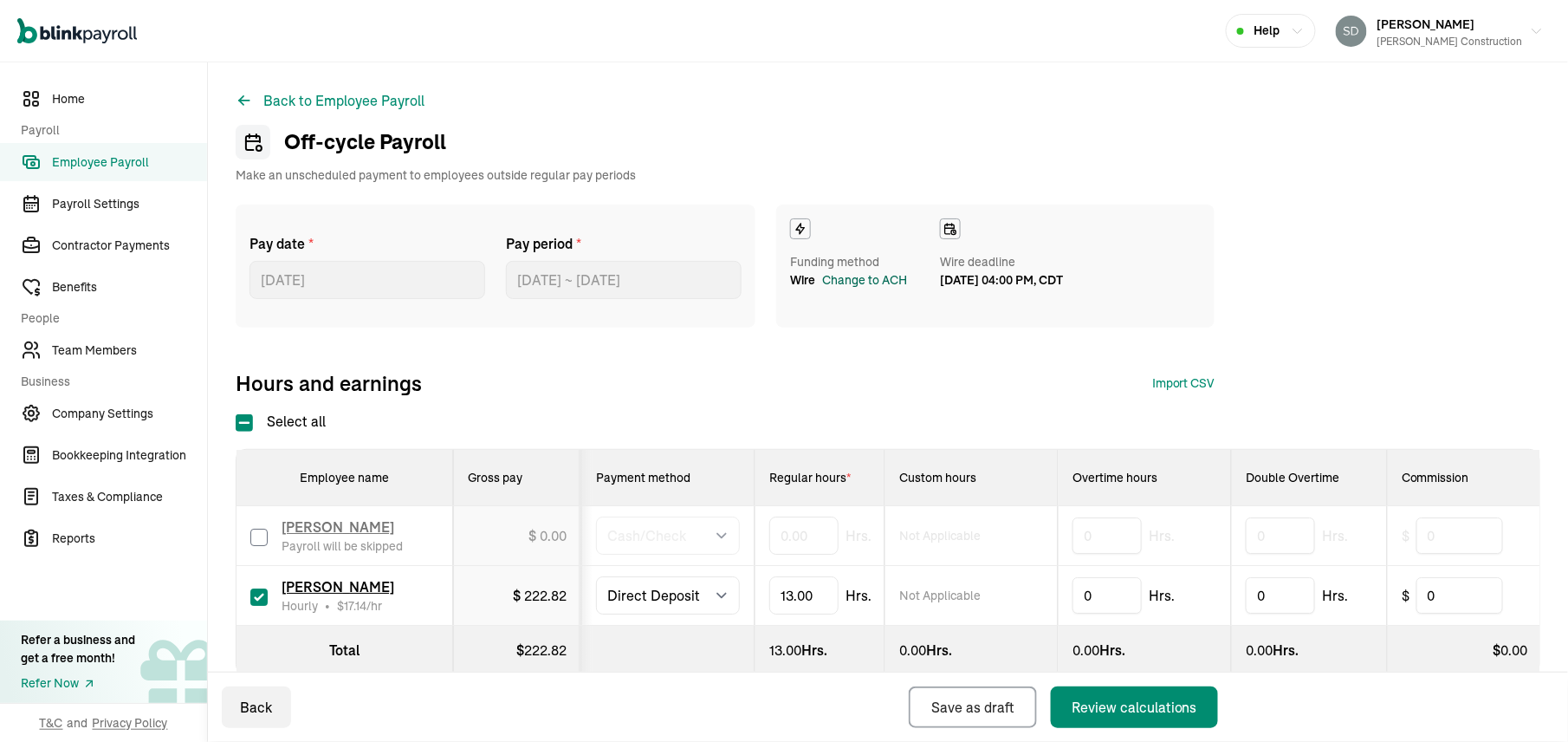
click at [856, 277] on div "Change to ACH" at bounding box center [864, 280] width 85 height 18
select select "546"
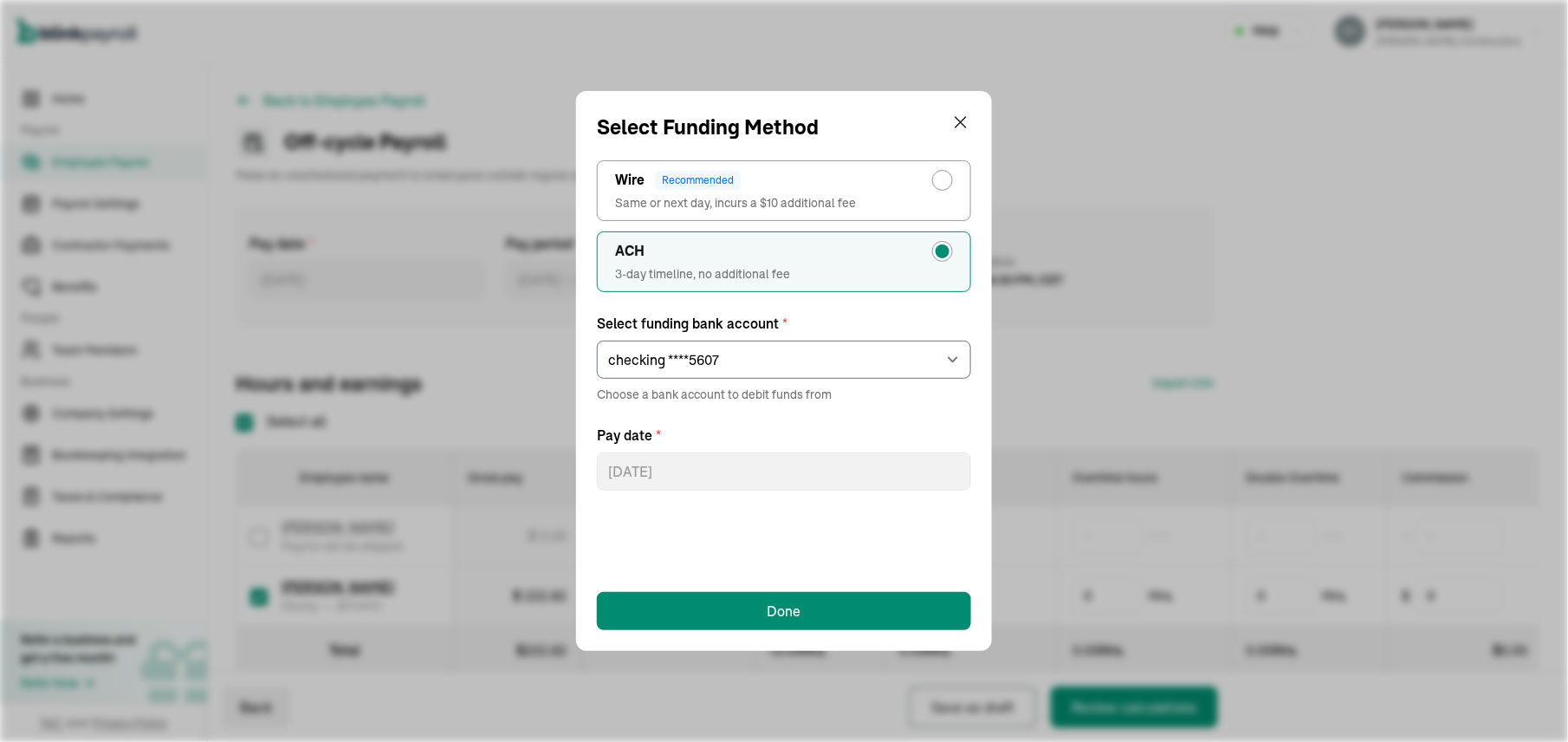
click at [908, 268] on span "3-day timeline, no additional fee" at bounding box center [784, 274] width 338 height 17
click at [939, 254] on input "ACH 3-day timeline, no additional fee" at bounding box center [946, 247] width 14 height 14
click at [899, 370] on select "Select an item checking ****5607" at bounding box center [784, 360] width 374 height 39
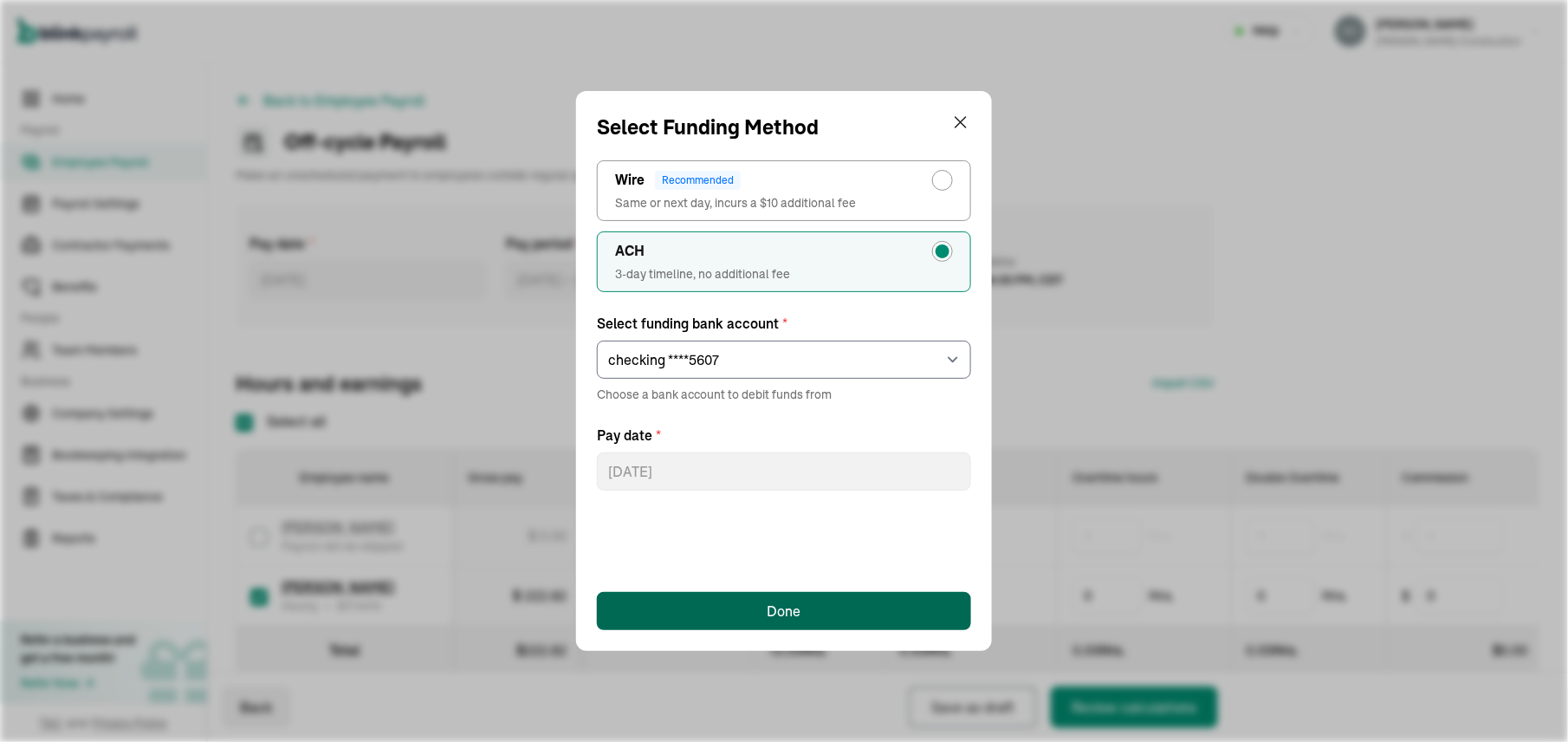
click at [785, 612] on div "Done" at bounding box center [784, 611] width 34 height 21
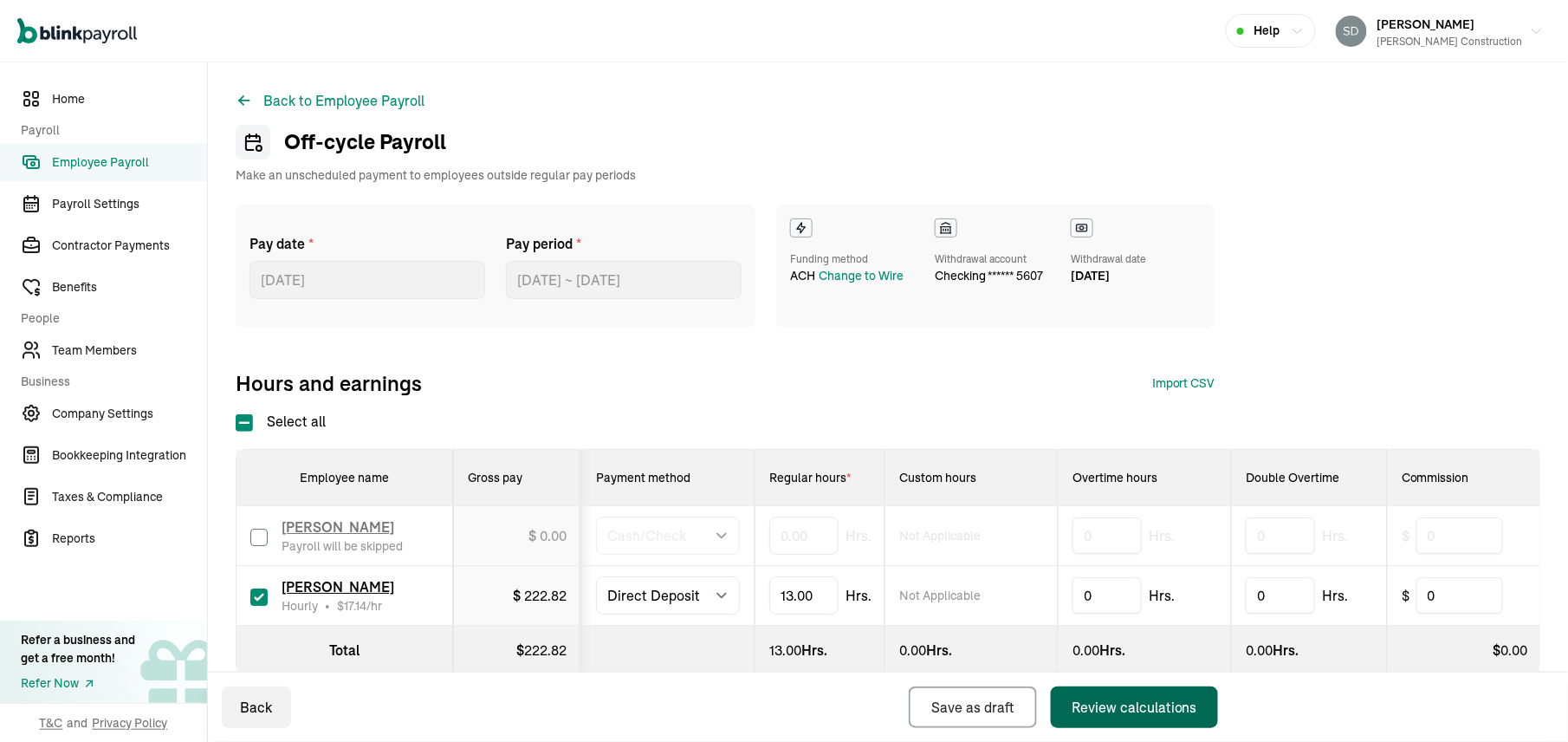
click at [1118, 705] on div "Review calculations" at bounding box center [1134, 707] width 125 height 21
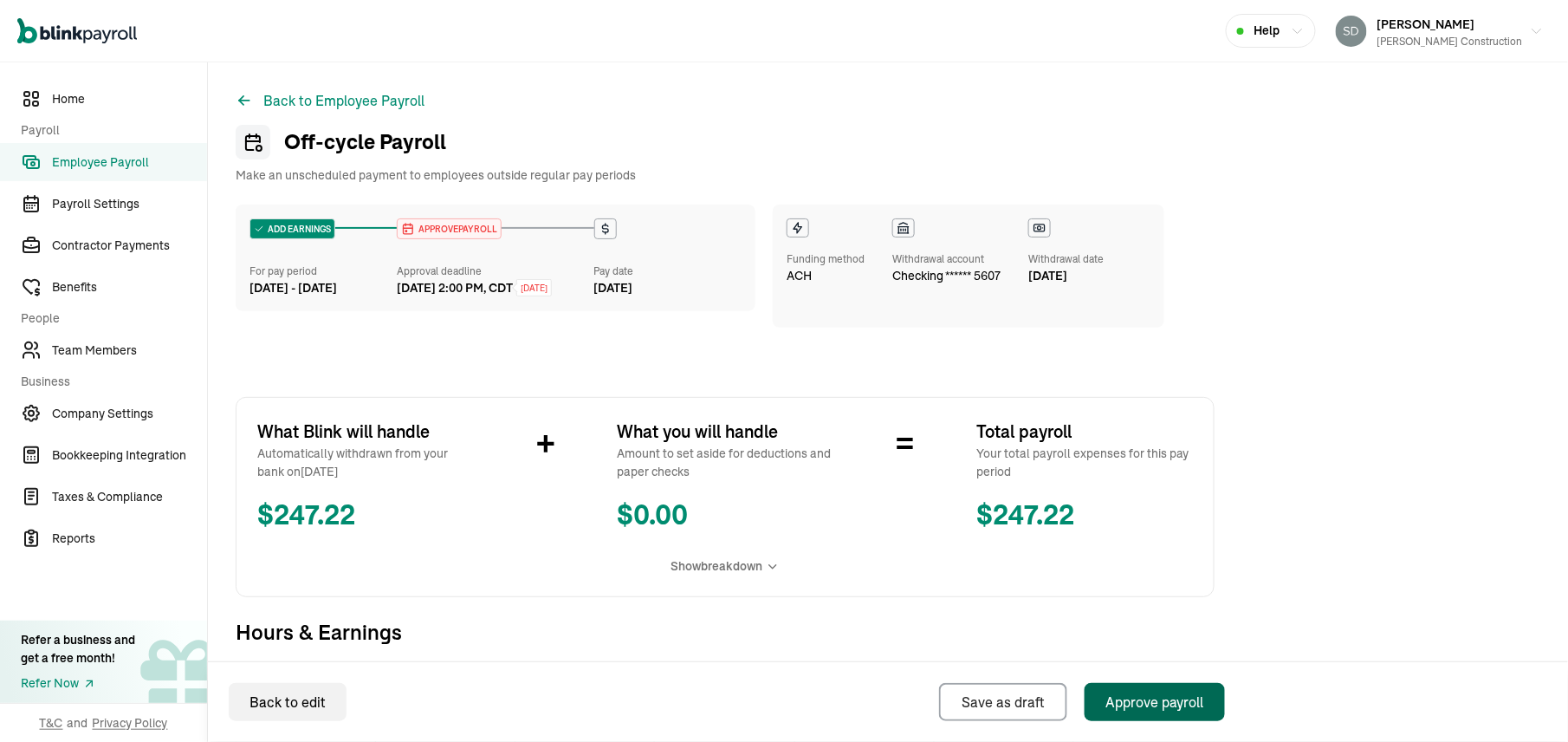
click at [1137, 704] on div "Approve payroll" at bounding box center [1154, 702] width 98 height 21
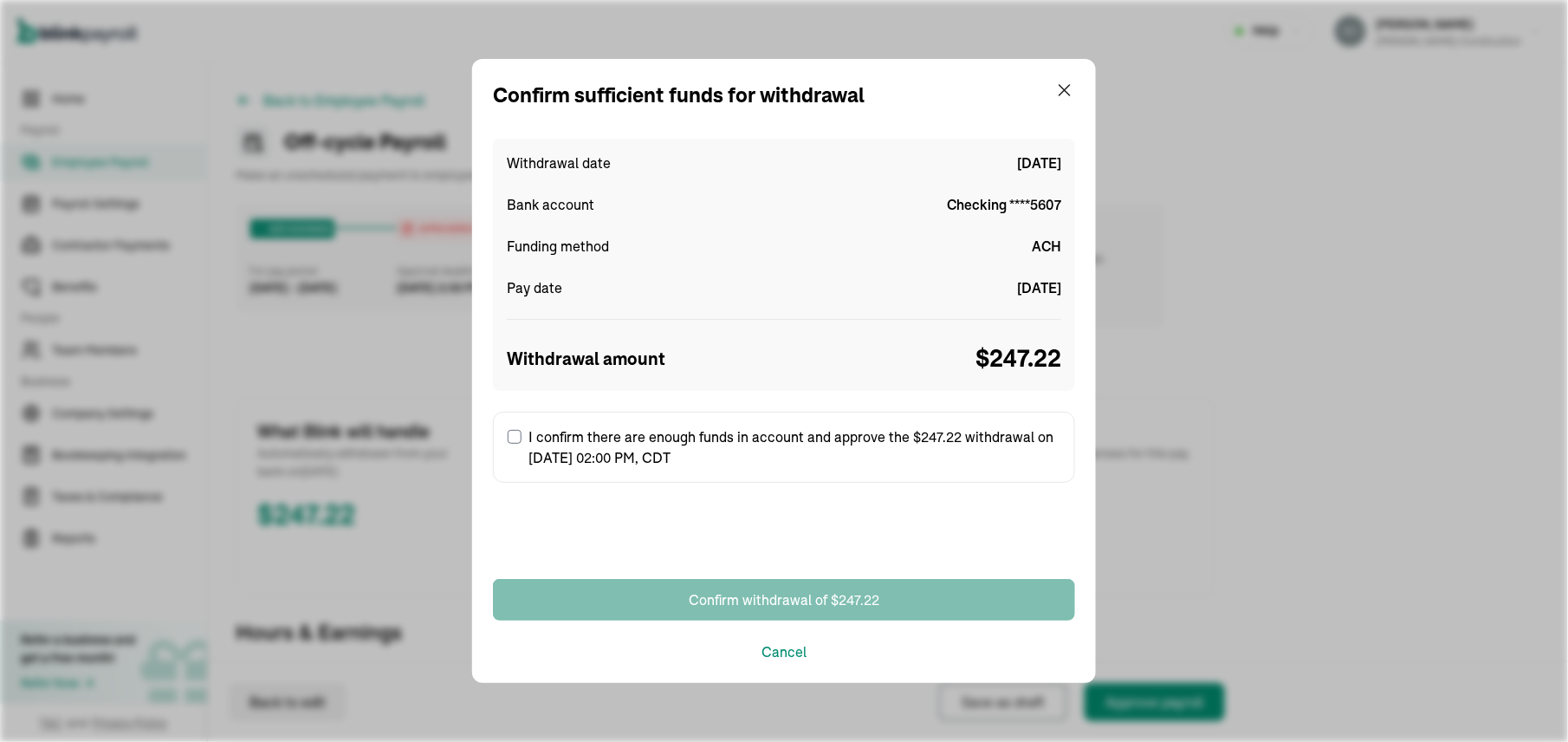
click at [522, 437] on label "I confirm there are enough funds in account and approve the $247.22 withdrawal …" at bounding box center [784, 448] width 582 height 71
click at [522, 437] on input "I confirm there are enough funds in account and approve the $247.22 withdrawal …" at bounding box center [514, 436] width 14 height 14
checkbox input "true"
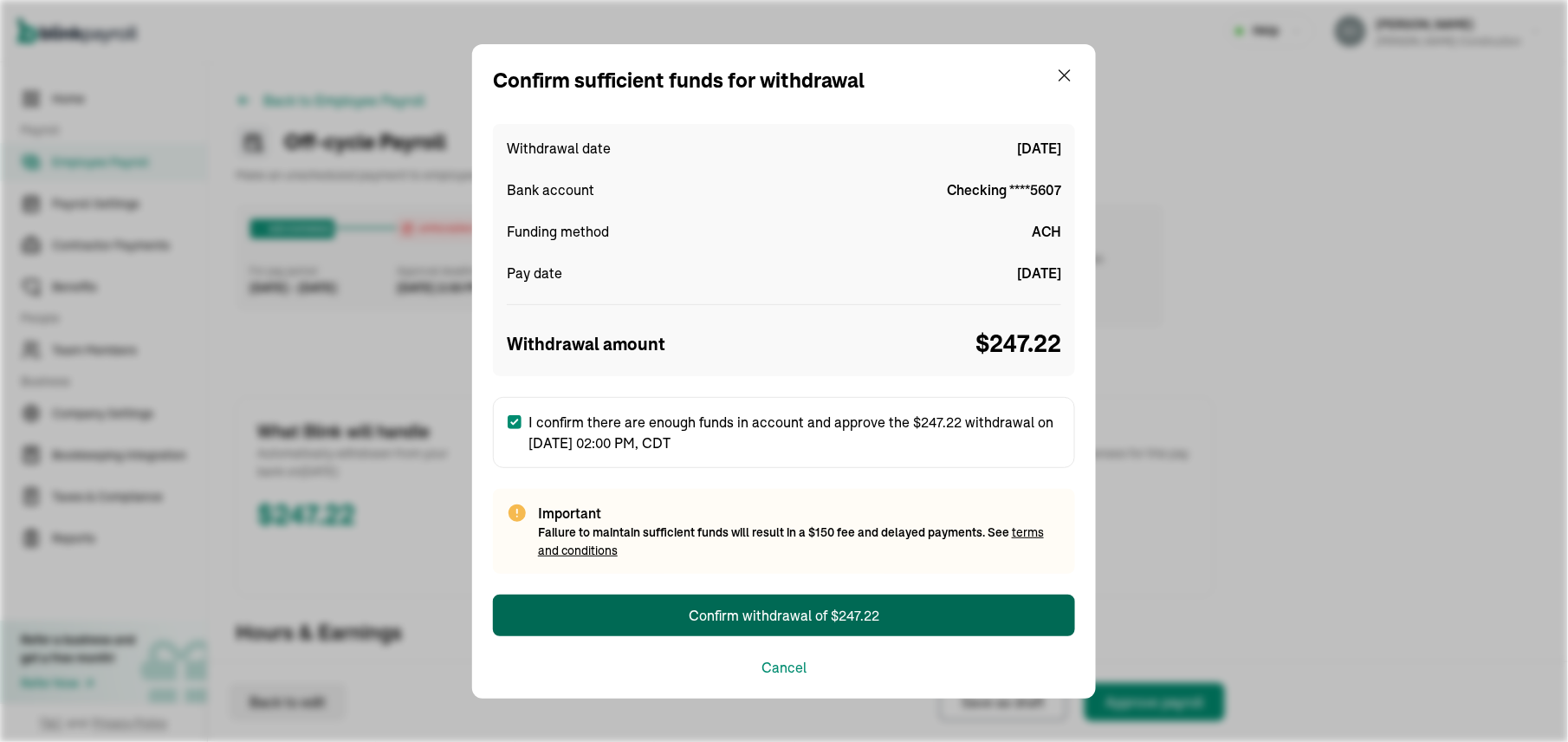
click at [597, 614] on button "Confirm withdrawal of $247.22" at bounding box center [784, 615] width 582 height 41
click at [701, 618] on div "Confirm withdrawal of $247.22" at bounding box center [784, 616] width 191 height 21
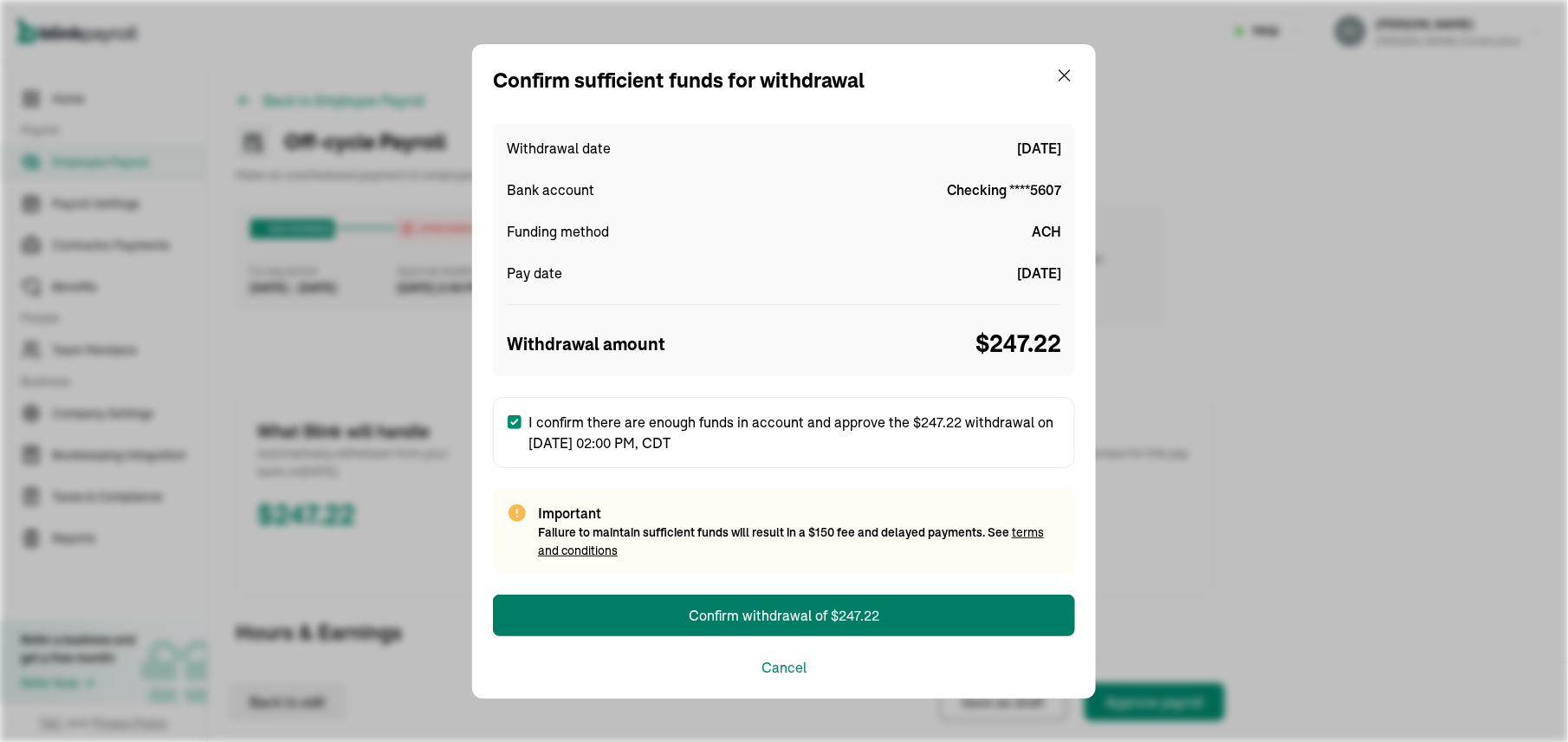
click at [701, 618] on div "Confirm withdrawal of $247.22" at bounding box center [784, 616] width 191 height 21
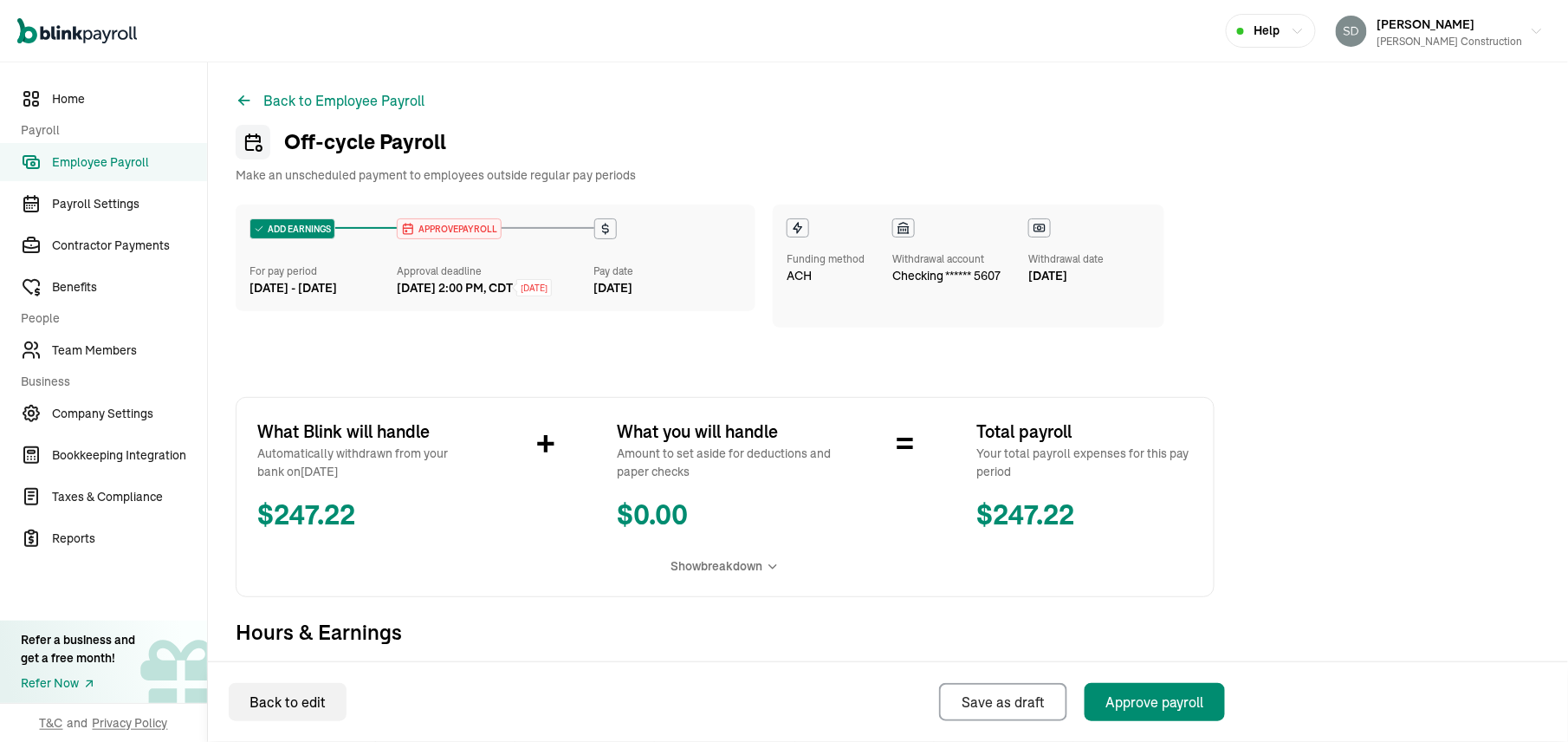
click at [98, 172] on link "Employee Payroll" at bounding box center [103, 162] width 207 height 39
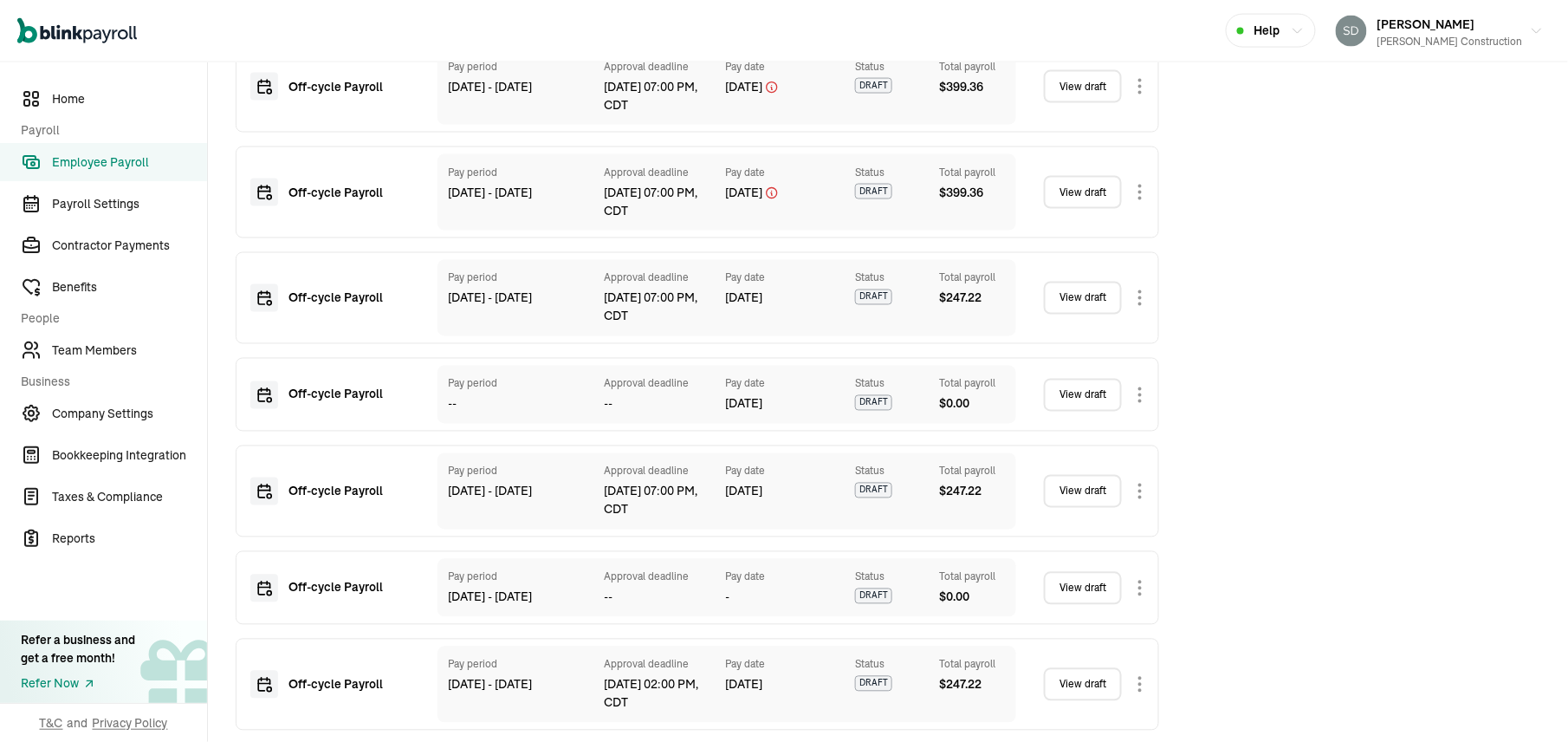
scroll to position [984, 0]
click at [1075, 676] on link "View draft" at bounding box center [1082, 682] width 78 height 33
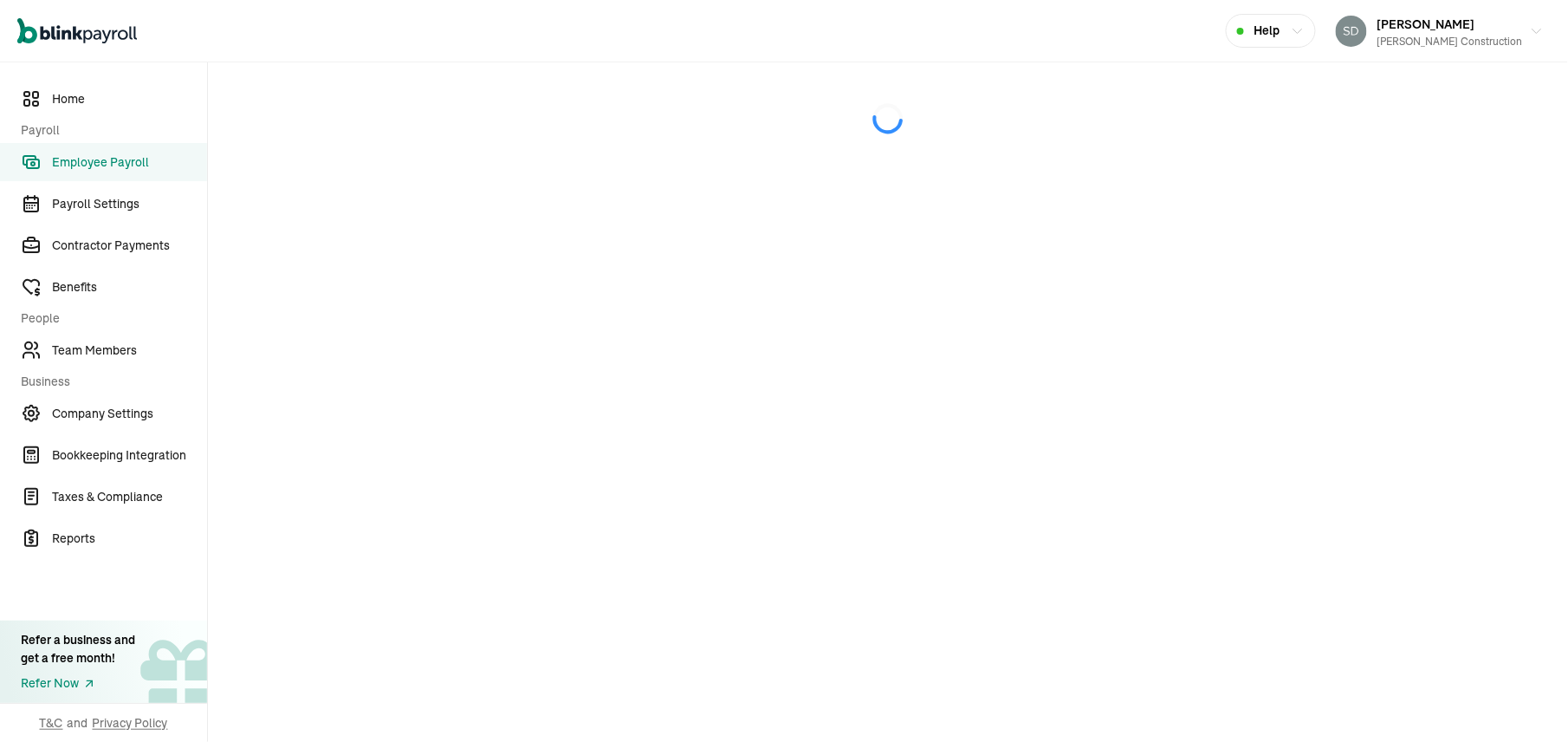
select select "manual"
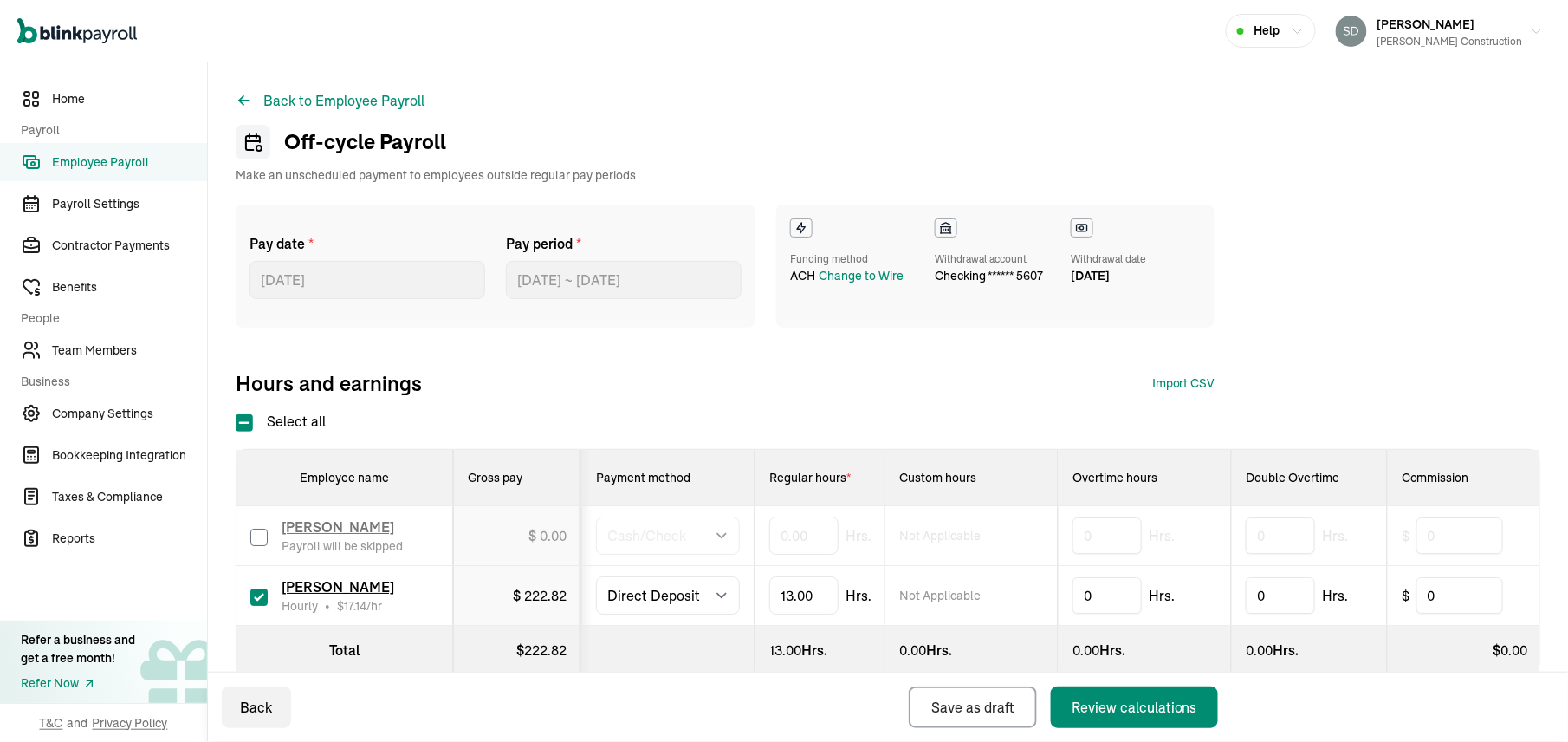
click at [968, 268] on span "checking ****** 5607" at bounding box center [988, 276] width 108 height 15
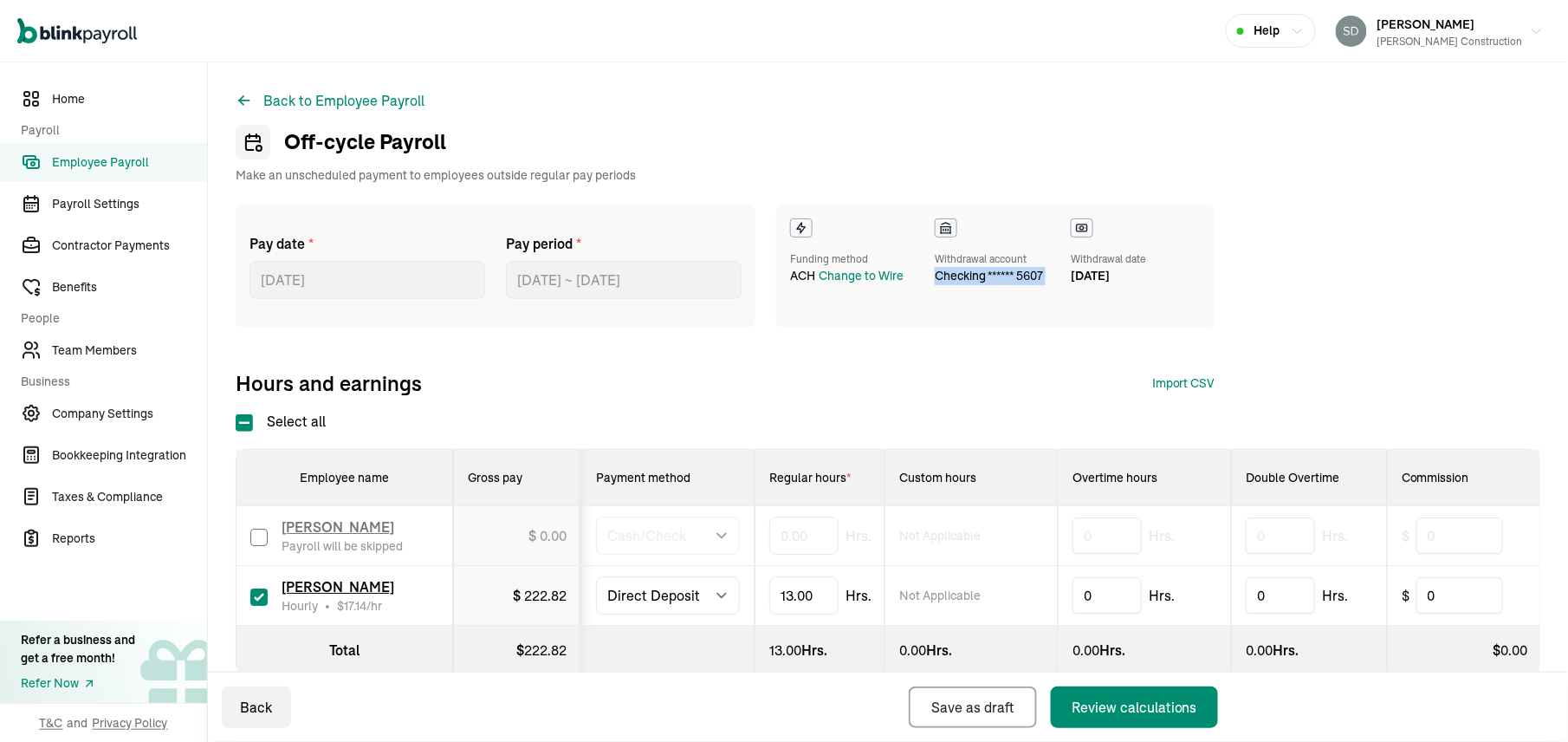
click at [968, 268] on span "checking ****** 5607" at bounding box center [988, 276] width 108 height 15
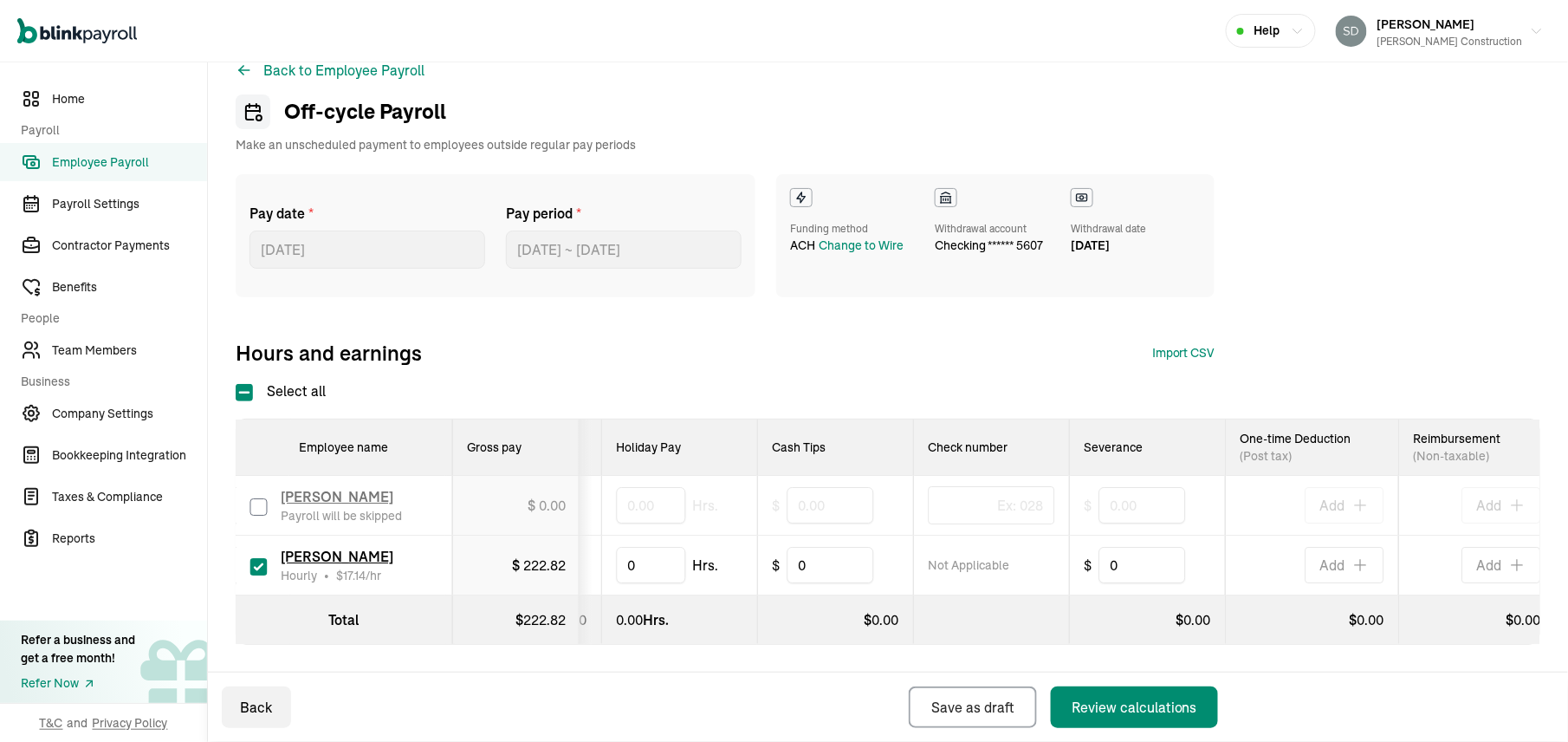
scroll to position [0, 1285]
click at [531, 611] on span "222.82" at bounding box center [545, 619] width 42 height 17
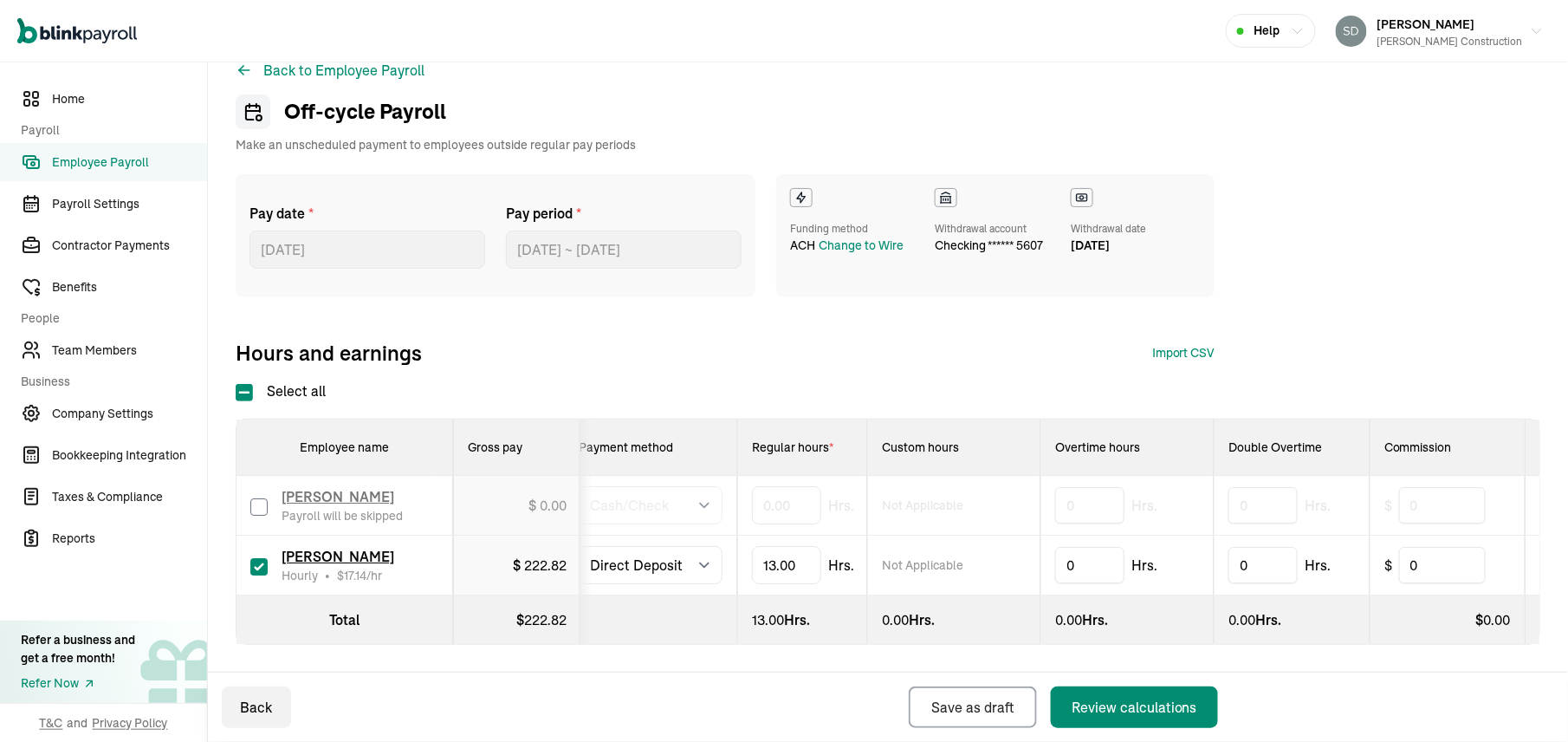
scroll to position [0, 0]
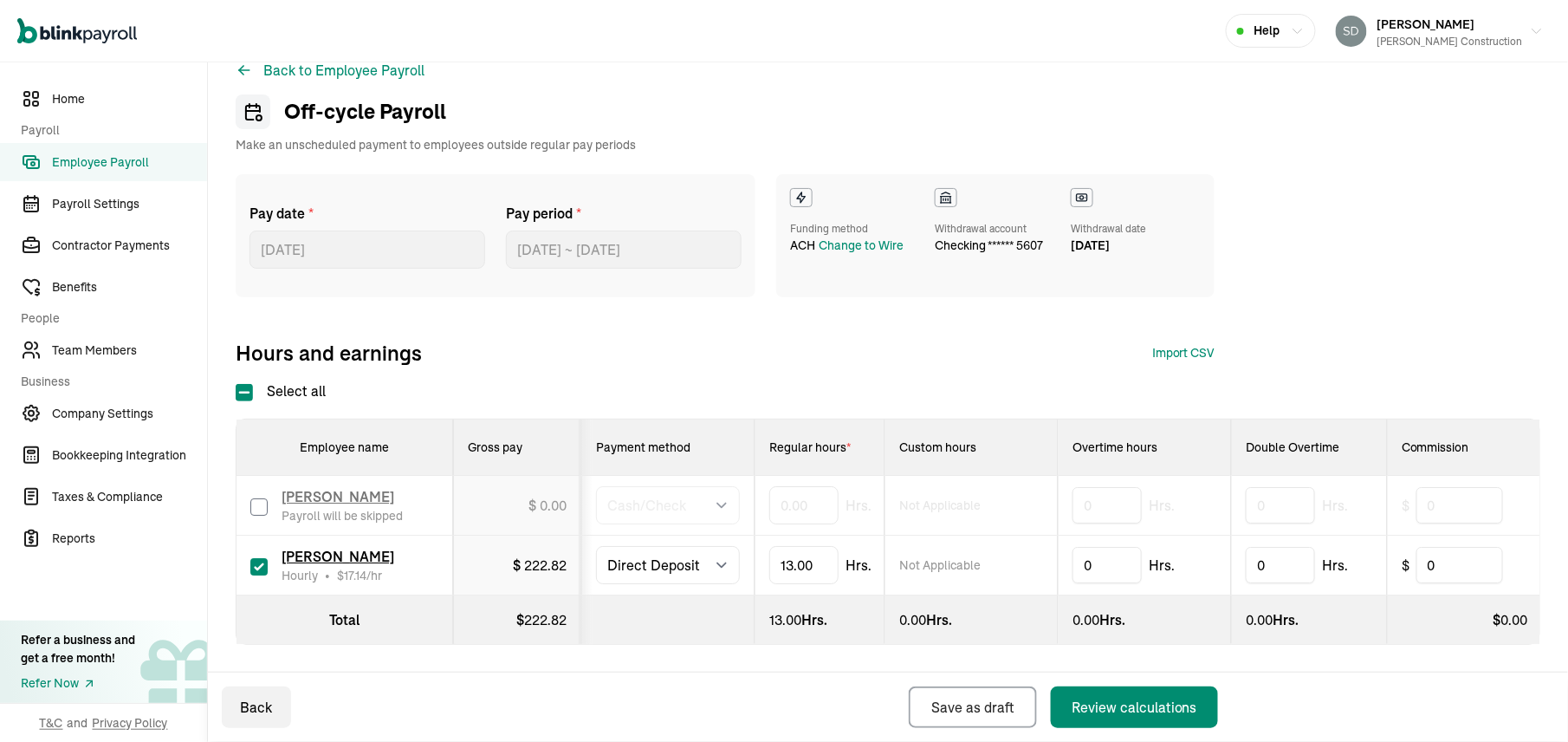
click at [729, 596] on th at bounding box center [668, 619] width 174 height 49
click at [731, 546] on select "Select method Direct Deposit Cash/Check" at bounding box center [667, 565] width 144 height 39
select select "manual"
click at [596, 546] on select "Select method Direct Deposit Cash/Check" at bounding box center [667, 565] width 144 height 39
click at [1086, 701] on div "Review calculations" at bounding box center [1134, 707] width 125 height 21
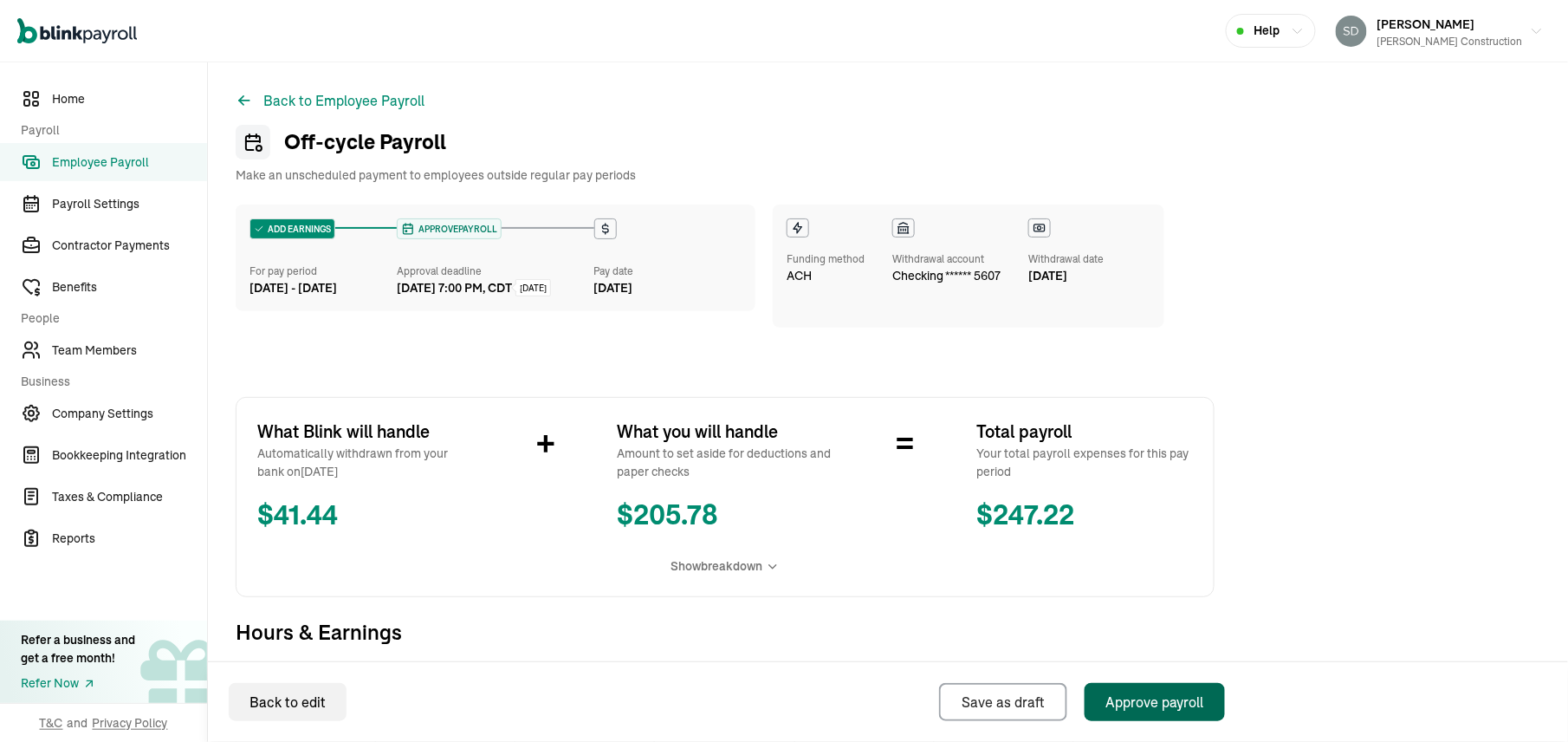
click at [1152, 701] on div "Approve payroll" at bounding box center [1154, 702] width 98 height 21
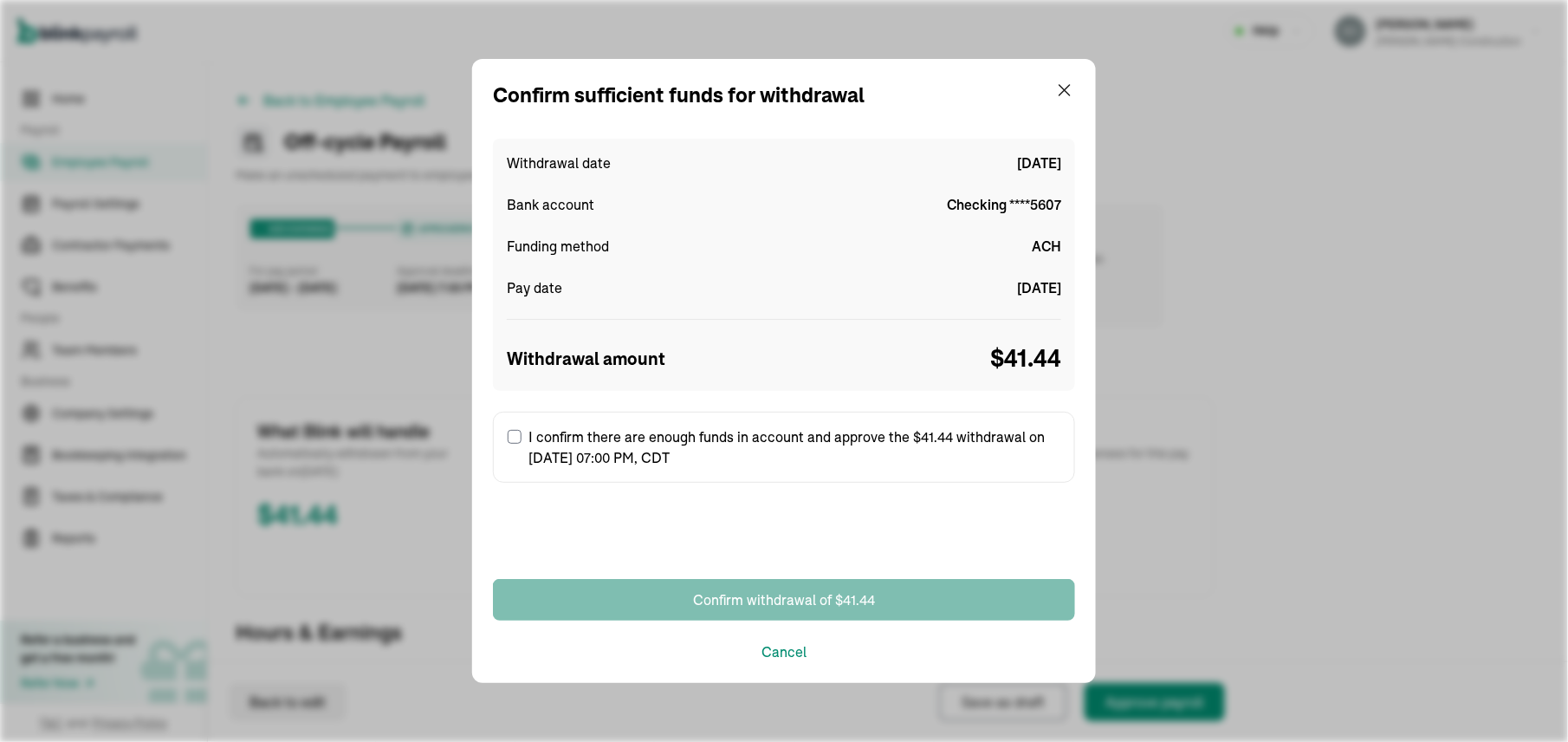
click at [506, 438] on label "I confirm there are enough funds in account and approve the $41.44 withdrawal o…" at bounding box center [784, 448] width 582 height 71
click at [507, 438] on input "I confirm there are enough funds in account and approve the $41.44 withdrawal o…" at bounding box center [514, 436] width 14 height 14
checkbox input "true"
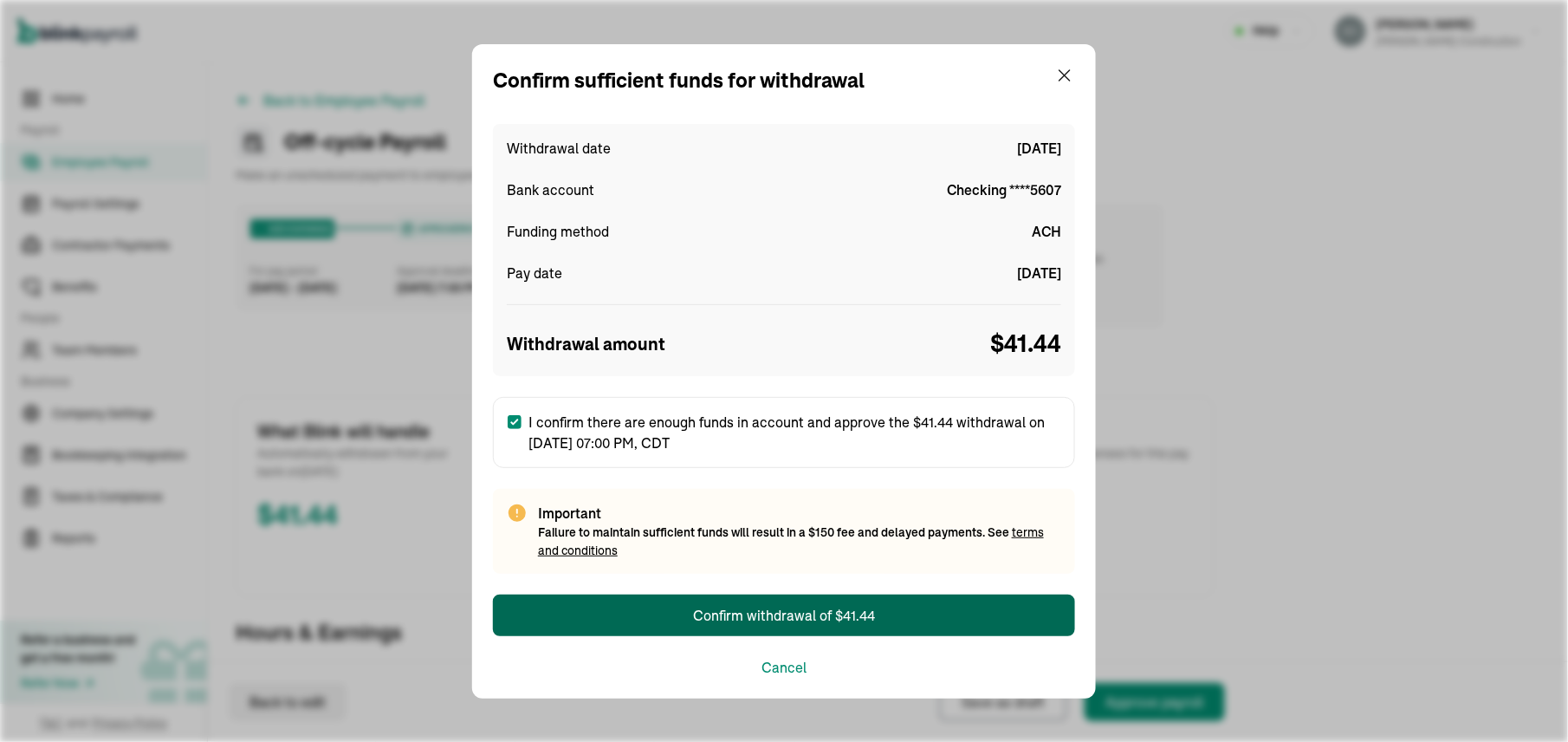
click at [649, 614] on button "Confirm withdrawal of $41.44" at bounding box center [784, 615] width 582 height 41
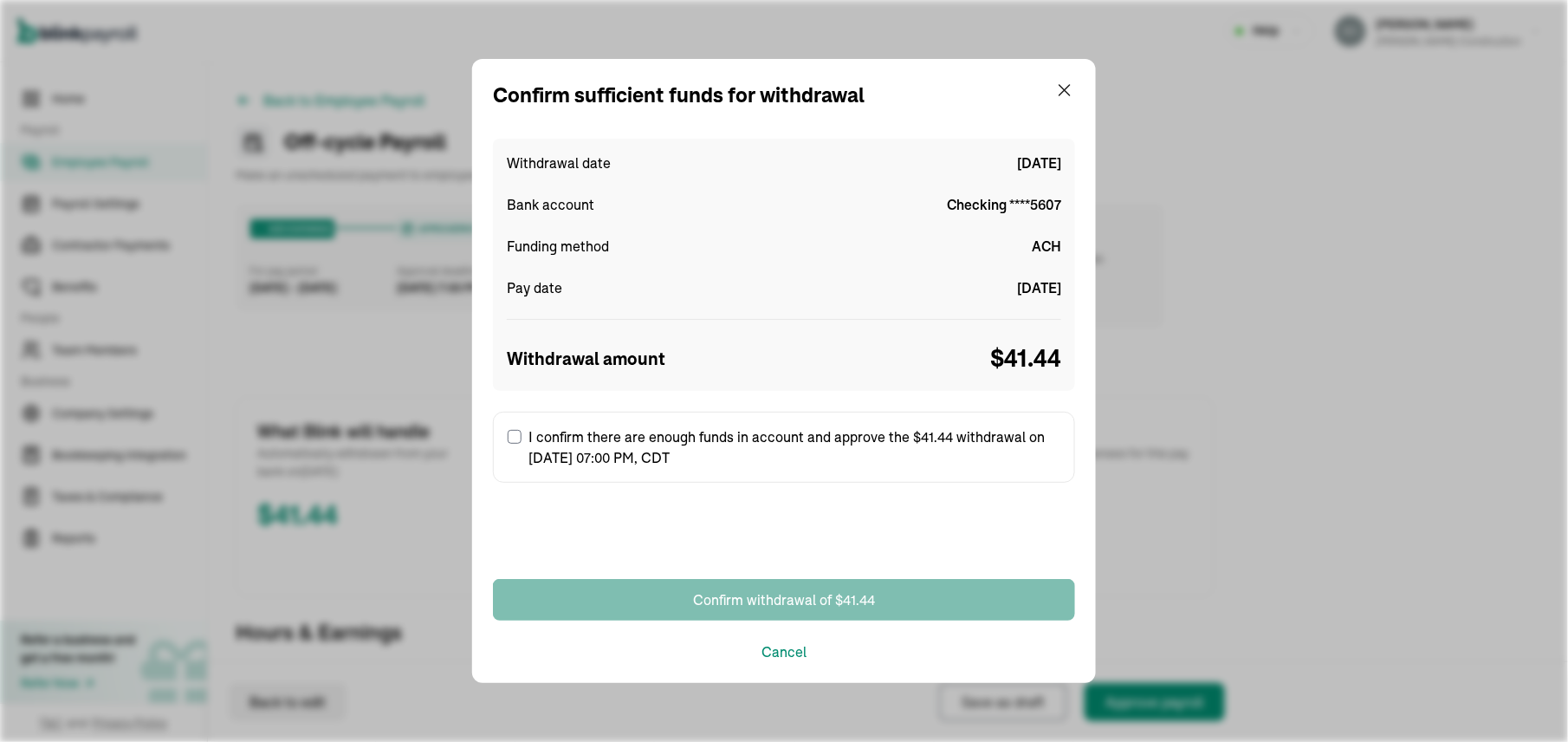
click at [514, 437] on input "I confirm there are enough funds in account and approve the $41.44 withdrawal o…" at bounding box center [514, 436] width 14 height 14
checkbox input "true"
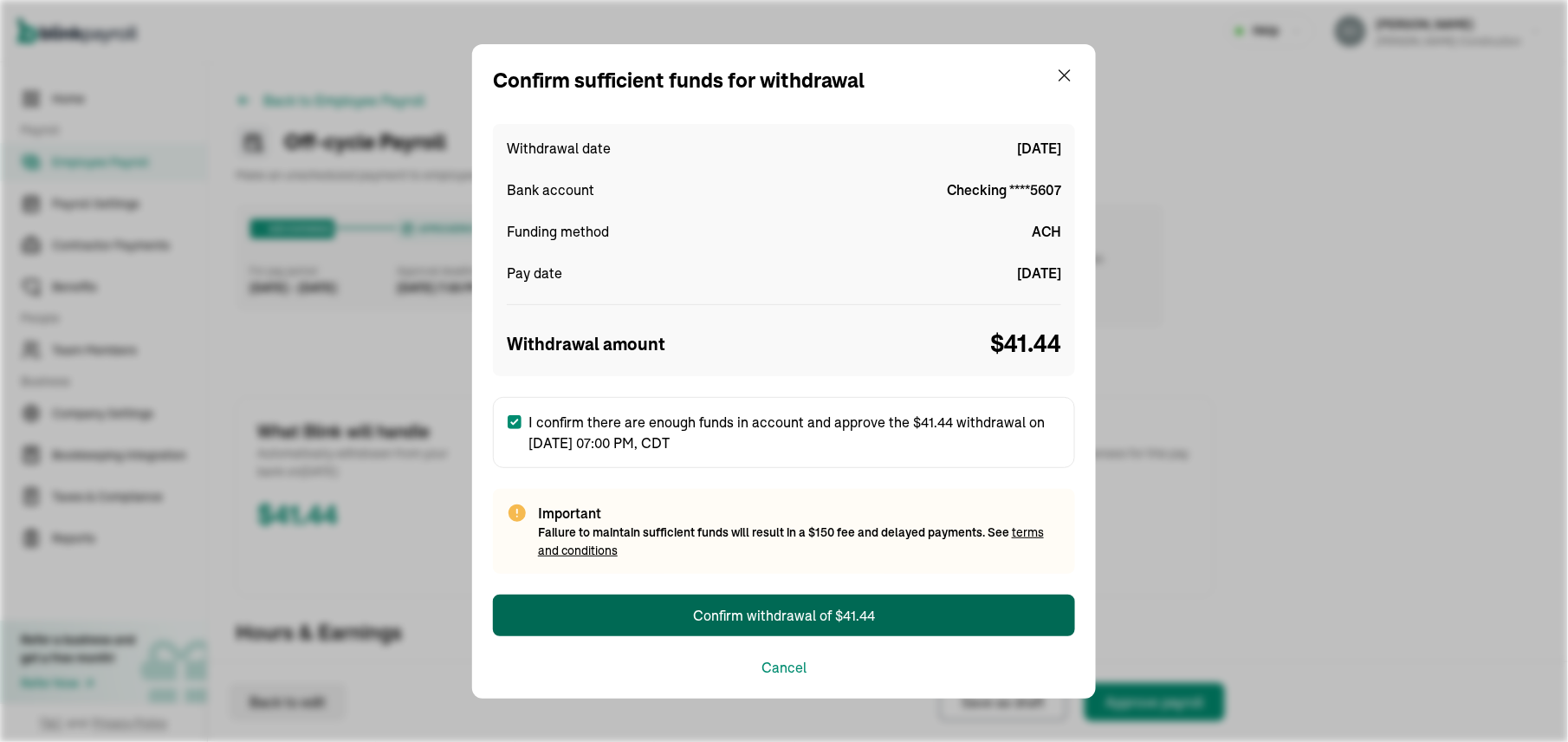
click at [763, 608] on div "Confirm withdrawal of $41.44" at bounding box center [784, 616] width 182 height 21
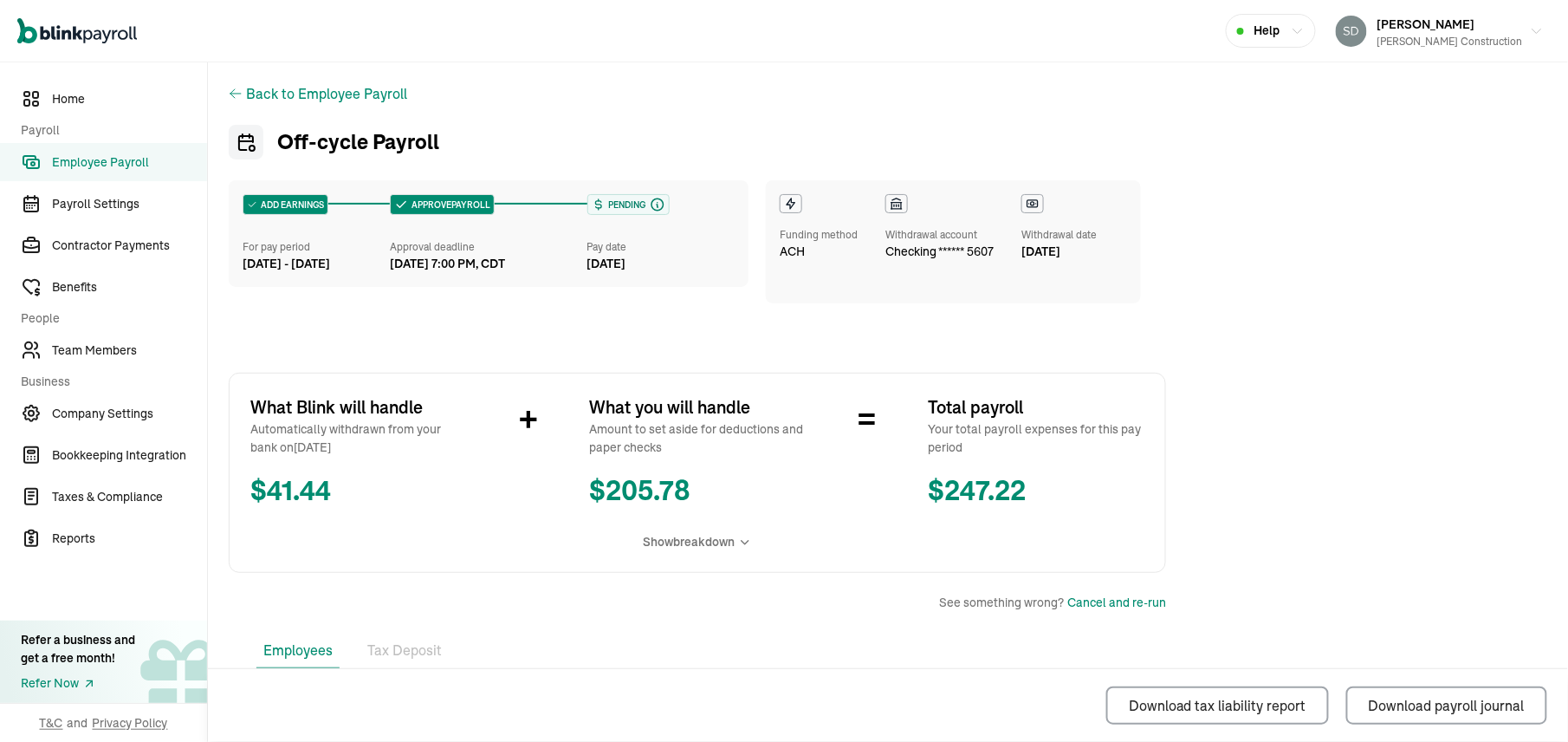
drag, startPoint x: 954, startPoint y: 562, endPoint x: 970, endPoint y: 556, distance: 17.1
click at [970, 556] on div "What Blink will handle Automatically withdrawn from your bank on [DATE] $ 41.44…" at bounding box center [697, 472] width 937 height 200
click at [112, 161] on span "Employee Payroll" at bounding box center [129, 162] width 155 height 18
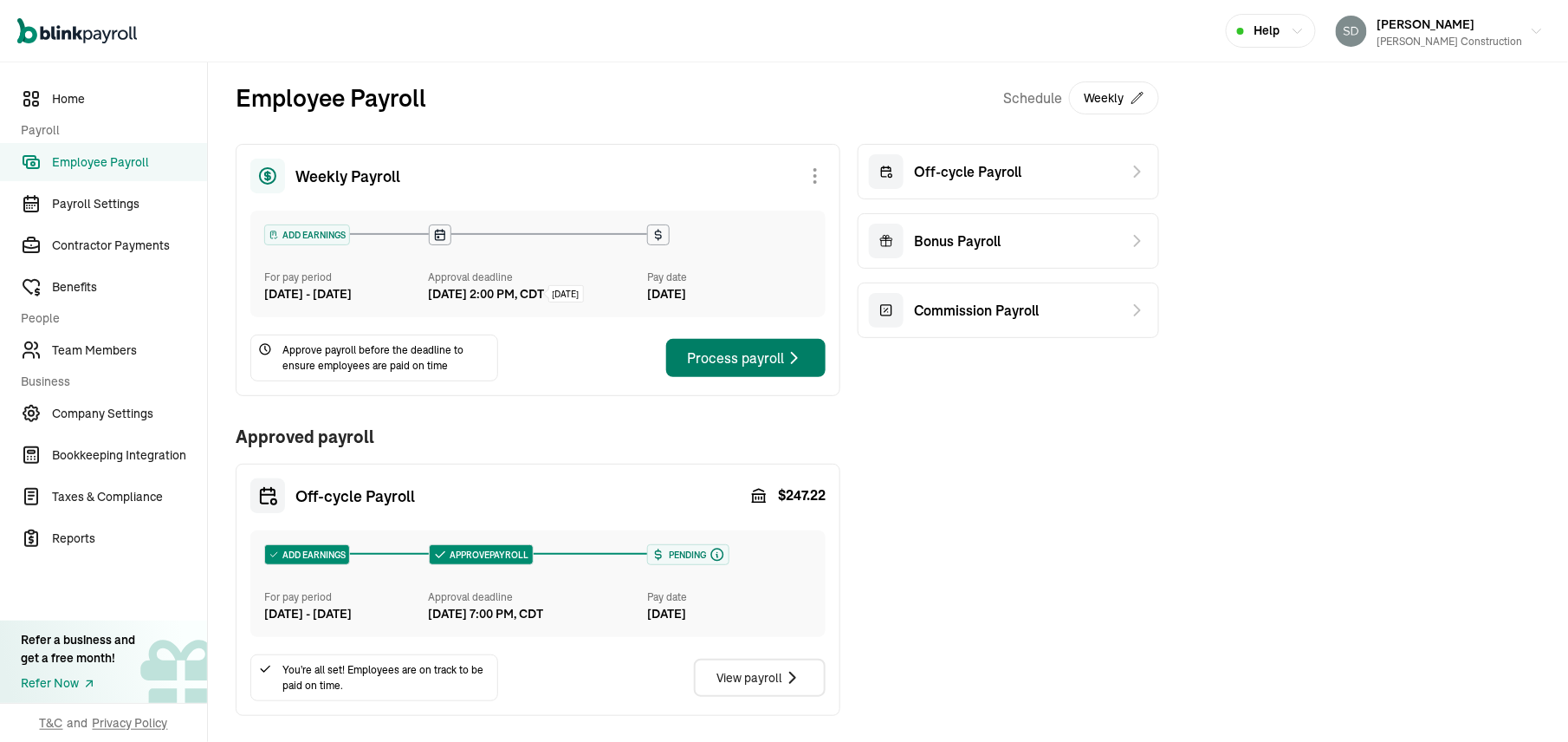
click at [738, 369] on div "Process payroll" at bounding box center [745, 358] width 118 height 21
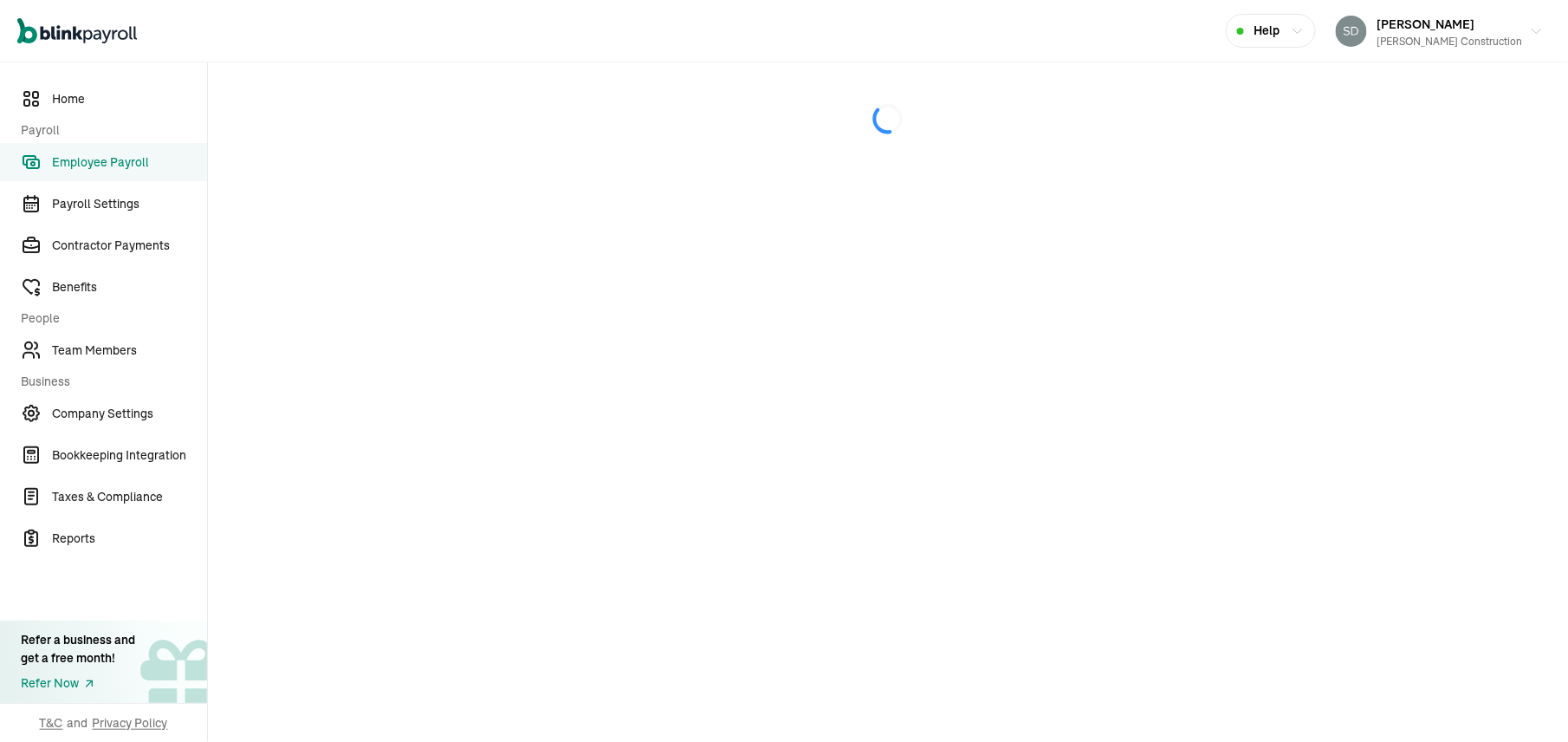
select select "direct_deposit"
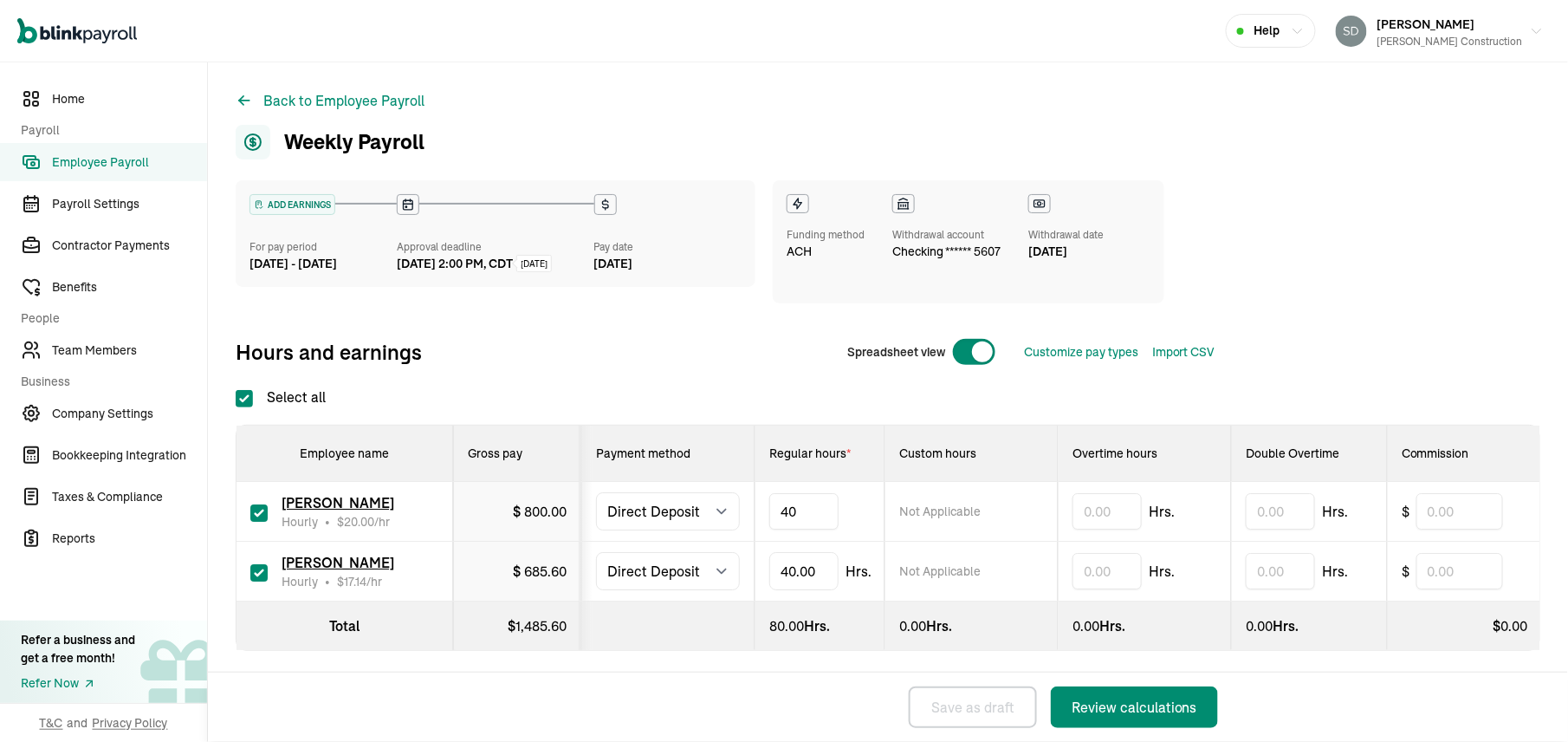
type input "4"
type input "10"
type input "4"
type input "21.00"
click at [1157, 701] on div "Review calculations" at bounding box center [1134, 707] width 125 height 21
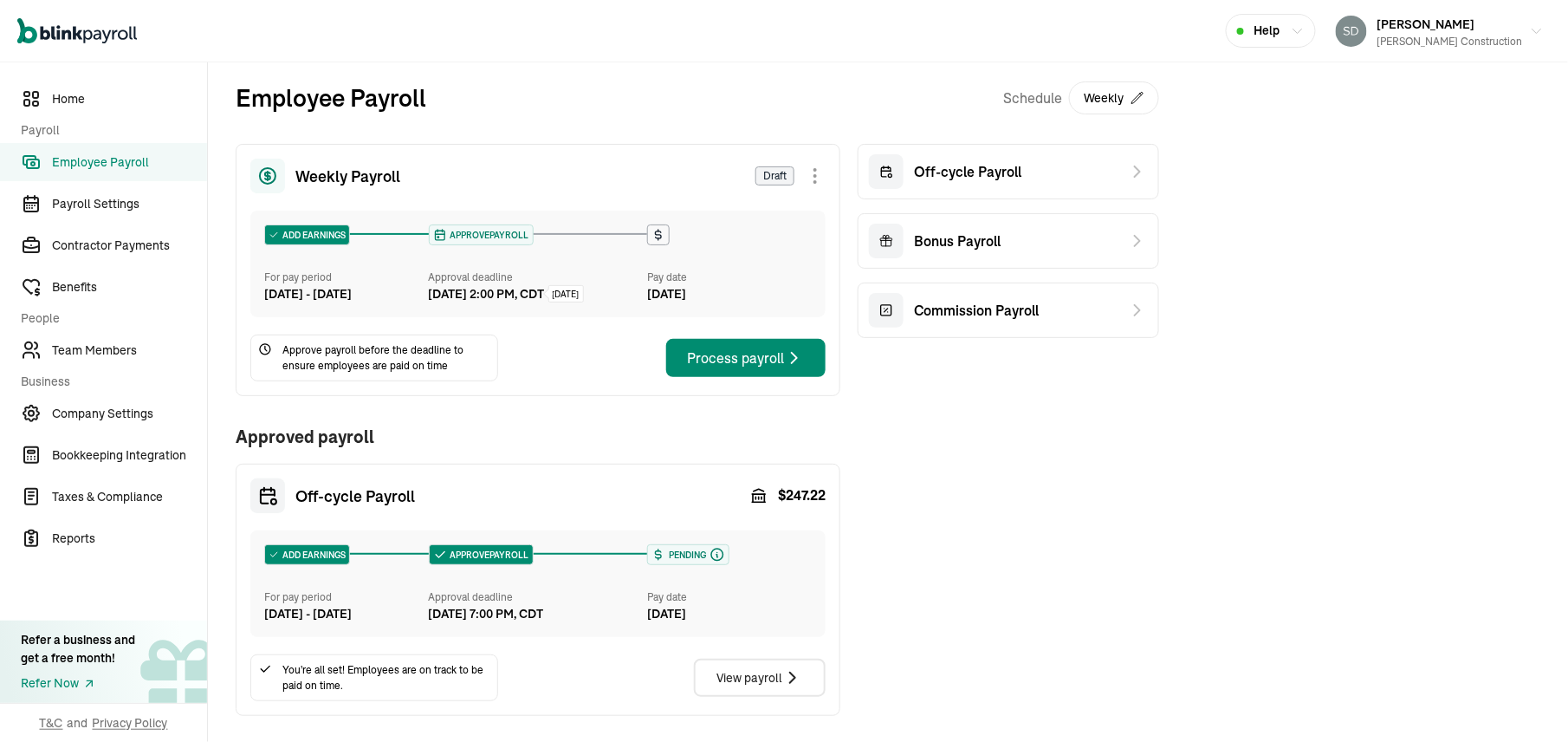
click at [995, 710] on div "Weekly Payroll Draft ADD EARNINGS For pay period [DATE] - [DATE] APPROVE PAYROL…" at bounding box center [696, 429] width 923 height 572
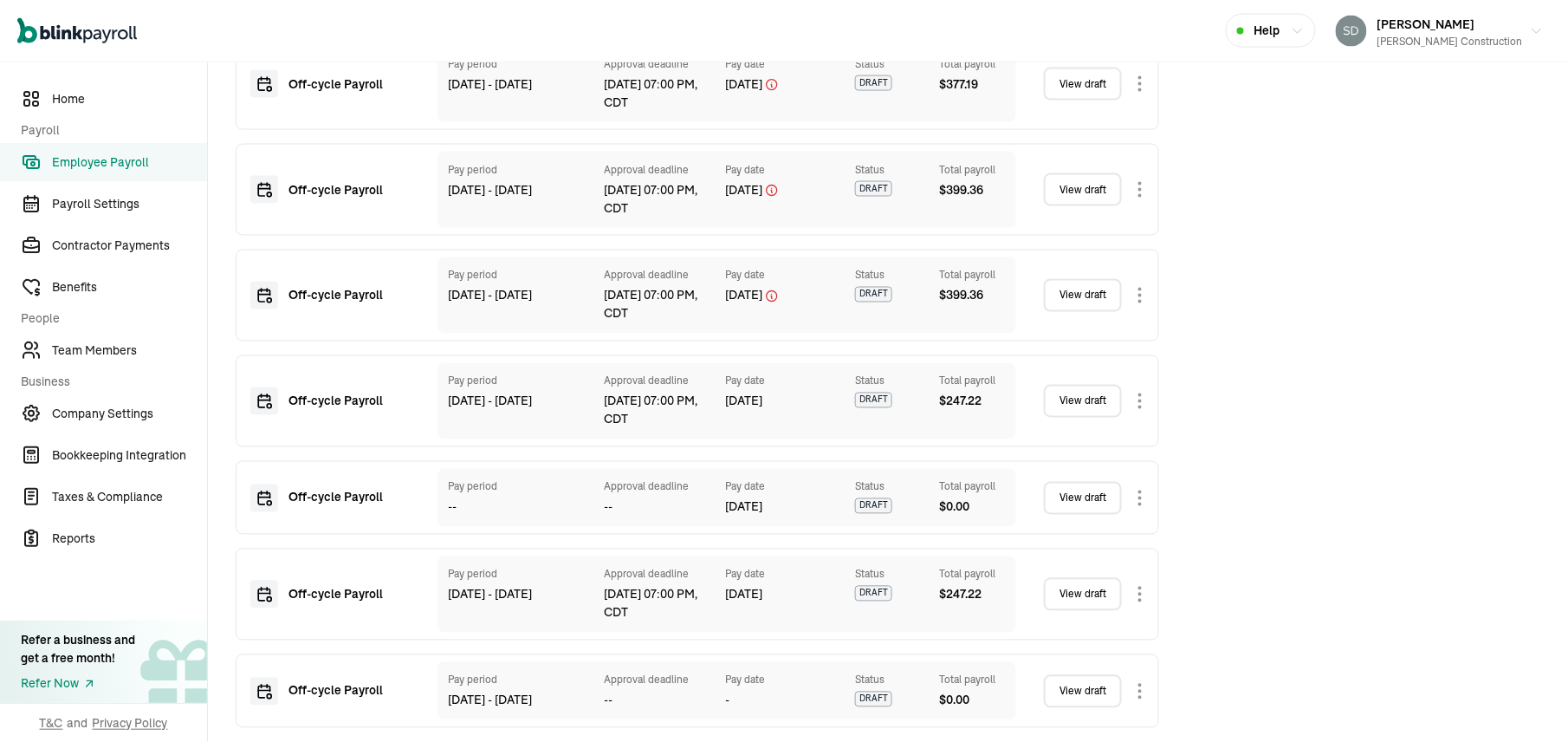
scroll to position [320, 0]
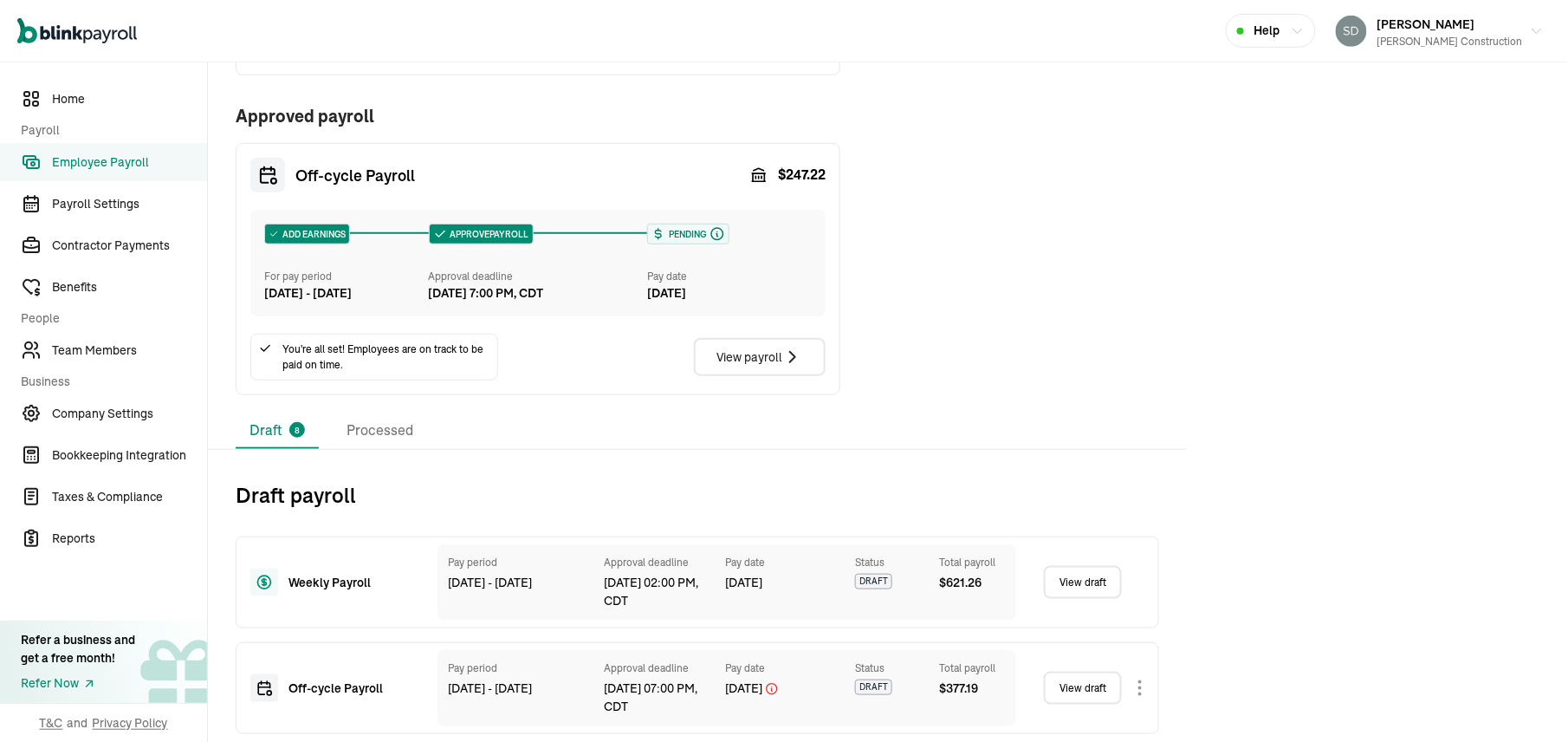
click at [1079, 599] on link "View draft" at bounding box center [1082, 582] width 78 height 33
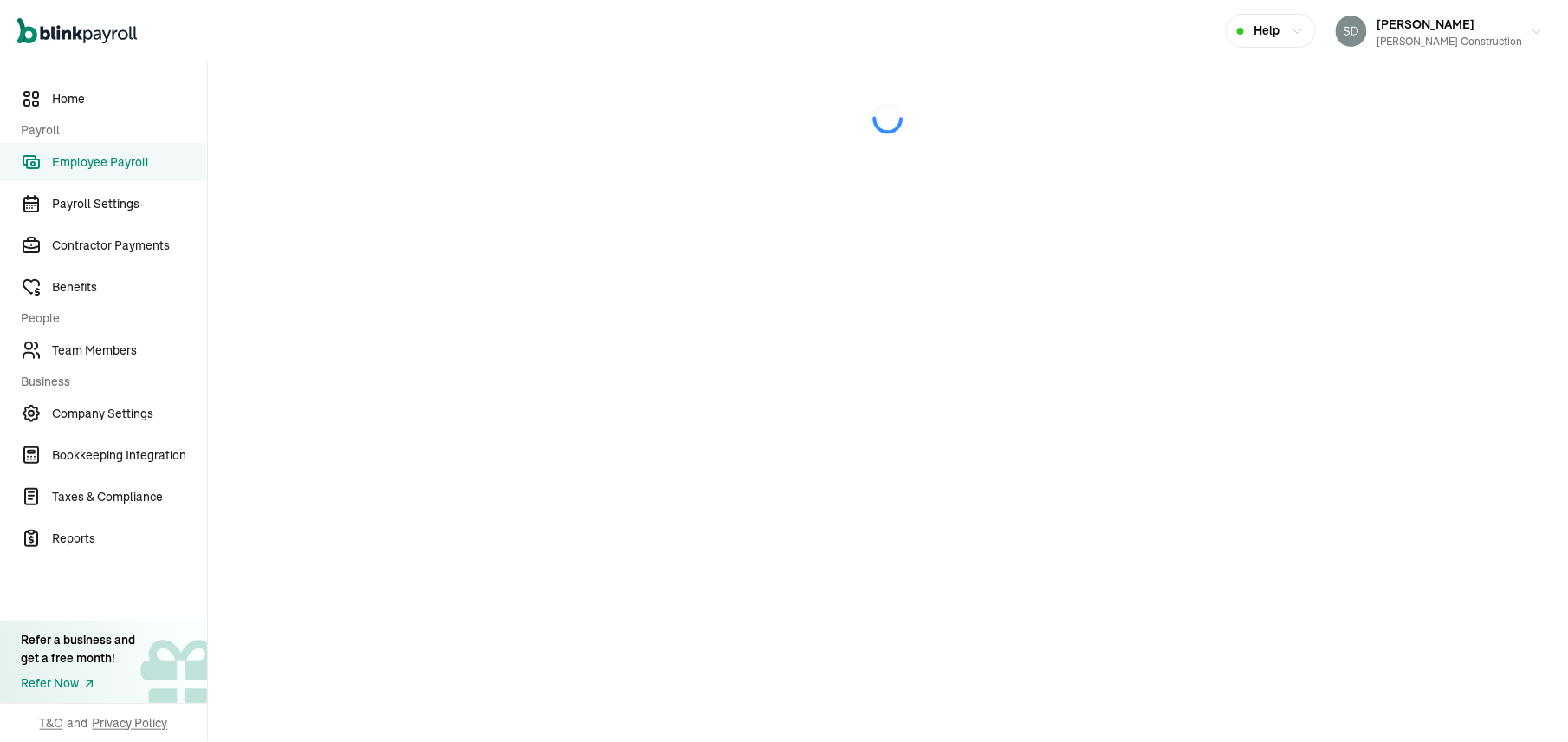
select select "direct_deposit"
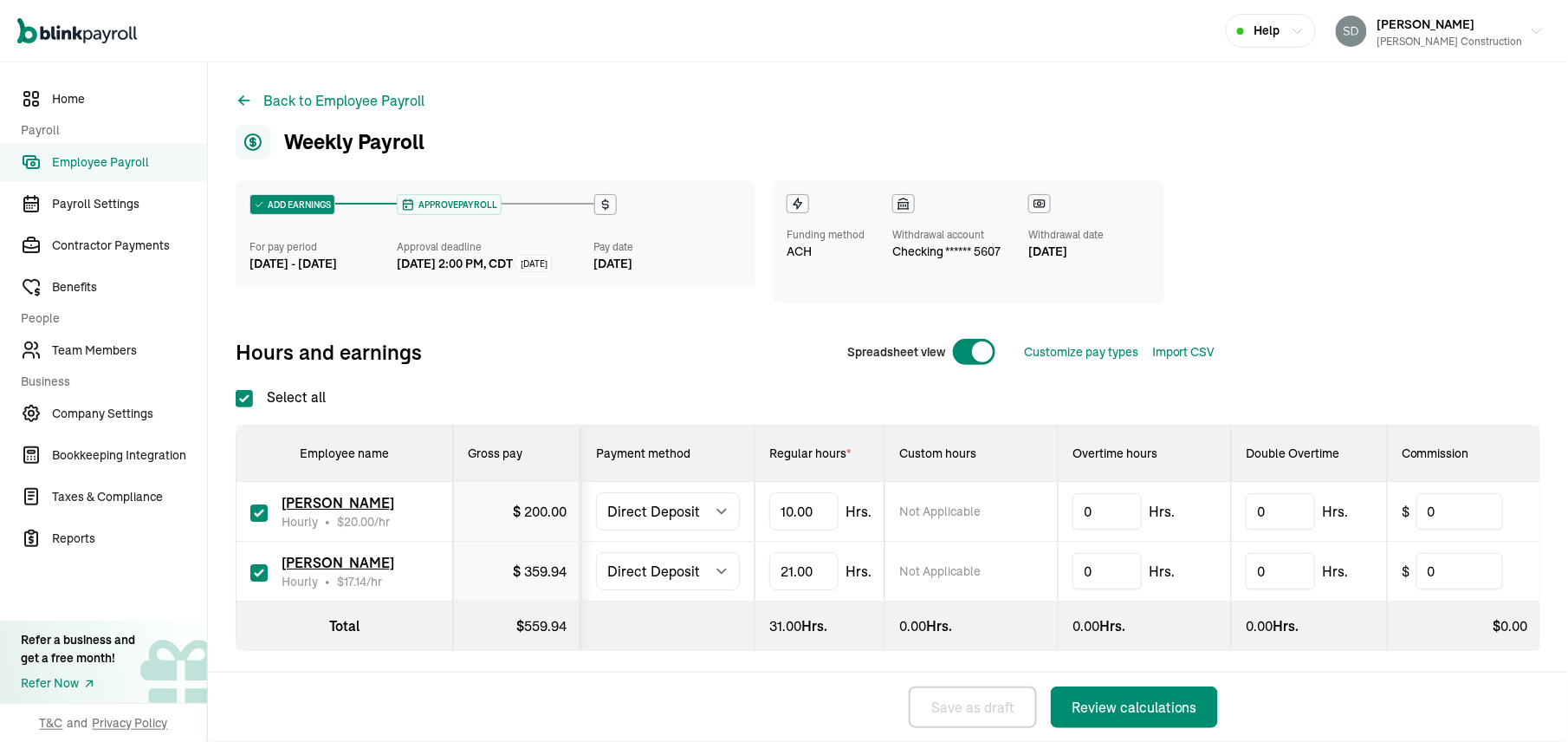
checkbox input "true"
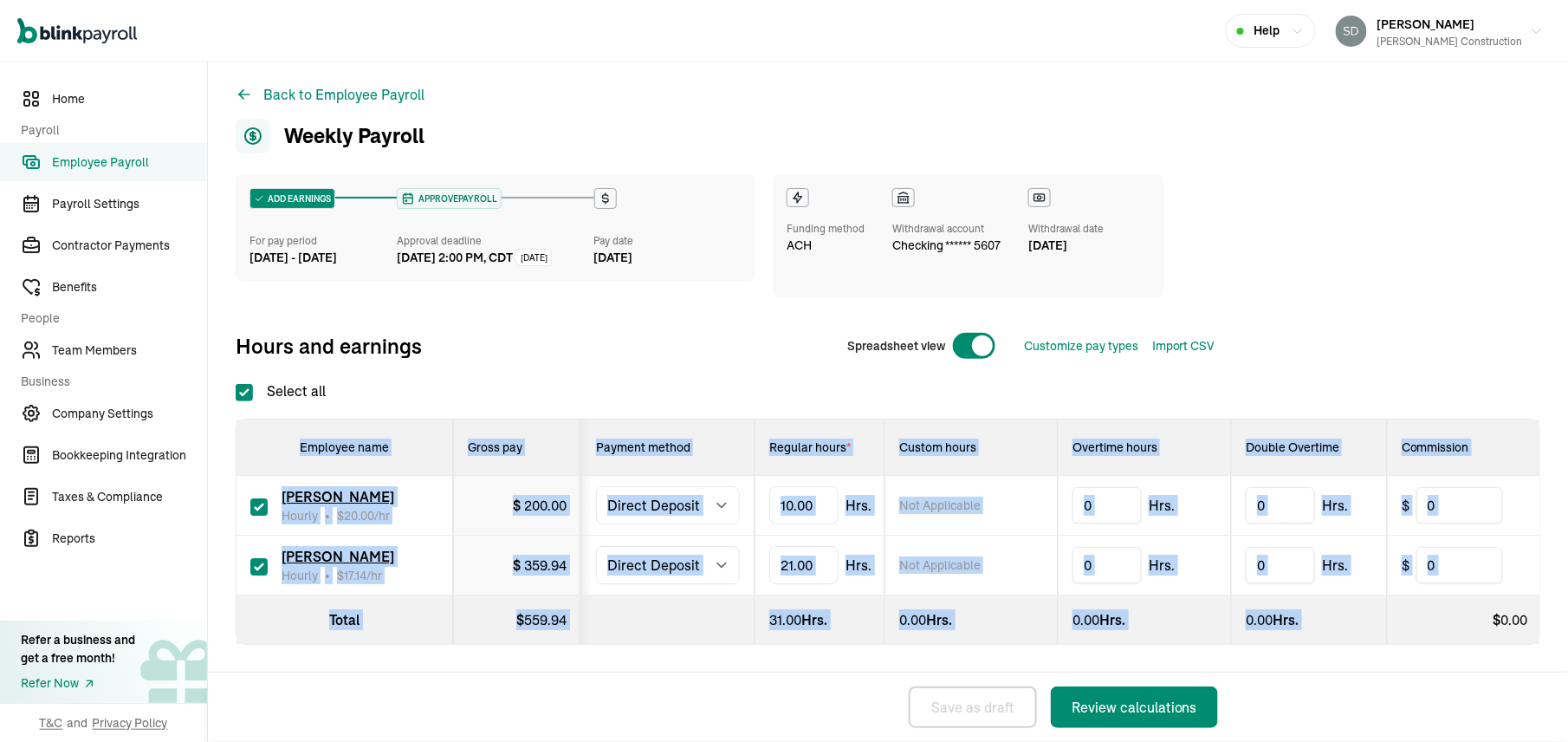
drag, startPoint x: 1483, startPoint y: 631, endPoint x: 1469, endPoint y: 801, distance: 170.6
click at [1469, 742] on html "Open main menu Help [PERSON_NAME] Construction Home Payroll Employee Payroll Pa…" at bounding box center [784, 371] width 1568 height 742
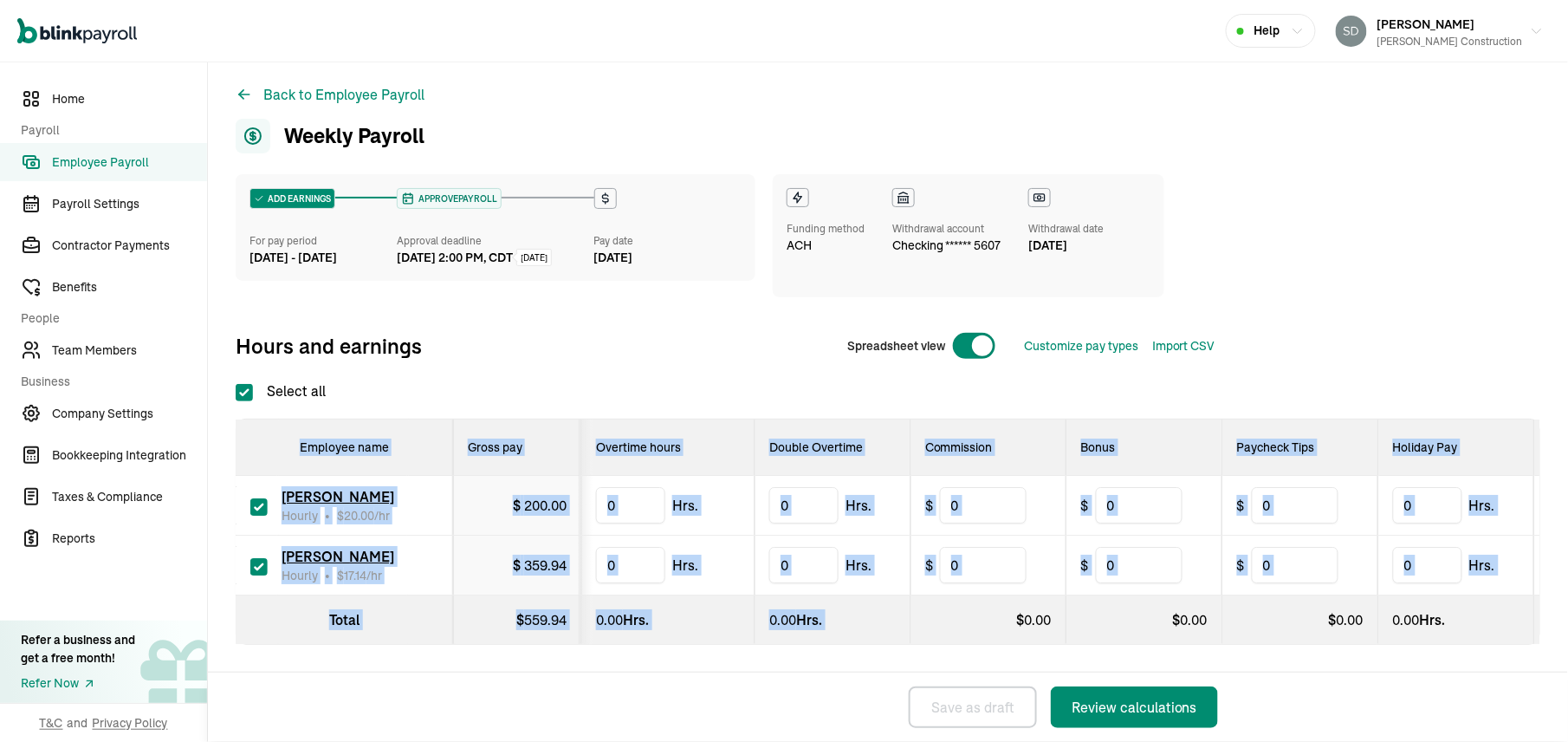
scroll to position [0, 523]
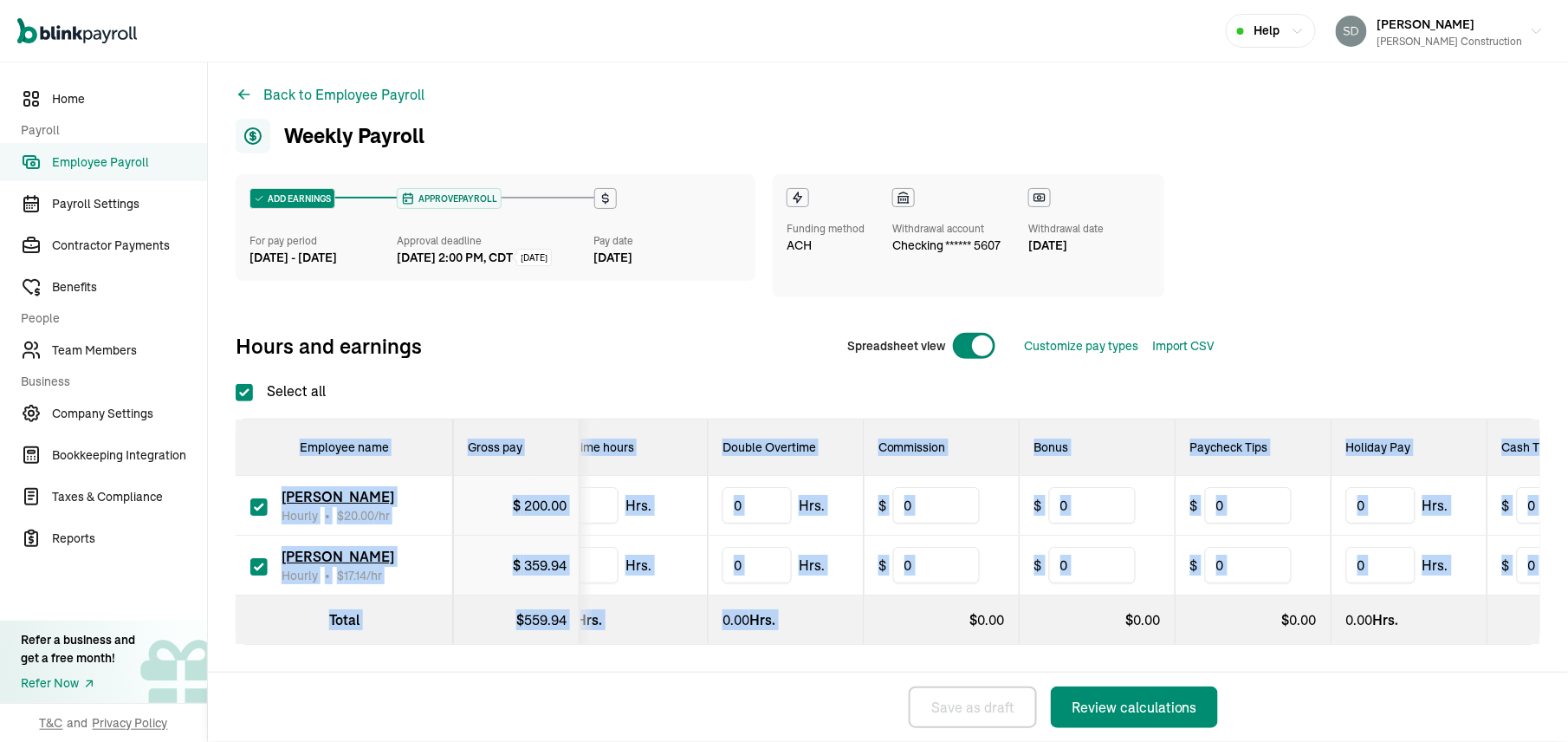
click at [1074, 656] on div "ADD EARNINGS For pay period [DATE] - [DATE] APPROVE PAYROLL Approval deadline […" at bounding box center [887, 445] width 1305 height 540
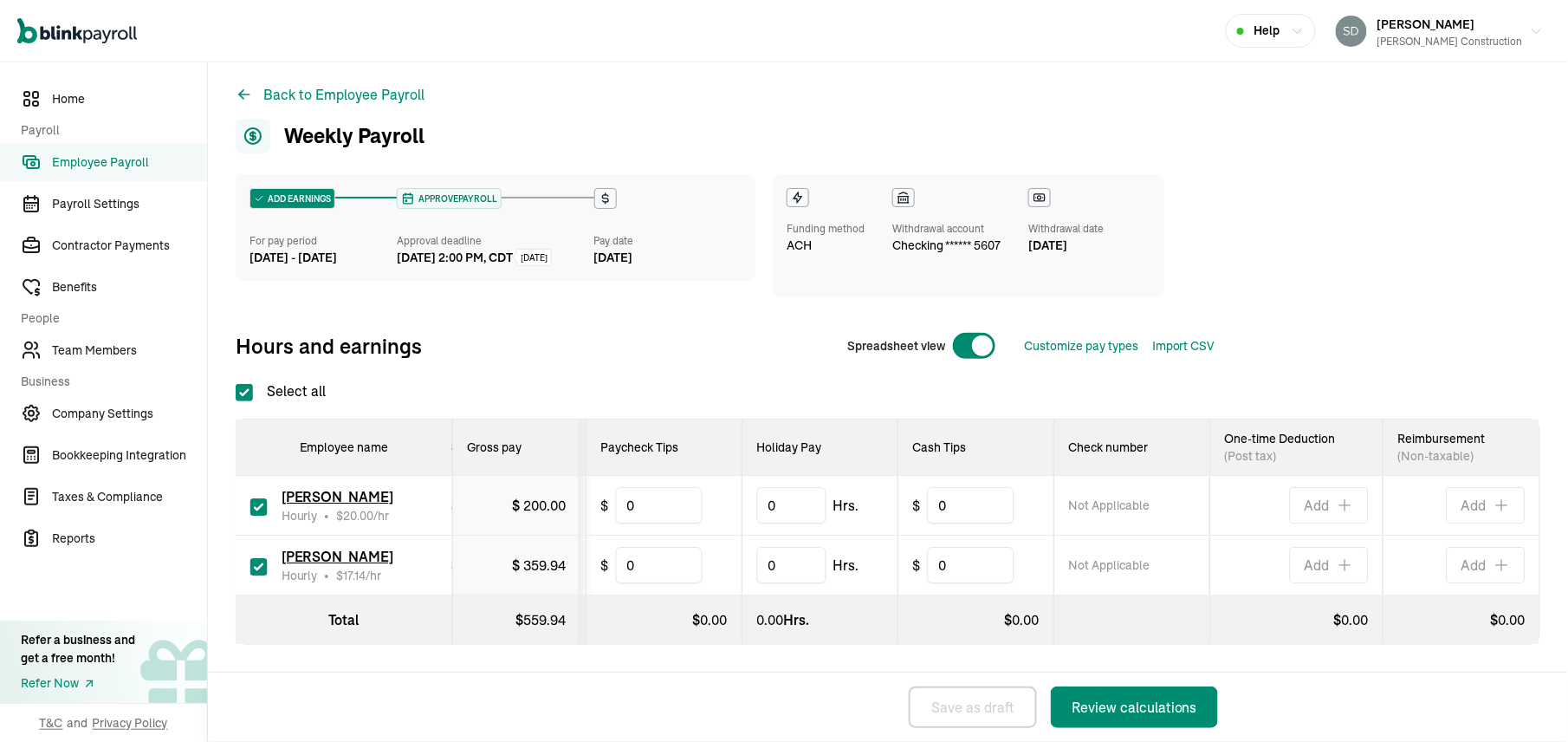
scroll to position [0, 1129]
